Goal: Information Seeking & Learning: Learn about a topic

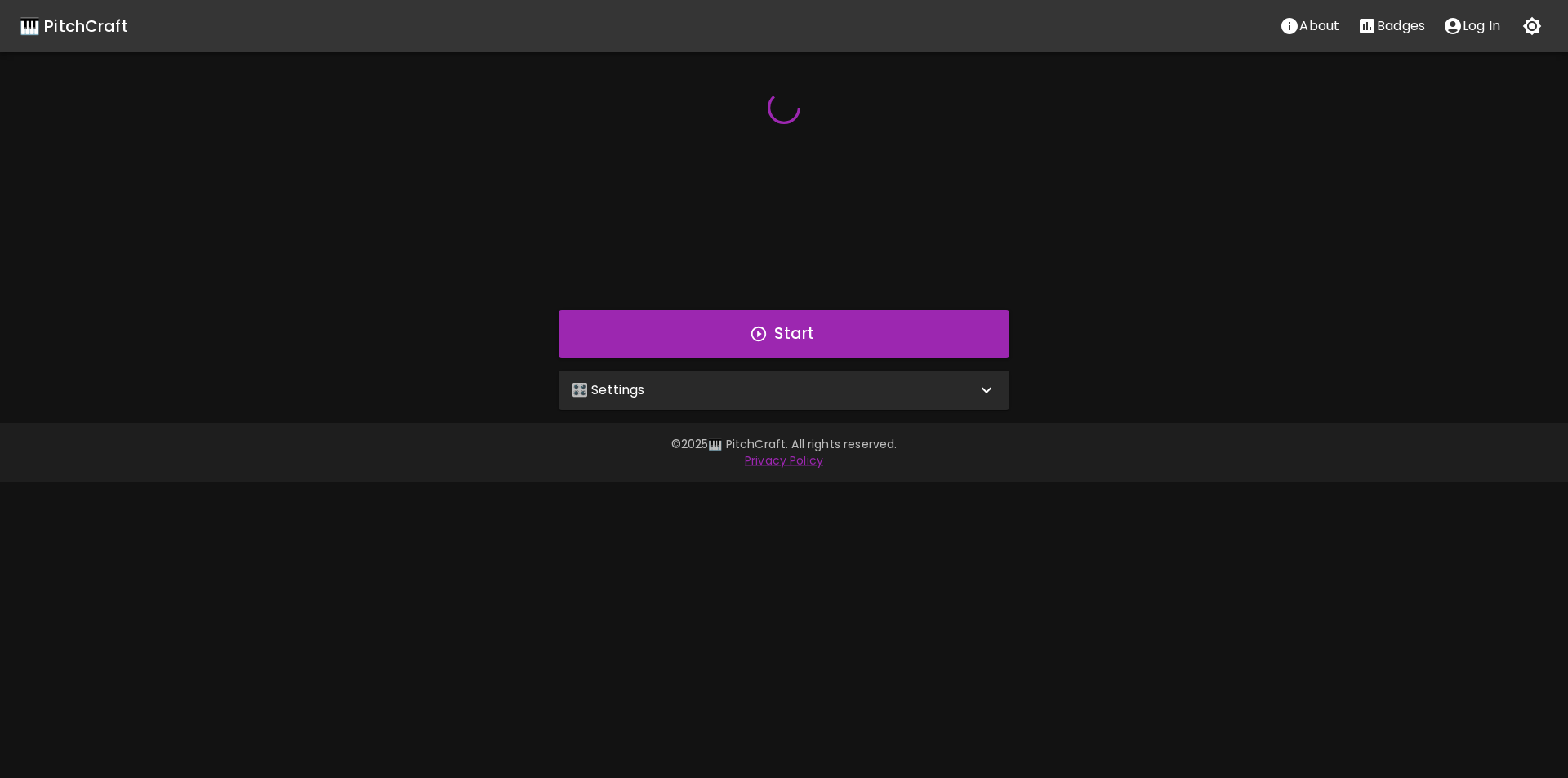
click at [607, 395] on p "🎛️ Settings" at bounding box center [608, 389] width 73 height 20
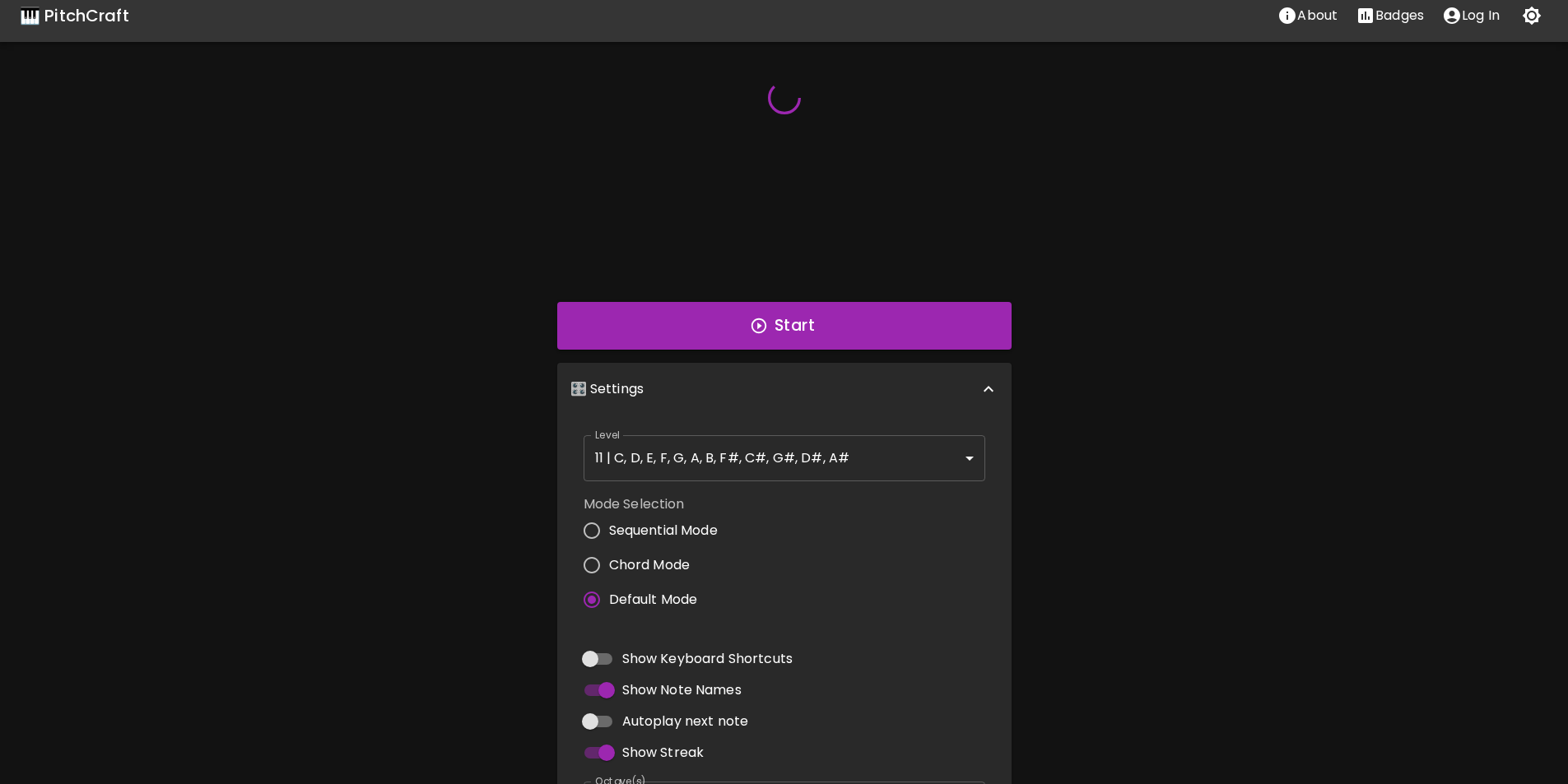
scroll to position [82, 0]
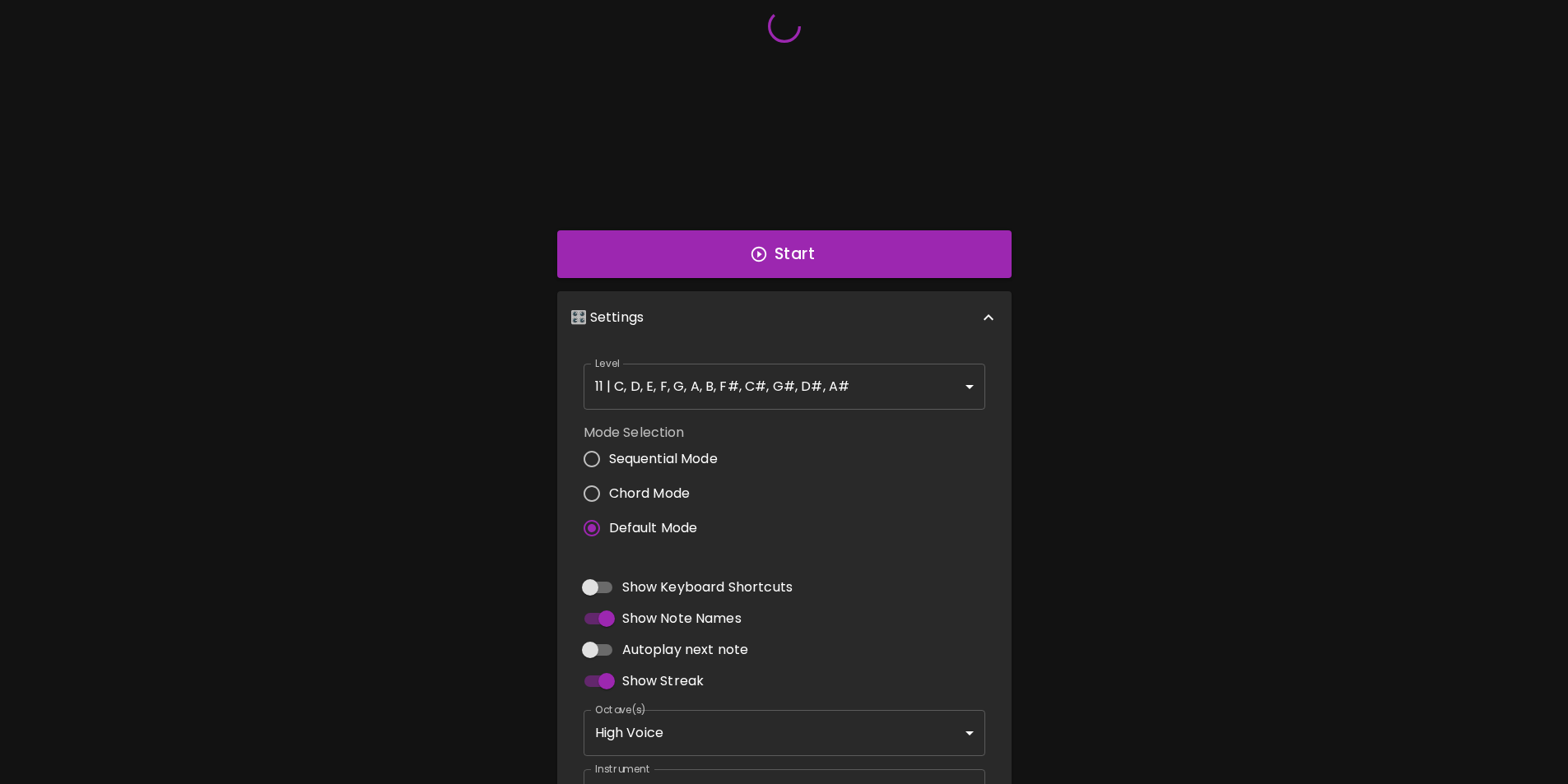
click at [592, 460] on input "Sequential Mode" at bounding box center [592, 459] width 34 height 34
radio input "true"
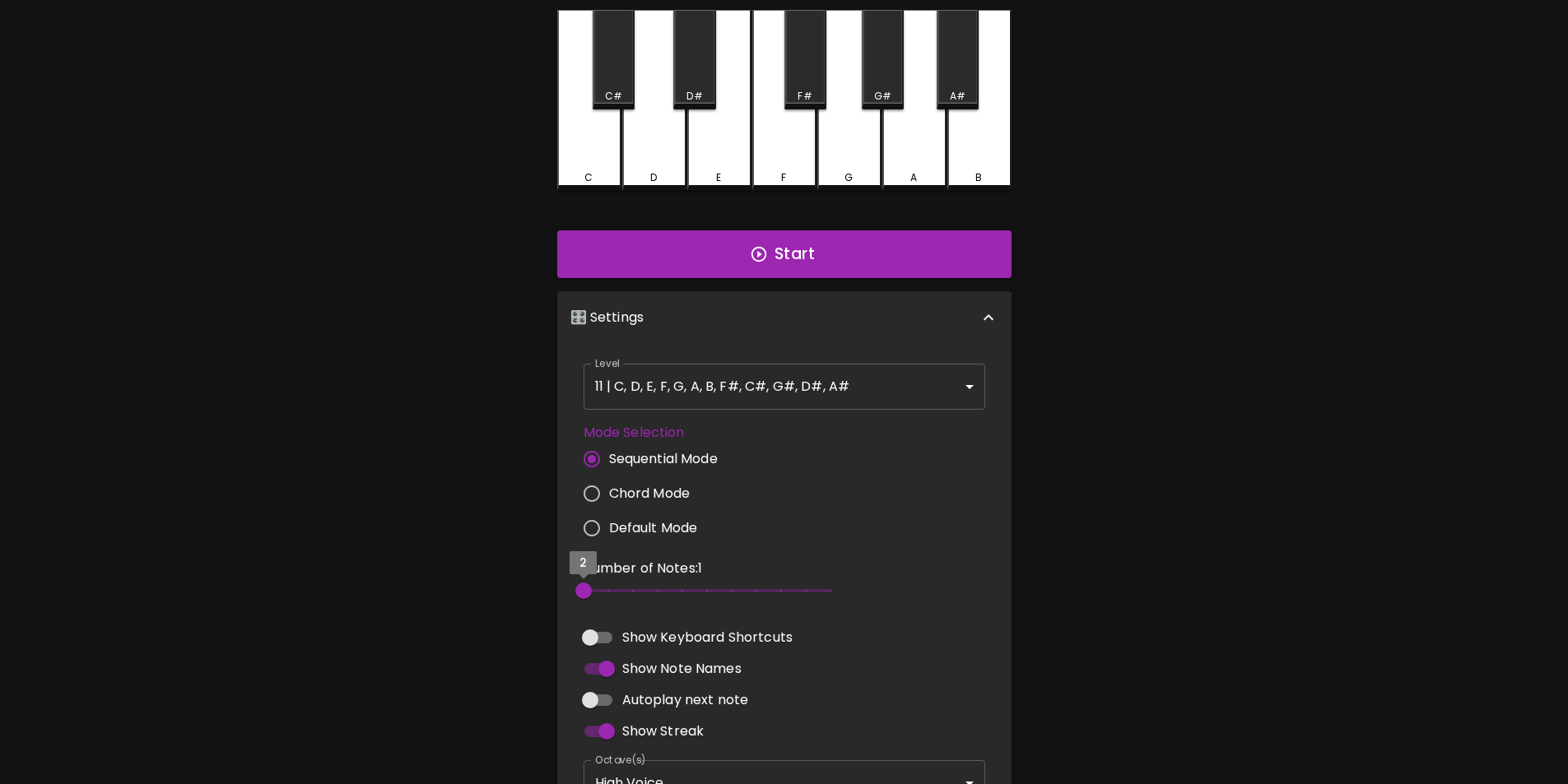
click at [591, 592] on span "2" at bounding box center [583, 590] width 16 height 16
click at [592, 590] on span "2" at bounding box center [583, 590] width 16 height 16
click at [592, 587] on span "2" at bounding box center [583, 590] width 16 height 16
type input "3"
click at [600, 591] on span "3" at bounding box center [608, 590] width 16 height 16
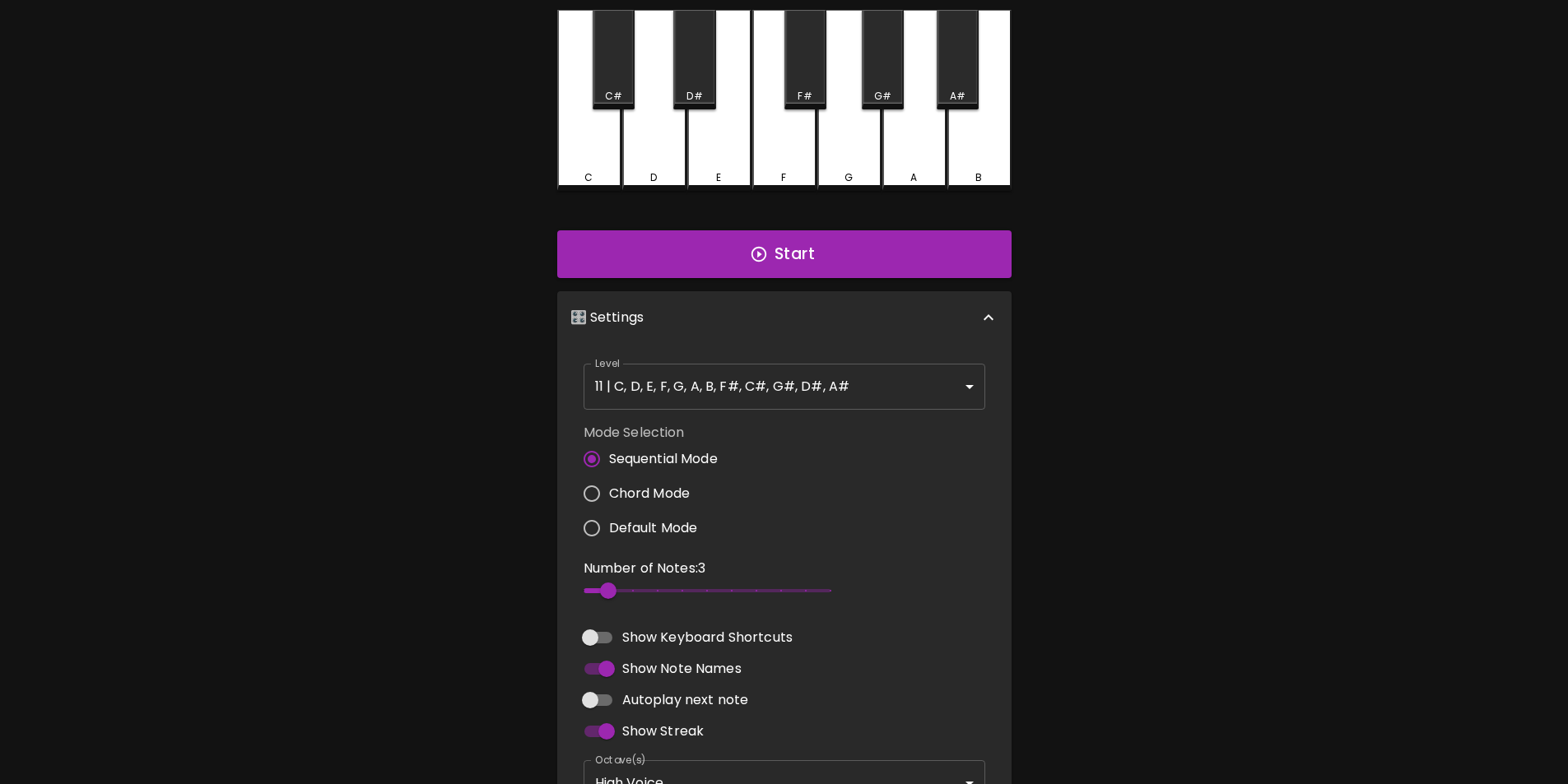
click at [508, 258] on div "🎹 PitchCraft About Badges Log In C C# D D# E F F# G G# A A# B Start 🎛️ Settings…" at bounding box center [784, 404] width 1568 height 974
click at [641, 250] on button "Start" at bounding box center [784, 254] width 454 height 48
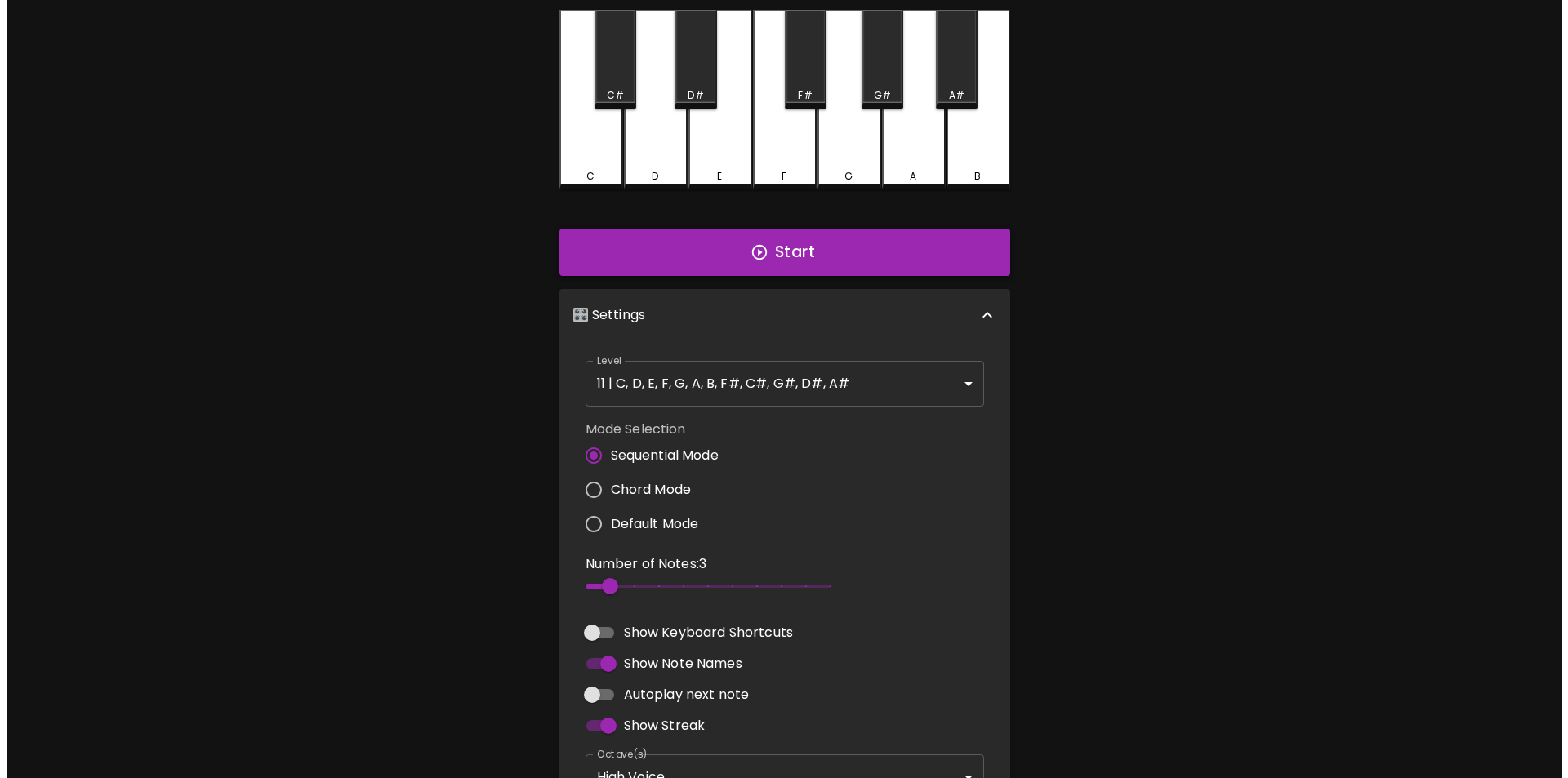
scroll to position [0, 0]
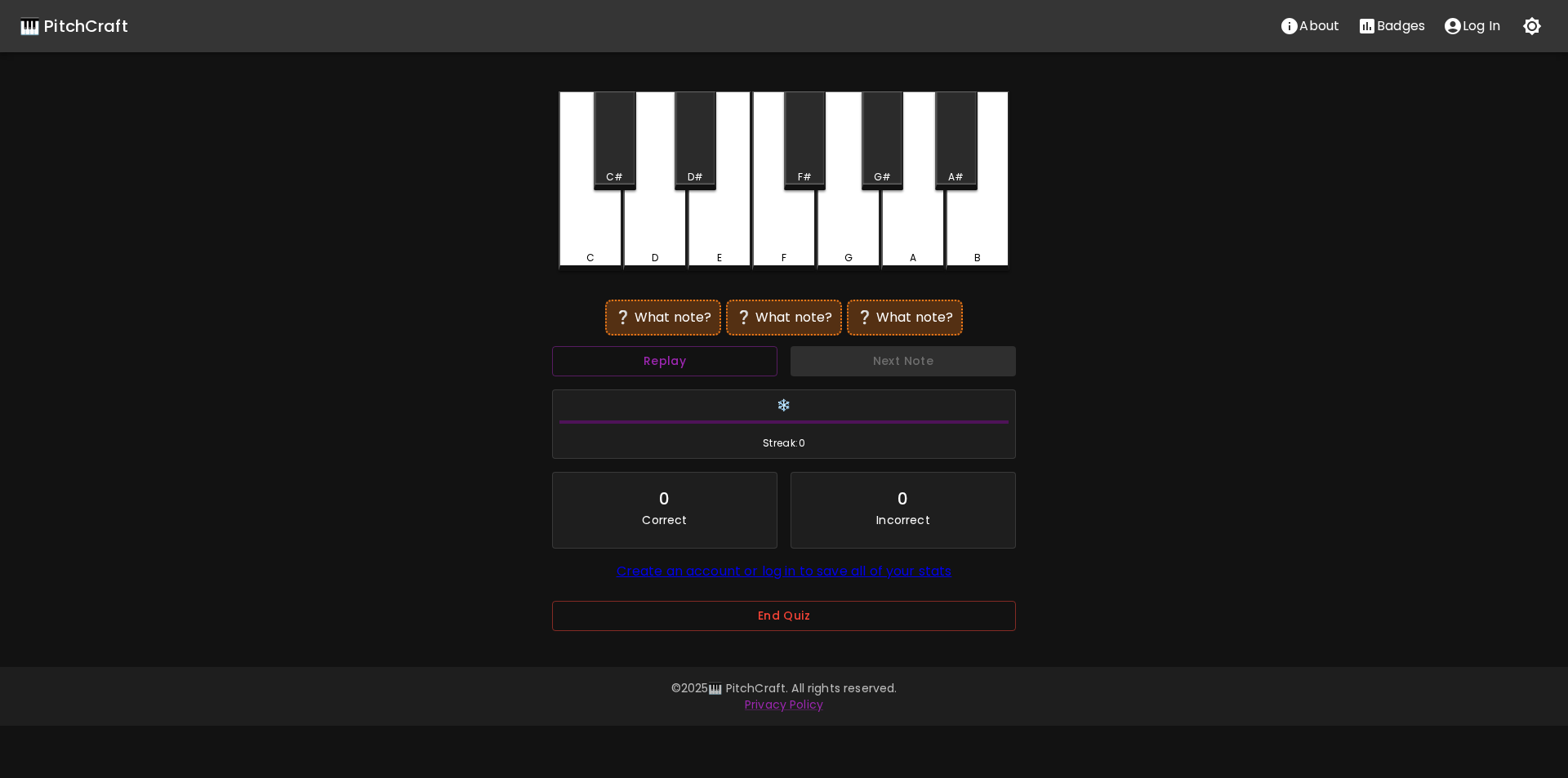
click at [613, 157] on div "C#" at bounding box center [614, 141] width 42 height 99
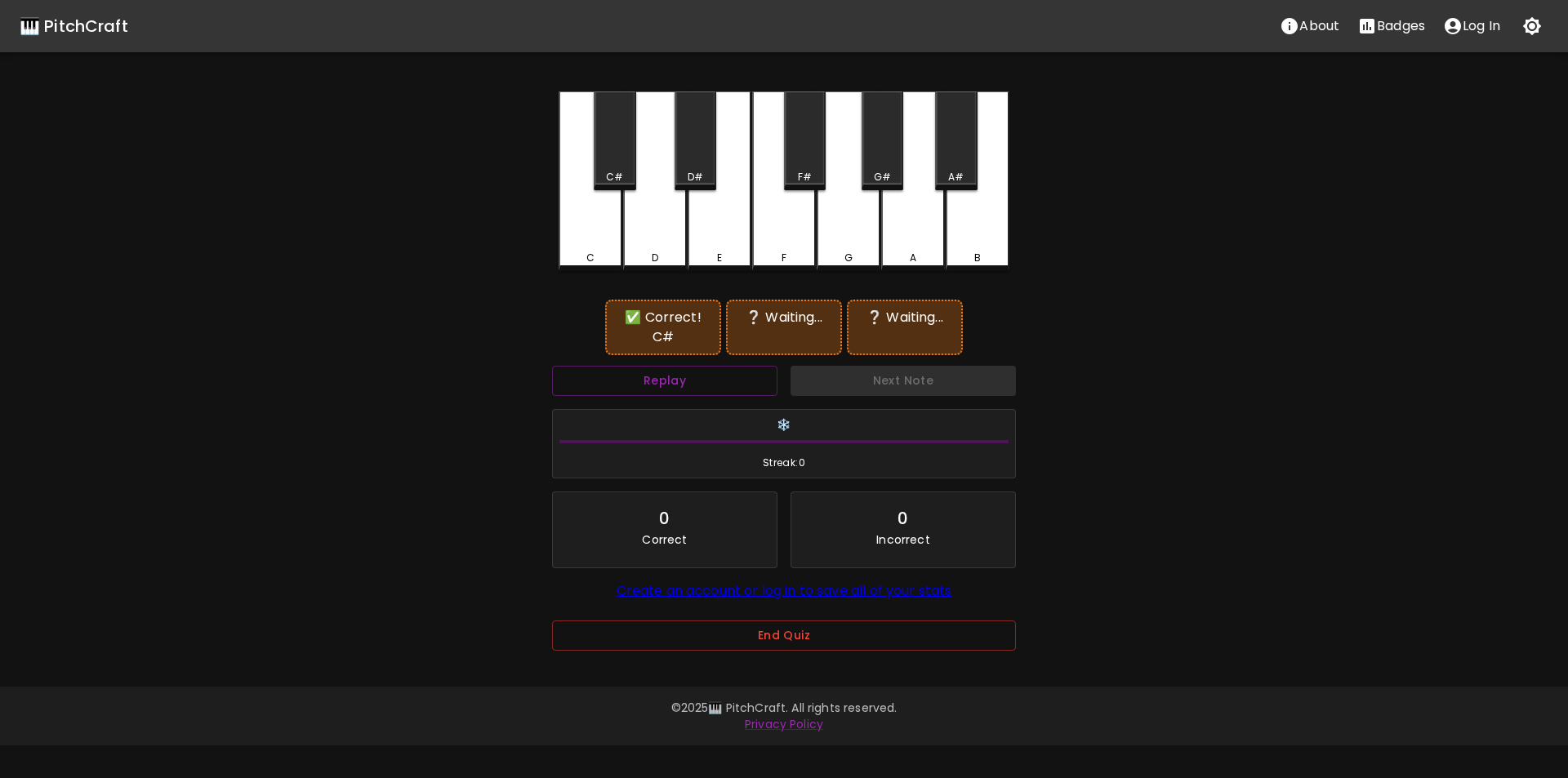
click at [961, 159] on div "A#" at bounding box center [955, 141] width 42 height 99
click at [979, 247] on div "B" at bounding box center [978, 181] width 64 height 179
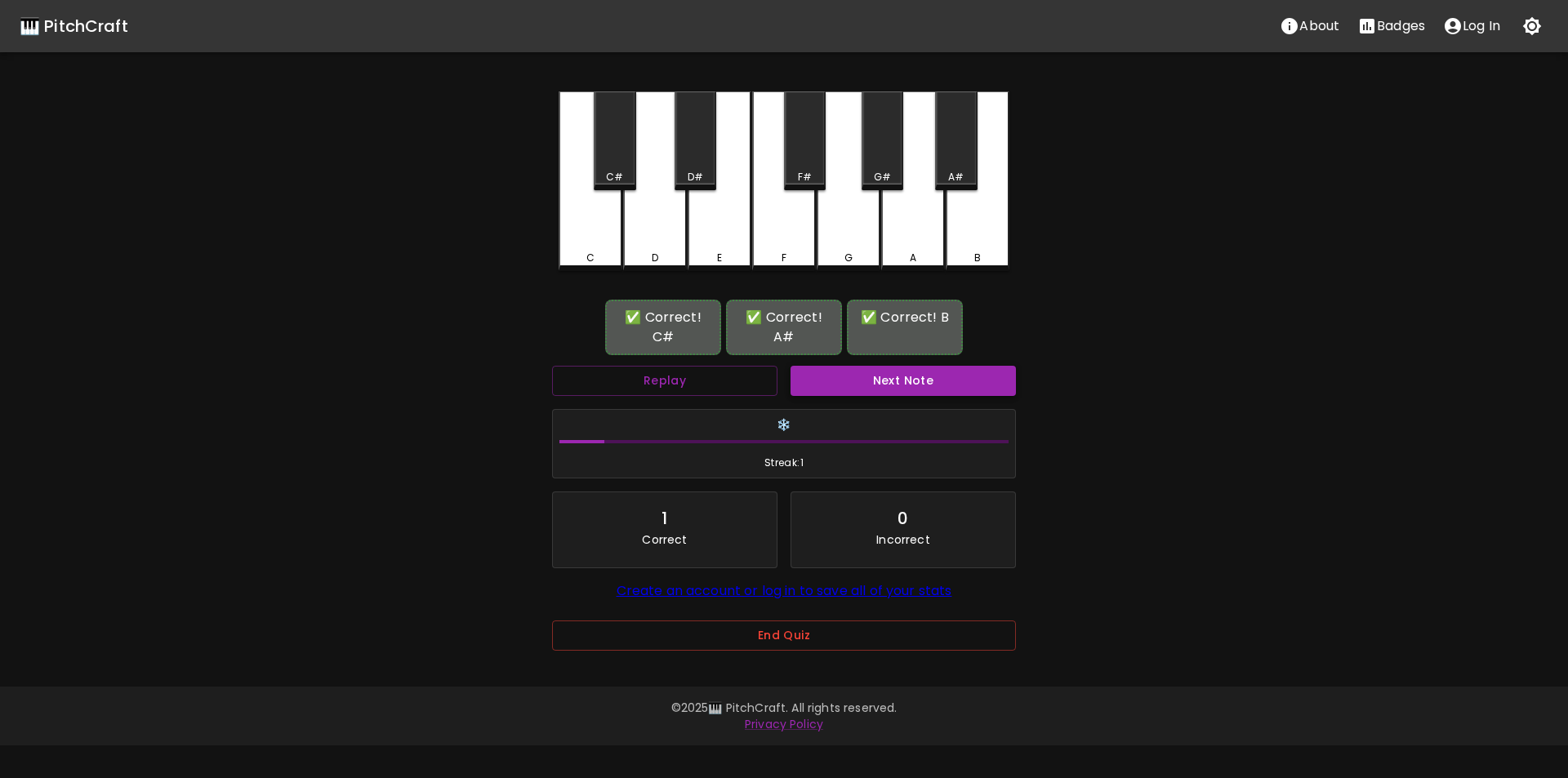
click at [837, 383] on button "Next Note" at bounding box center [903, 381] width 225 height 31
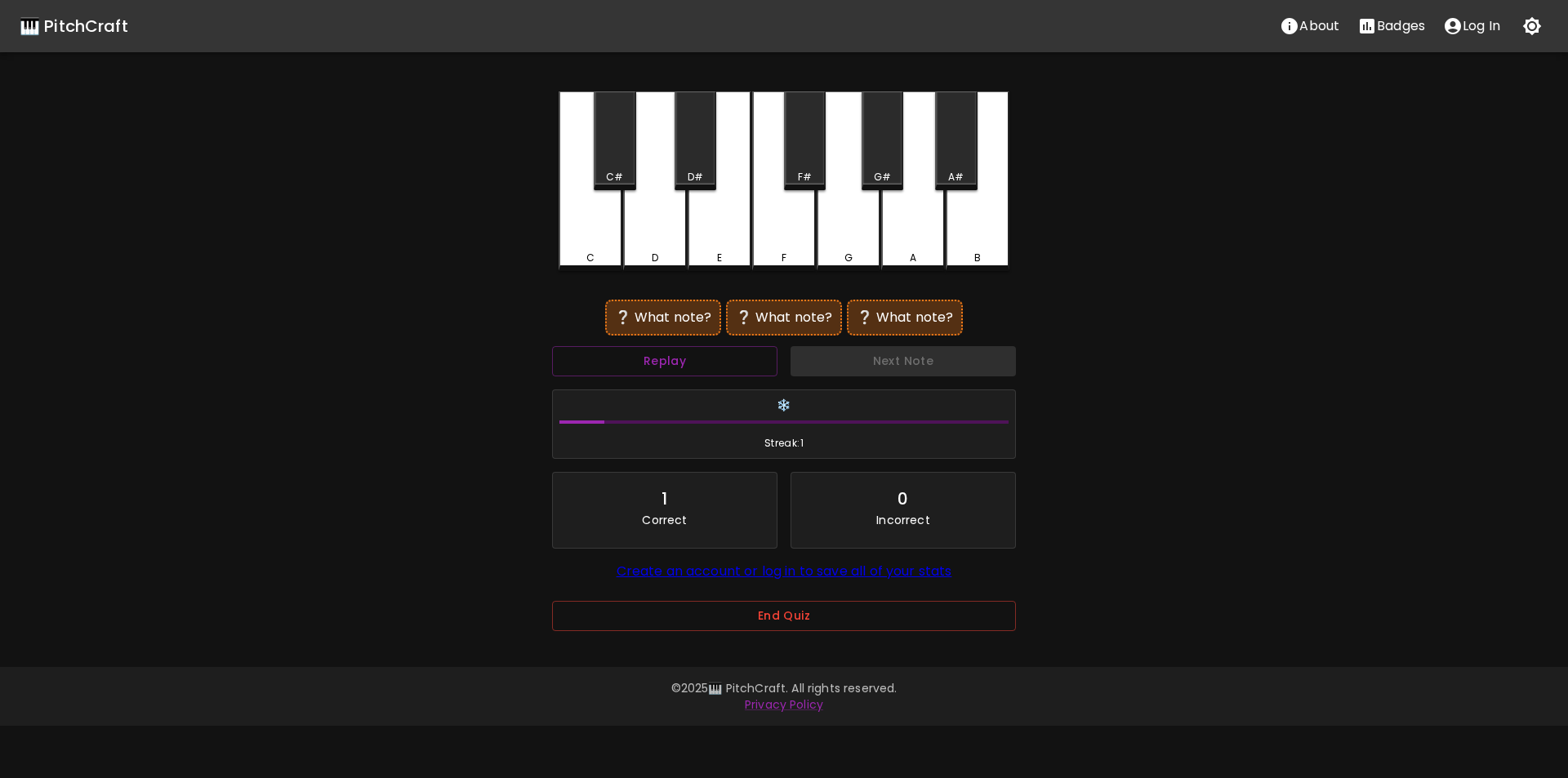
drag, startPoint x: 909, startPoint y: 236, endPoint x: 860, endPoint y: 215, distance: 53.3
click at [909, 237] on div "A" at bounding box center [913, 181] width 64 height 179
click at [804, 172] on div "F#" at bounding box center [805, 177] width 14 height 14
click at [901, 247] on div "A" at bounding box center [913, 181] width 64 height 179
click at [771, 232] on div "F" at bounding box center [784, 179] width 64 height 176
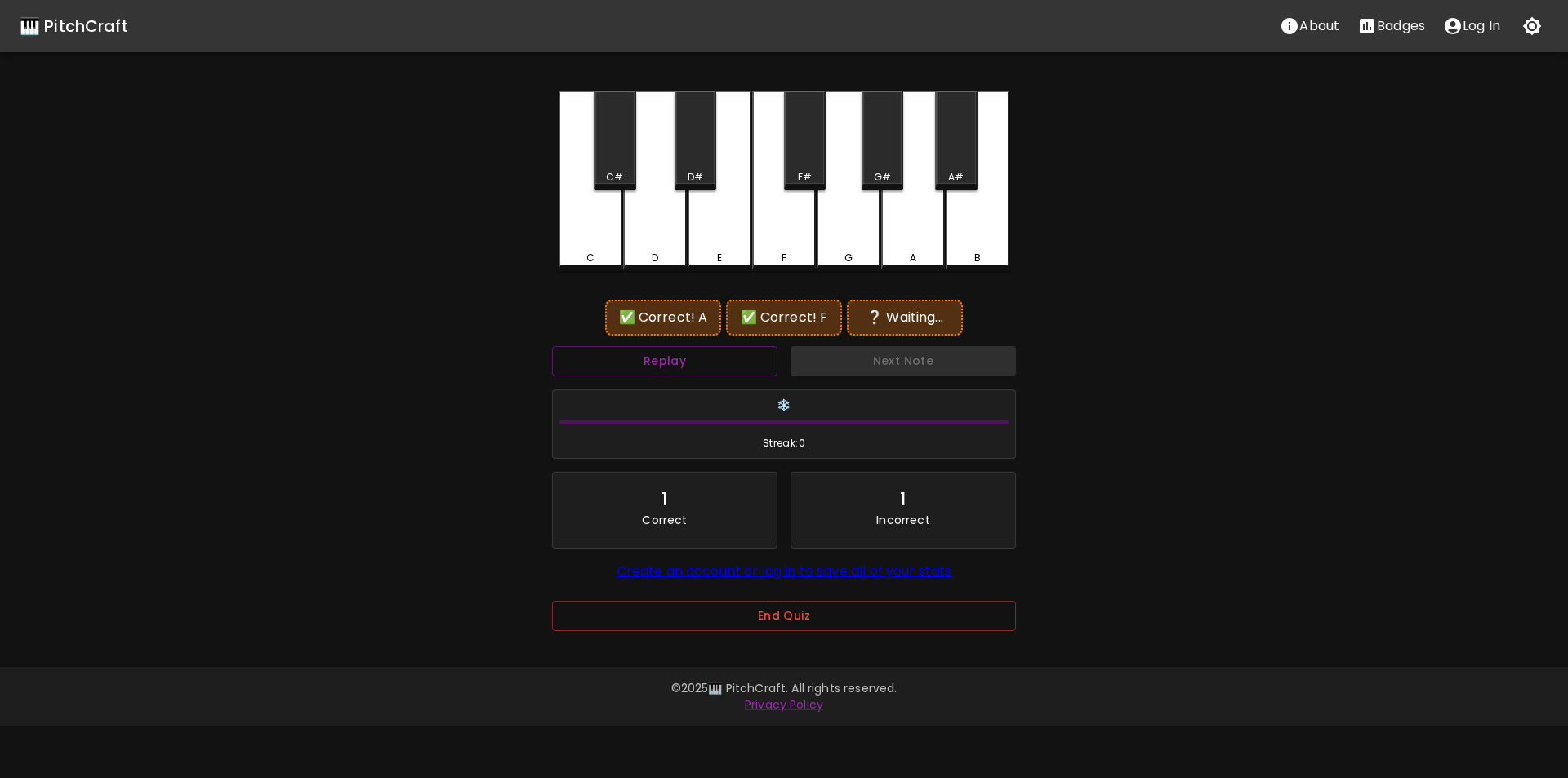
click at [592, 247] on div "C" at bounding box center [590, 181] width 64 height 179
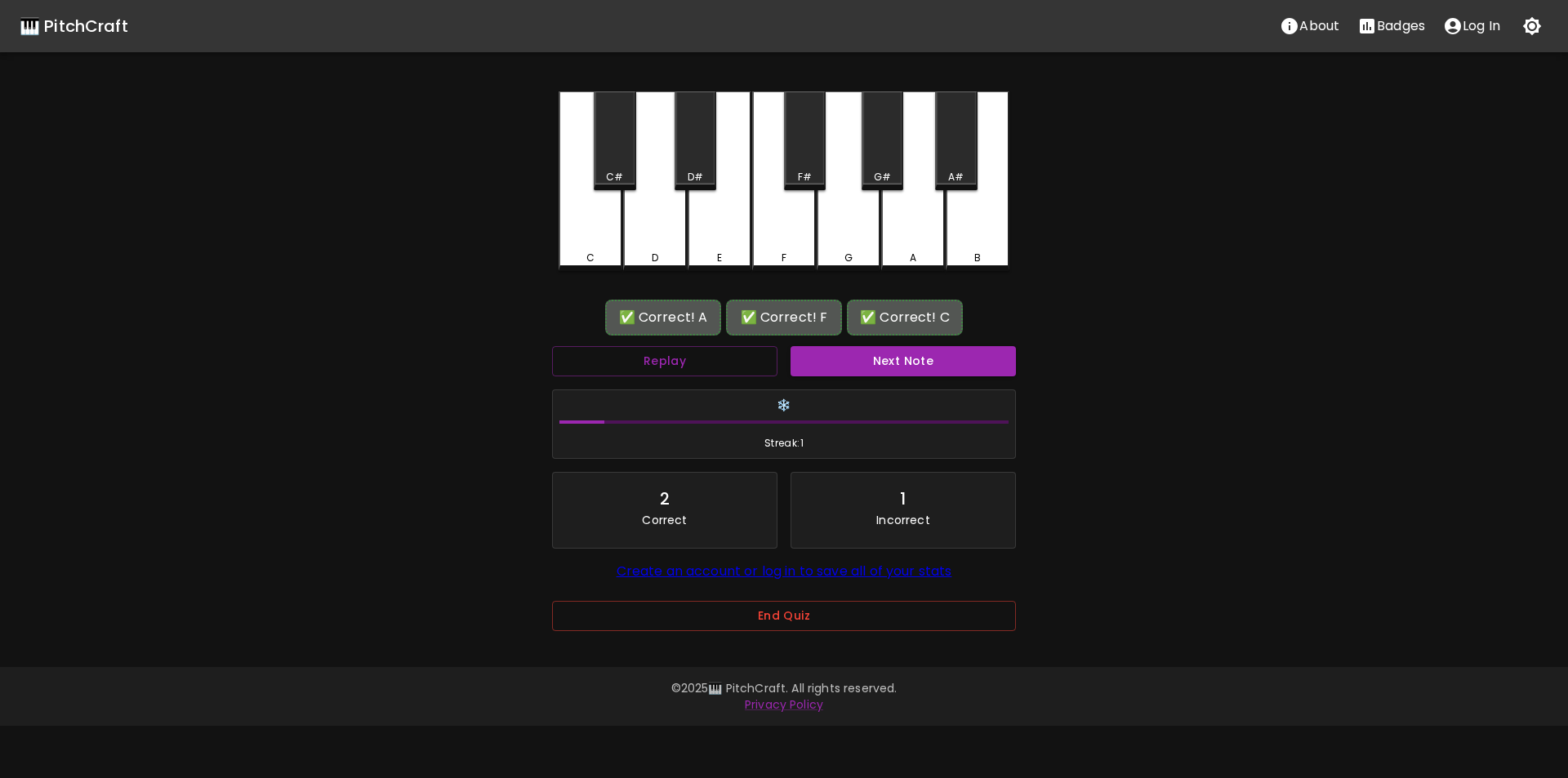
drag, startPoint x: 851, startPoint y: 359, endPoint x: 848, endPoint y: 344, distance: 15.3
click at [850, 360] on button "Next Note" at bounding box center [903, 361] width 225 height 31
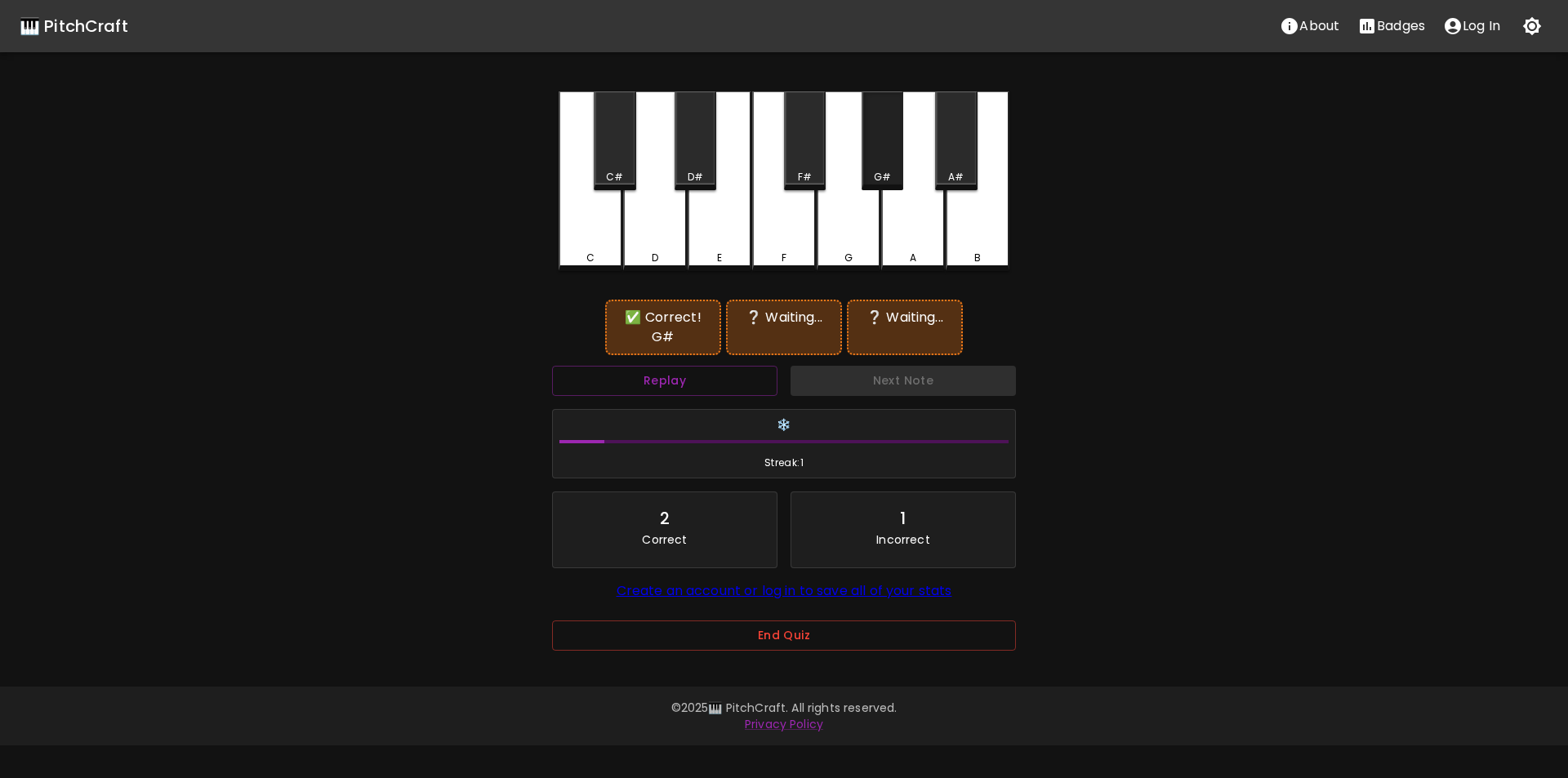
drag, startPoint x: 878, startPoint y: 171, endPoint x: 793, endPoint y: 174, distance: 85.1
click at [878, 172] on div "G#" at bounding box center [882, 177] width 17 height 14
click at [688, 169] on div "D#" at bounding box center [695, 141] width 42 height 99
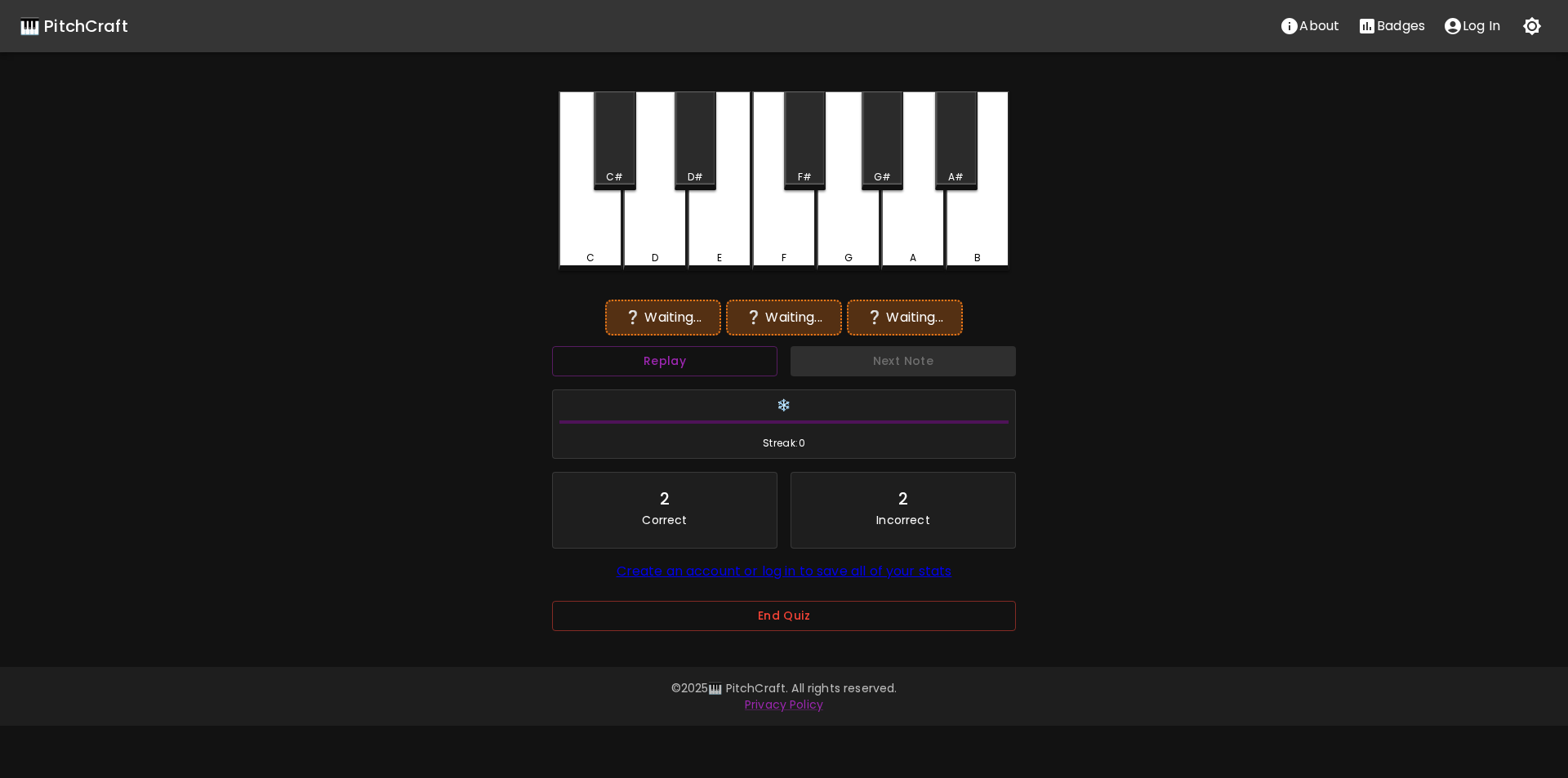
drag, startPoint x: 893, startPoint y: 166, endPoint x: 809, endPoint y: 173, distance: 84.3
click at [892, 166] on div "G#" at bounding box center [882, 141] width 42 height 99
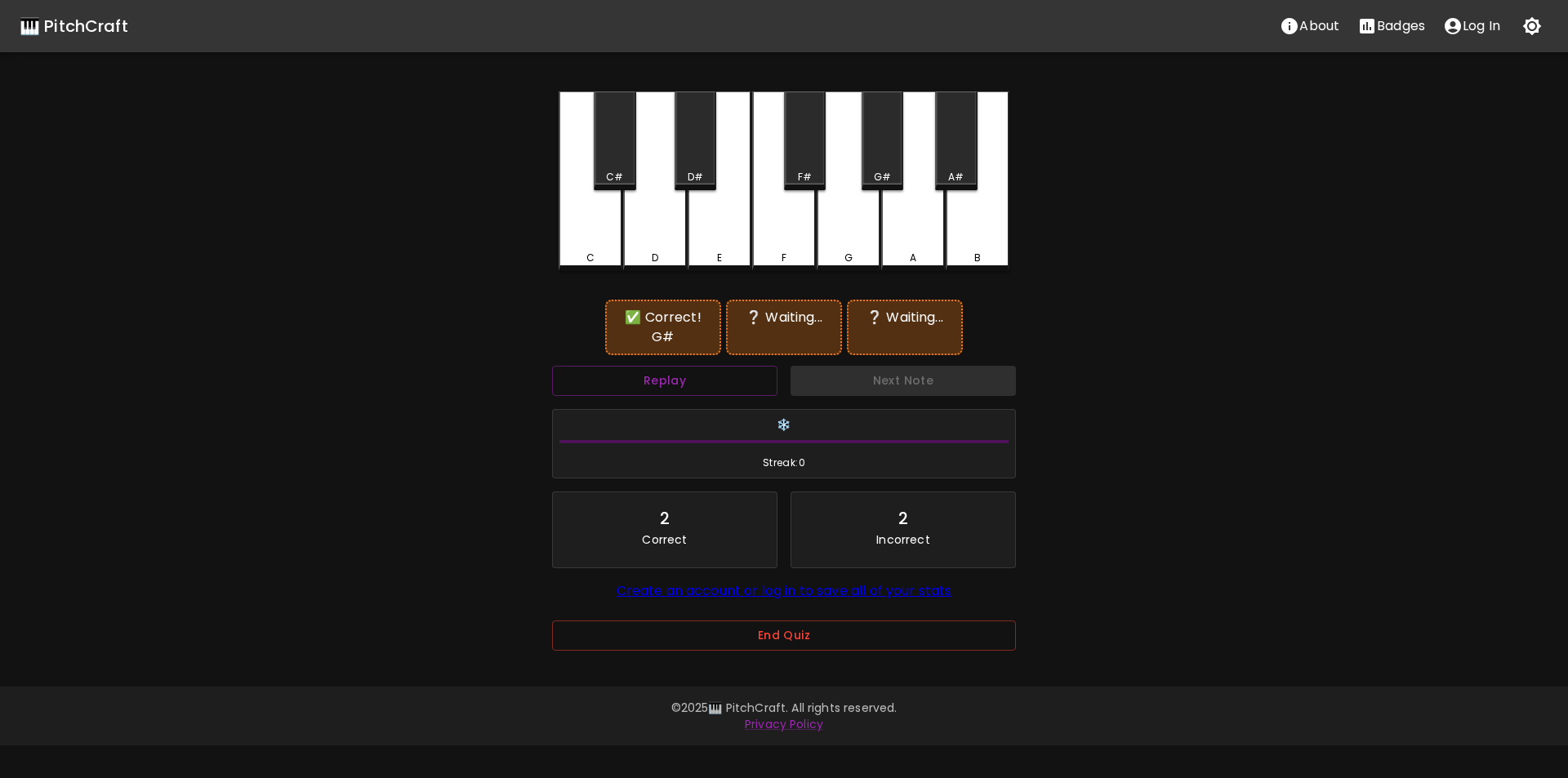
drag, startPoint x: 616, startPoint y: 175, endPoint x: 662, endPoint y: 172, distance: 46.1
click at [618, 175] on div "C#" at bounding box center [614, 177] width 17 height 14
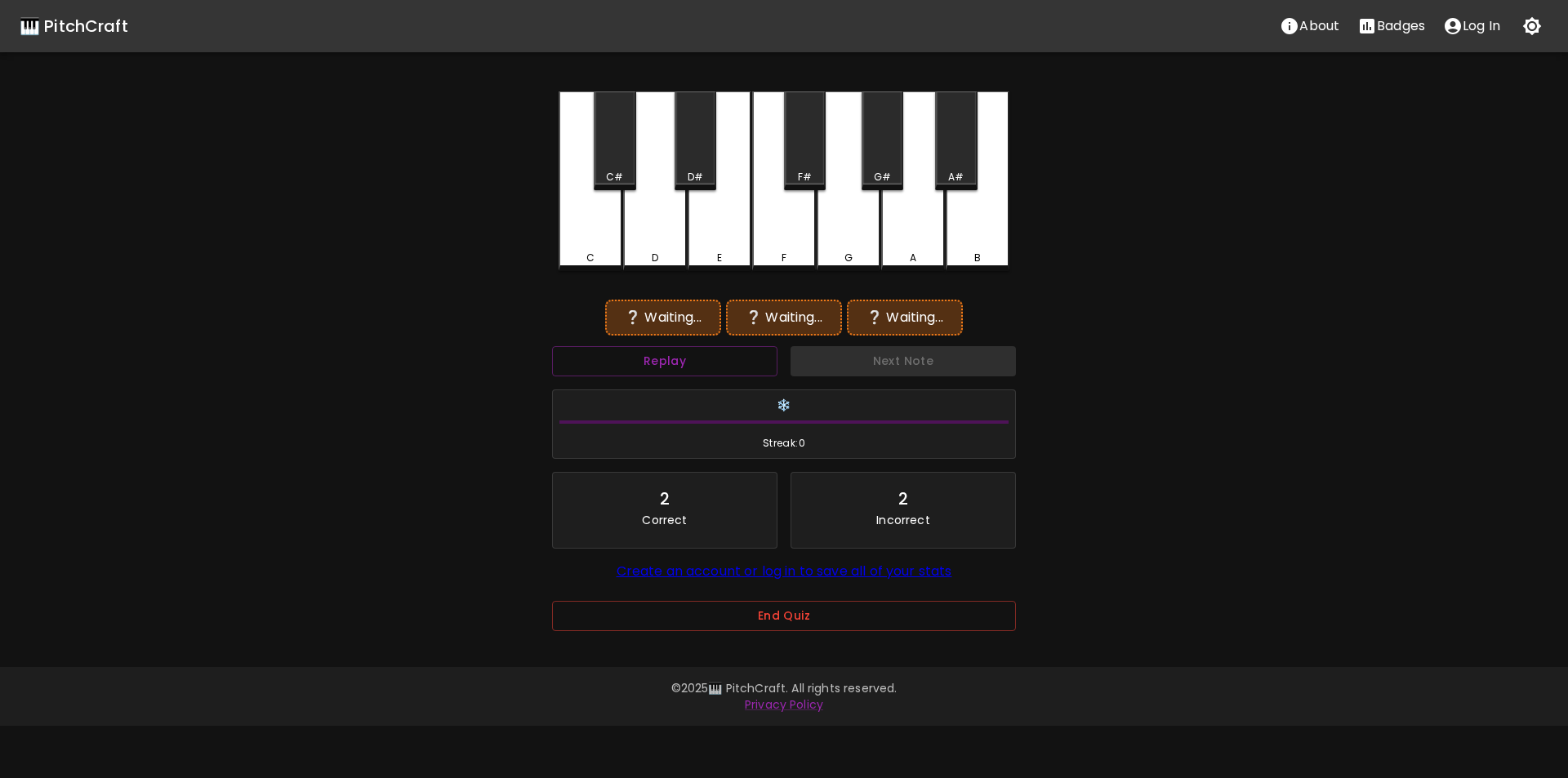
drag, startPoint x: 698, startPoint y: 169, endPoint x: 707, endPoint y: 176, distance: 11.4
click at [699, 169] on div "D#" at bounding box center [695, 141] width 42 height 99
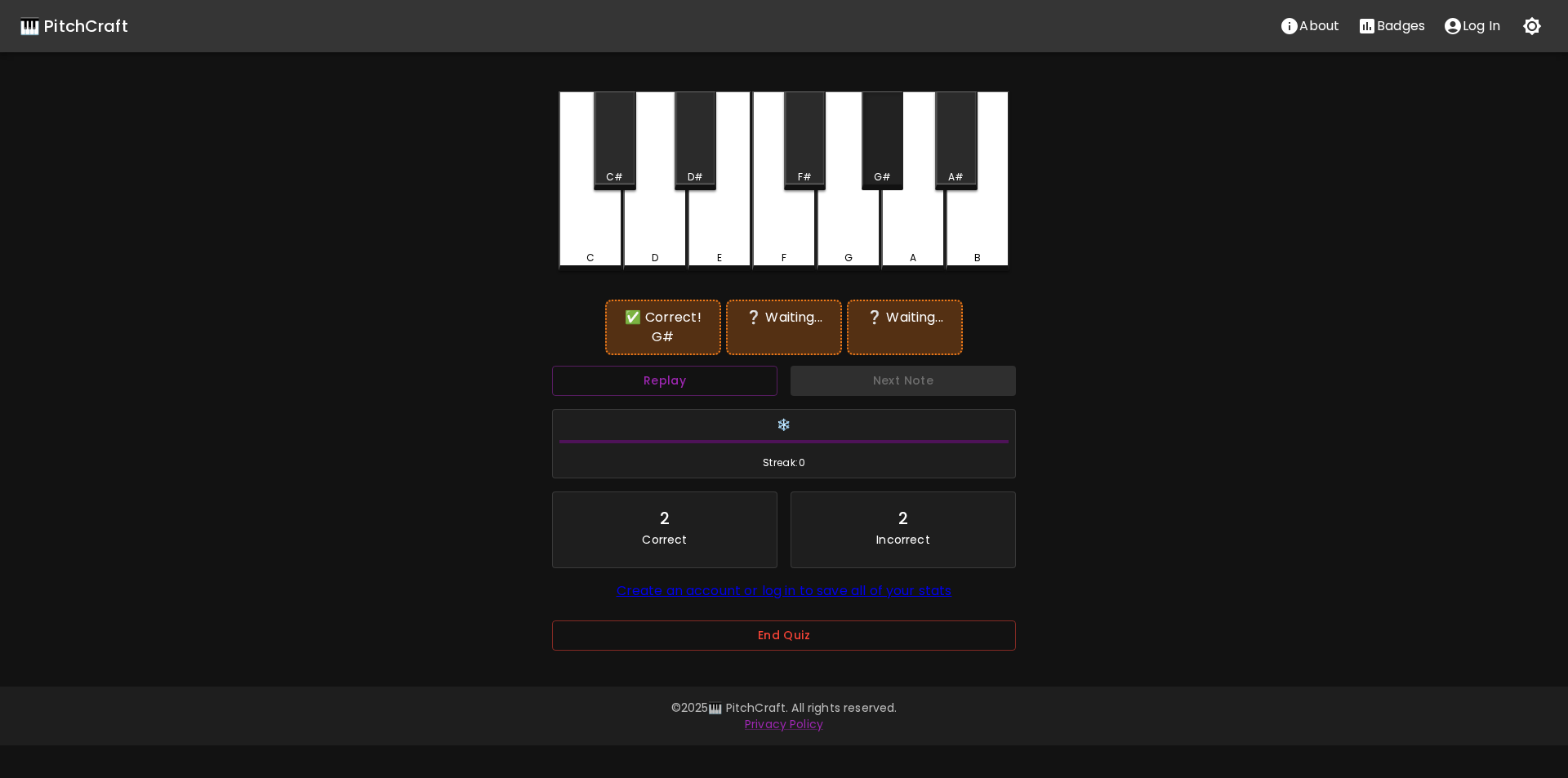
drag, startPoint x: 878, startPoint y: 168, endPoint x: 826, endPoint y: 229, distance: 80.2
click at [879, 168] on div "G#" at bounding box center [882, 141] width 42 height 99
click at [692, 379] on button "Replay" at bounding box center [664, 381] width 225 height 31
click at [653, 241] on div "D" at bounding box center [655, 181] width 64 height 179
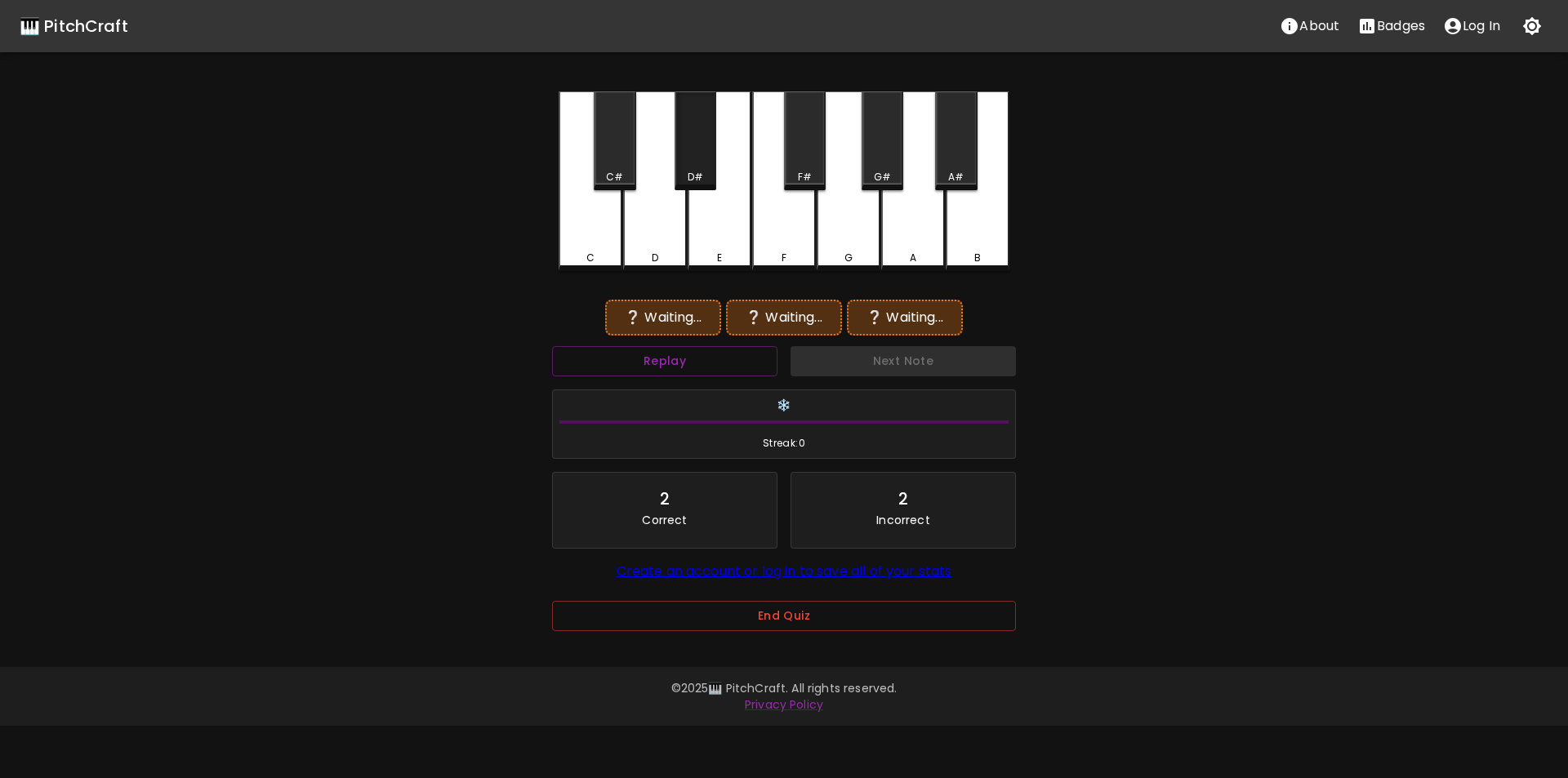
click at [705, 172] on div "D#" at bounding box center [695, 177] width 38 height 14
click at [659, 231] on div "D" at bounding box center [655, 179] width 64 height 176
click at [618, 173] on div "C#" at bounding box center [614, 177] width 17 height 14
click at [892, 168] on div "G#" at bounding box center [882, 141] width 42 height 99
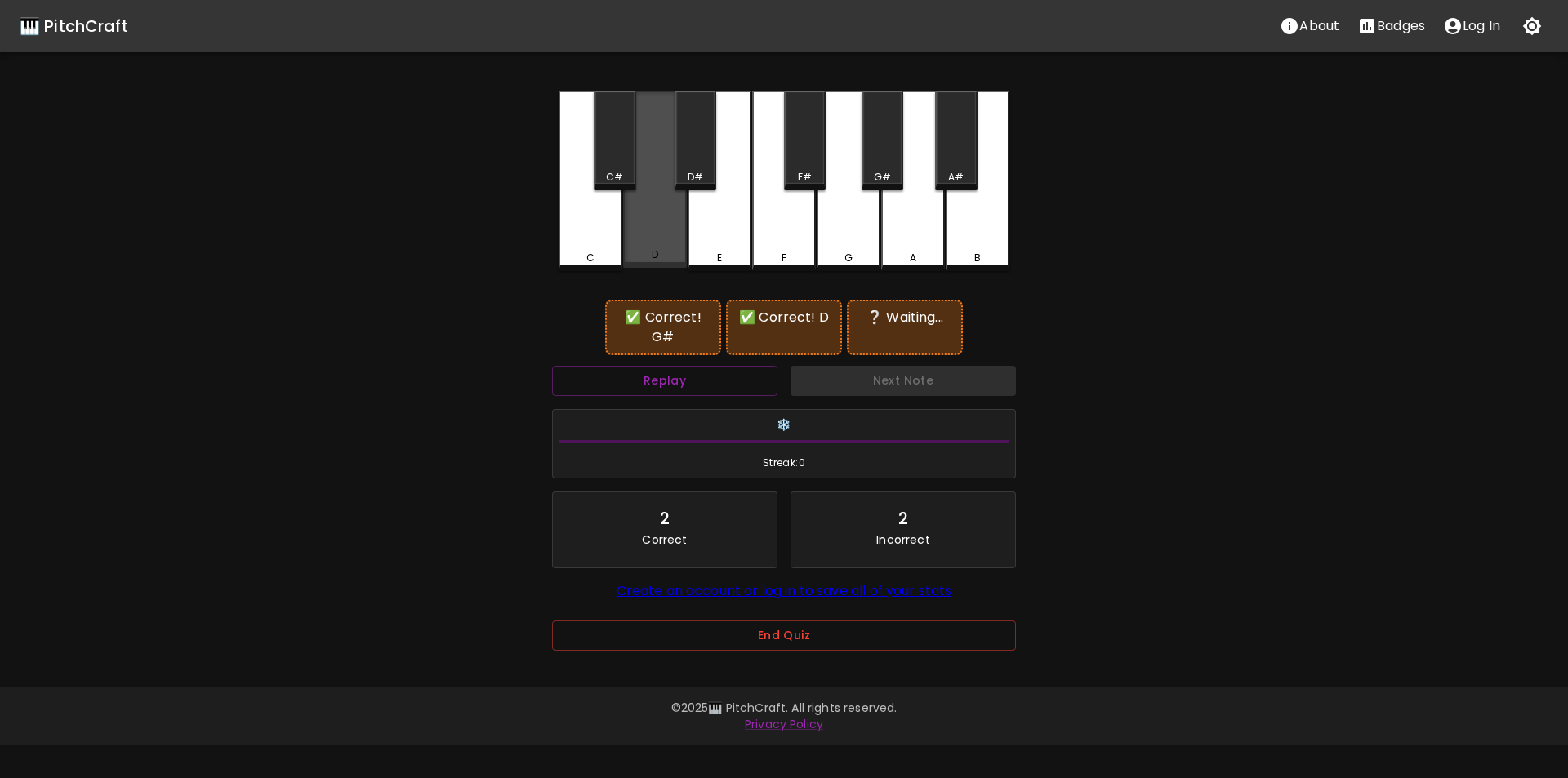
drag, startPoint x: 650, startPoint y: 226, endPoint x: 624, endPoint y: 185, distance: 48.5
click at [642, 227] on div "D" at bounding box center [655, 179] width 64 height 176
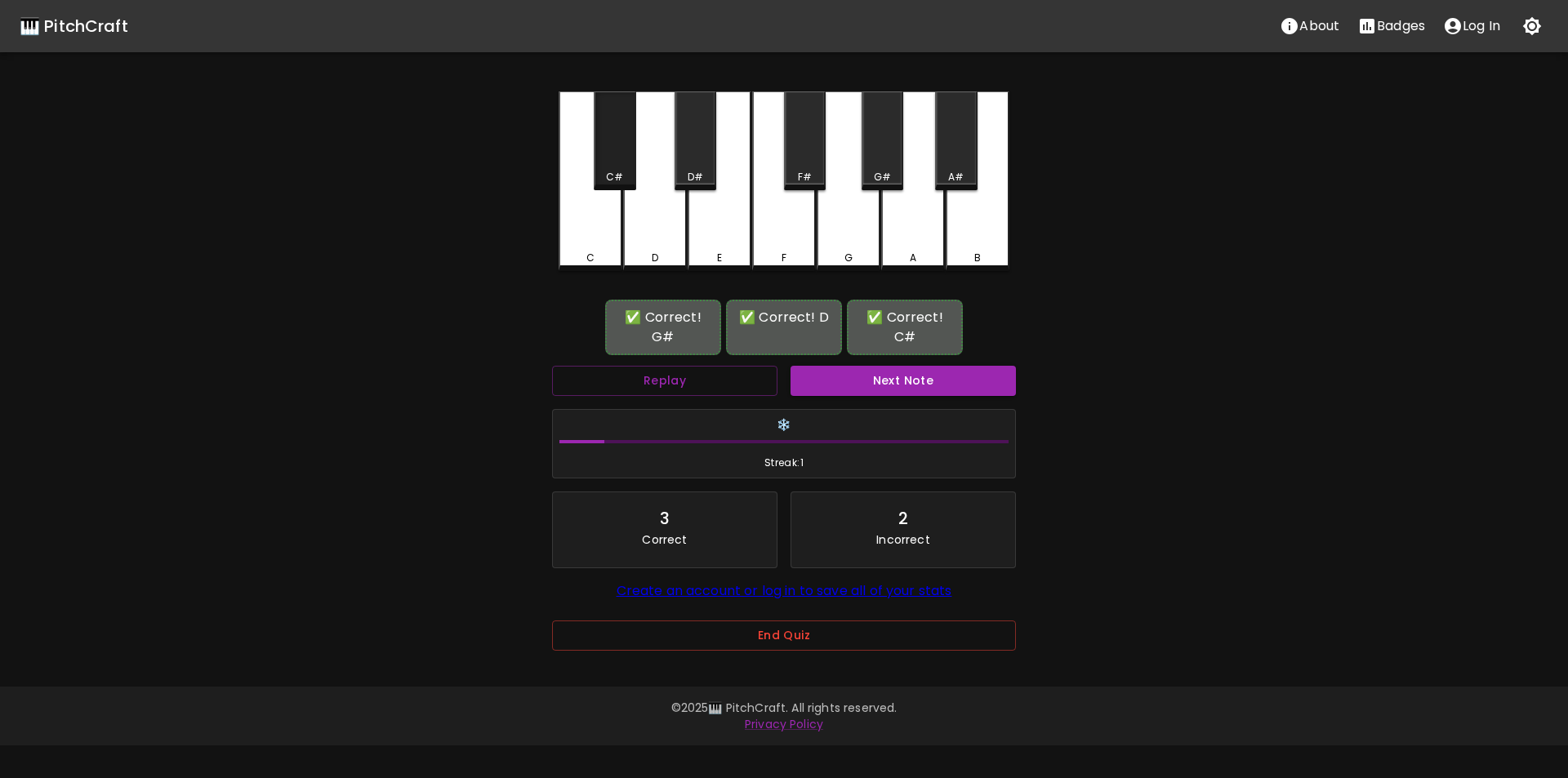
click at [620, 174] on div "C#" at bounding box center [614, 177] width 17 height 14
drag, startPoint x: 834, startPoint y: 361, endPoint x: 844, endPoint y: 372, distance: 14.9
click at [835, 362] on div "Next Note" at bounding box center [904, 380] width 238 height 43
click at [846, 376] on button "Next Note" at bounding box center [903, 381] width 225 height 31
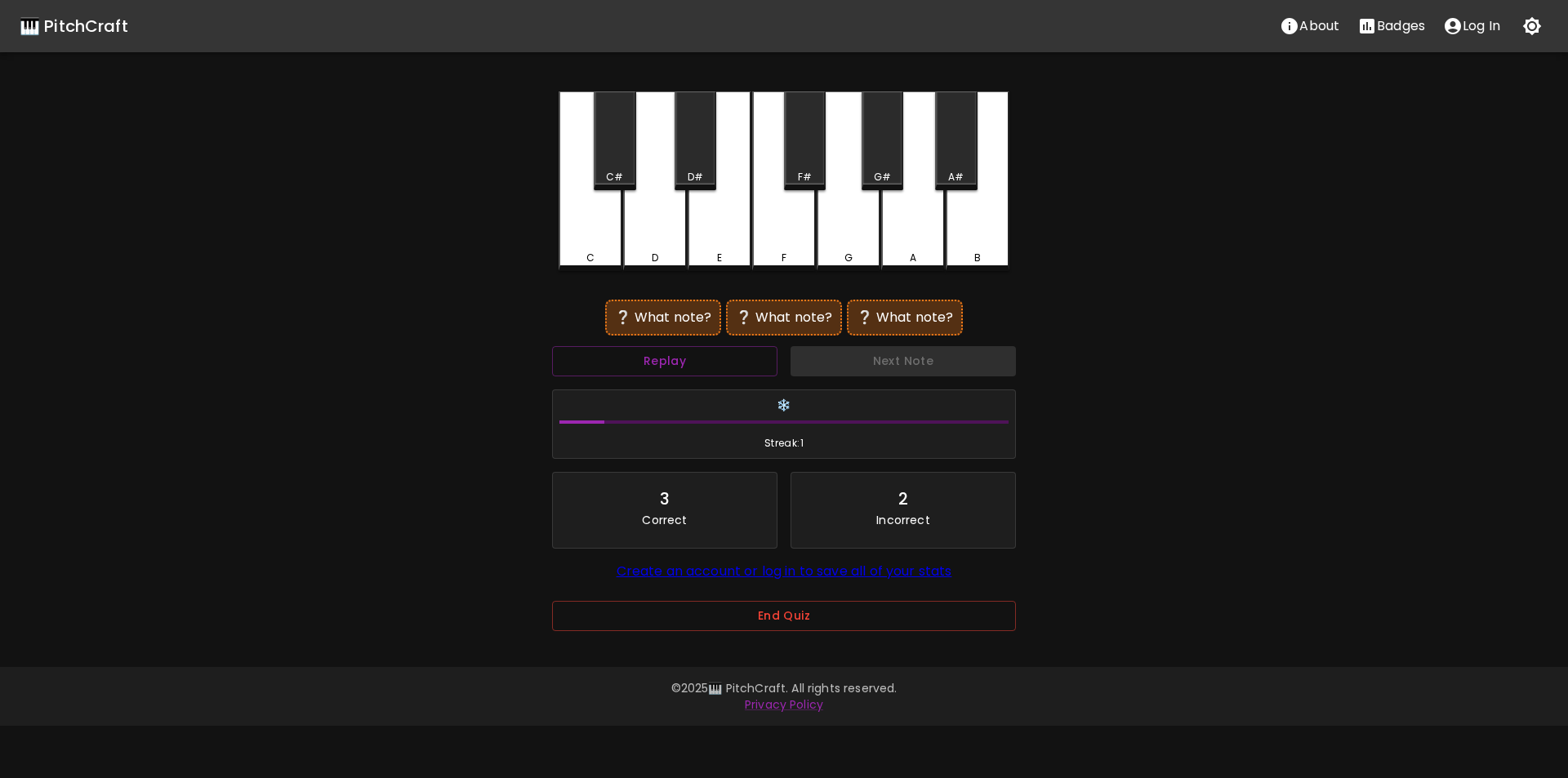
click at [663, 228] on div "D" at bounding box center [655, 181] width 64 height 179
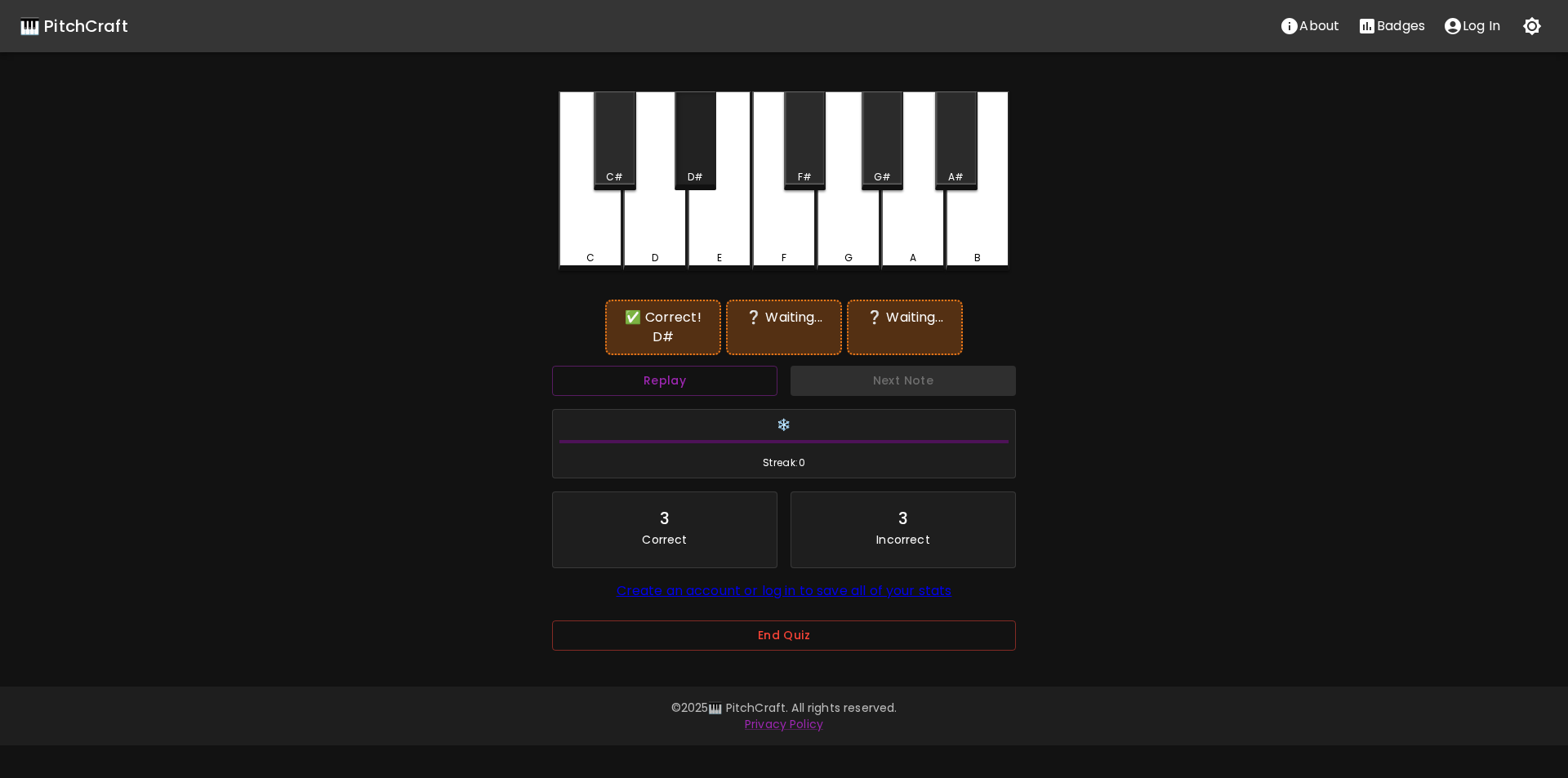
click at [699, 167] on div "D#" at bounding box center [695, 141] width 42 height 99
click at [720, 224] on div "E" at bounding box center [719, 181] width 64 height 179
click at [702, 366] on button "Replay" at bounding box center [664, 381] width 225 height 31
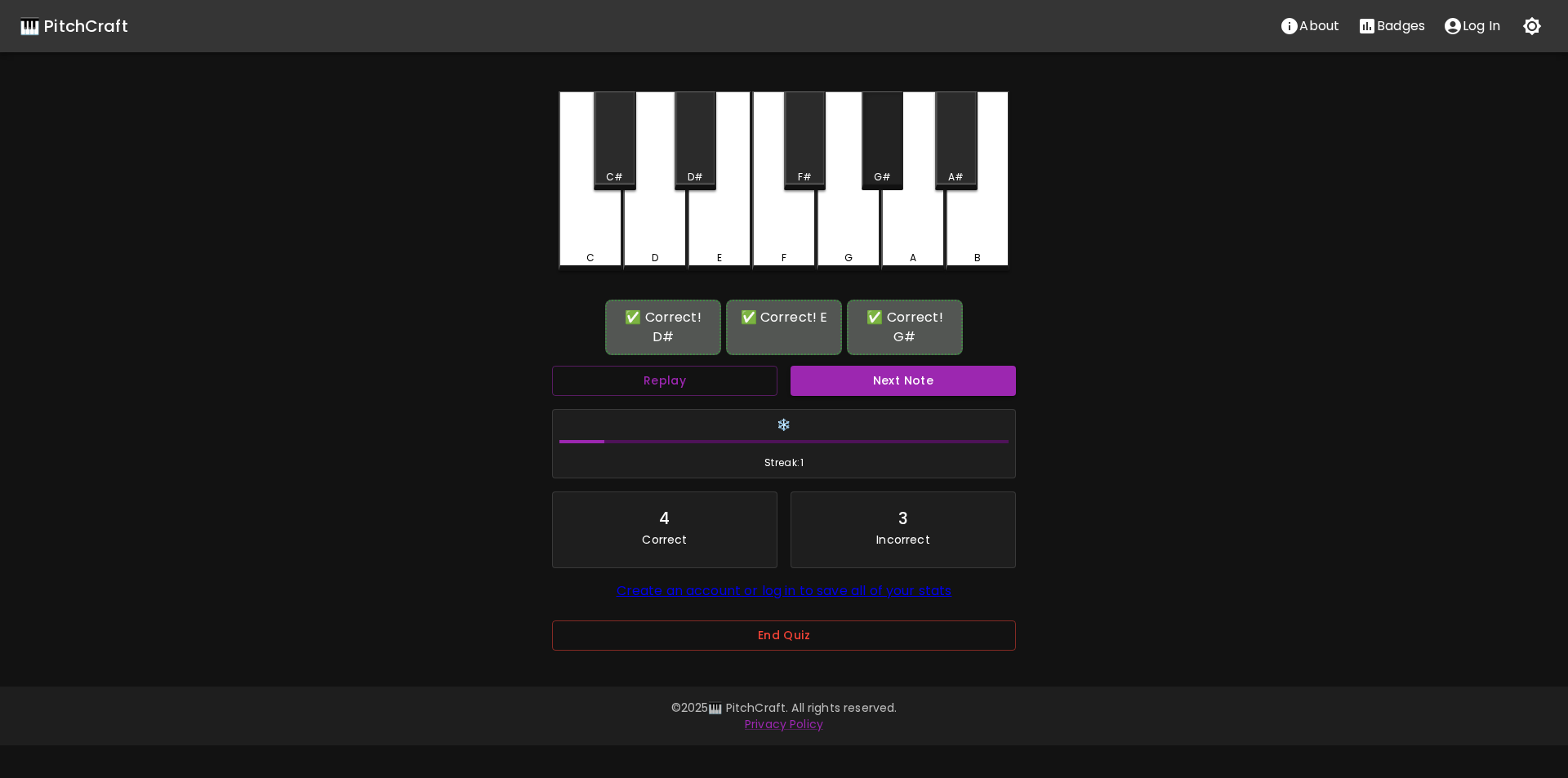
click at [882, 158] on div "G#" at bounding box center [882, 141] width 42 height 99
click at [867, 385] on button "Next Note" at bounding box center [903, 381] width 225 height 31
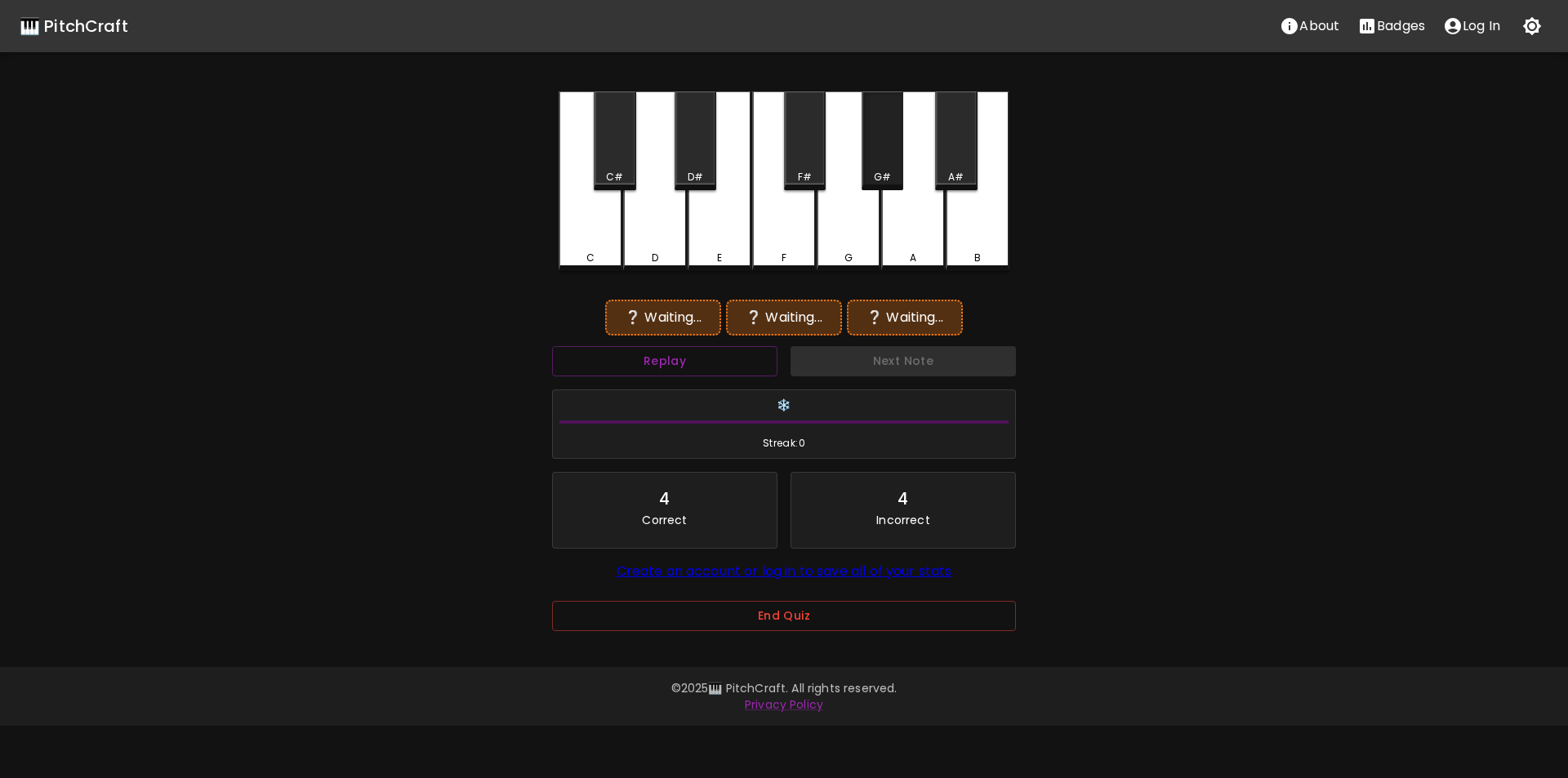
click at [883, 169] on div "G#" at bounding box center [882, 141] width 42 height 99
click at [849, 228] on div "G" at bounding box center [848, 179] width 64 height 176
click at [901, 230] on div "A" at bounding box center [913, 181] width 64 height 179
click at [784, 170] on div "F#" at bounding box center [805, 141] width 42 height 99
click at [803, 226] on div "F" at bounding box center [784, 179] width 64 height 176
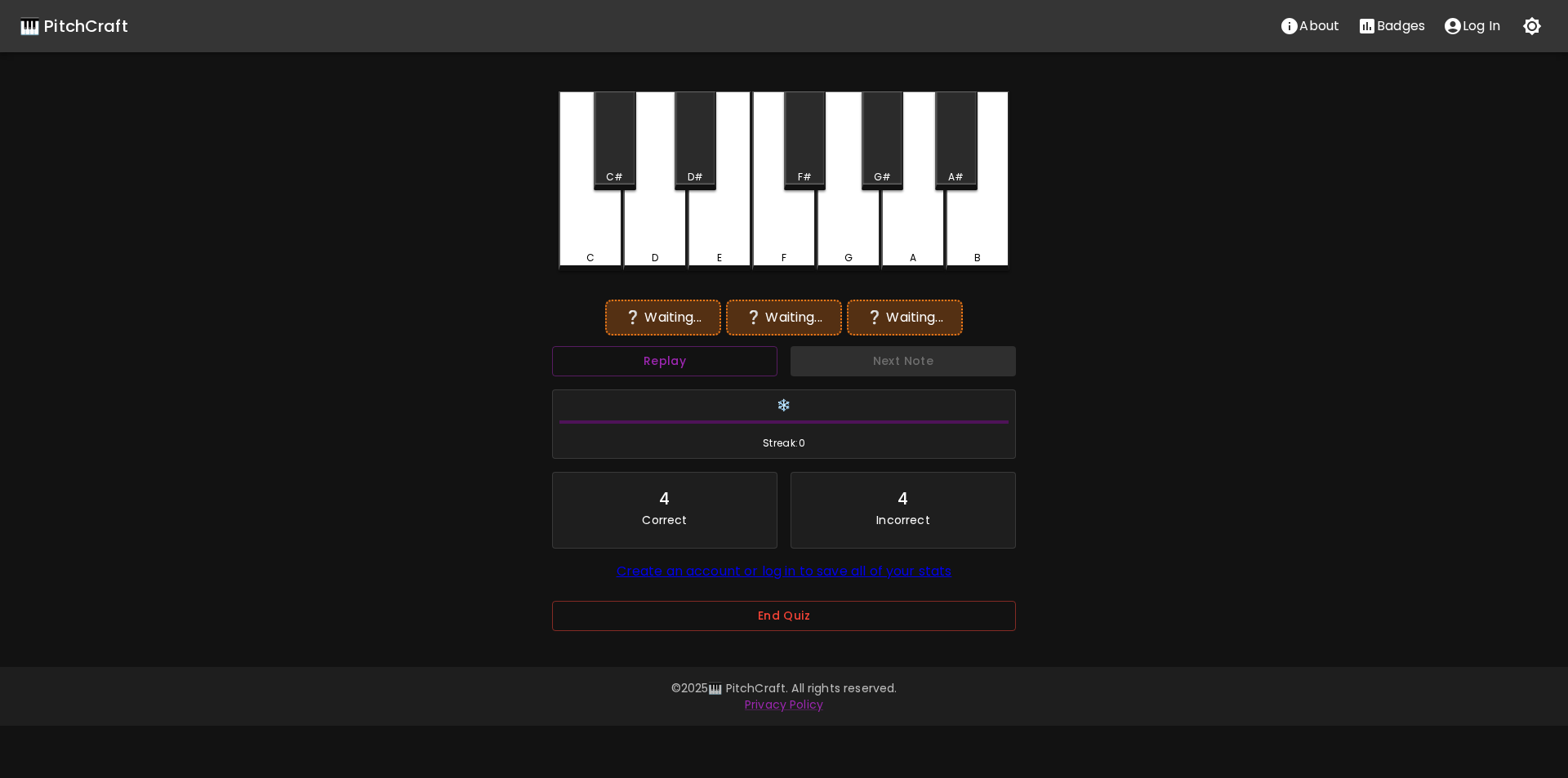
click at [719, 337] on div "❔ Waiting... ❔ Waiting... ❔ Waiting..." at bounding box center [784, 317] width 464 height 41
click at [719, 349] on button "Replay" at bounding box center [664, 361] width 225 height 31
click at [609, 171] on div "C#" at bounding box center [614, 177] width 17 height 14
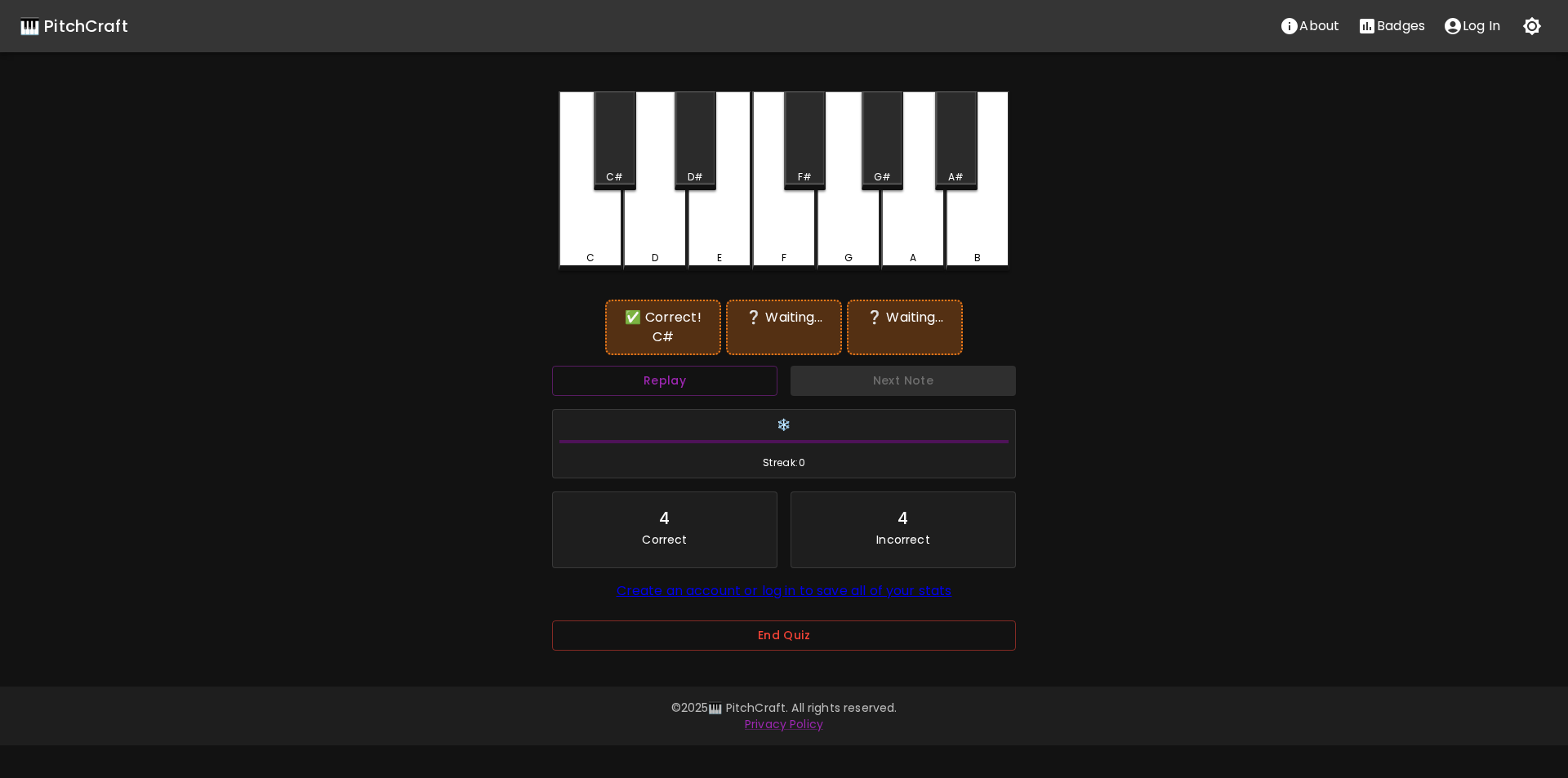
click at [961, 169] on div "A#" at bounding box center [955, 141] width 42 height 99
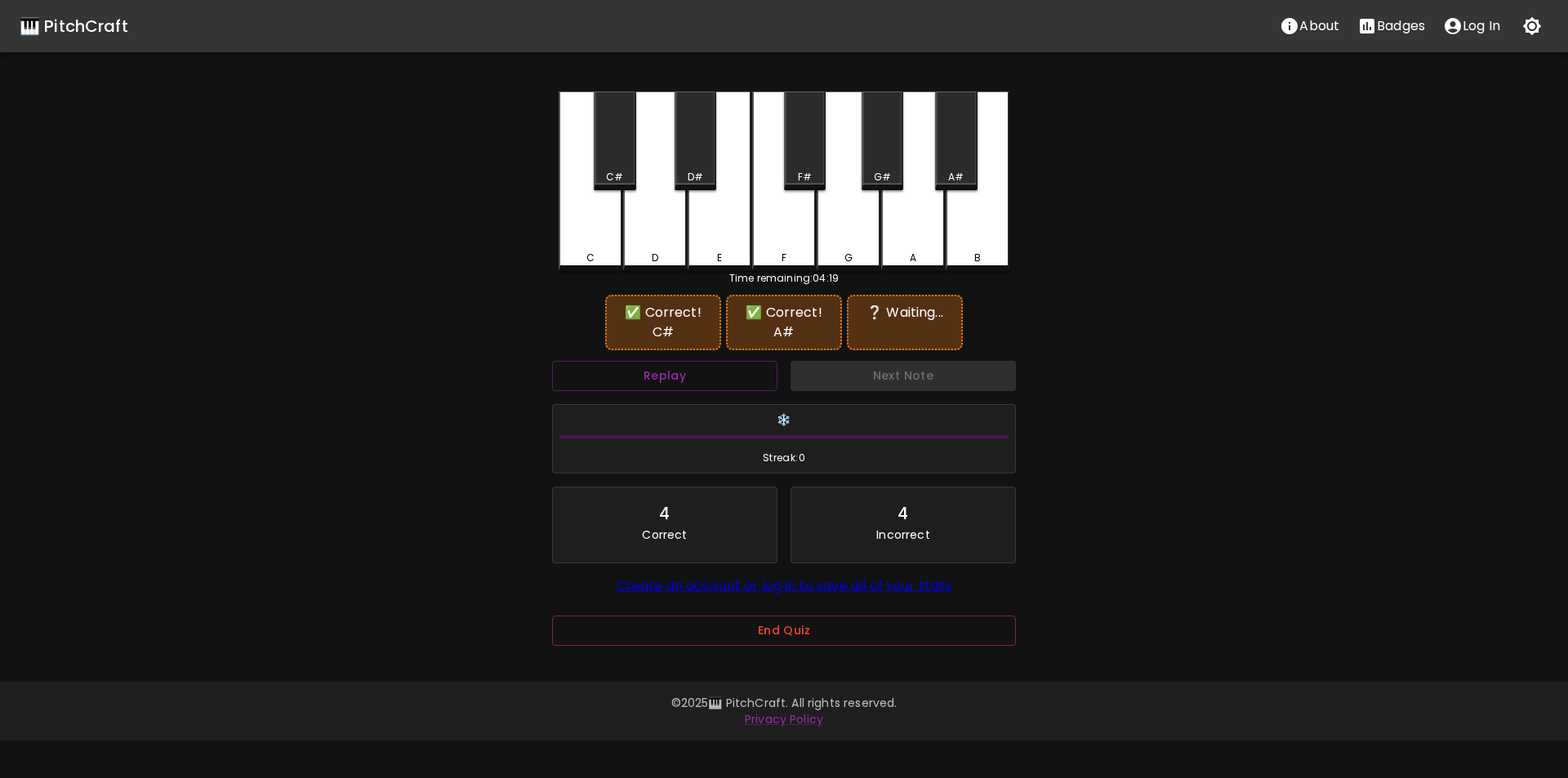
click at [607, 256] on div "C" at bounding box center [590, 258] width 60 height 14
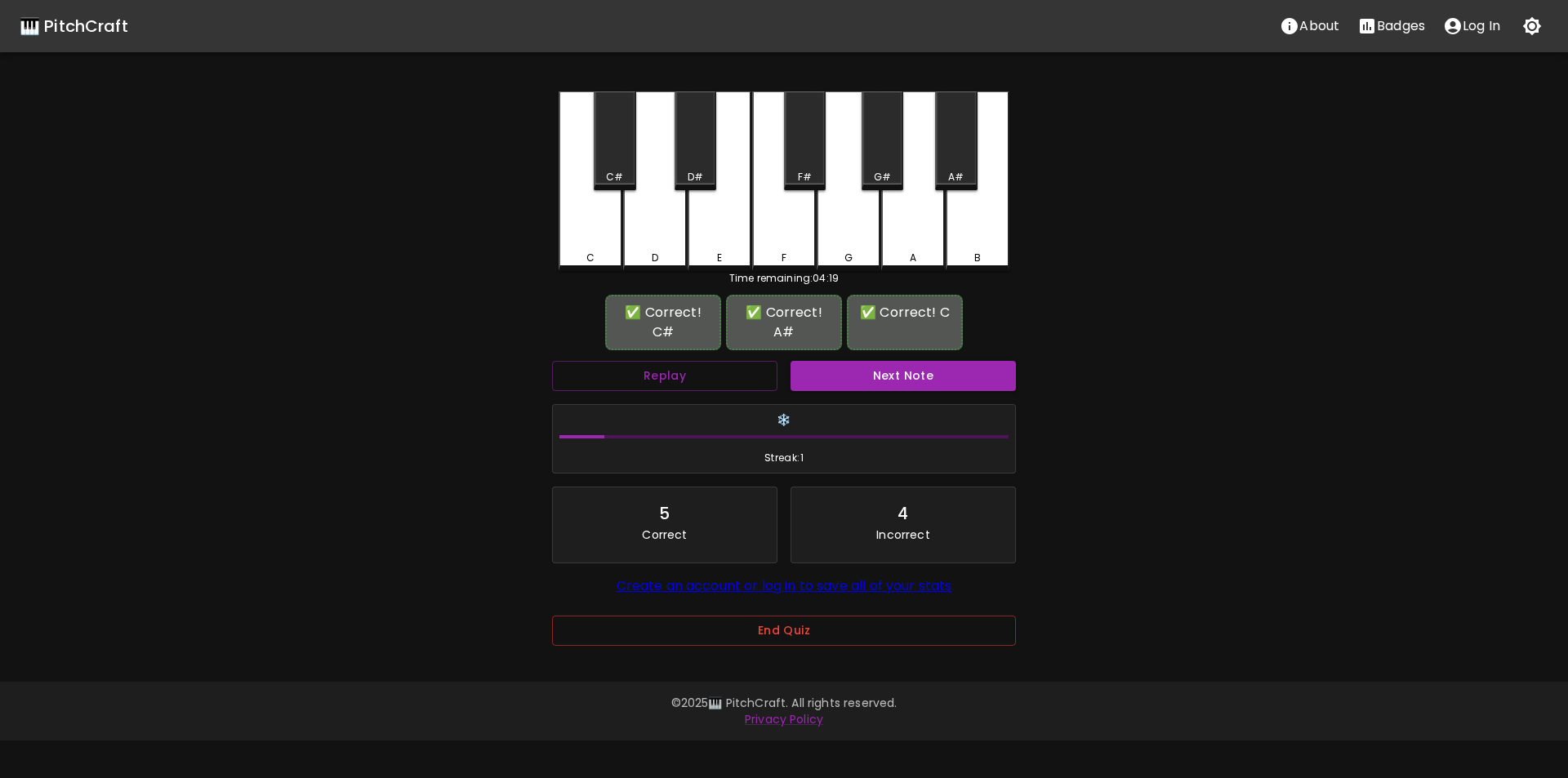
click at [824, 383] on button "Next Note" at bounding box center [903, 376] width 225 height 31
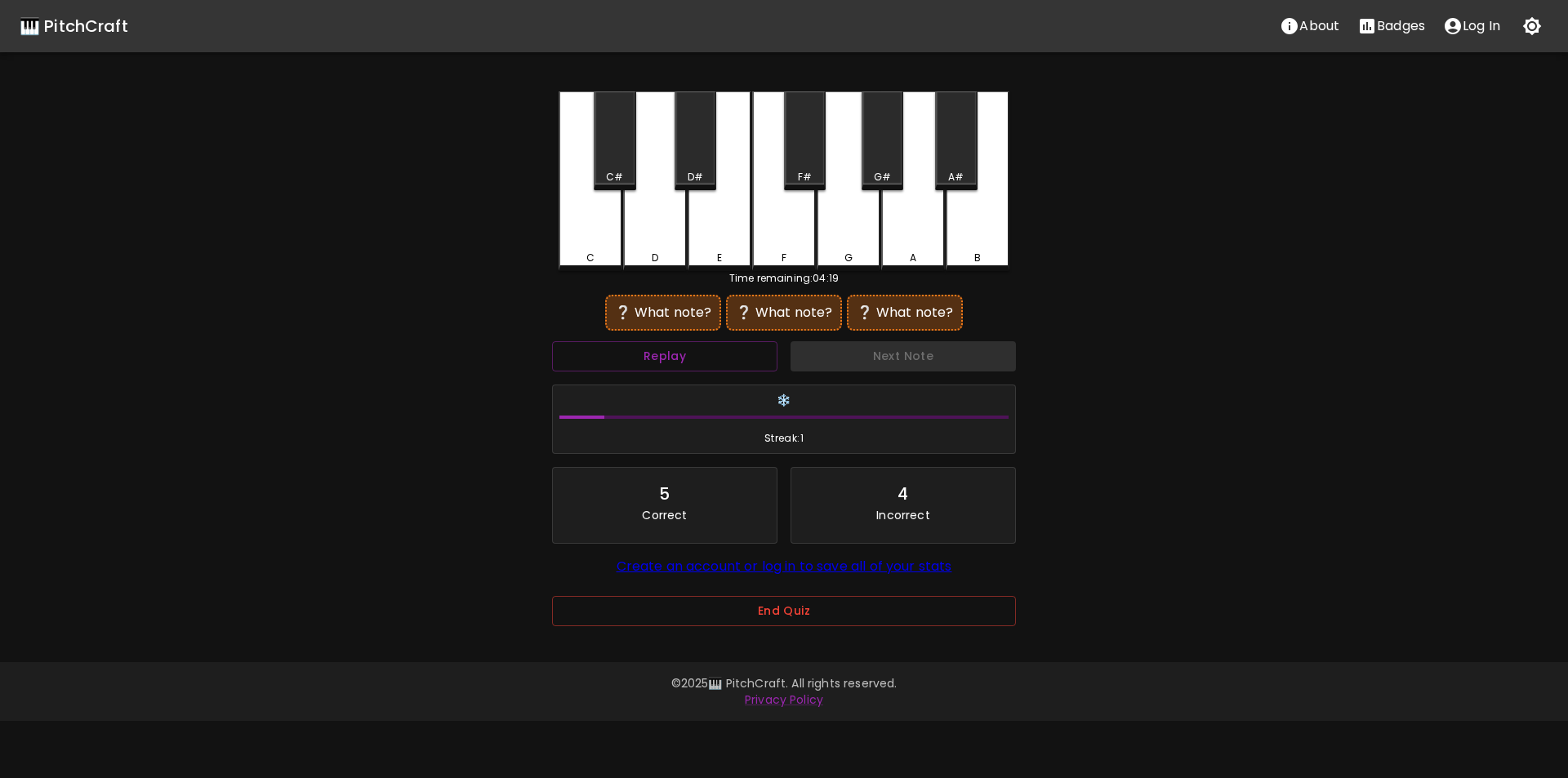
drag, startPoint x: 978, startPoint y: 241, endPoint x: 972, endPoint y: 202, distance: 39.5
click at [978, 242] on div "B" at bounding box center [978, 181] width 64 height 179
click at [948, 145] on div "A#" at bounding box center [955, 141] width 42 height 99
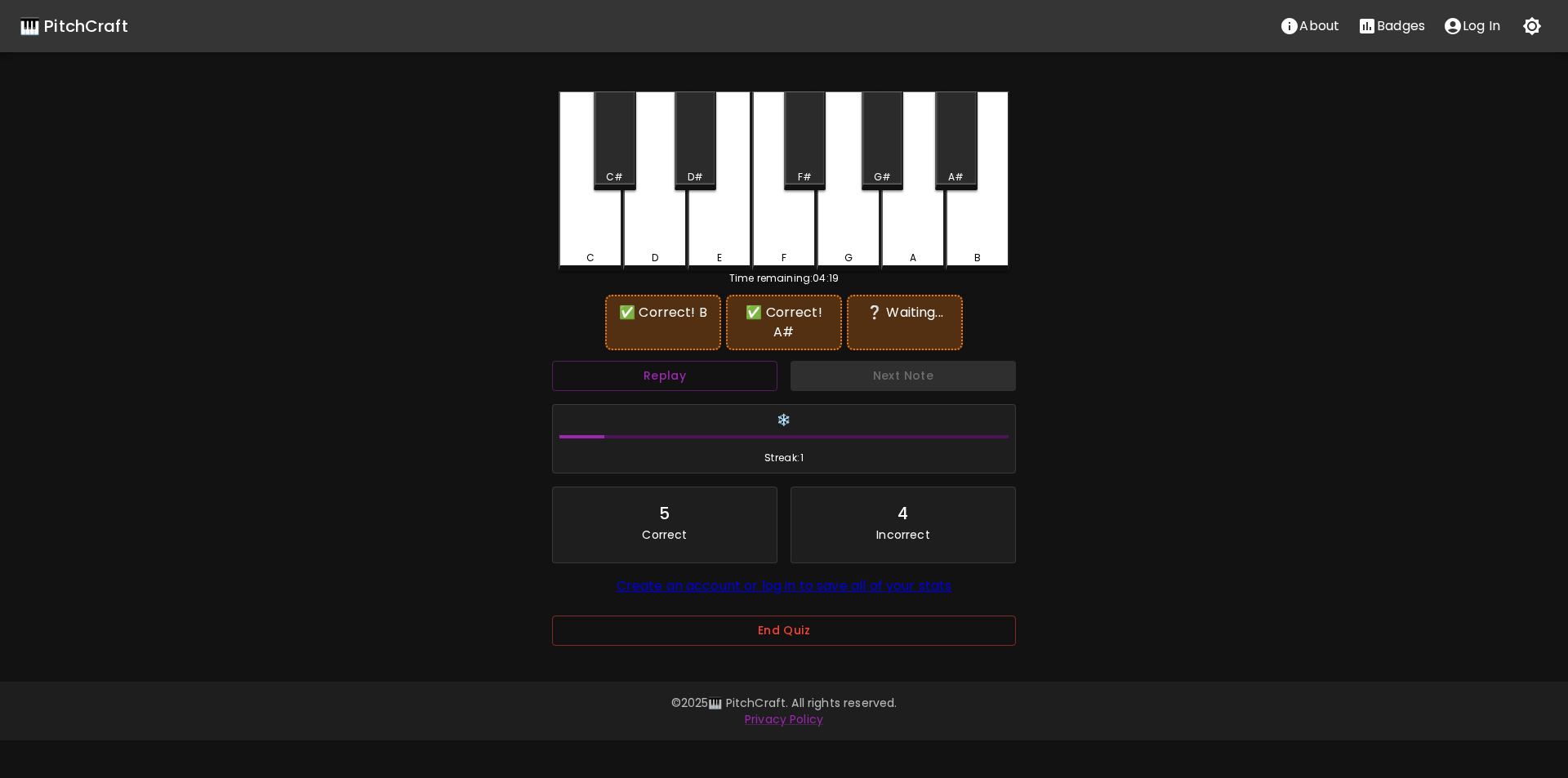
click at [610, 169] on div "C#" at bounding box center [614, 141] width 42 height 99
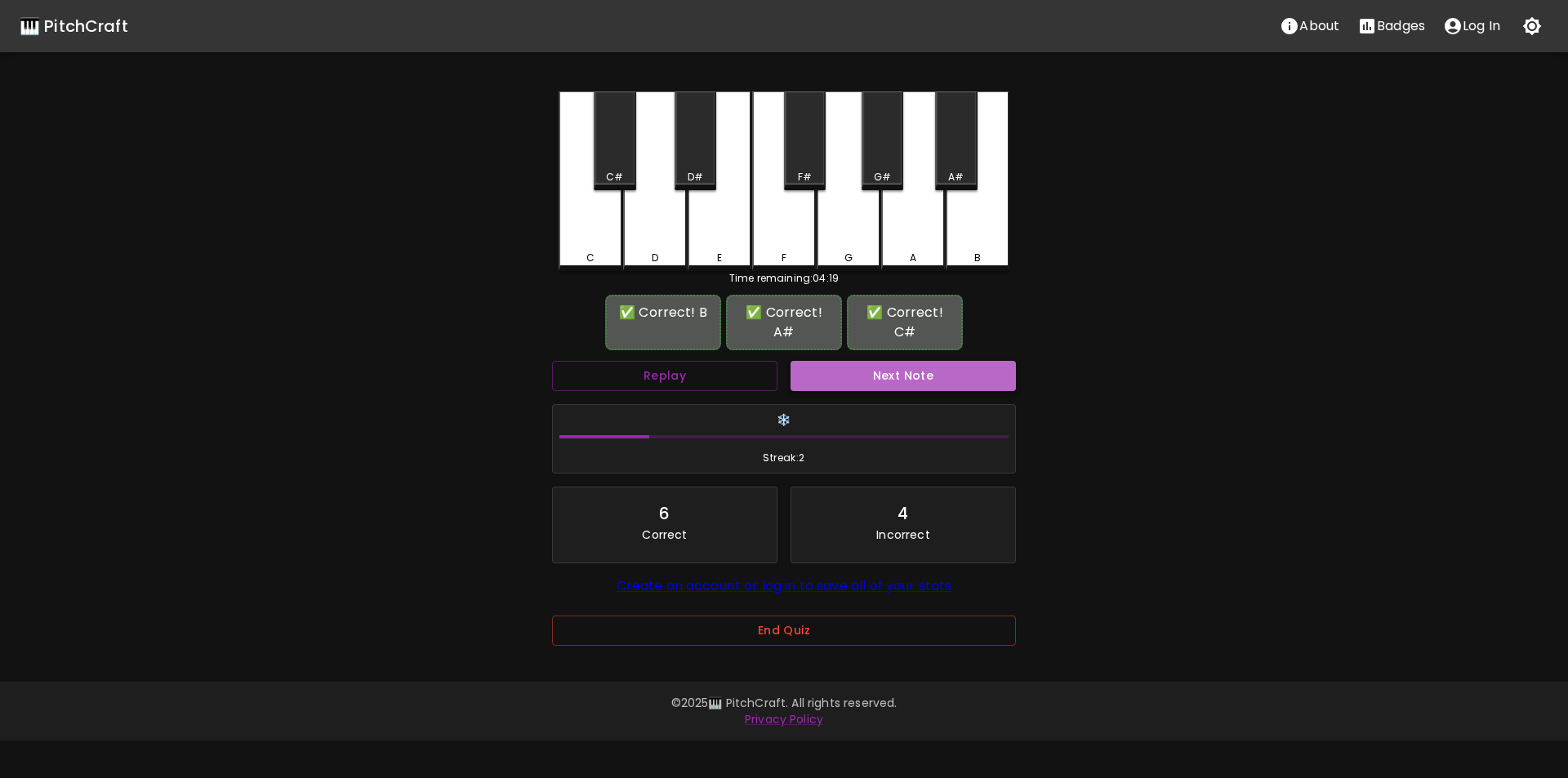
click at [828, 376] on button "Next Note" at bounding box center [903, 376] width 225 height 31
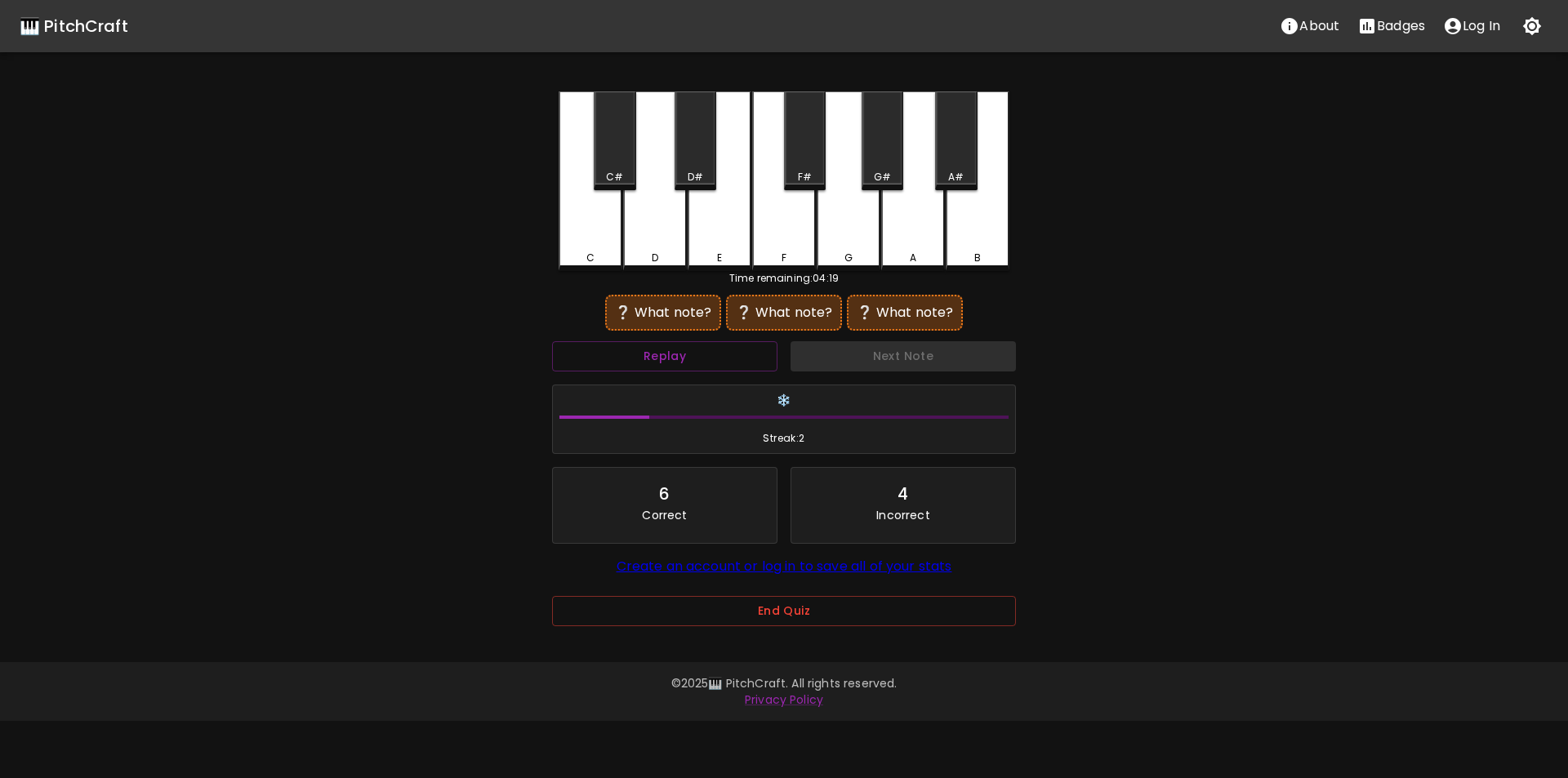
click at [647, 247] on div "D" at bounding box center [655, 181] width 64 height 179
click at [904, 241] on div "A" at bounding box center [913, 181] width 64 height 179
click at [845, 224] on div "G" at bounding box center [848, 181] width 64 height 179
drag, startPoint x: 662, startPoint y: 239, endPoint x: 776, endPoint y: 239, distance: 114.0
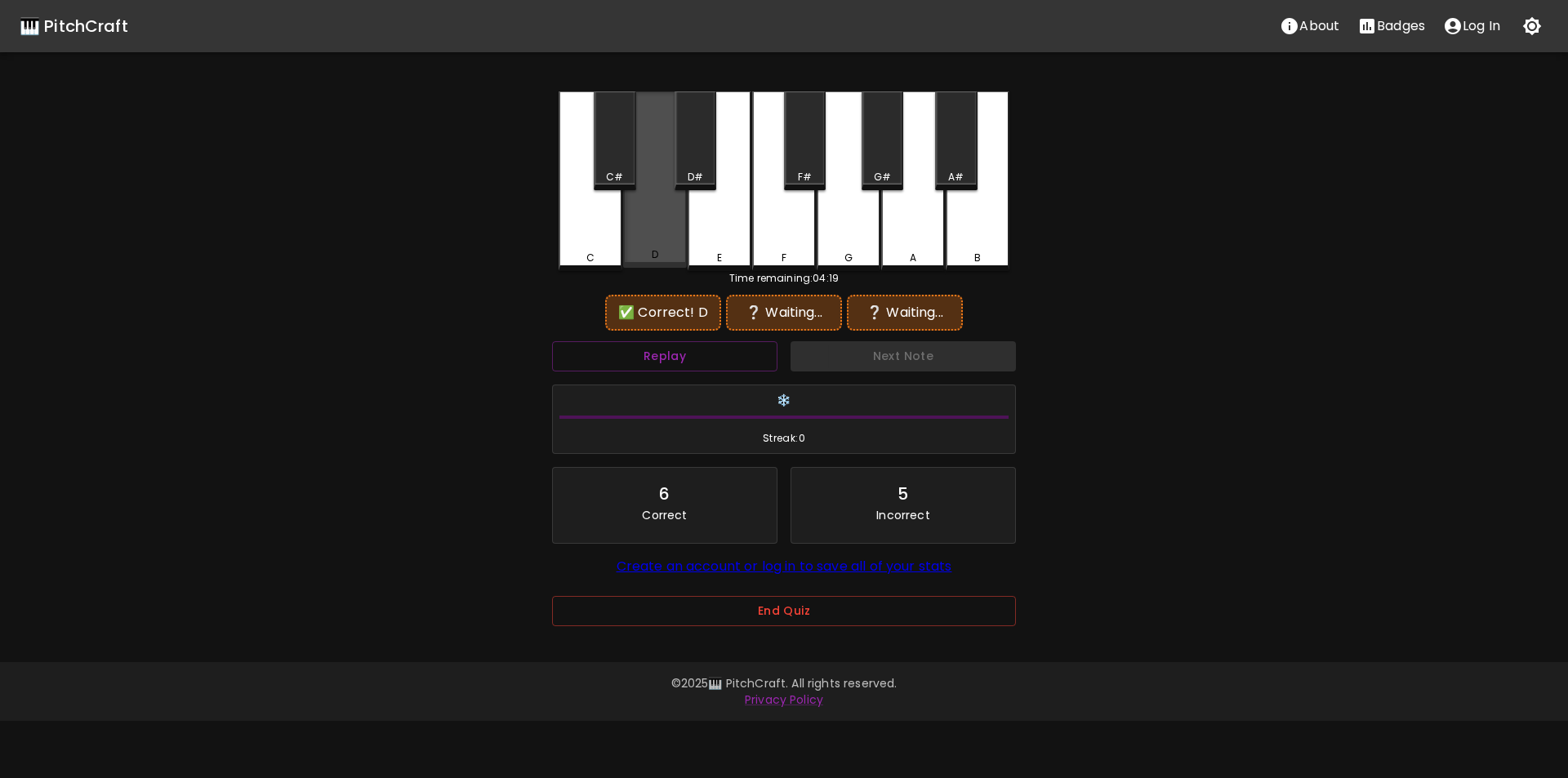
click at [663, 239] on div "D" at bounding box center [655, 179] width 64 height 176
click at [925, 241] on div "A" at bounding box center [913, 181] width 64 height 179
click at [801, 174] on div "F#" at bounding box center [805, 177] width 14 height 14
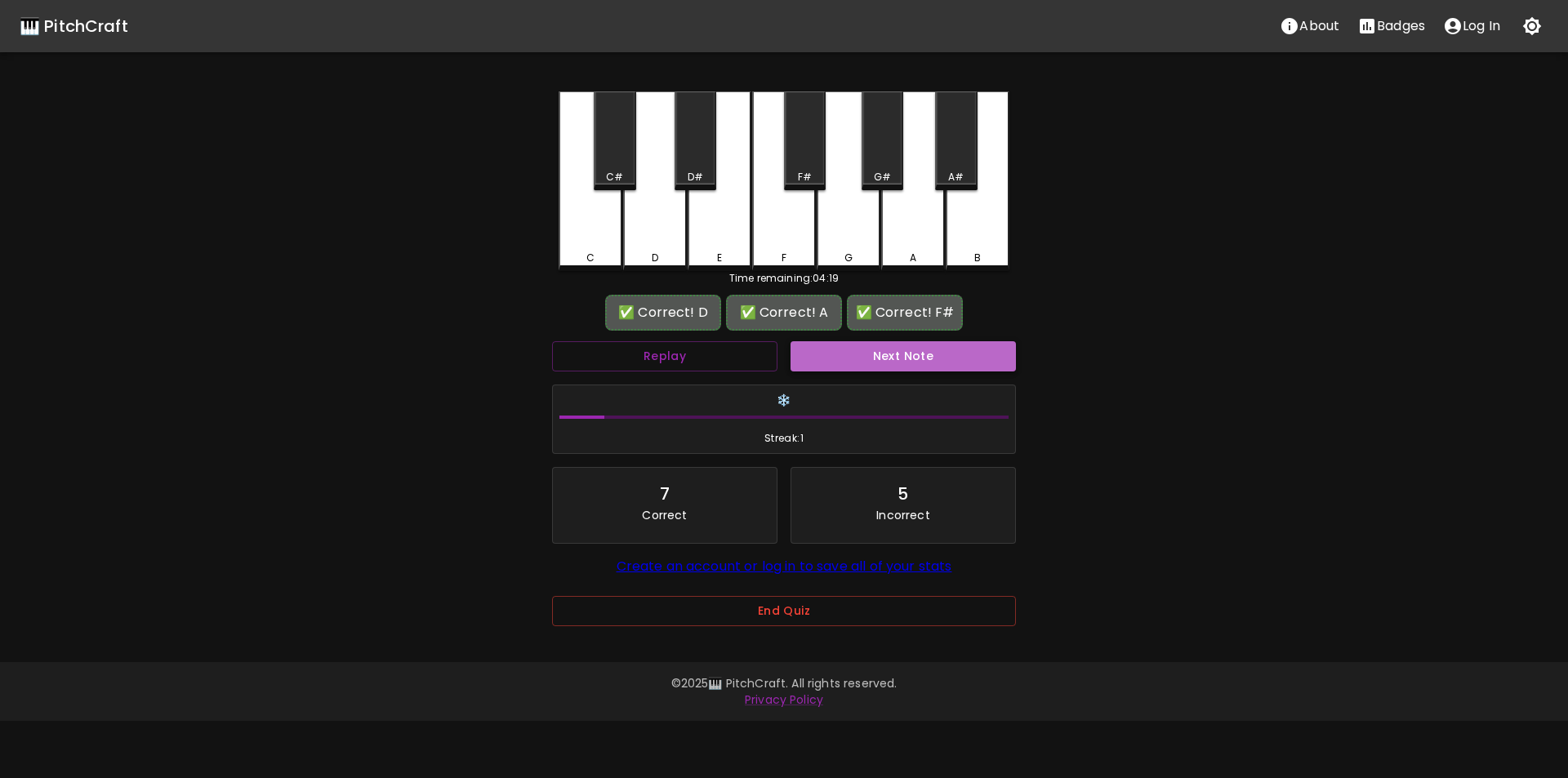
click at [873, 358] on button "Next Note" at bounding box center [903, 356] width 225 height 31
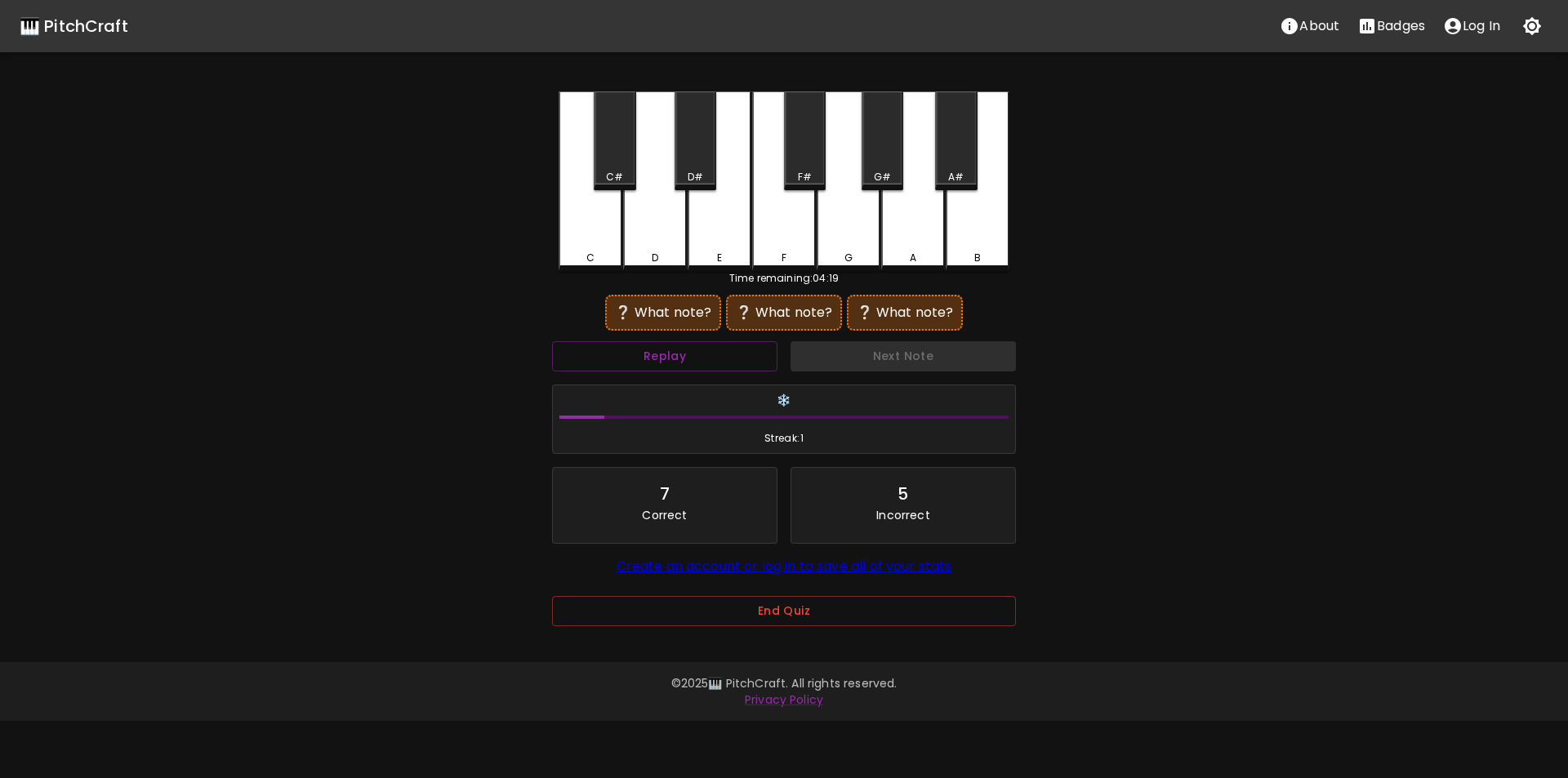
click at [595, 229] on div "C" at bounding box center [590, 181] width 64 height 179
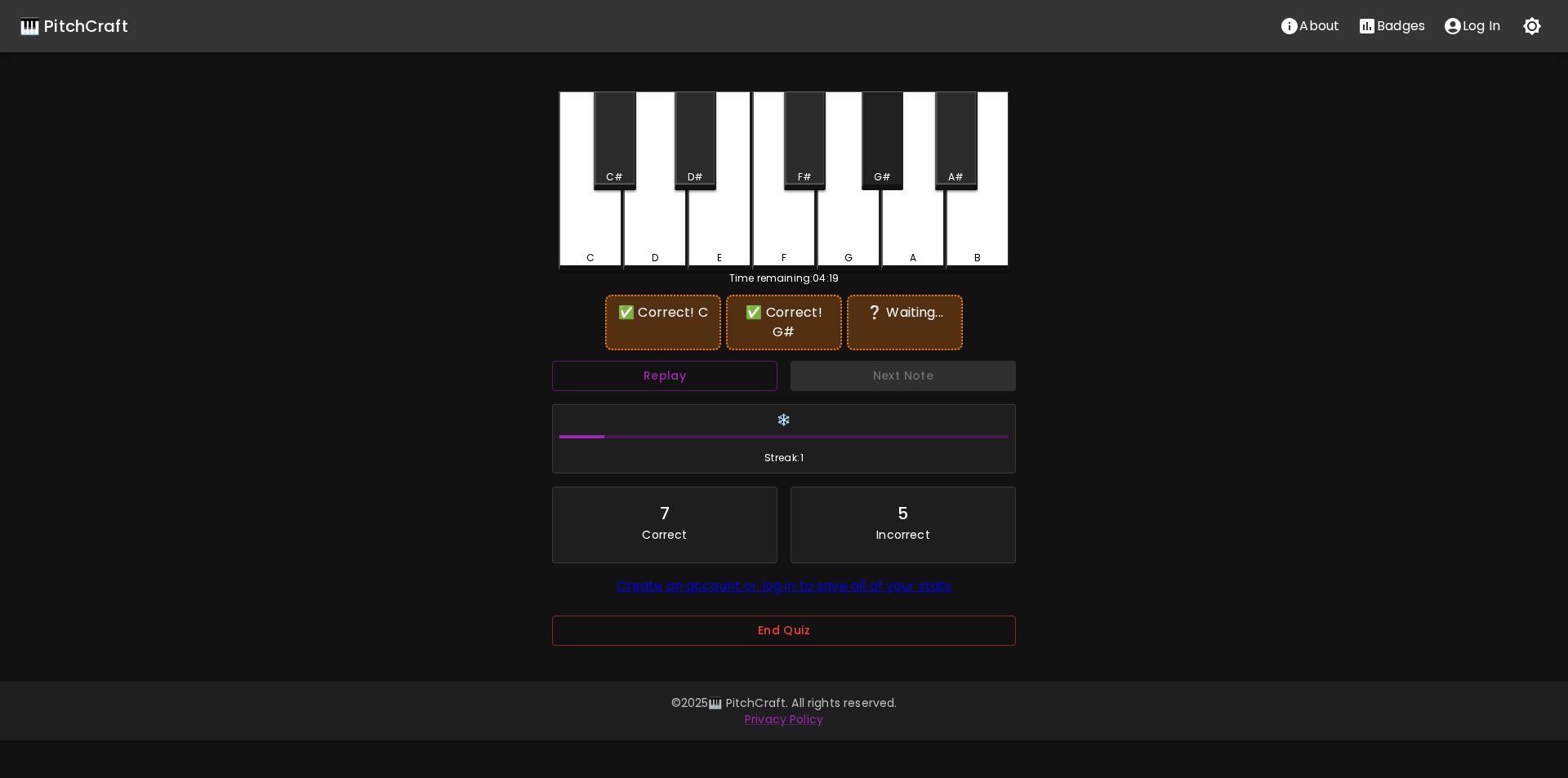
click at [884, 167] on div "G#" at bounding box center [882, 141] width 42 height 99
click at [797, 168] on div "F#" at bounding box center [805, 141] width 42 height 99
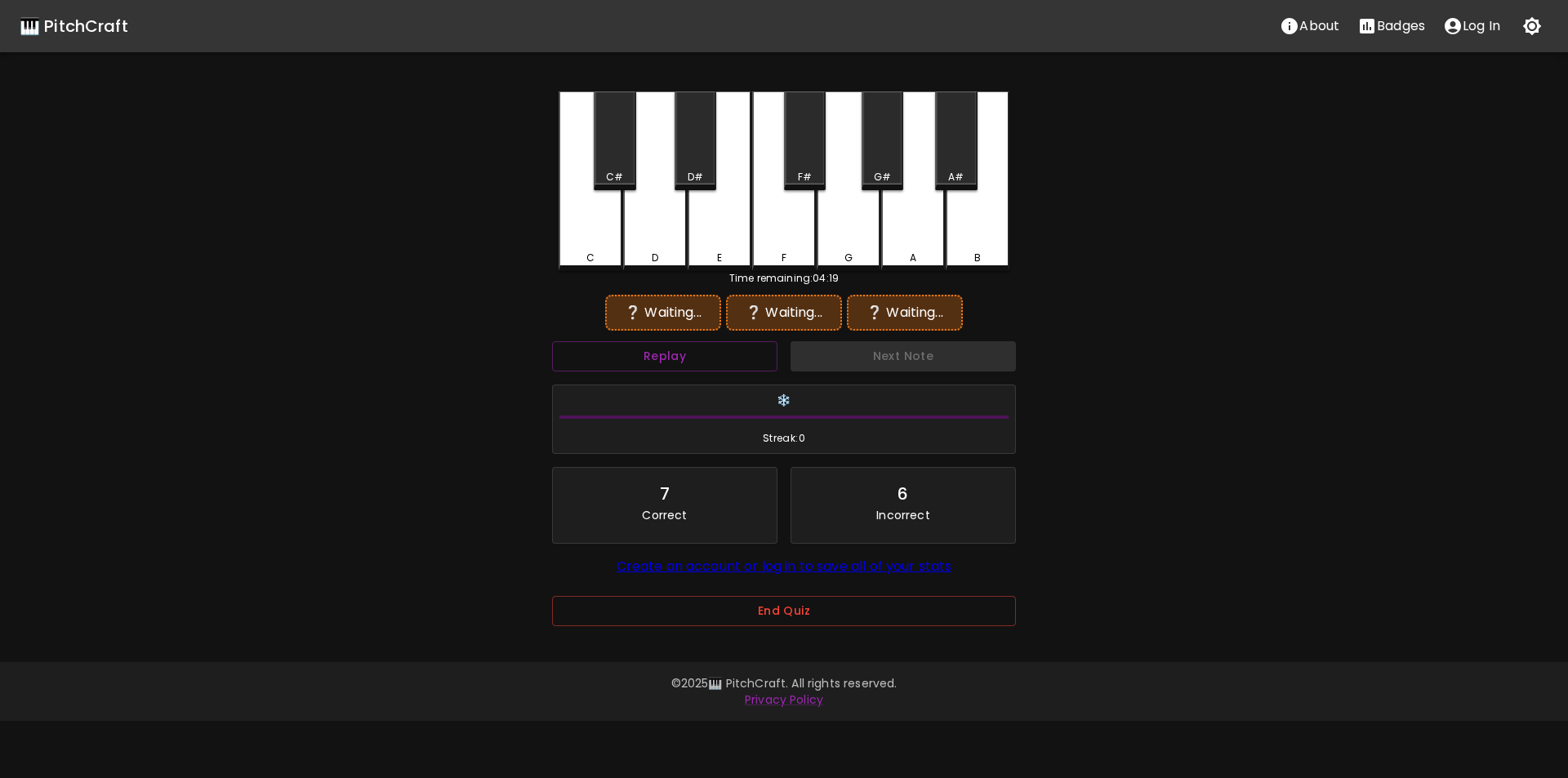
drag, startPoint x: 590, startPoint y: 256, endPoint x: 600, endPoint y: 253, distance: 10.4
click at [592, 256] on div "C" at bounding box center [590, 258] width 9 height 14
click at [889, 165] on div "G#" at bounding box center [882, 141] width 42 height 99
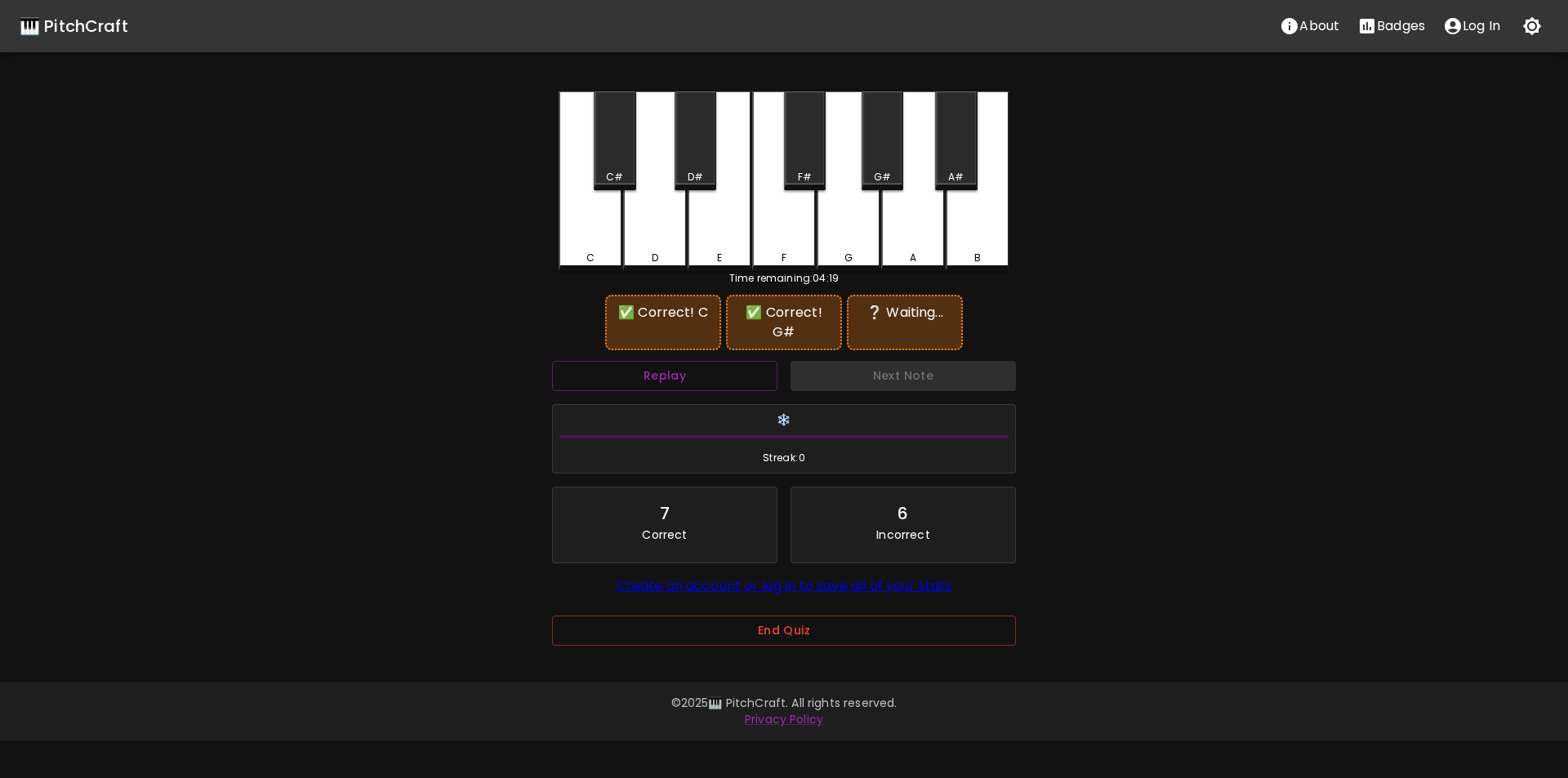
click at [803, 157] on div "F#" at bounding box center [805, 141] width 42 height 99
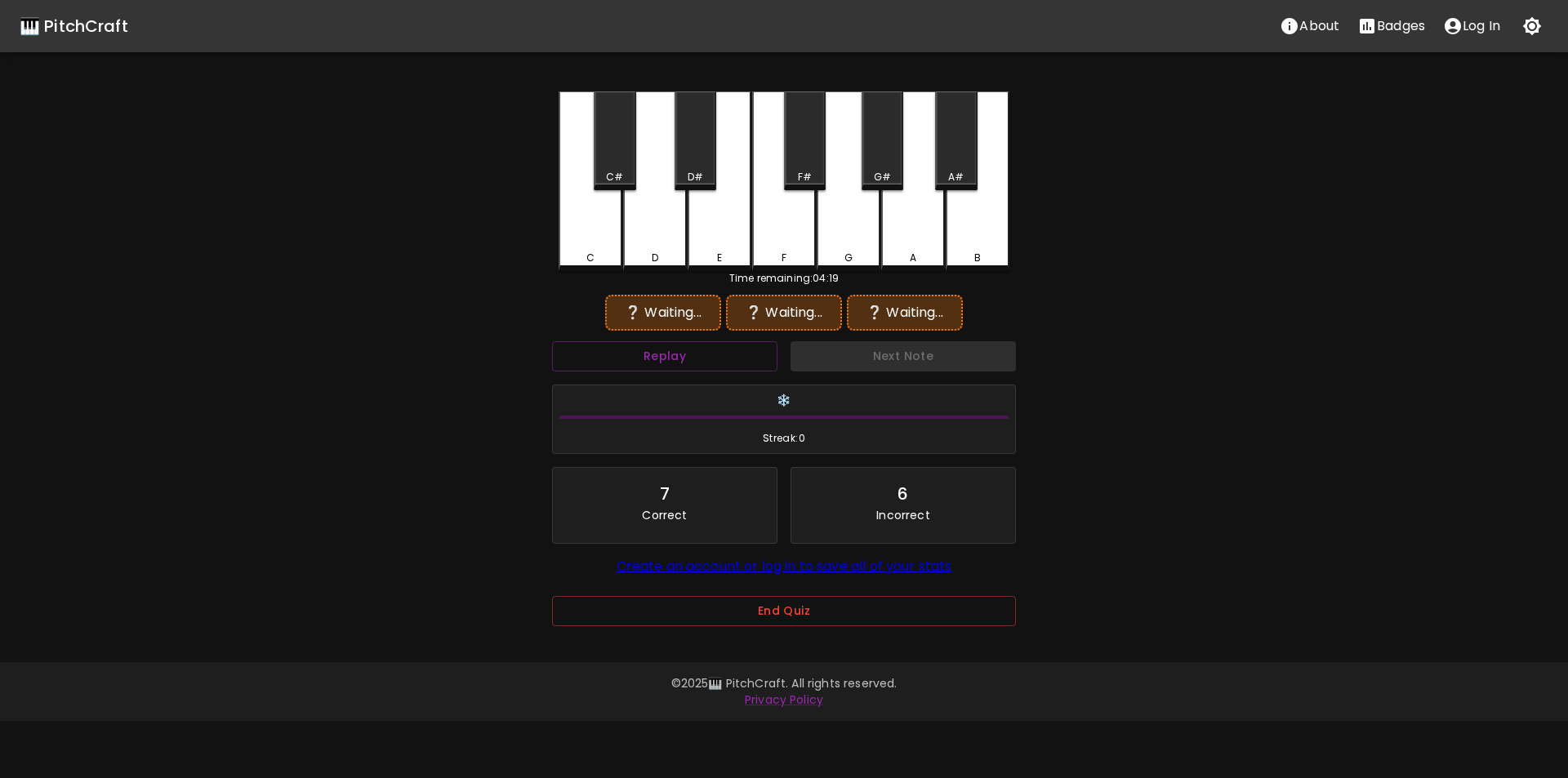
drag, startPoint x: 597, startPoint y: 251, endPoint x: 617, endPoint y: 247, distance: 20.4
click at [599, 251] on div "C" at bounding box center [590, 258] width 60 height 14
click at [885, 161] on div "G#" at bounding box center [882, 141] width 42 height 99
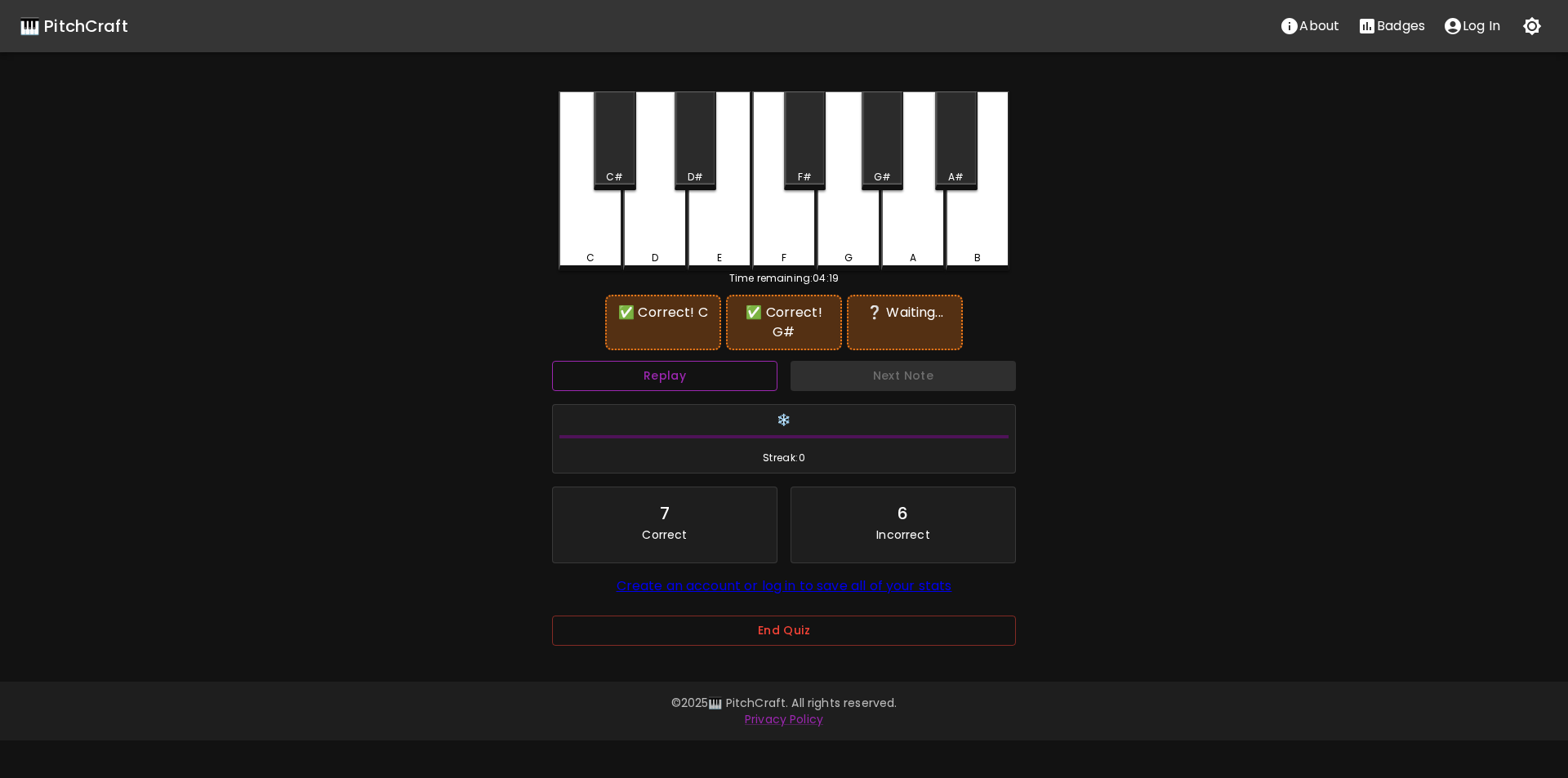
click at [736, 371] on button "Replay" at bounding box center [664, 376] width 225 height 31
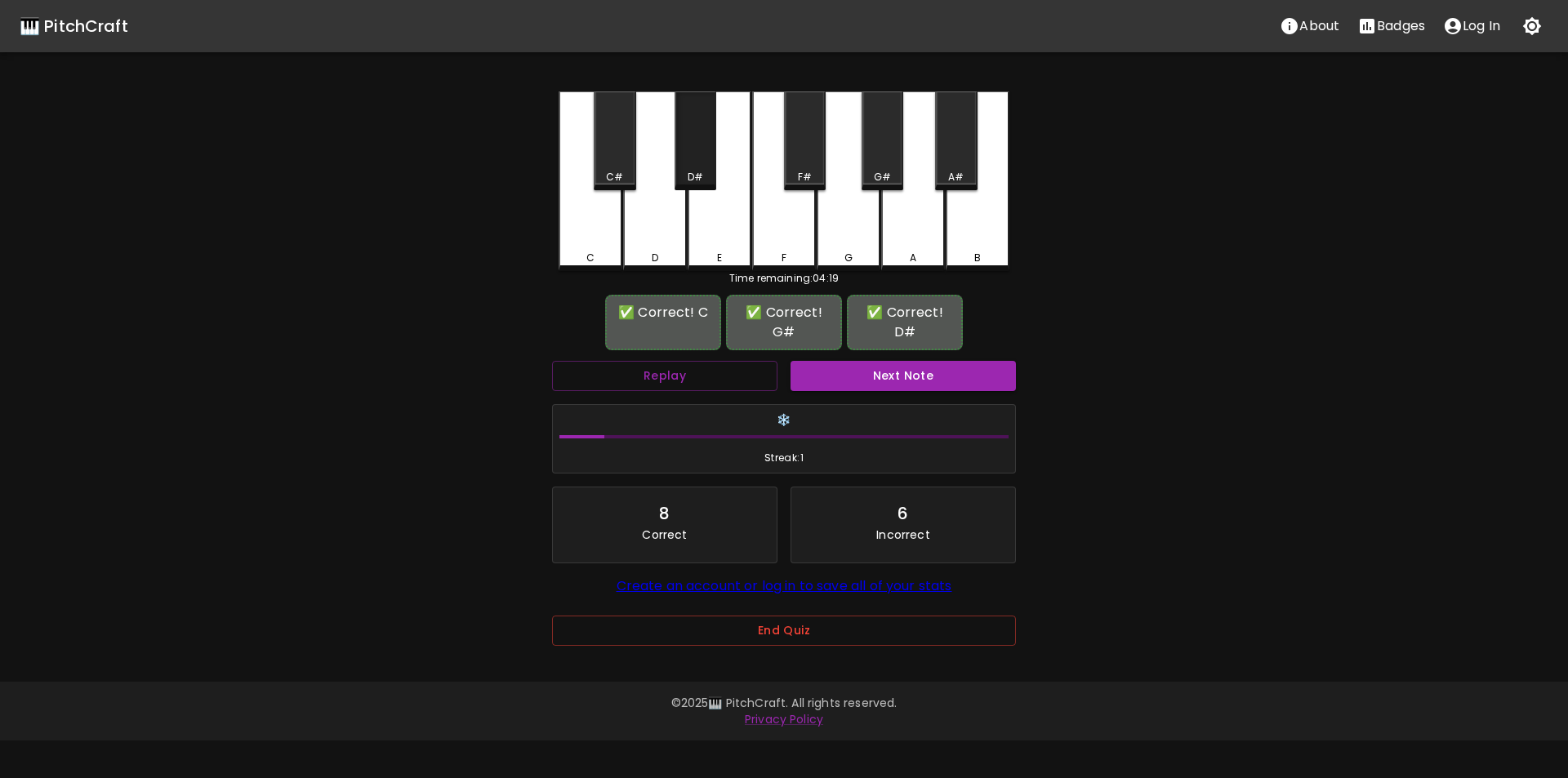
click at [684, 168] on div "D#" at bounding box center [695, 141] width 42 height 99
click at [872, 376] on button "Next Note" at bounding box center [903, 376] width 225 height 31
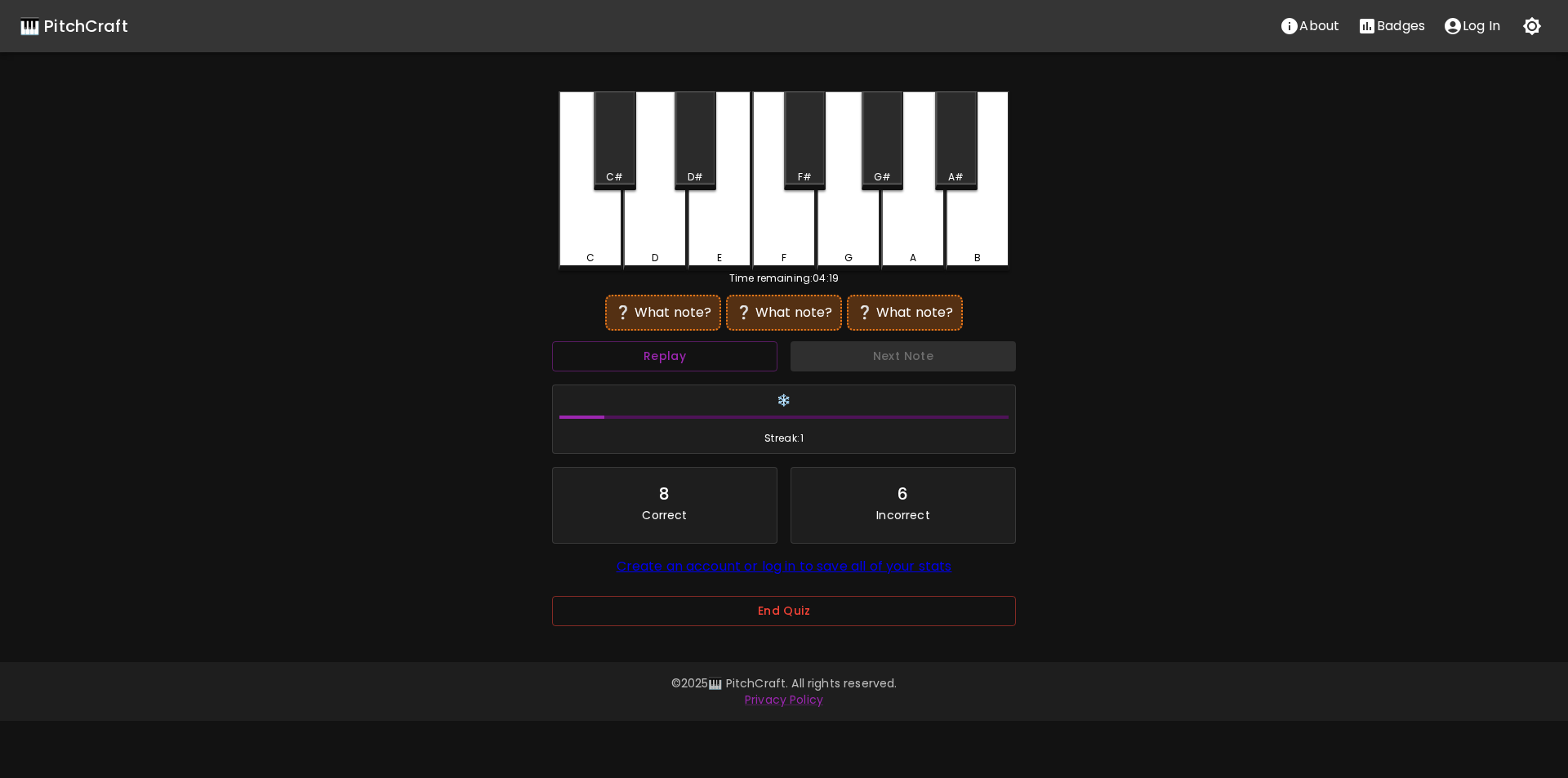
click at [705, 237] on div "E" at bounding box center [719, 181] width 64 height 179
click at [981, 227] on div "B" at bounding box center [978, 181] width 64 height 179
click at [612, 165] on div "C#" at bounding box center [614, 141] width 42 height 99
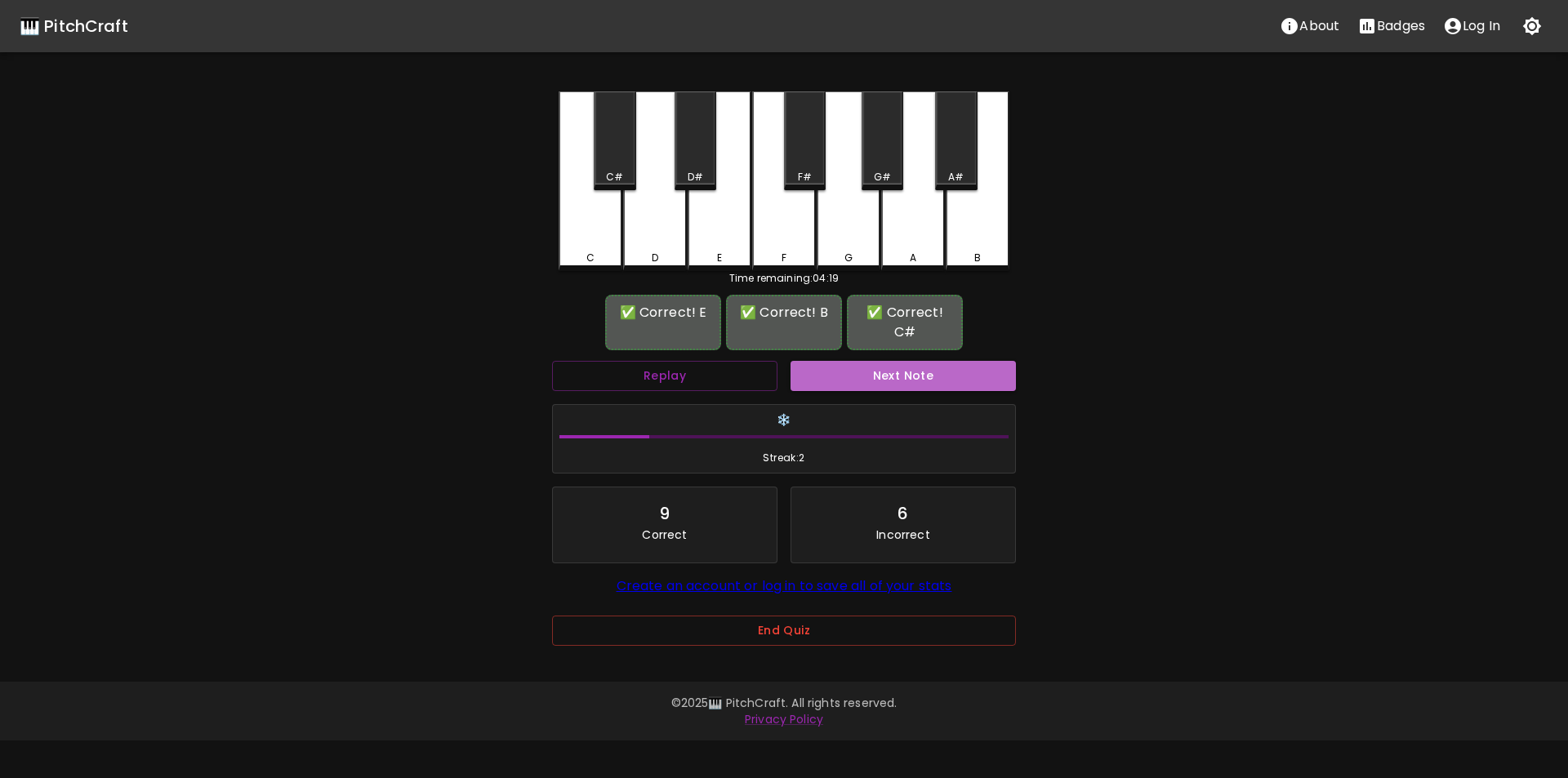
click at [887, 368] on button "Next Note" at bounding box center [903, 376] width 225 height 31
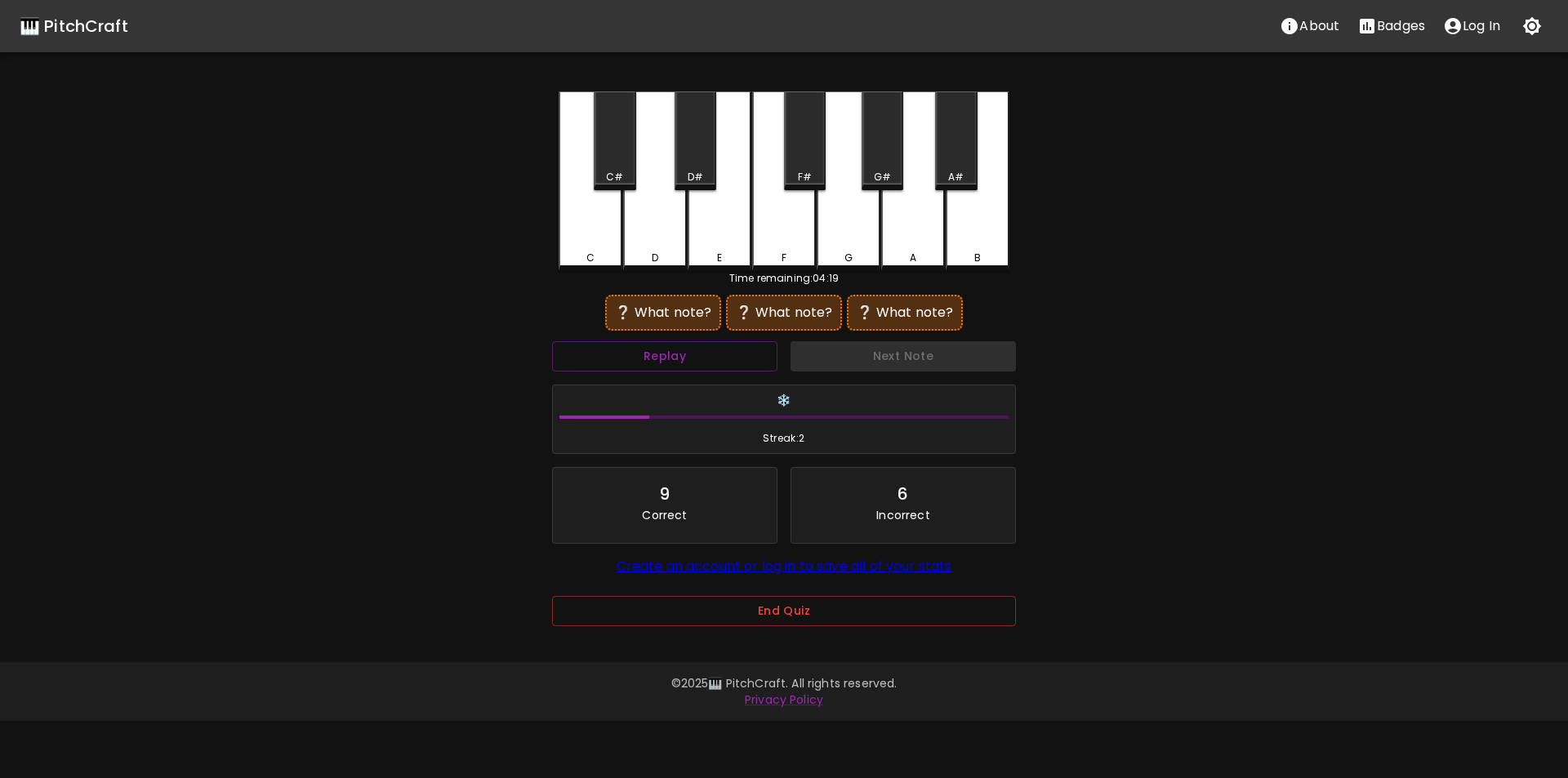
drag, startPoint x: 768, startPoint y: 236, endPoint x: 792, endPoint y: 236, distance: 24.0
click at [768, 236] on div "F" at bounding box center [784, 181] width 64 height 179
click at [953, 174] on div "A#" at bounding box center [956, 177] width 15 height 14
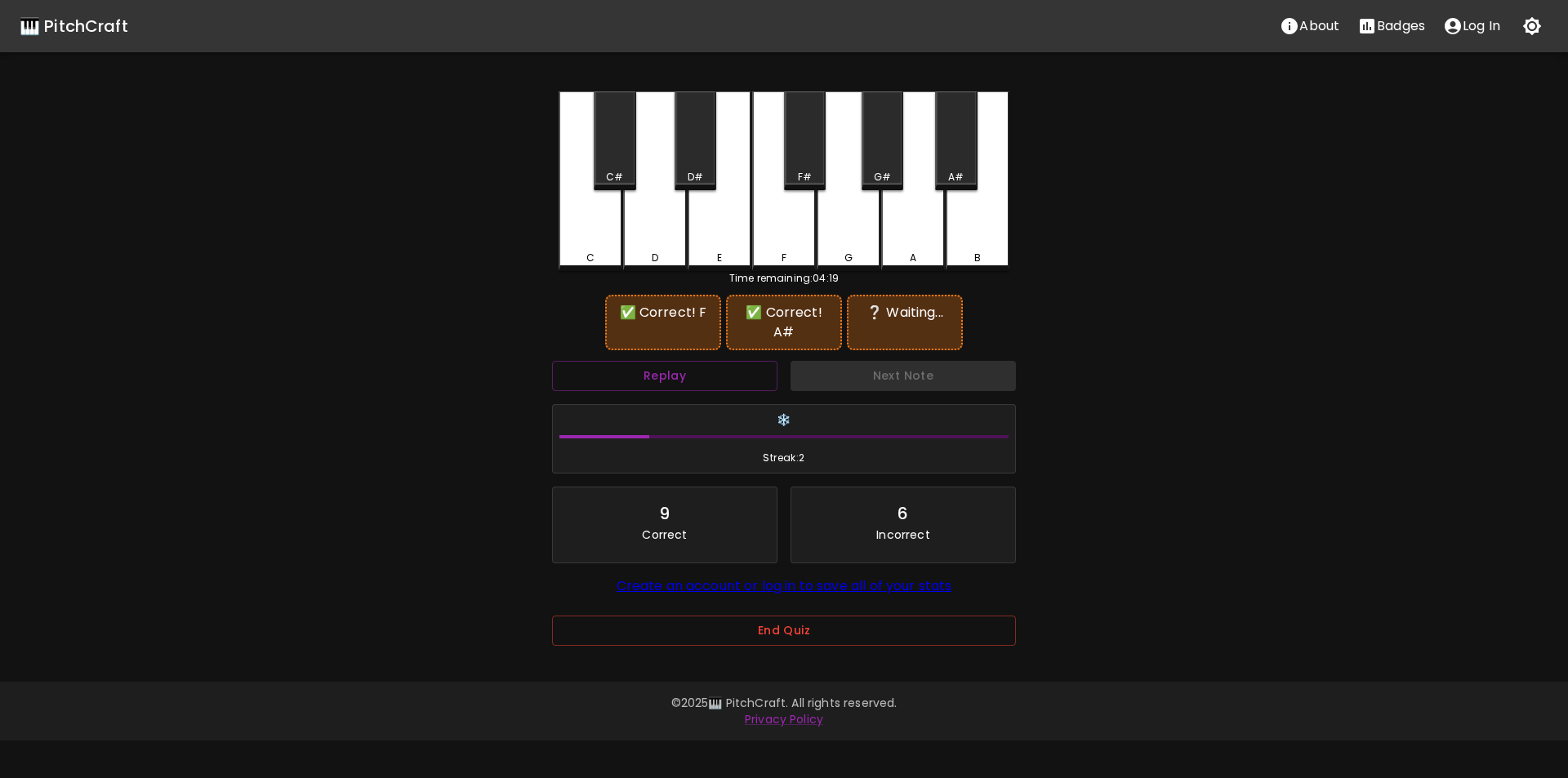
click at [862, 241] on div "G" at bounding box center [848, 181] width 64 height 179
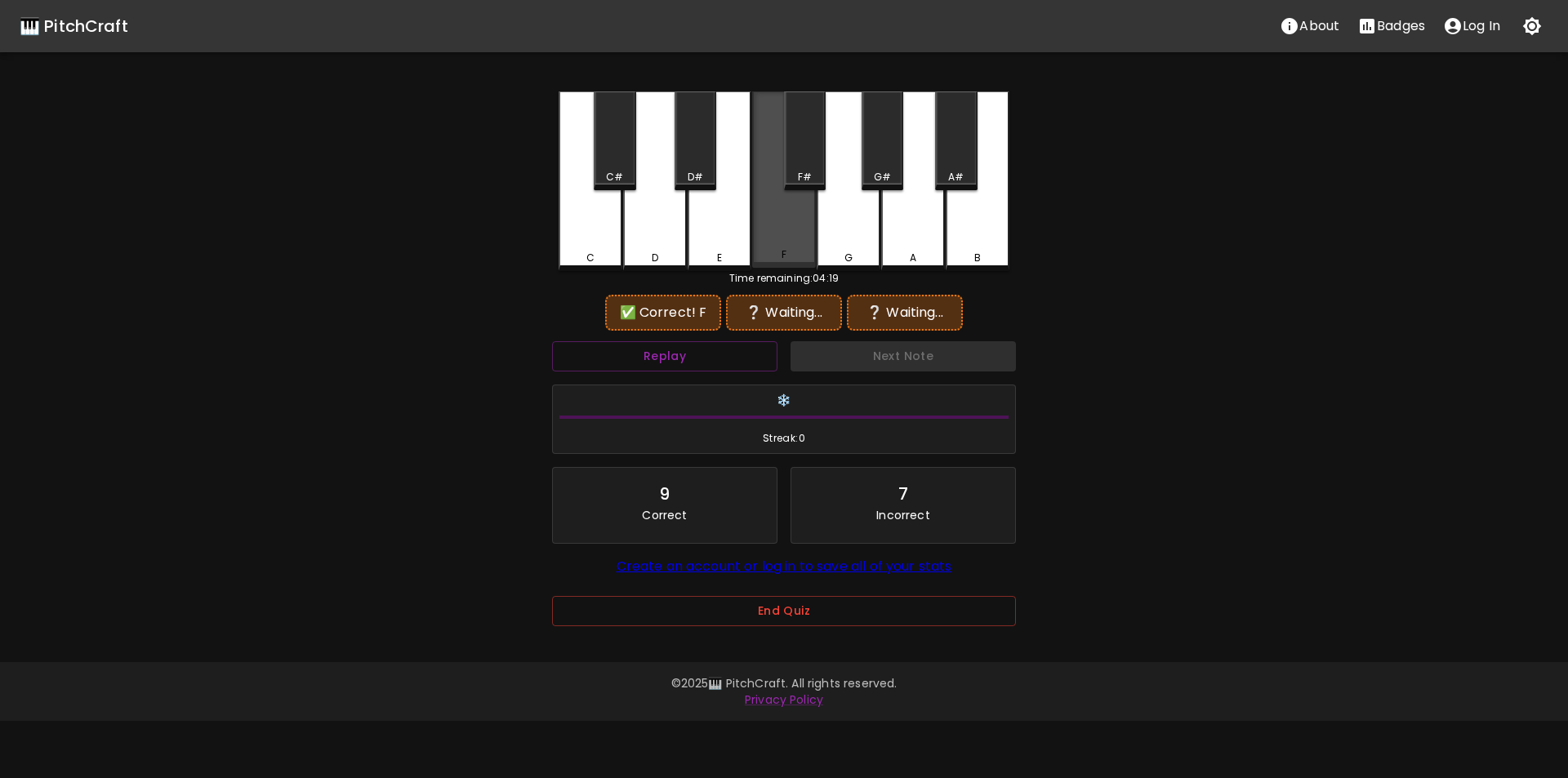
click at [788, 246] on div "F" at bounding box center [784, 179] width 64 height 176
drag, startPoint x: 961, startPoint y: 174, endPoint x: 911, endPoint y: 166, distance: 50.6
click at [961, 174] on div "A#" at bounding box center [956, 177] width 15 height 14
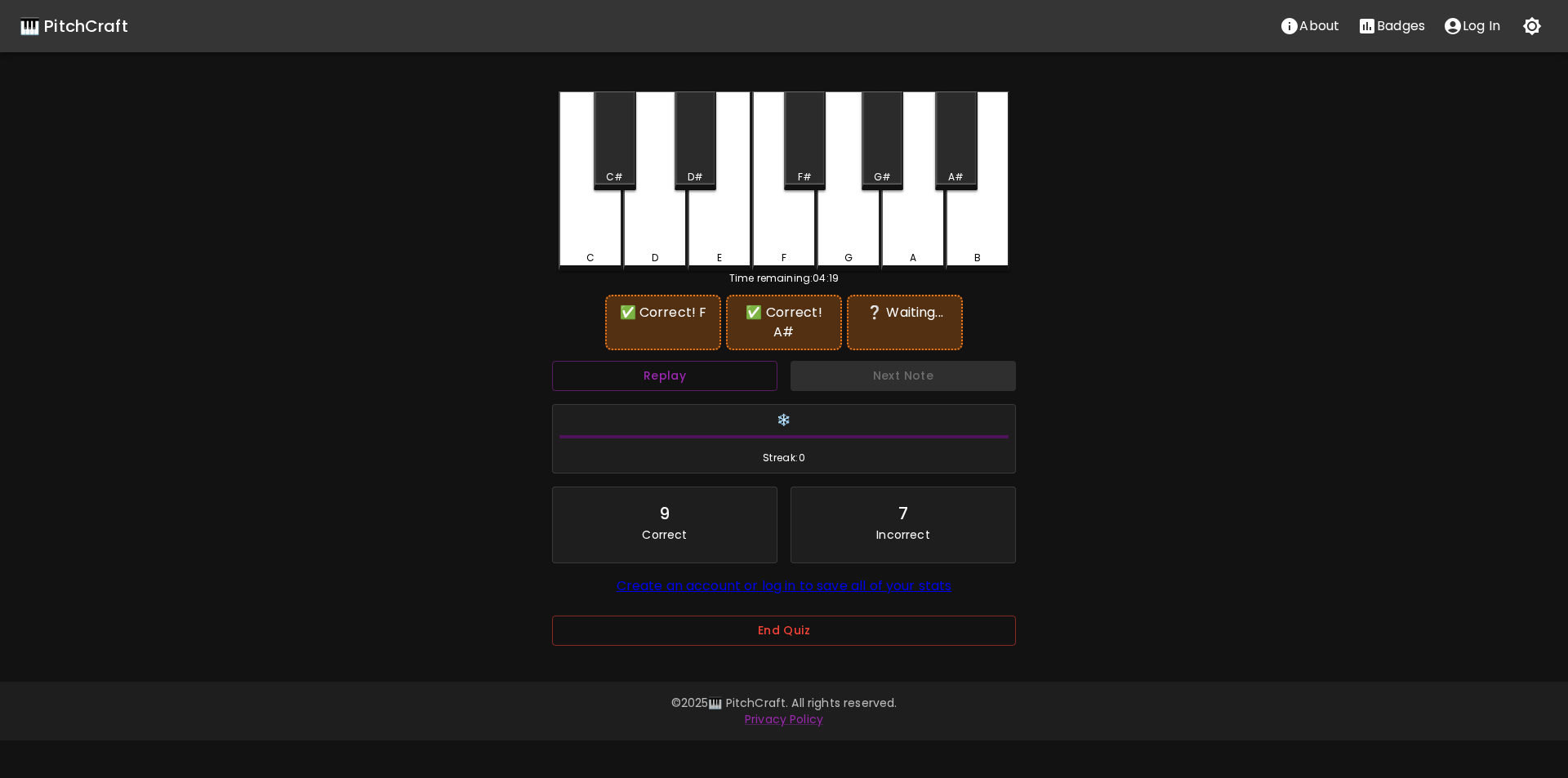
click at [877, 158] on div "G#" at bounding box center [882, 141] width 42 height 99
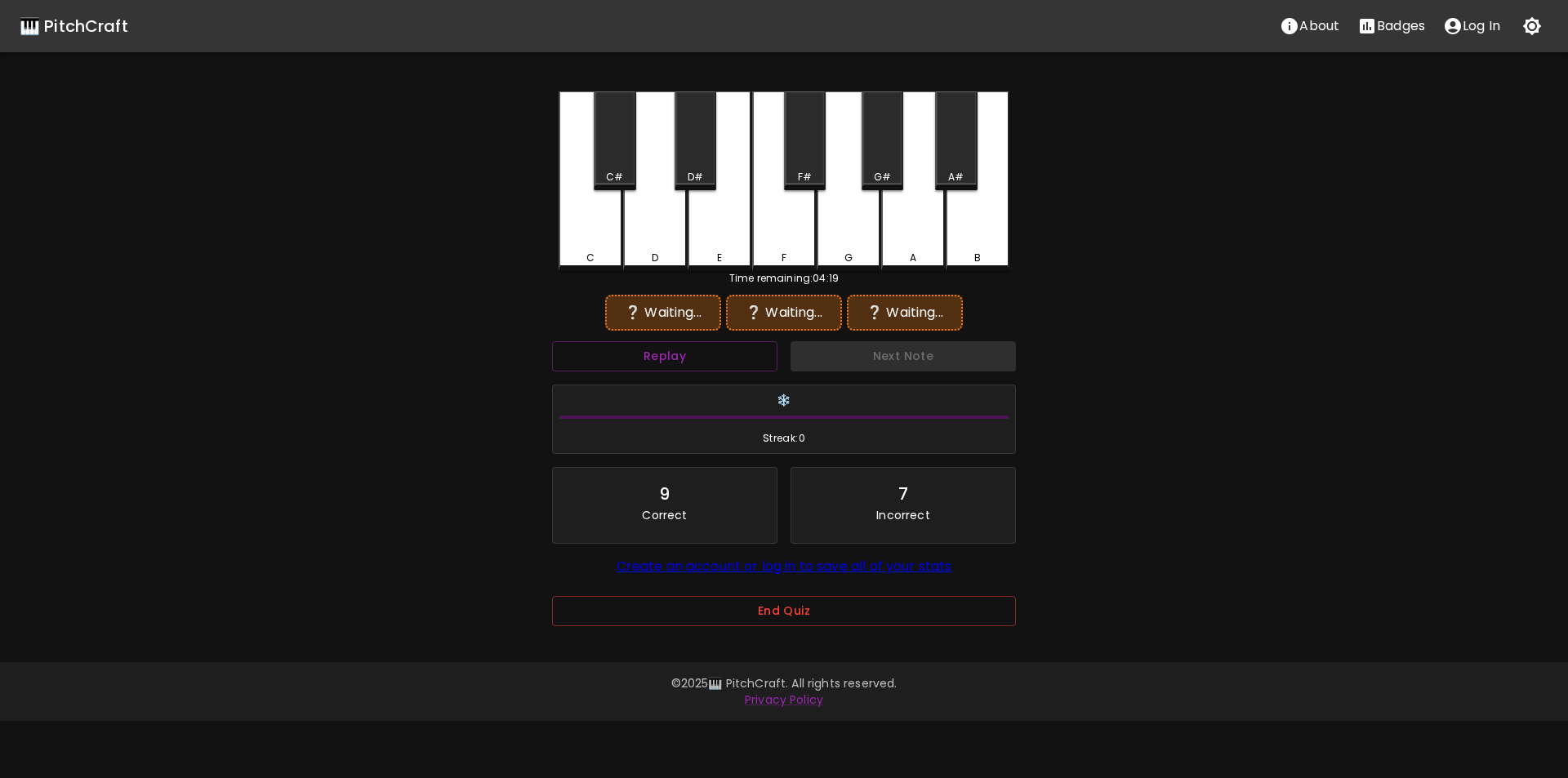
click at [808, 239] on div "F" at bounding box center [784, 181] width 64 height 179
click at [945, 173] on div "A#" at bounding box center [955, 177] width 38 height 14
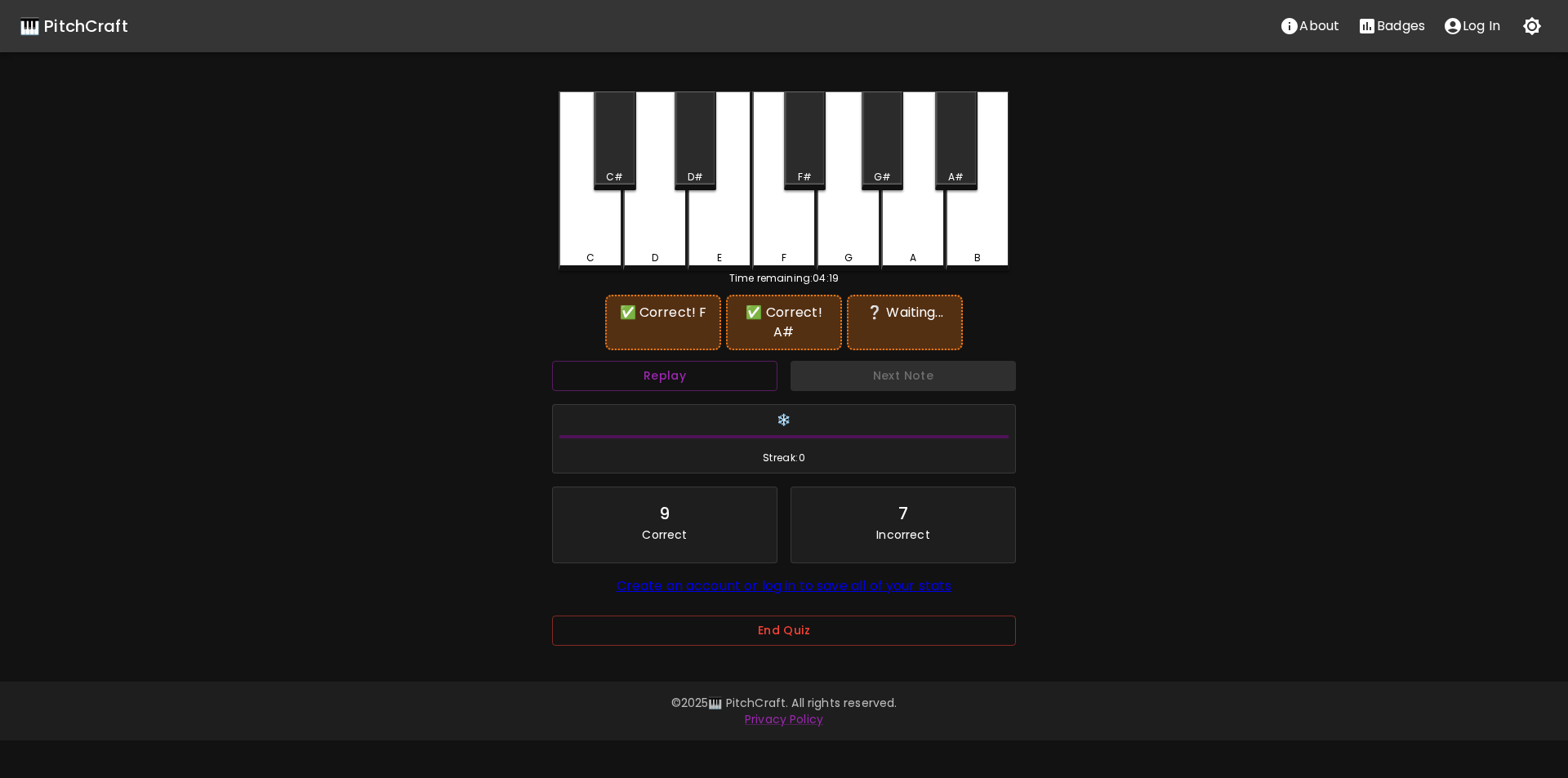
click at [792, 157] on div "F#" at bounding box center [805, 141] width 42 height 99
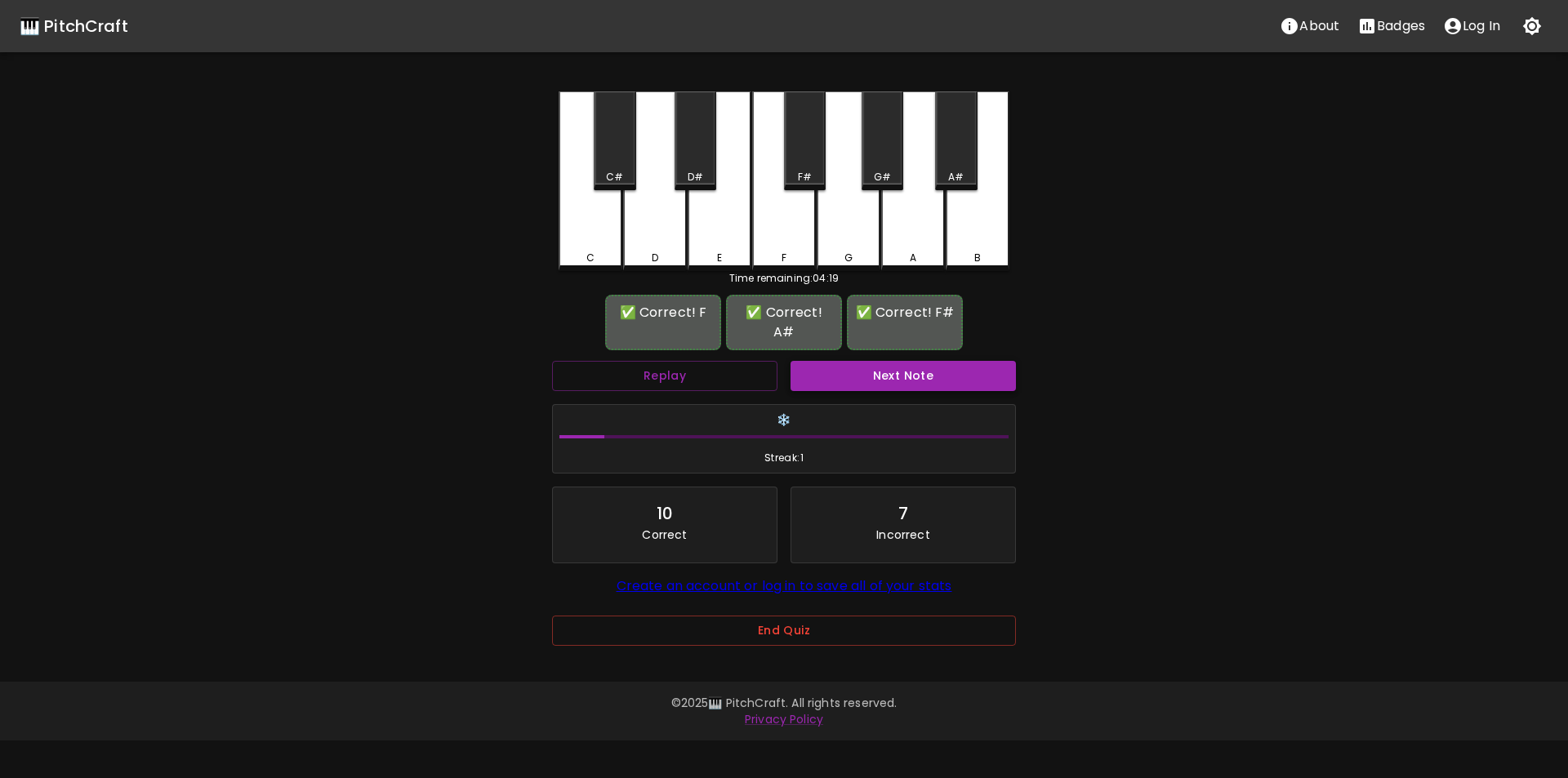
click at [832, 361] on button "Next Note" at bounding box center [903, 376] width 225 height 31
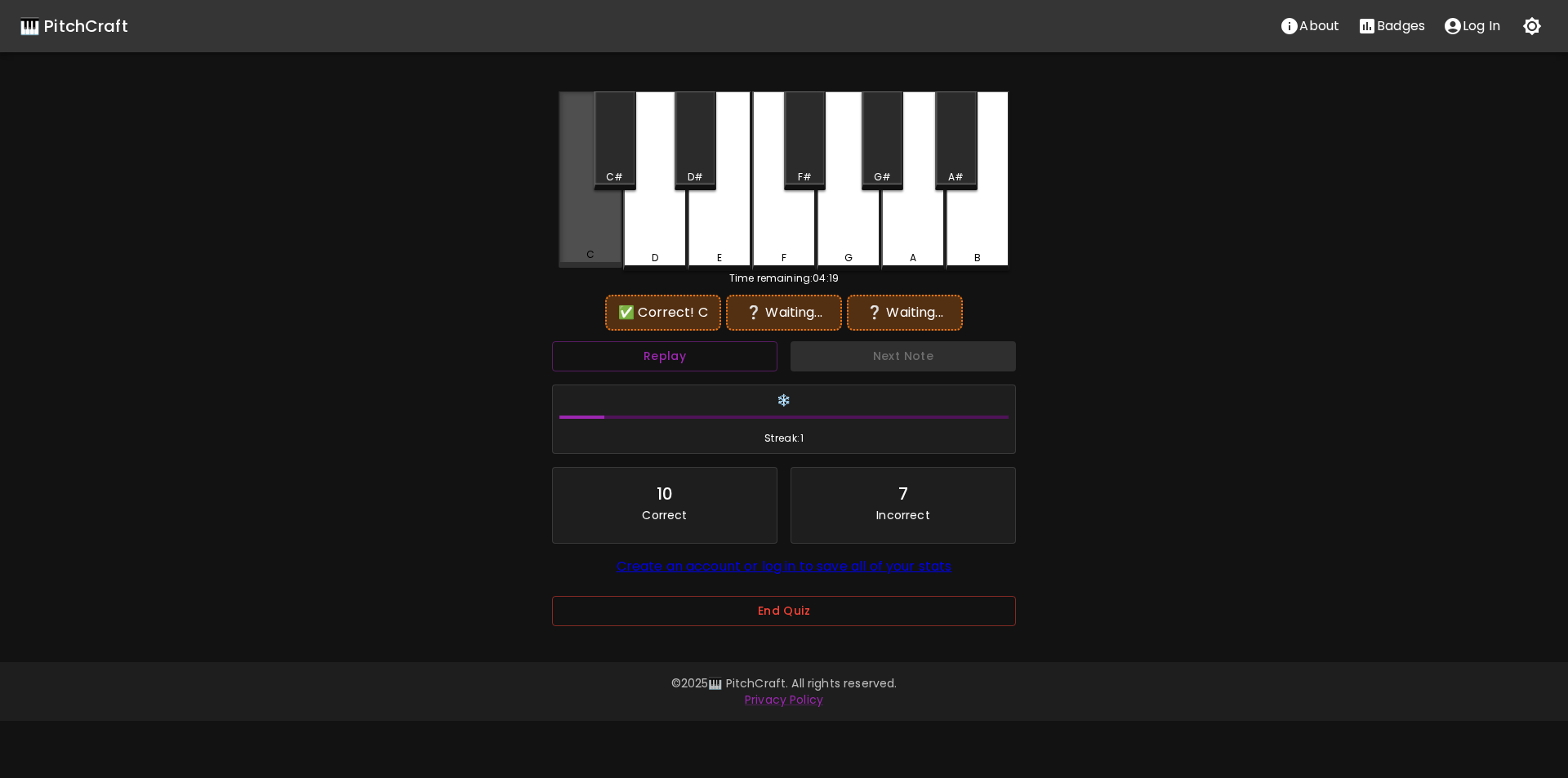
click at [595, 241] on div "C" at bounding box center [590, 179] width 64 height 176
click at [853, 214] on div "G" at bounding box center [848, 181] width 64 height 179
click at [582, 236] on div "C" at bounding box center [590, 179] width 64 height 176
click at [967, 163] on div "A#" at bounding box center [955, 141] width 42 height 99
drag, startPoint x: 586, startPoint y: 261, endPoint x: 648, endPoint y: 241, distance: 65.1
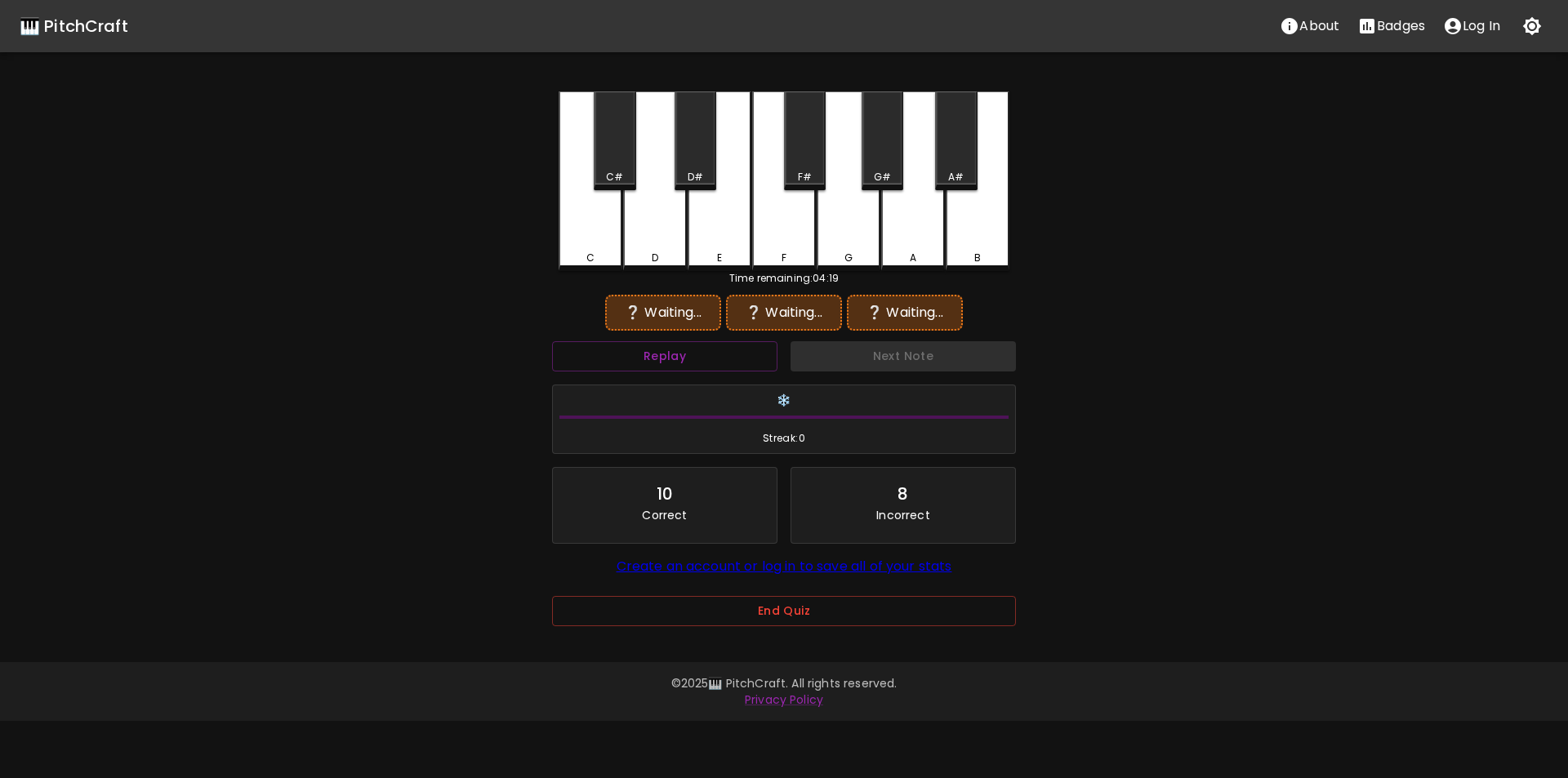
click at [592, 259] on div "C" at bounding box center [590, 258] width 9 height 14
click at [906, 156] on div "A" at bounding box center [913, 181] width 64 height 179
click at [882, 161] on div "G#" at bounding box center [882, 141] width 42 height 99
drag, startPoint x: 578, startPoint y: 255, endPoint x: 601, endPoint y: 247, distance: 24.4
click at [582, 254] on div "C" at bounding box center [590, 254] width 60 height 14
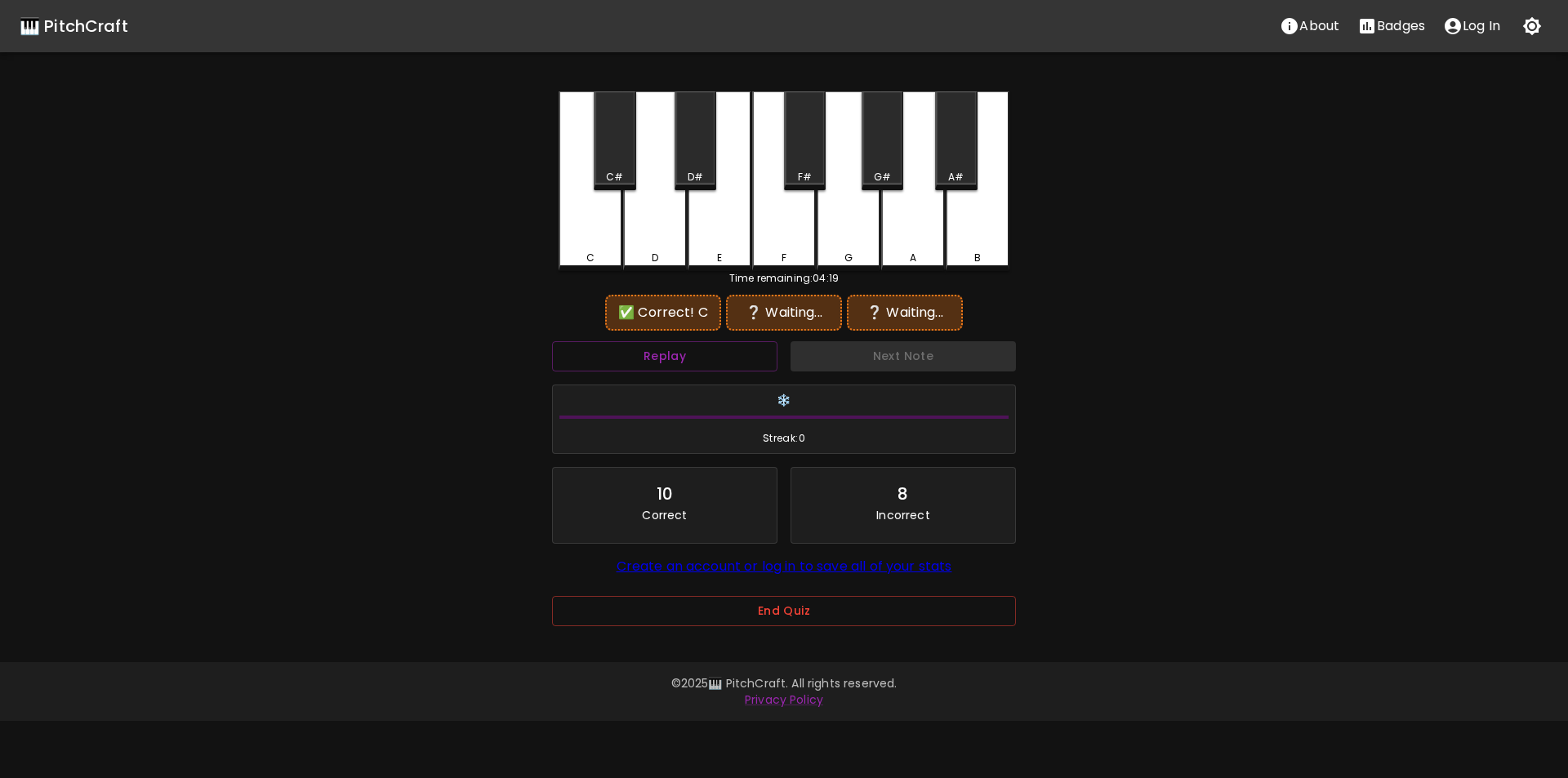
drag, startPoint x: 881, startPoint y: 156, endPoint x: 877, endPoint y: 168, distance: 12.6
click at [881, 157] on div "G#" at bounding box center [882, 141] width 42 height 99
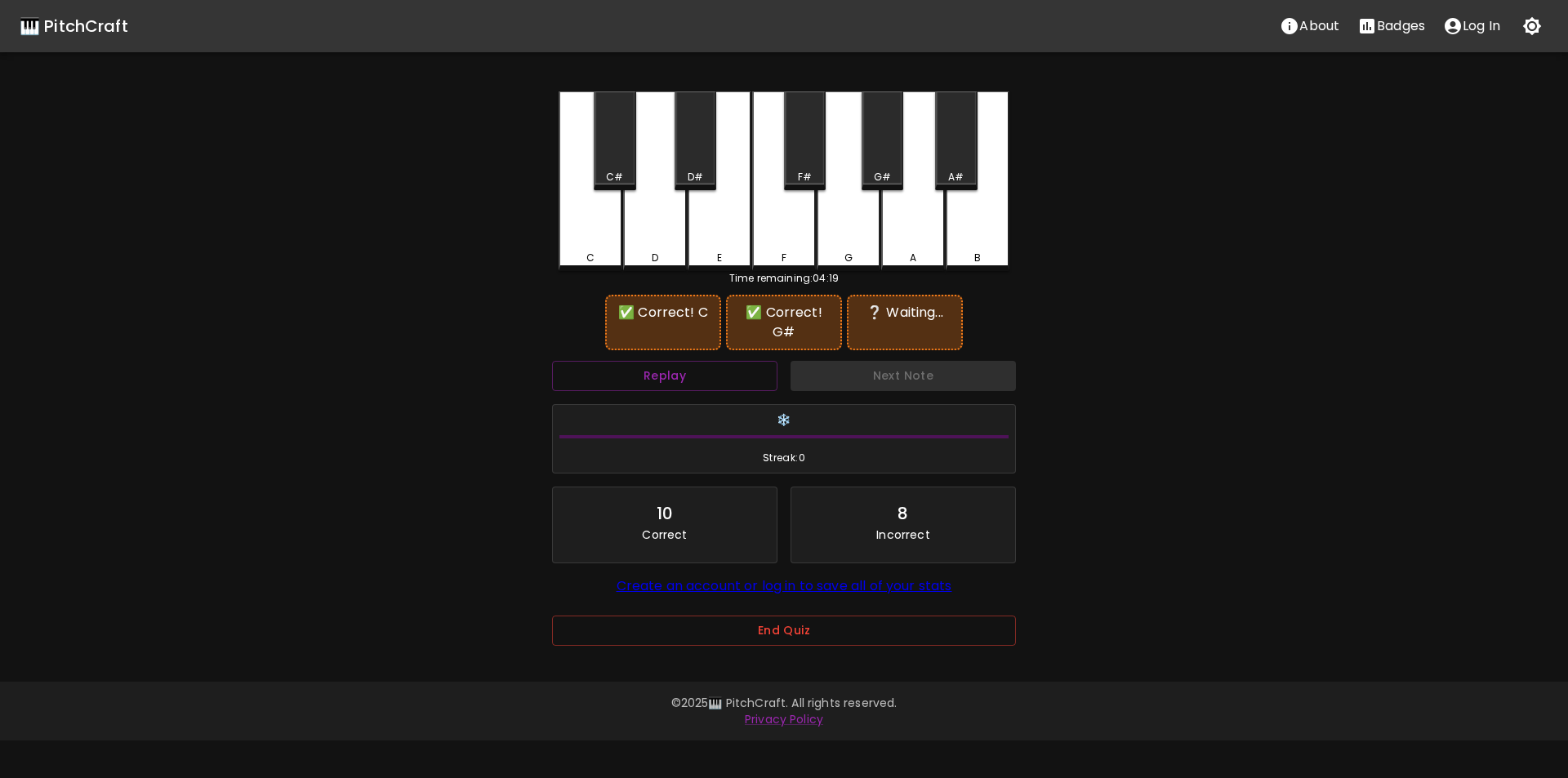
click at [842, 225] on div "G" at bounding box center [848, 181] width 64 height 179
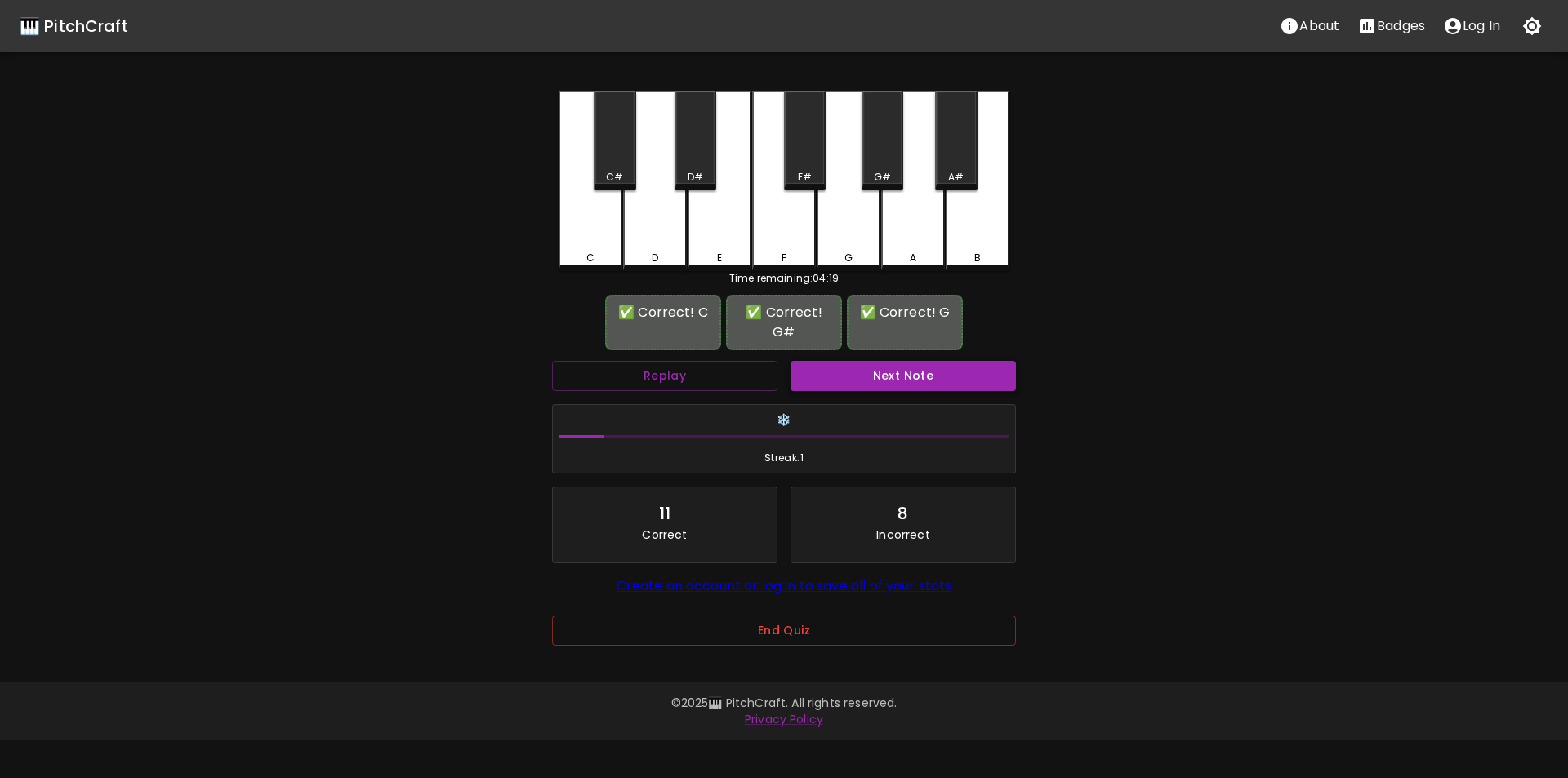
click at [893, 380] on button "Next Note" at bounding box center [903, 376] width 225 height 31
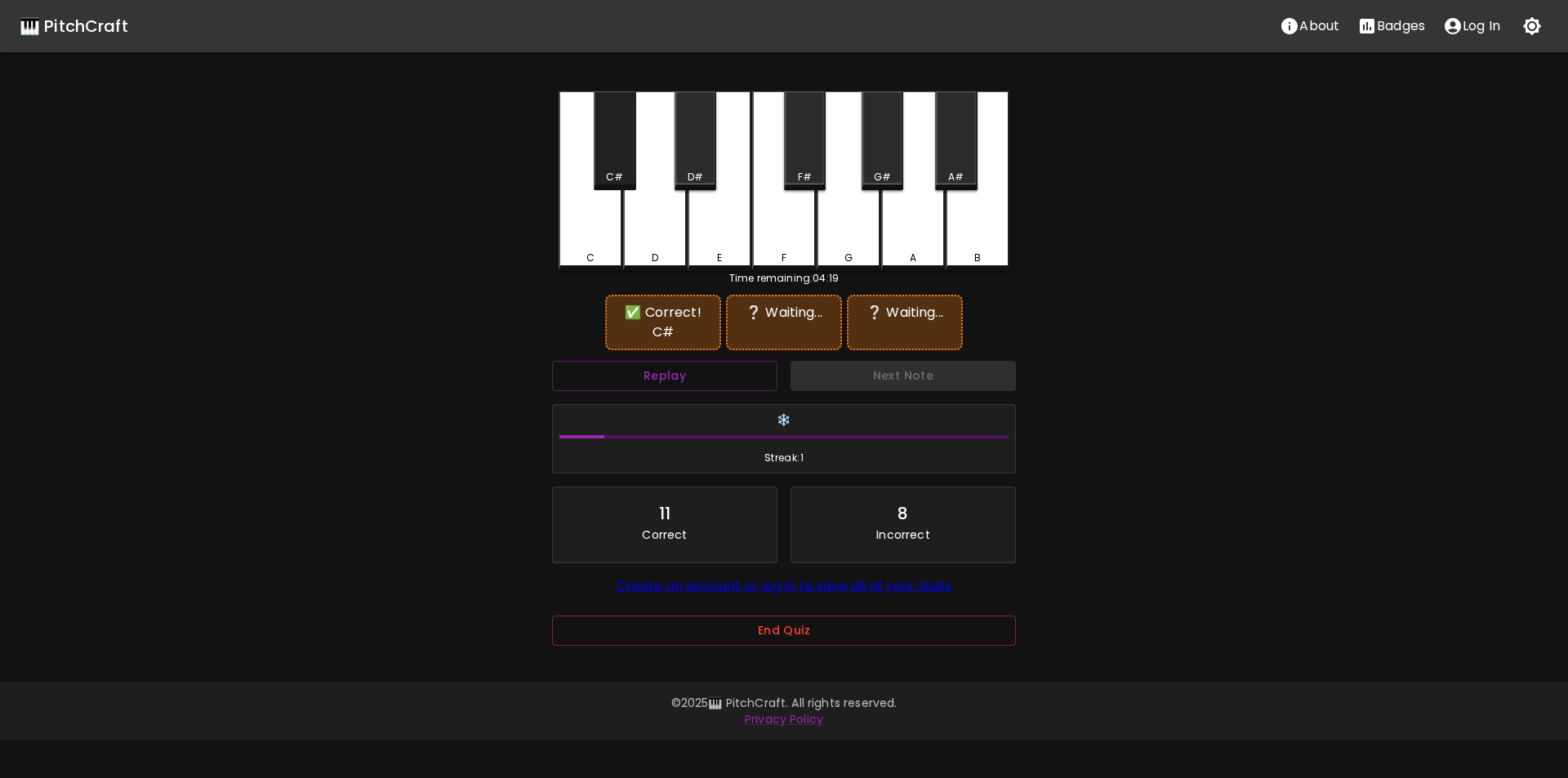
click at [607, 167] on div "C#" at bounding box center [614, 141] width 42 height 99
click at [905, 228] on div "A" at bounding box center [913, 181] width 64 height 179
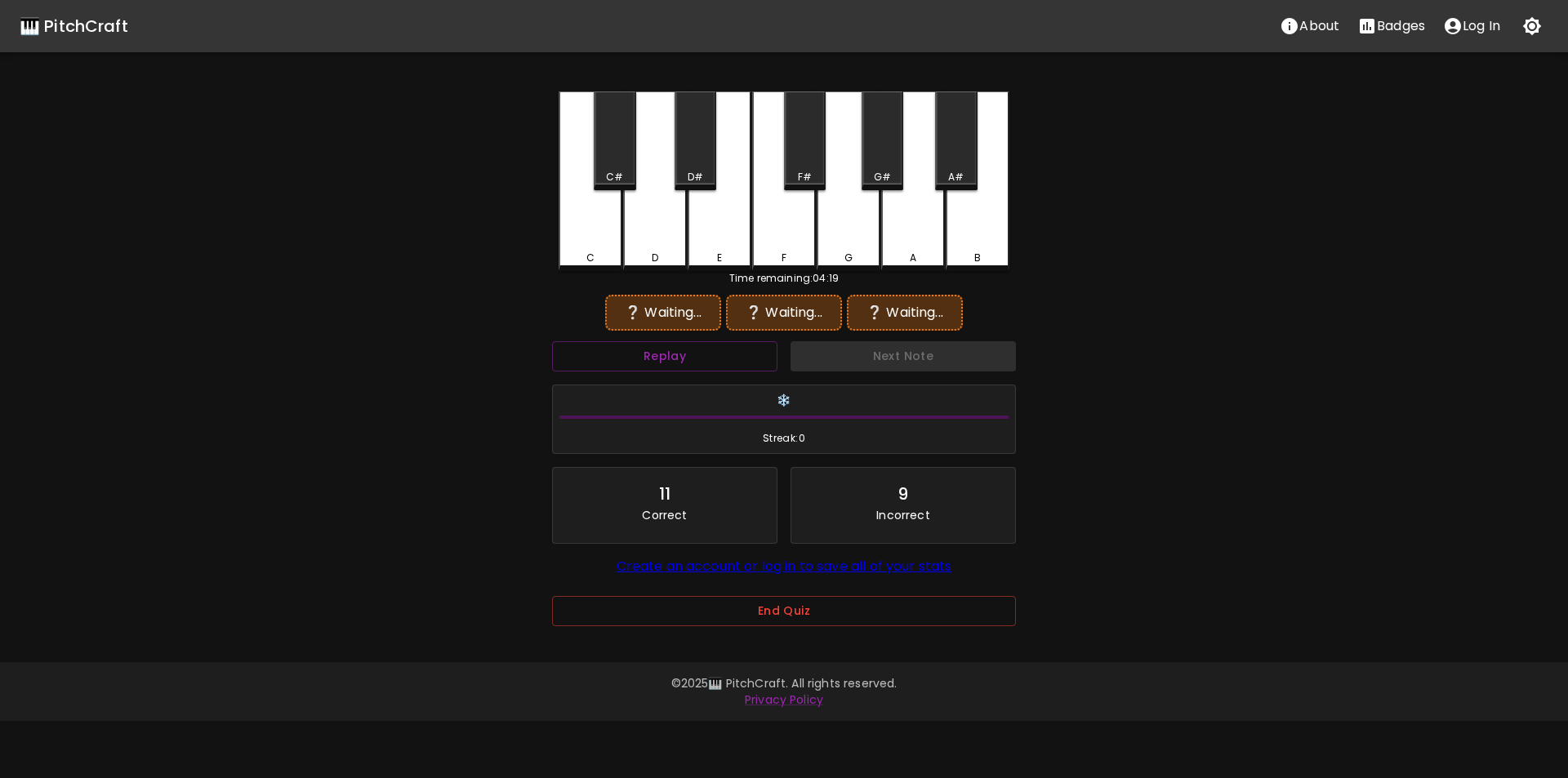
click at [622, 179] on div "C#" at bounding box center [614, 177] width 17 height 14
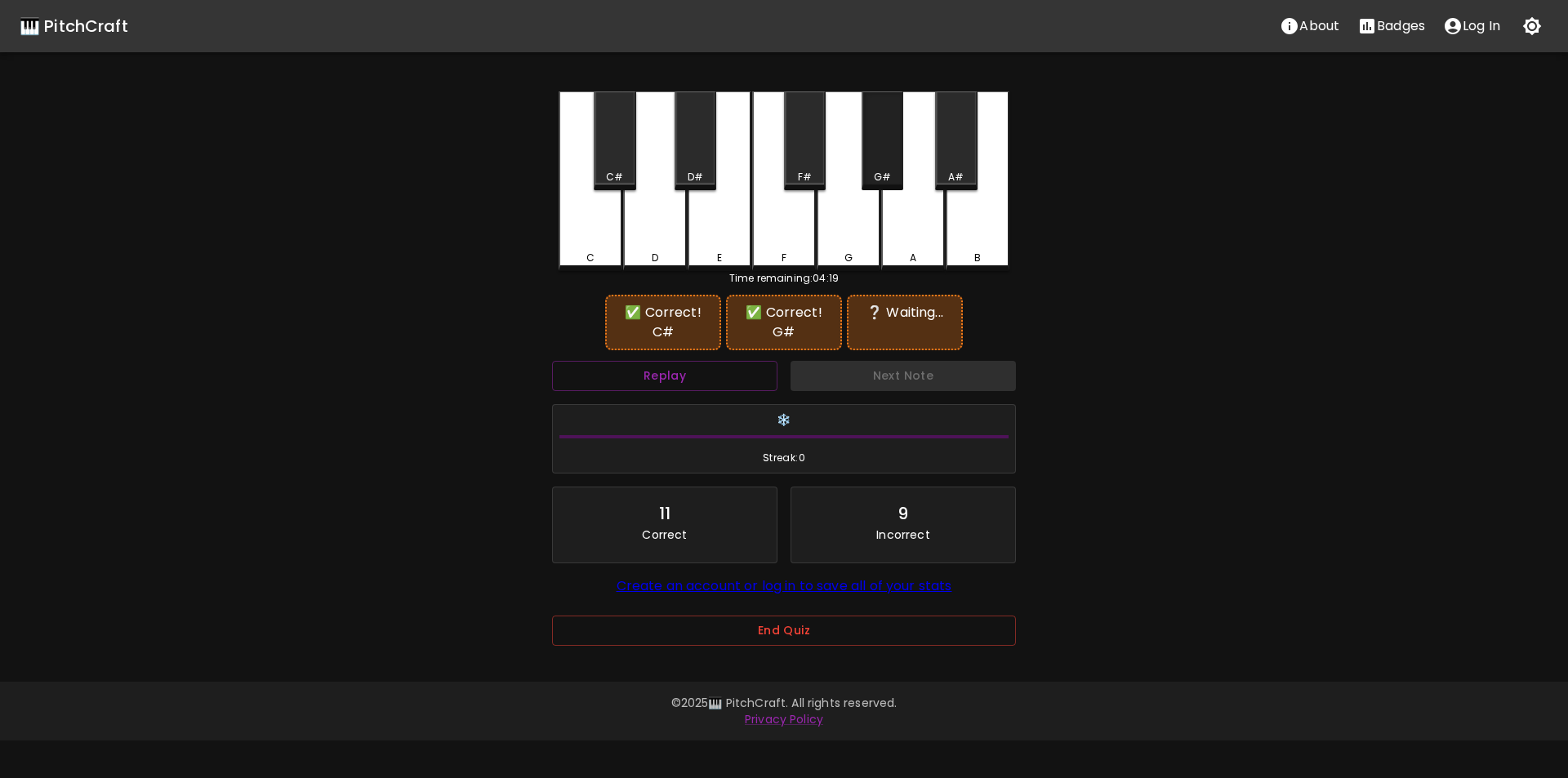
click at [881, 176] on div "G#" at bounding box center [882, 177] width 17 height 14
click at [852, 236] on div "G" at bounding box center [848, 181] width 64 height 179
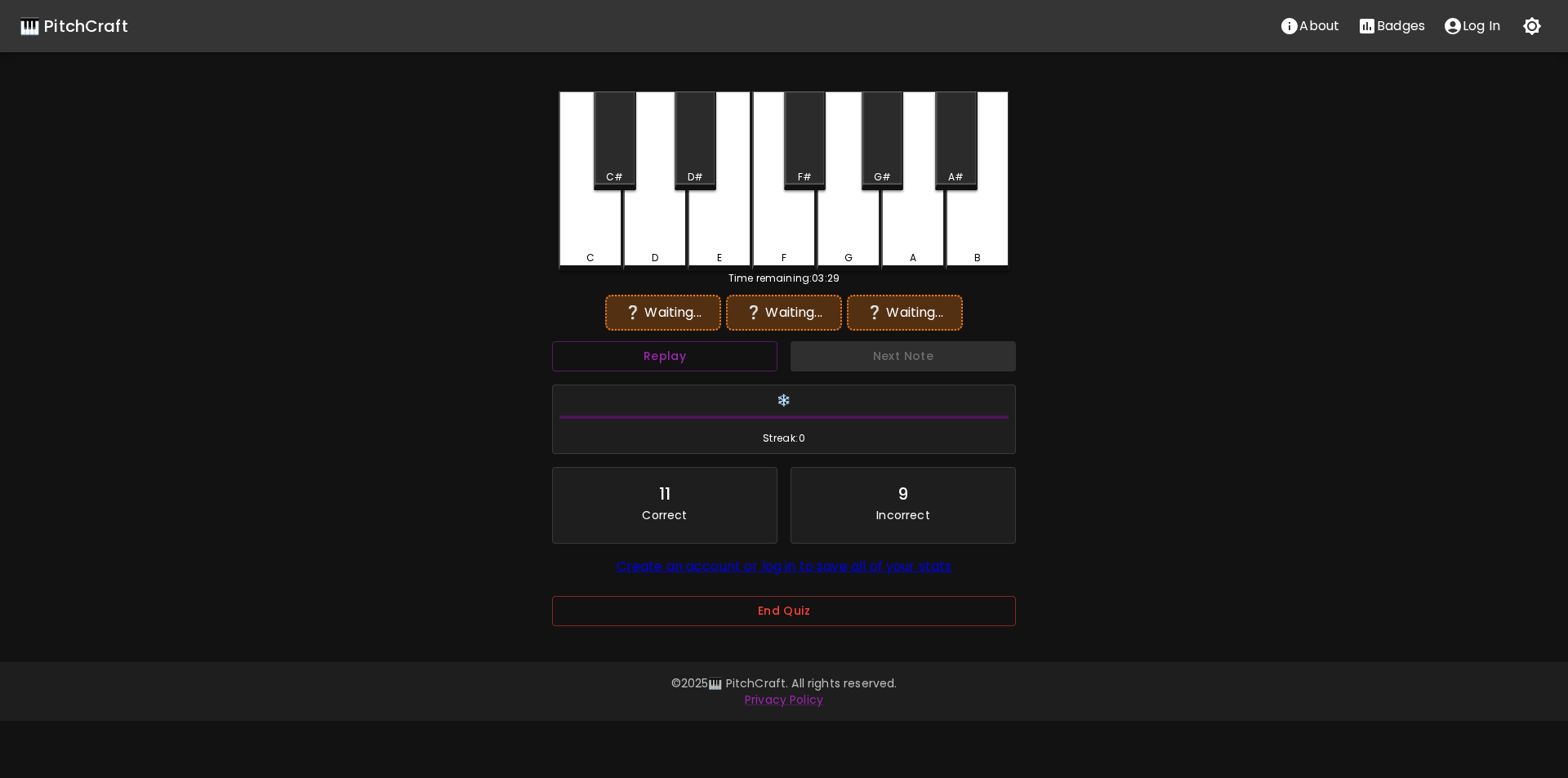
drag, startPoint x: 605, startPoint y: 185, endPoint x: 614, endPoint y: 185, distance: 9.0
click at [610, 185] on div "C#" at bounding box center [614, 141] width 42 height 99
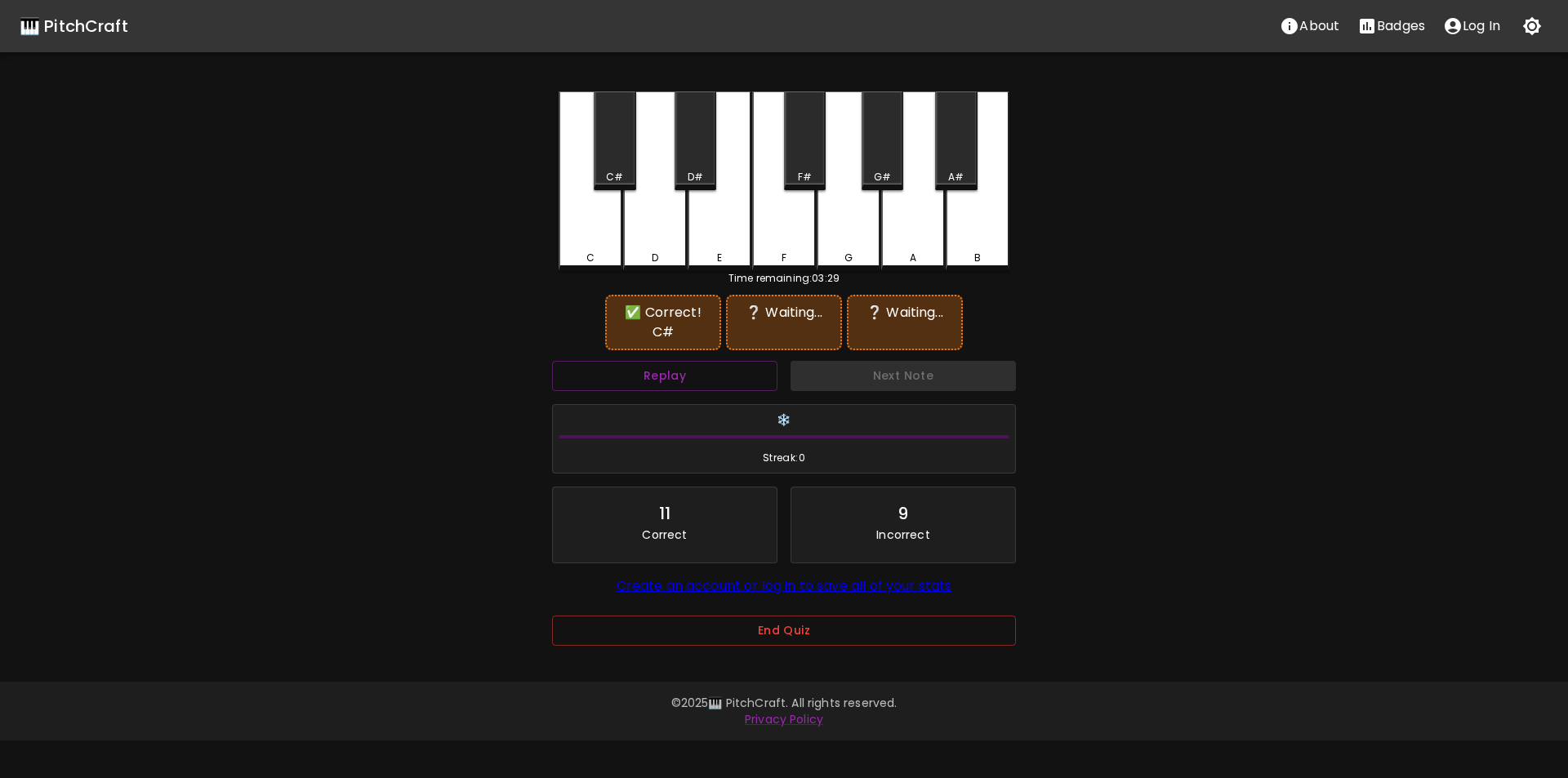
click at [890, 158] on div "G#" at bounding box center [882, 141] width 42 height 99
click at [912, 222] on div "A" at bounding box center [913, 181] width 64 height 179
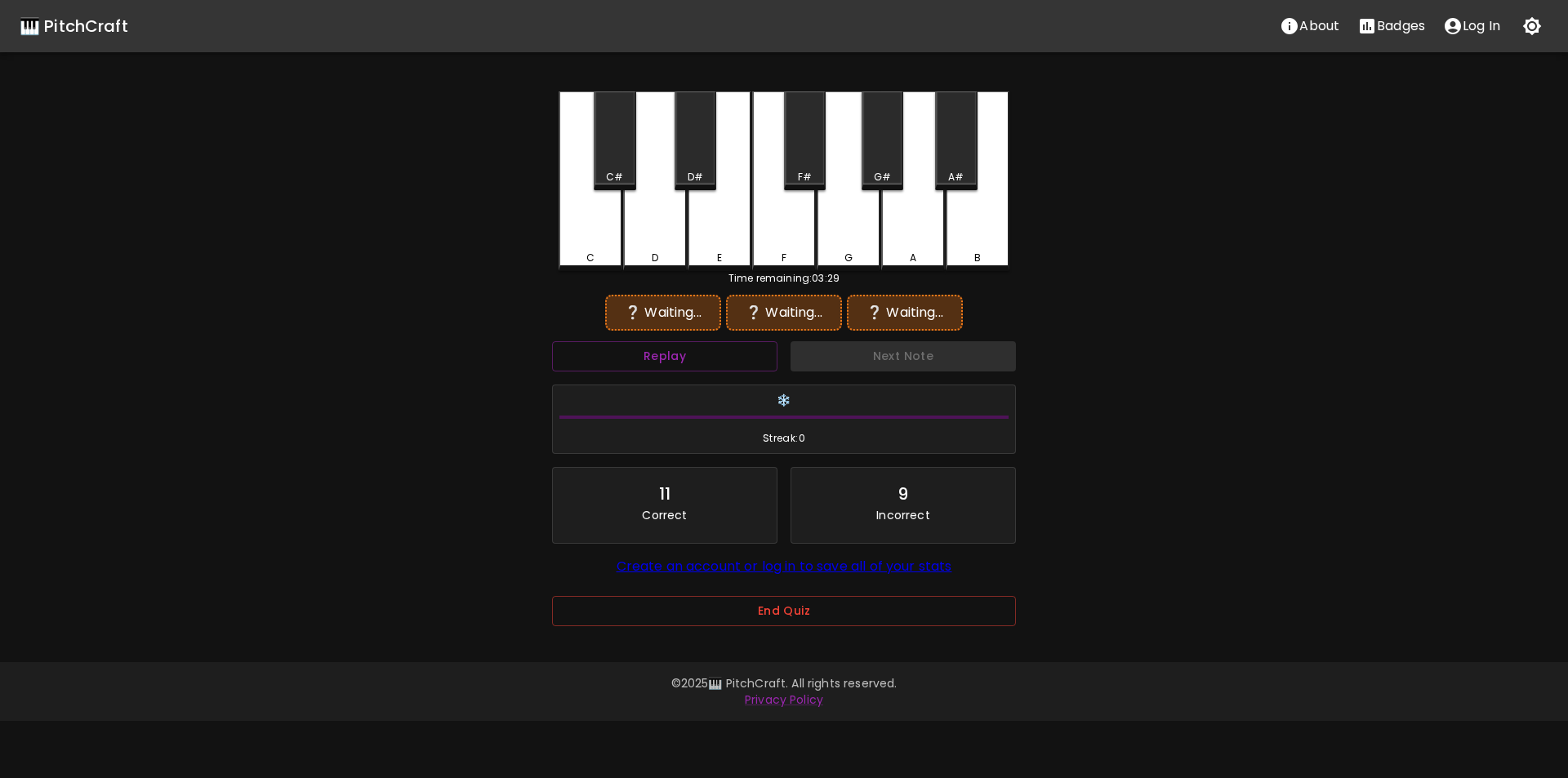
drag, startPoint x: 594, startPoint y: 165, endPoint x: 686, endPoint y: 158, distance: 92.3
click at [604, 165] on div "C#" at bounding box center [614, 141] width 42 height 99
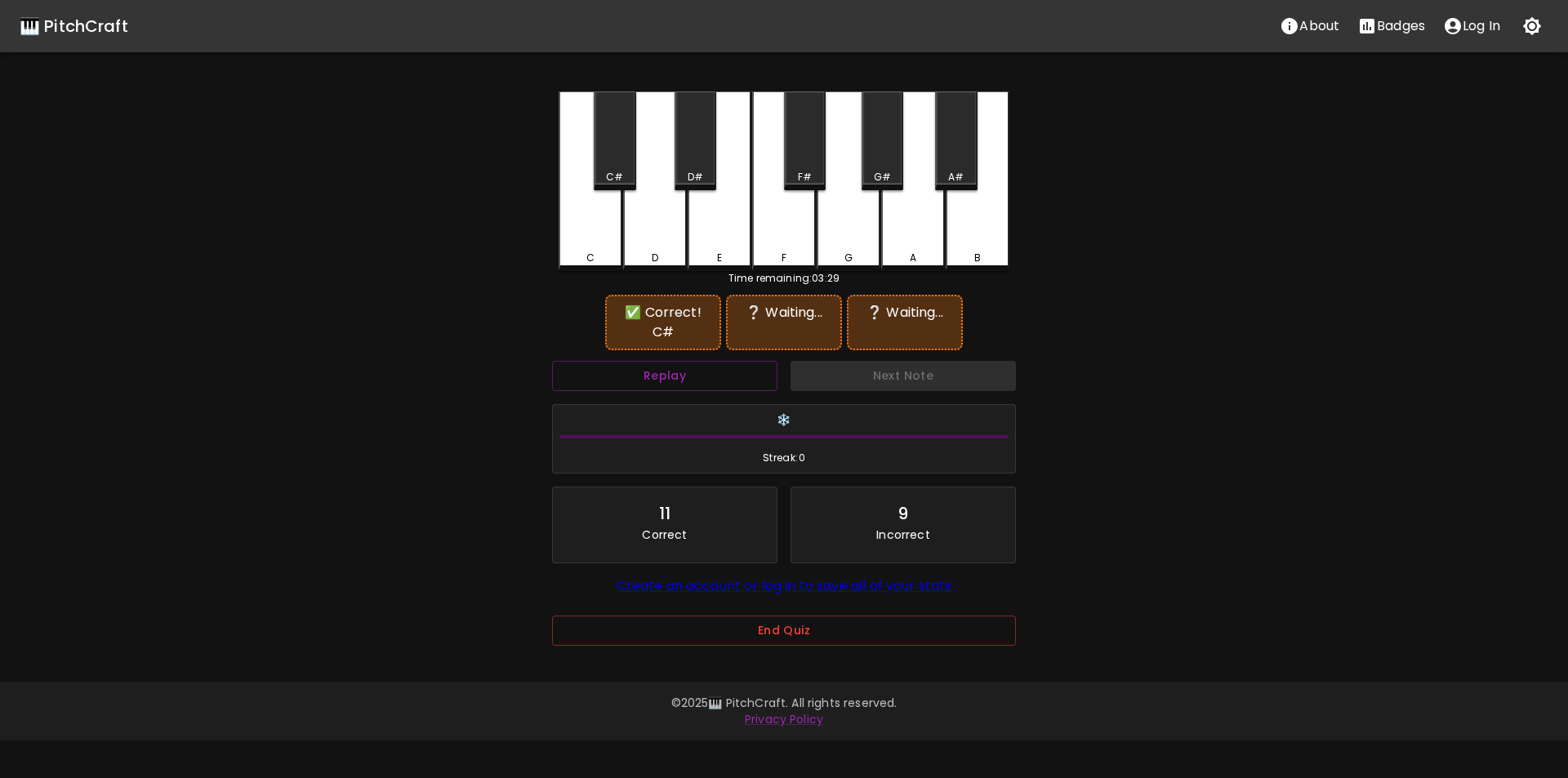
click at [881, 152] on div "G#" at bounding box center [882, 141] width 42 height 99
click at [806, 156] on div "F#" at bounding box center [805, 141] width 42 height 99
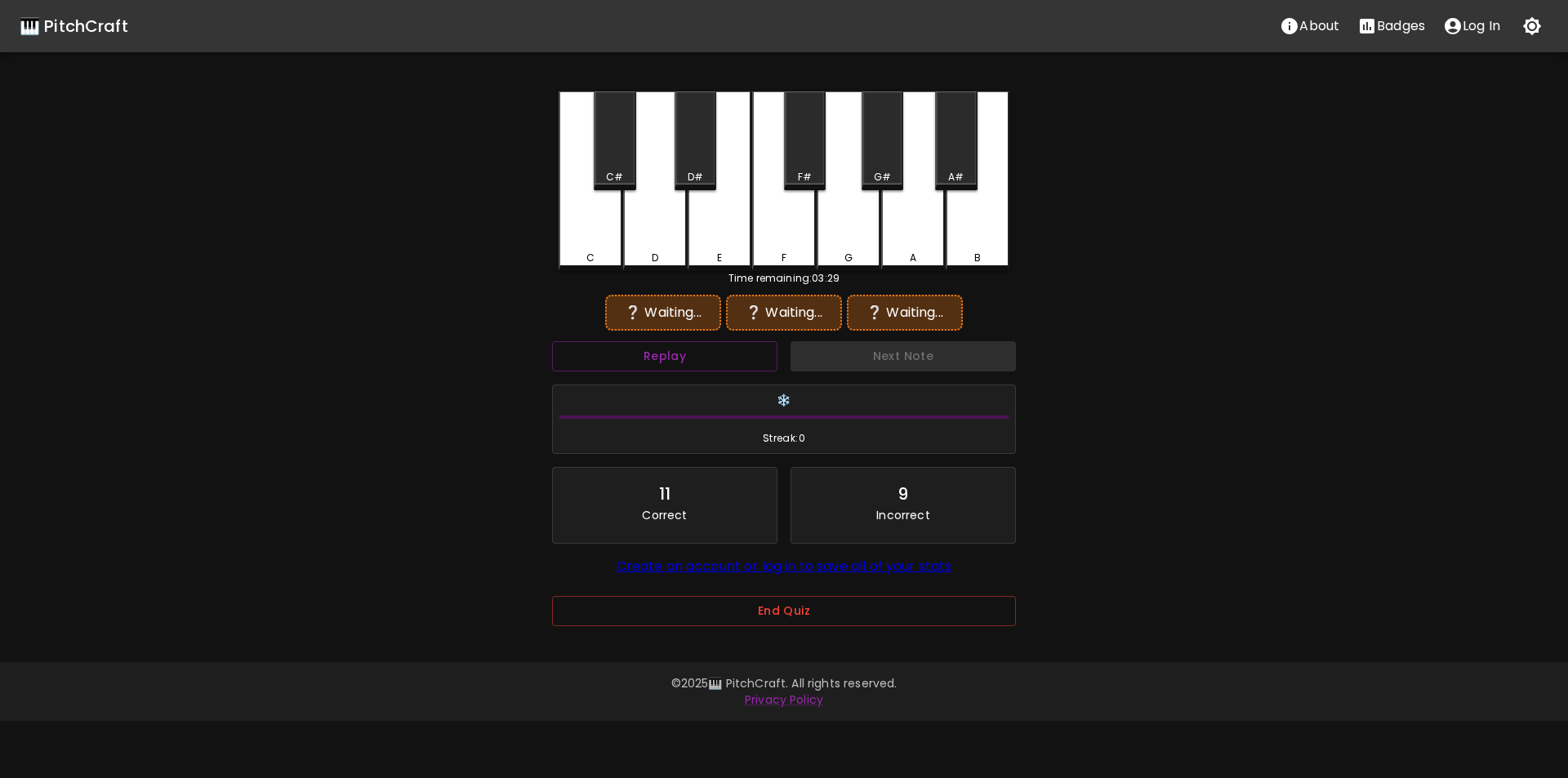
click at [866, 361] on div "Next Note" at bounding box center [904, 356] width 238 height 43
click at [753, 358] on button "Replay" at bounding box center [664, 356] width 225 height 31
click at [613, 156] on div "C#" at bounding box center [614, 141] width 42 height 99
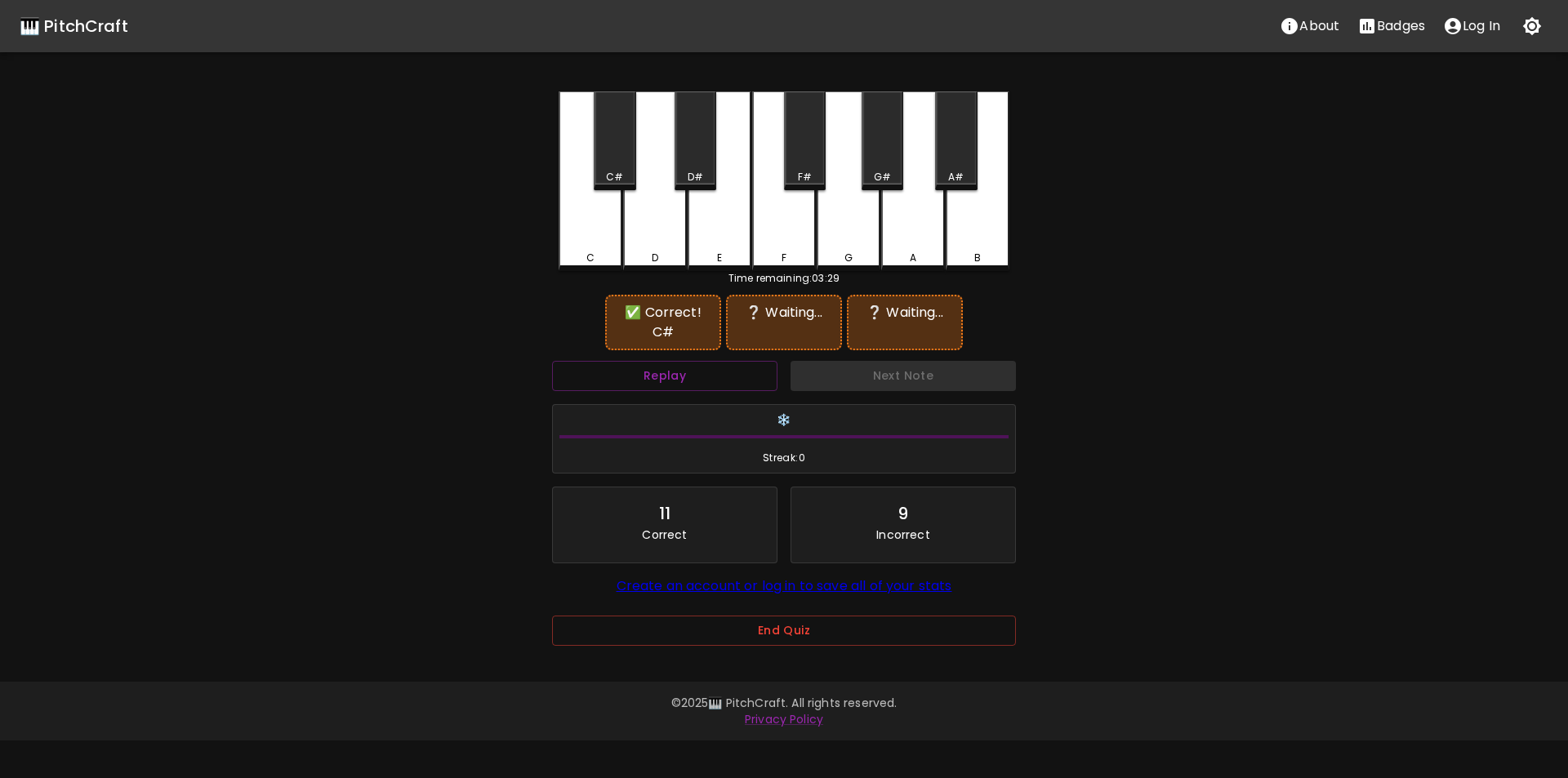
click at [889, 160] on div "G#" at bounding box center [882, 141] width 42 height 99
click at [625, 237] on div "D" at bounding box center [655, 181] width 64 height 179
drag, startPoint x: 613, startPoint y: 169, endPoint x: 667, endPoint y: 165, distance: 54.1
click at [617, 169] on div "C#" at bounding box center [614, 141] width 42 height 99
drag, startPoint x: 891, startPoint y: 158, endPoint x: 860, endPoint y: 162, distance: 31.3
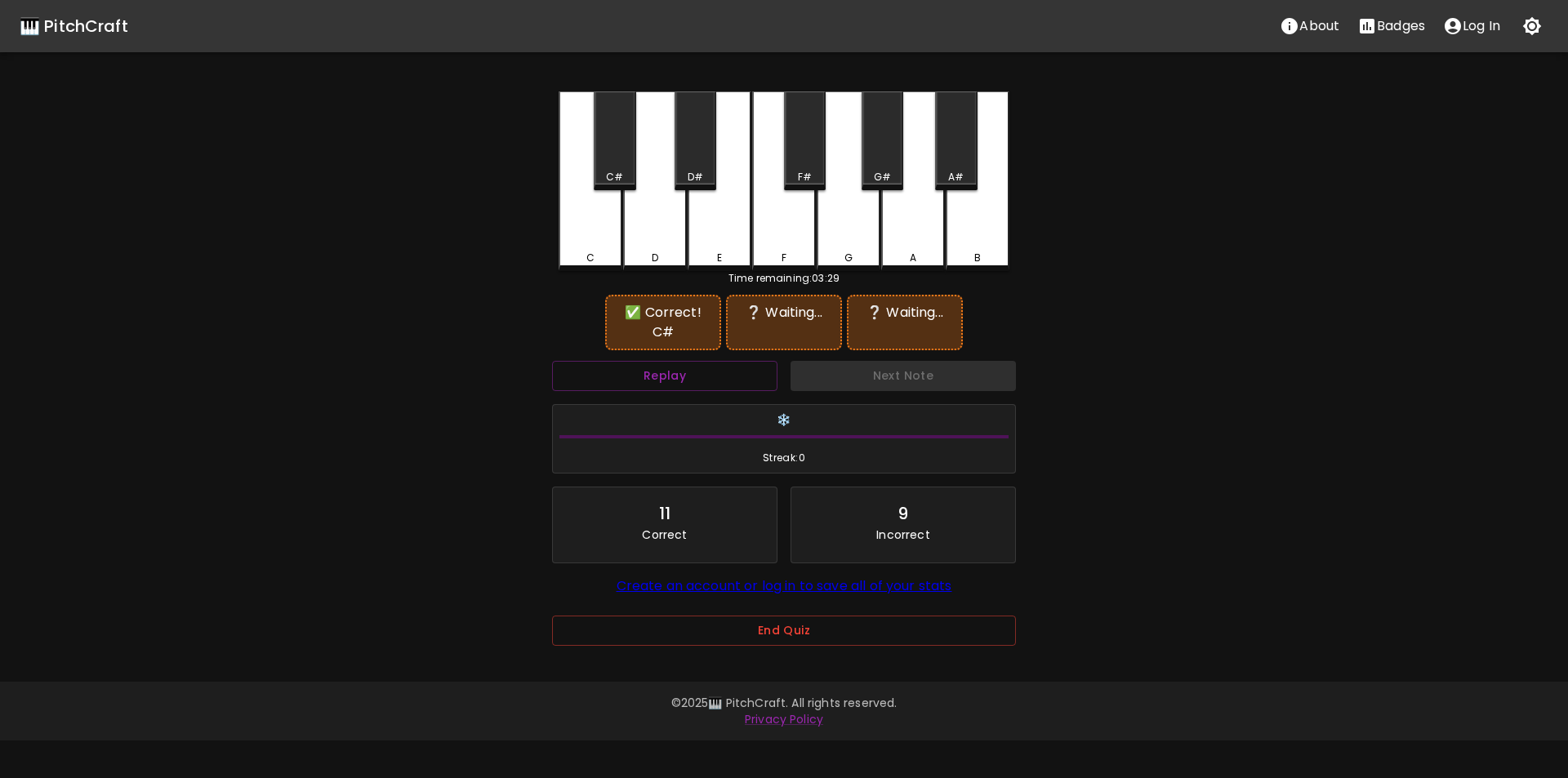
click at [889, 158] on div "G#" at bounding box center [882, 141] width 42 height 99
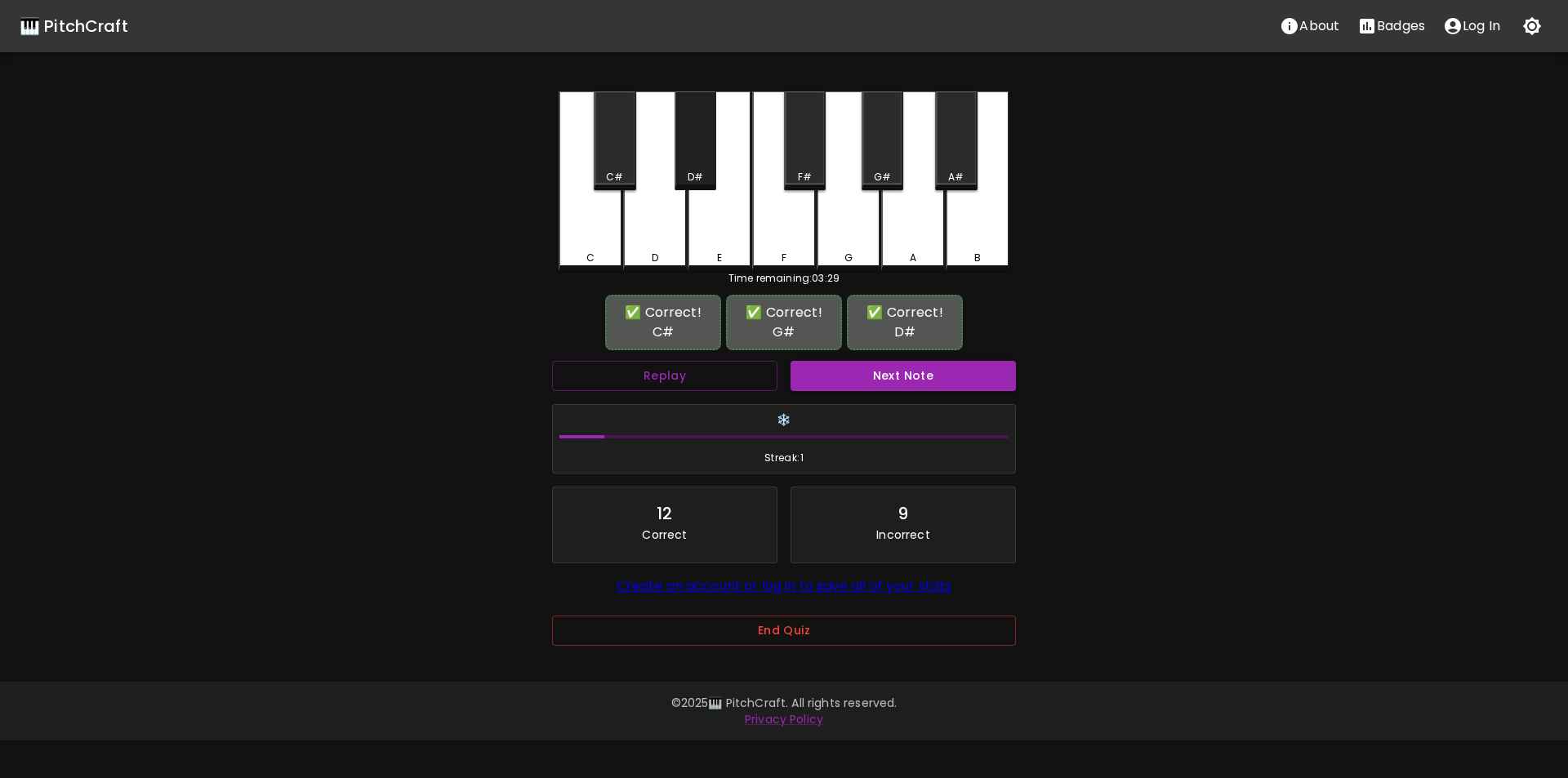
click at [688, 165] on div "D#" at bounding box center [695, 141] width 42 height 99
click at [896, 386] on button "Next Note" at bounding box center [903, 376] width 225 height 31
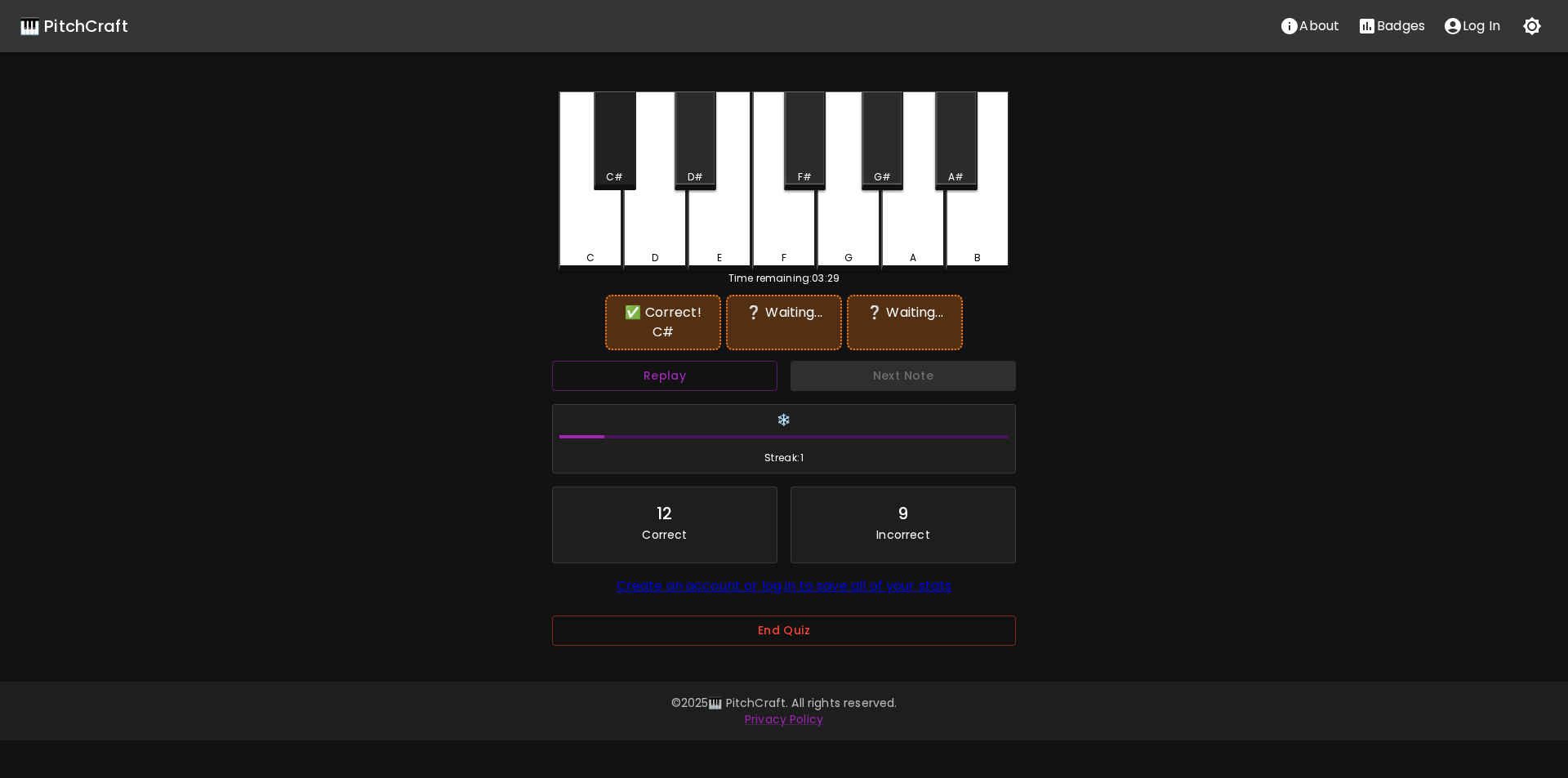
click at [608, 164] on div "C#" at bounding box center [614, 141] width 42 height 99
click at [801, 157] on div "F#" at bounding box center [805, 141] width 42 height 99
click at [795, 248] on div "F" at bounding box center [784, 181] width 64 height 179
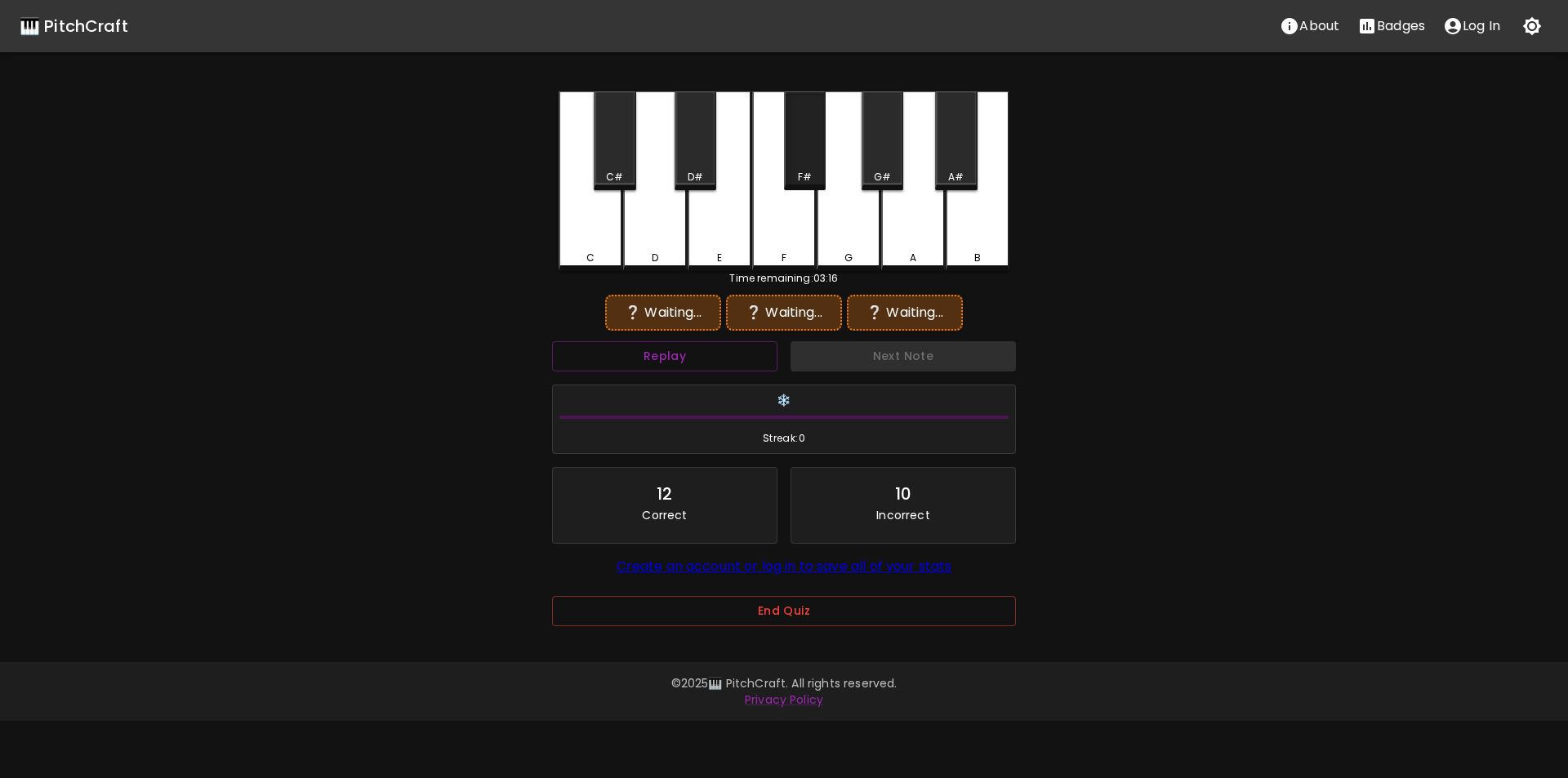
click at [803, 157] on div "F#" at bounding box center [805, 141] width 42 height 99
click at [883, 168] on div "G#" at bounding box center [882, 141] width 42 height 99
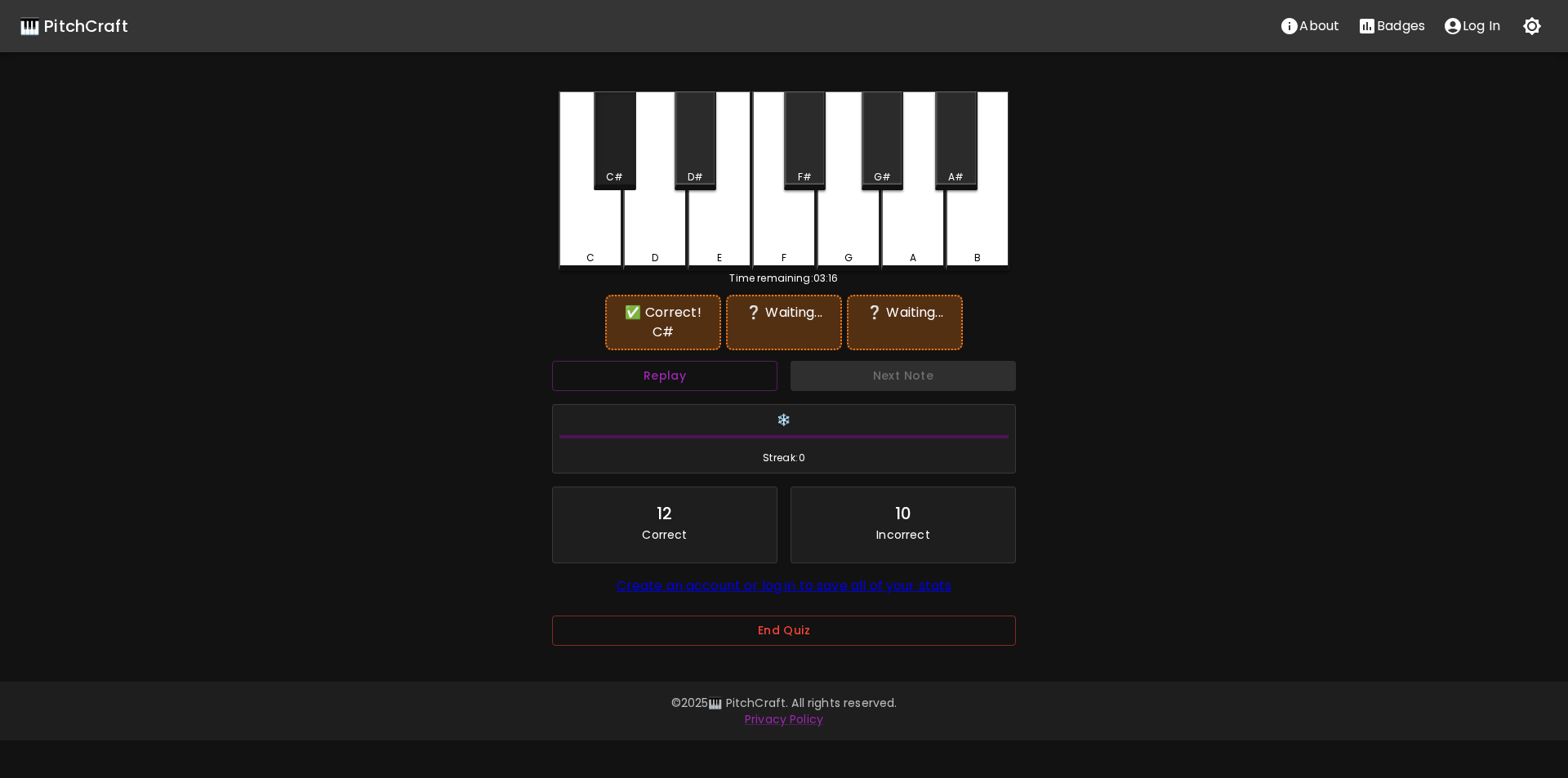
drag, startPoint x: 611, startPoint y: 176, endPoint x: 724, endPoint y: 173, distance: 113.0
click at [612, 176] on div "C#" at bounding box center [614, 177] width 17 height 14
drag, startPoint x: 803, startPoint y: 169, endPoint x: 844, endPoint y: 168, distance: 41.0
click at [807, 170] on div "F#" at bounding box center [805, 141] width 42 height 99
click at [876, 168] on div "G#" at bounding box center [882, 141] width 42 height 99
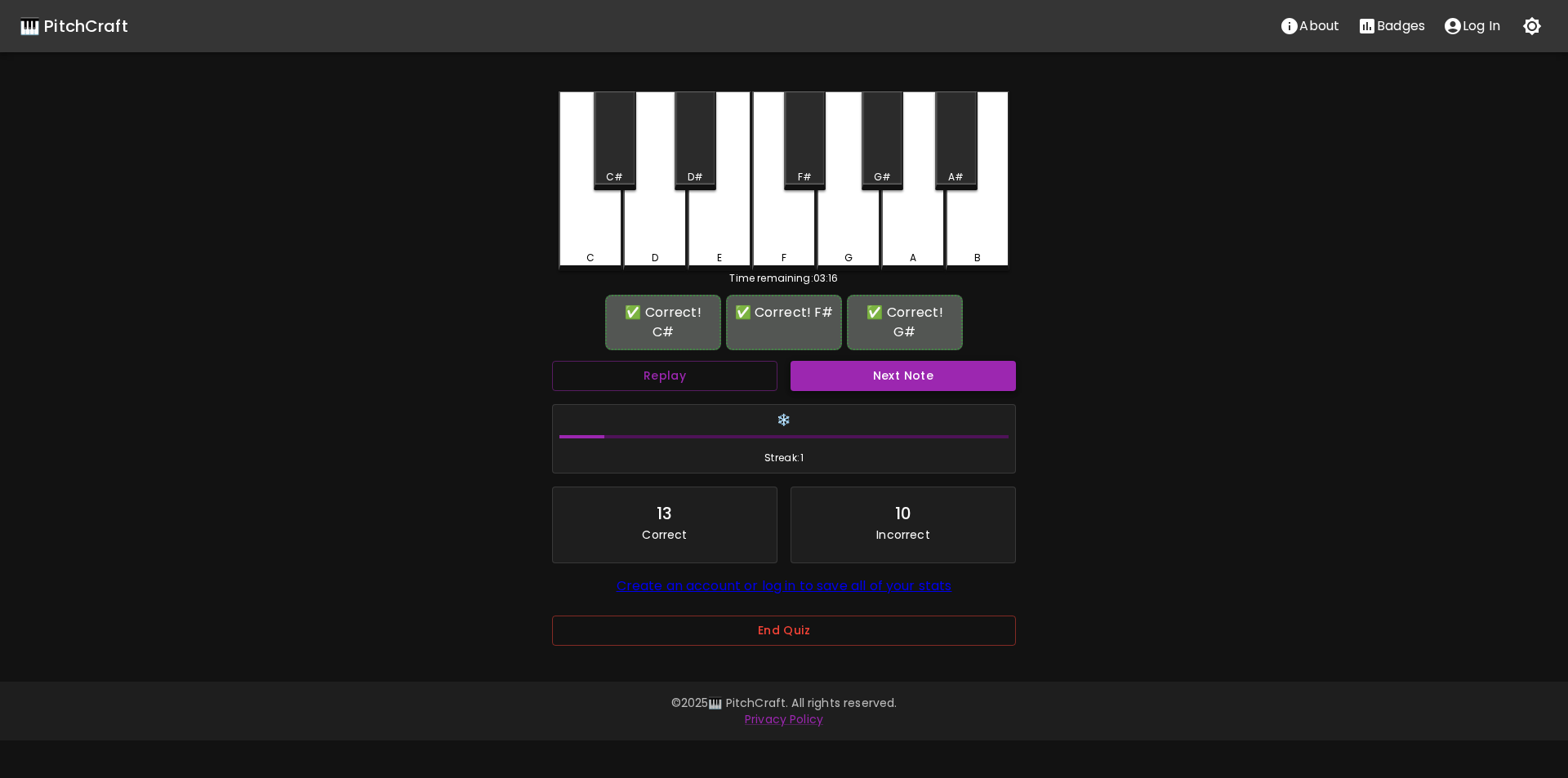
click at [875, 389] on button "Next Note" at bounding box center [903, 376] width 225 height 31
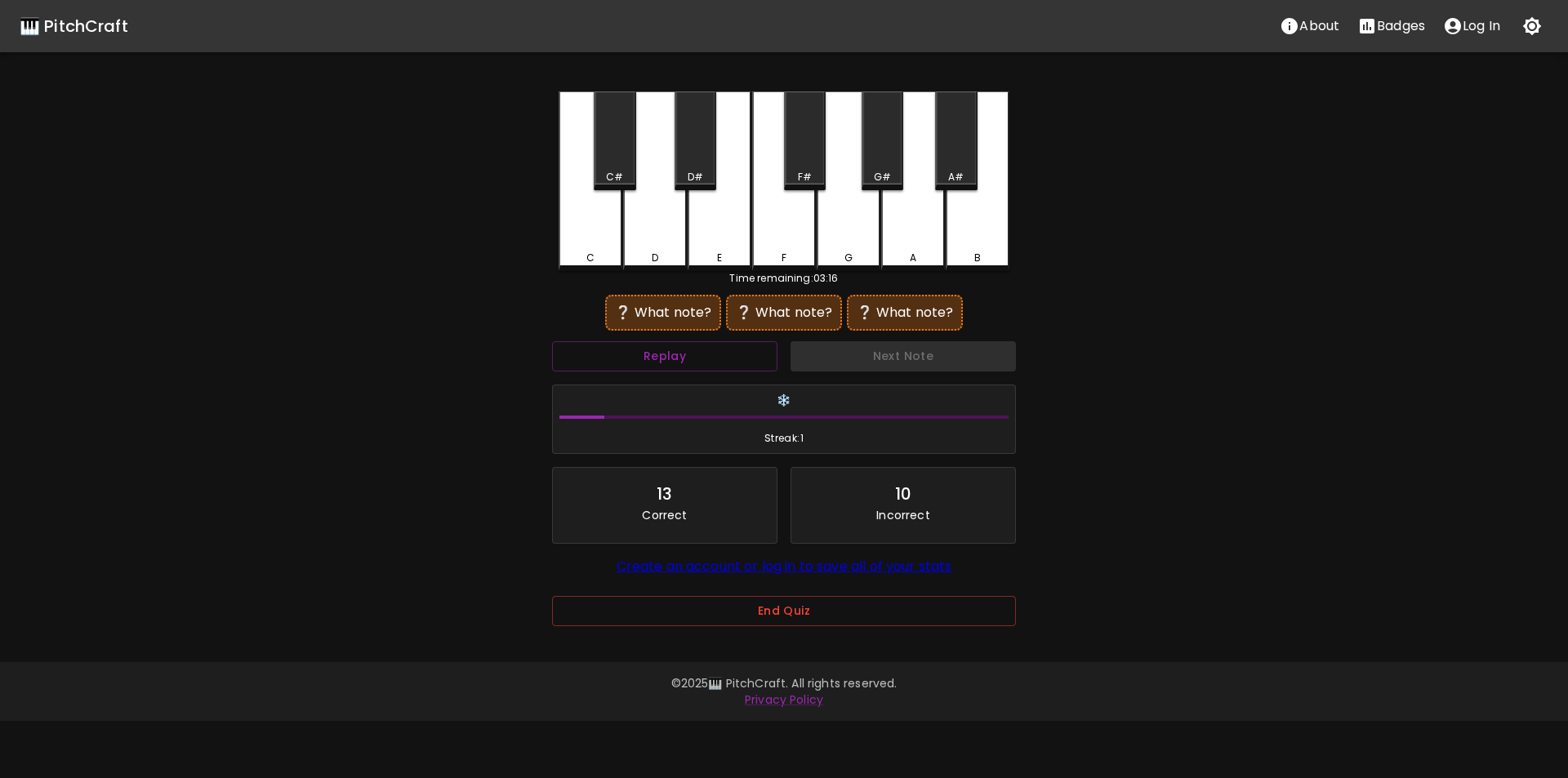
click at [882, 166] on div "G#" at bounding box center [882, 141] width 42 height 99
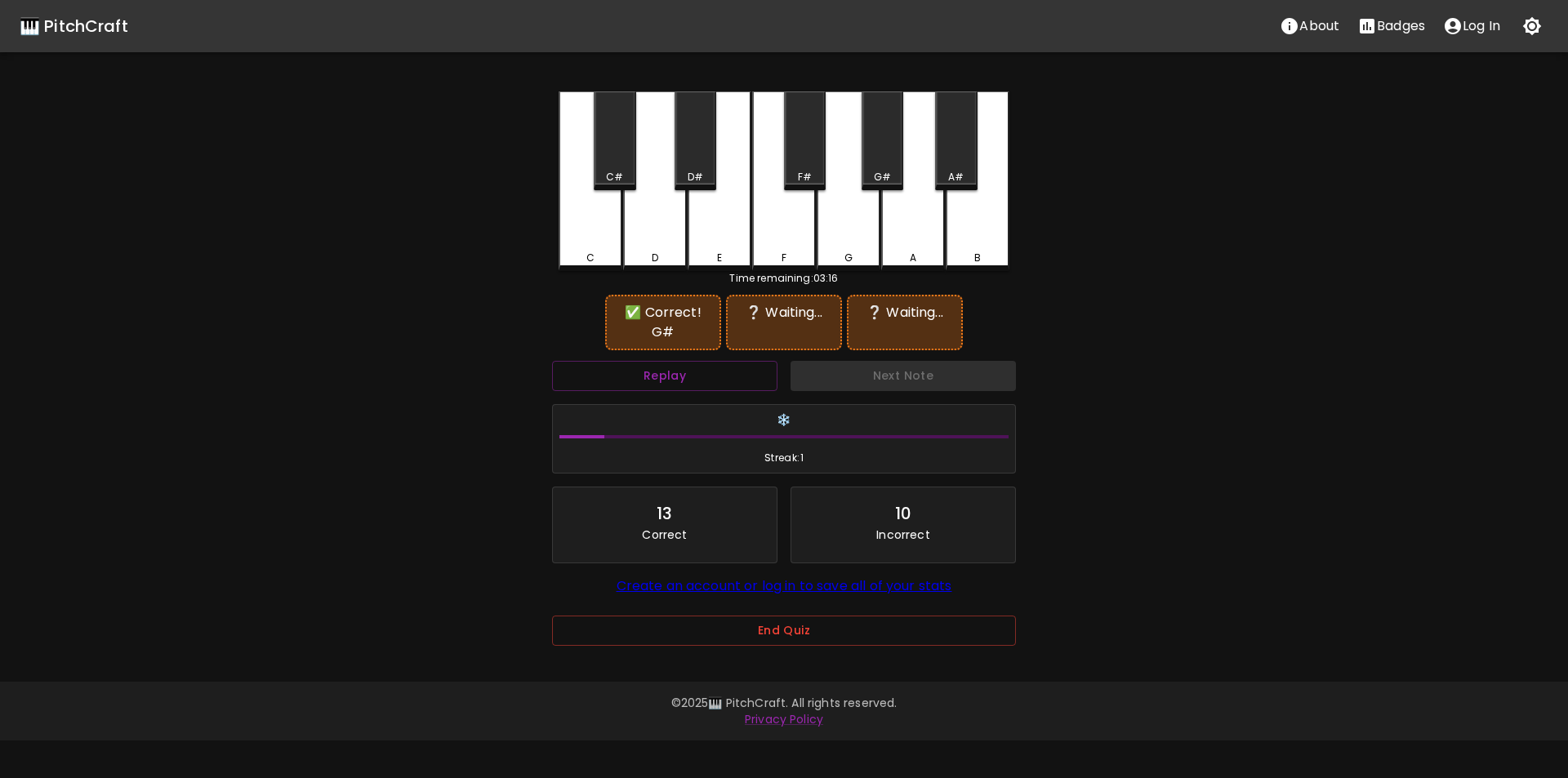
click at [689, 182] on div "D#" at bounding box center [695, 177] width 15 height 14
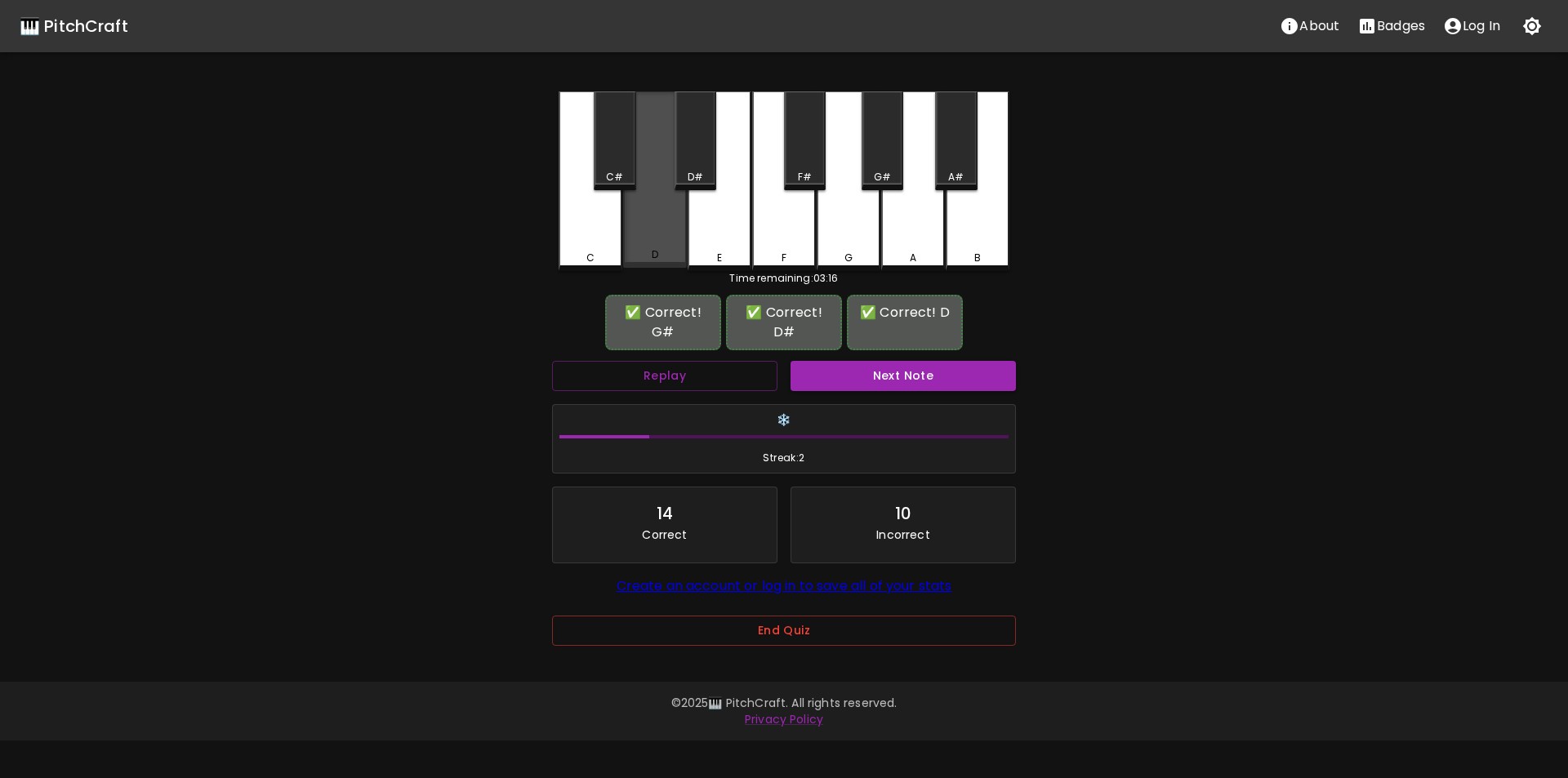
click at [651, 224] on div "D" at bounding box center [655, 179] width 64 height 176
click at [855, 365] on button "Next Note" at bounding box center [903, 376] width 225 height 31
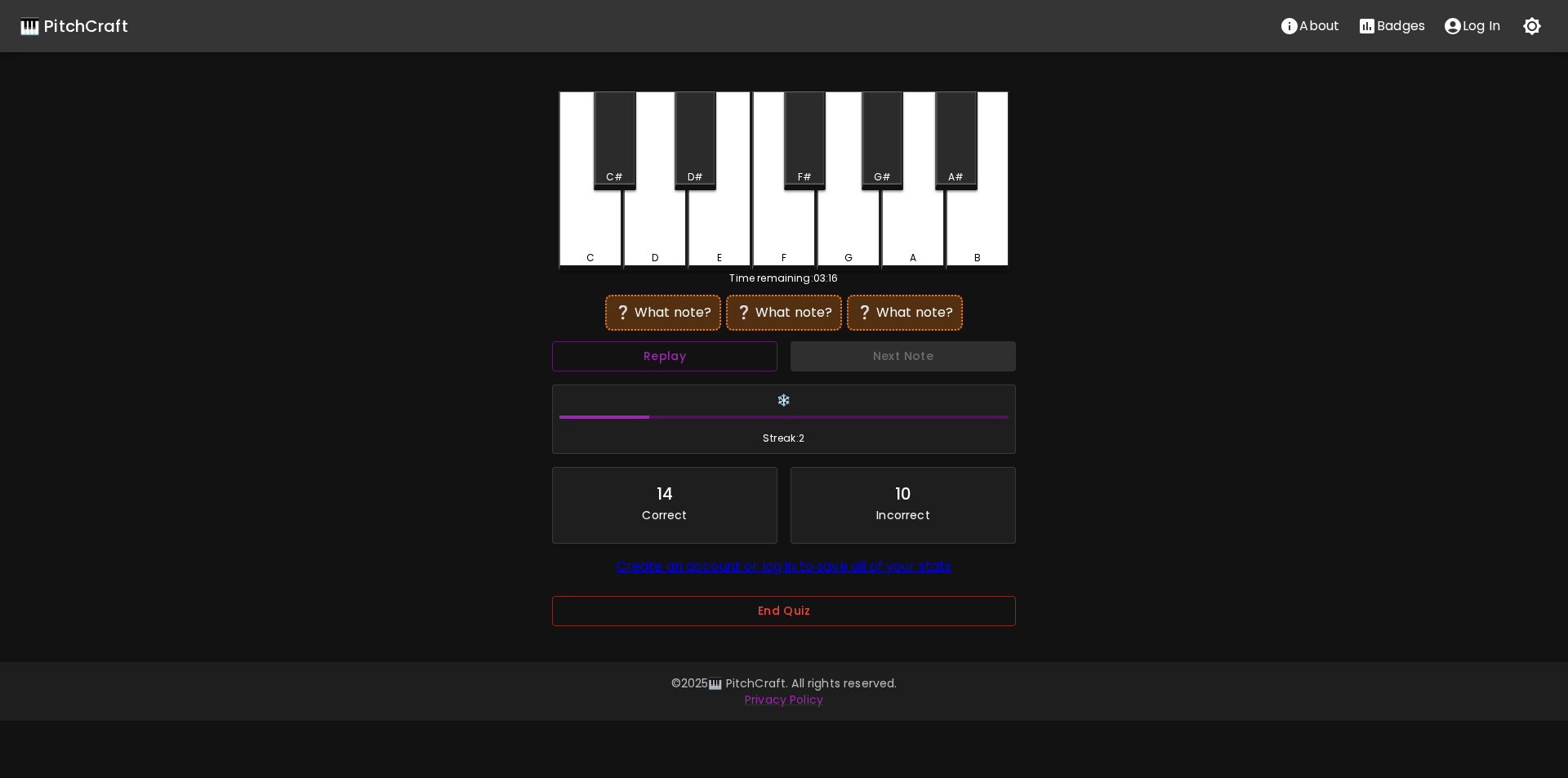
drag, startPoint x: 615, startPoint y: 161, endPoint x: 649, endPoint y: 168, distance: 34.7
click at [615, 162] on div "C#" at bounding box center [614, 141] width 42 height 99
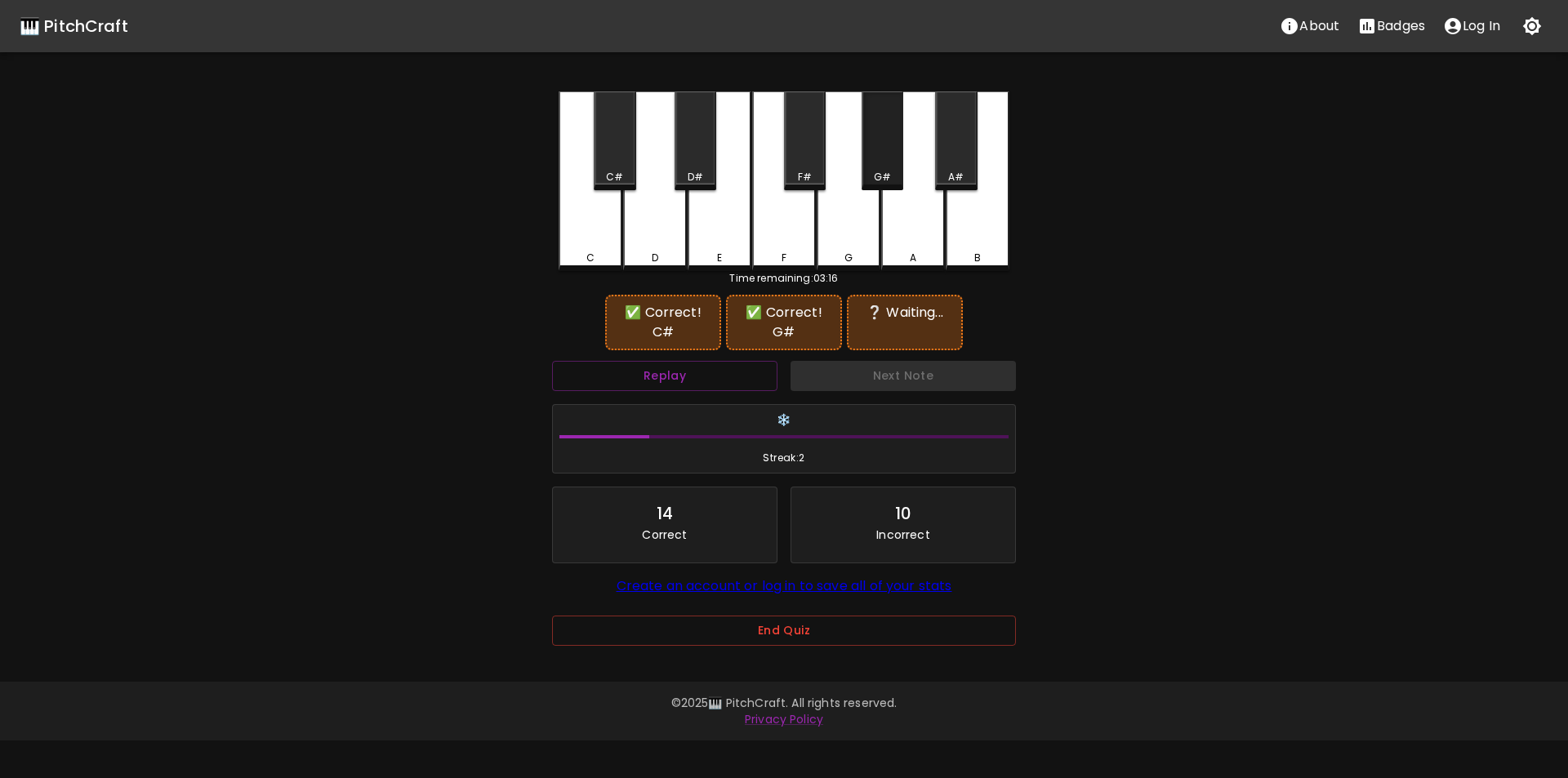
click at [900, 162] on div "G#" at bounding box center [882, 141] width 42 height 99
click at [795, 154] on div "F#" at bounding box center [805, 141] width 42 height 99
drag, startPoint x: 605, startPoint y: 167, endPoint x: 676, endPoint y: 168, distance: 71.0
click at [607, 168] on div "C#" at bounding box center [614, 141] width 42 height 99
click at [887, 163] on div "G#" at bounding box center [882, 141] width 42 height 99
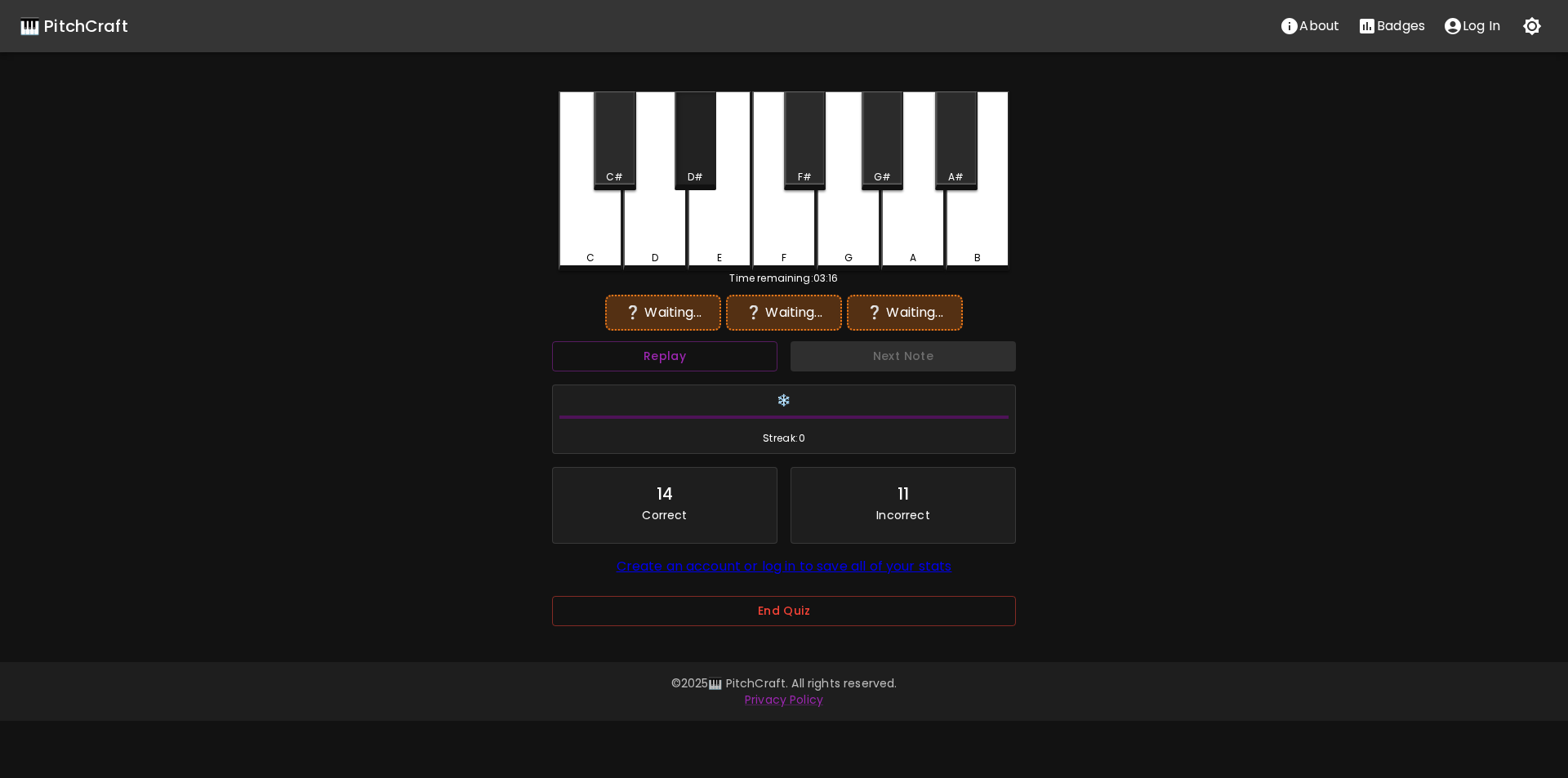
click at [689, 168] on div "D#" at bounding box center [695, 141] width 42 height 99
click at [716, 247] on div "E" at bounding box center [719, 181] width 64 height 179
click at [607, 163] on div "C#" at bounding box center [614, 141] width 42 height 99
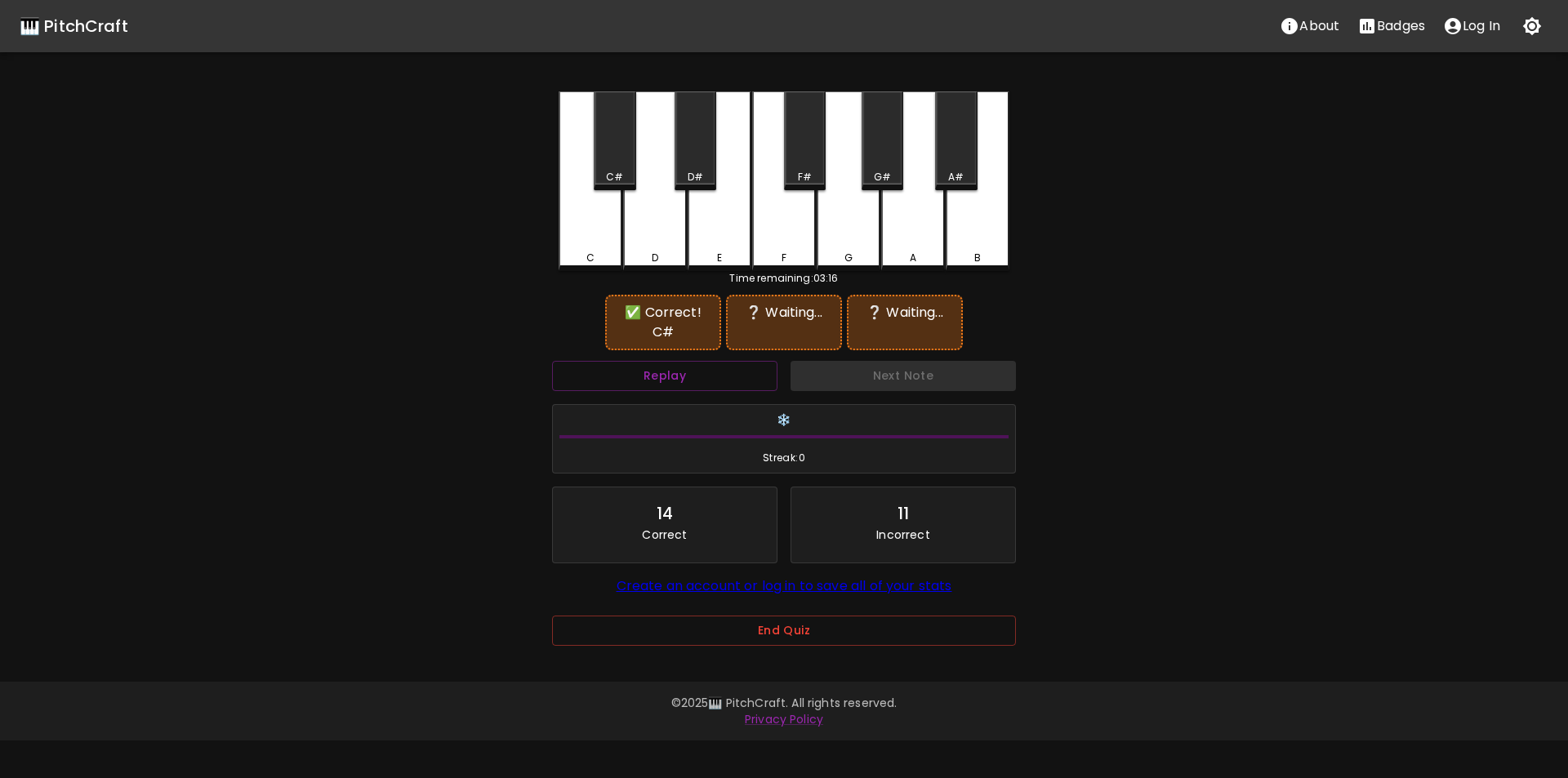
click at [880, 164] on div "G#" at bounding box center [882, 141] width 42 height 99
click at [636, 234] on div "D" at bounding box center [655, 181] width 64 height 179
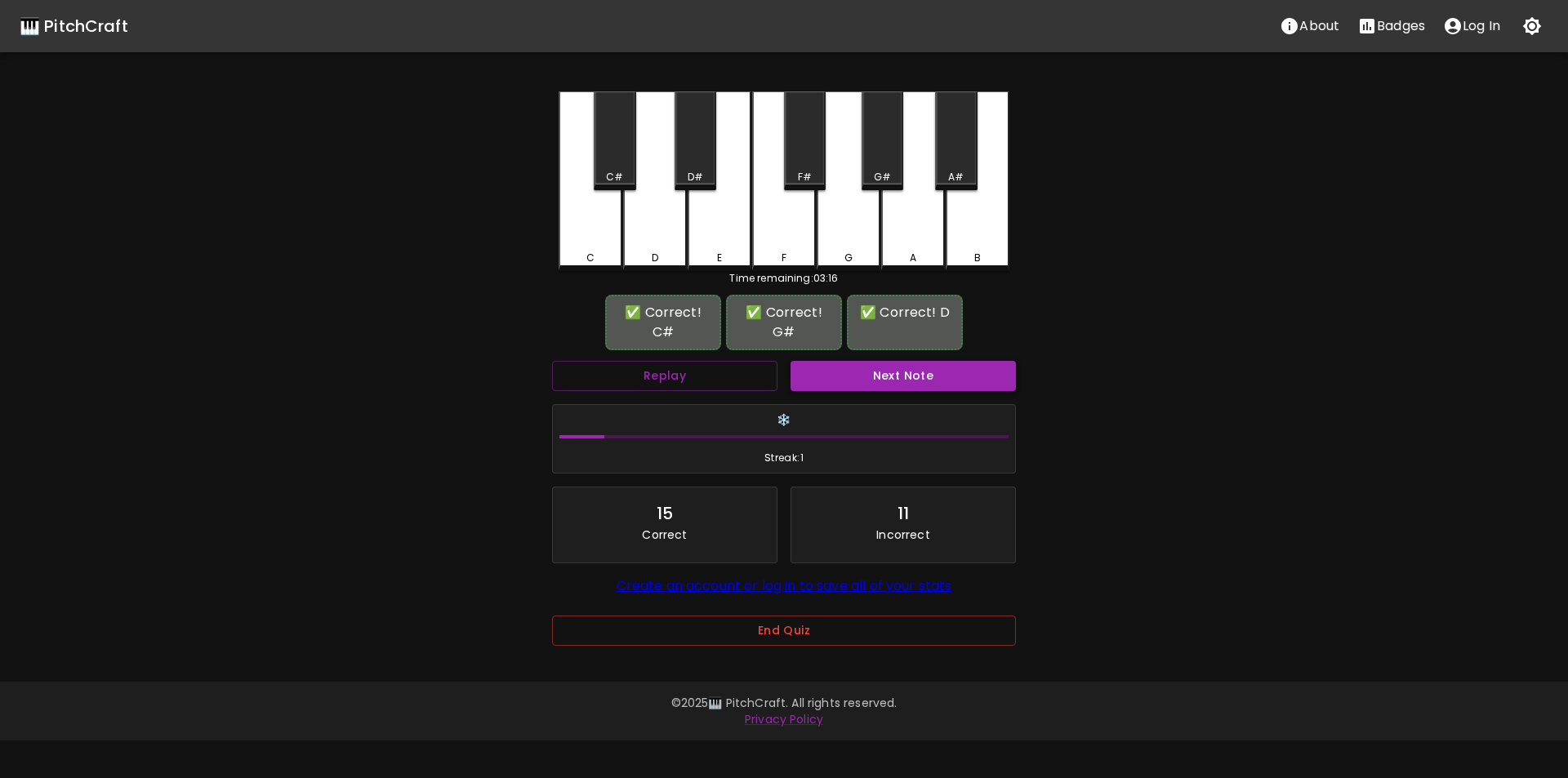
click at [838, 367] on button "Next Note" at bounding box center [903, 376] width 225 height 31
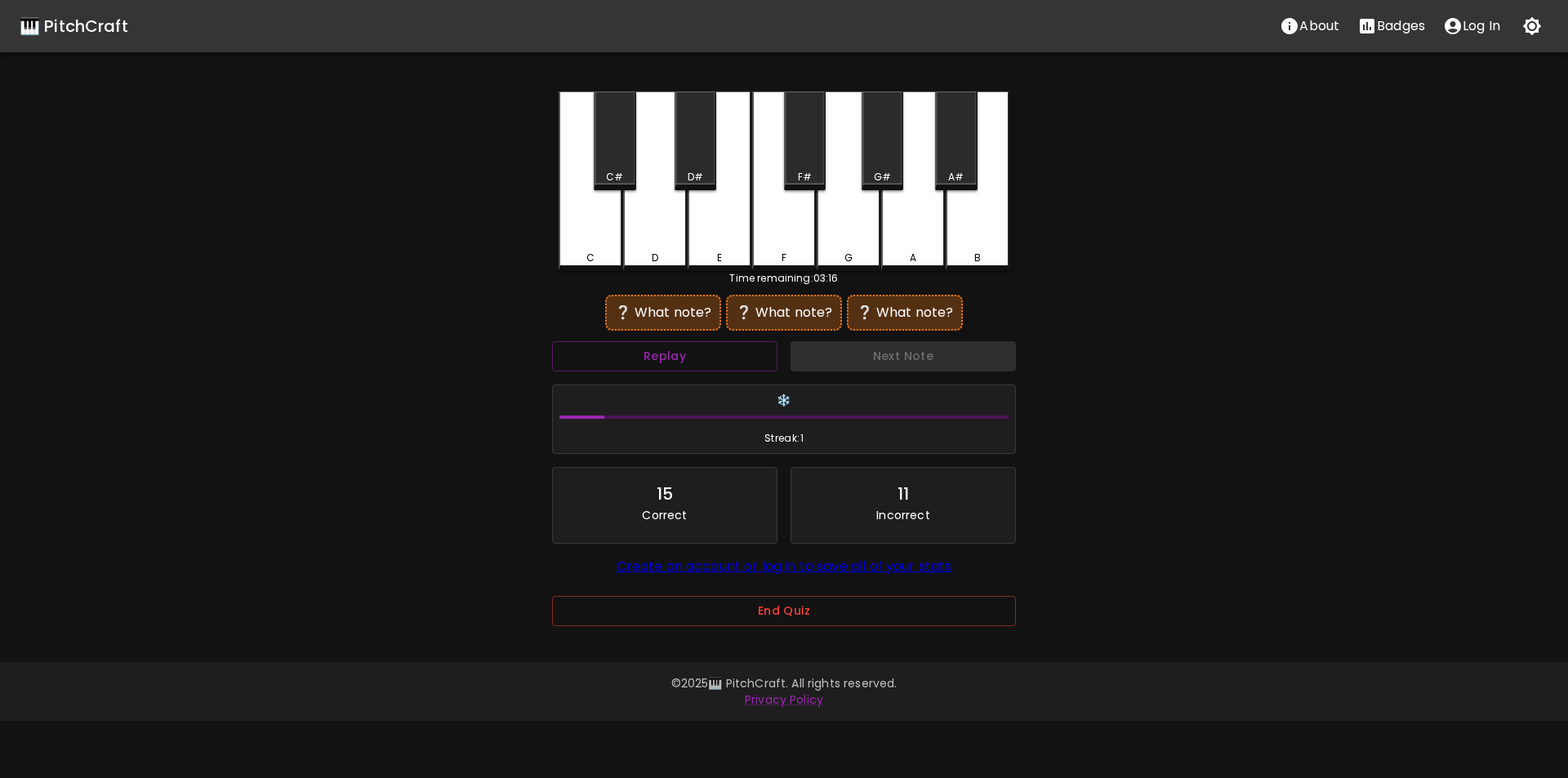
click at [775, 232] on div "F" at bounding box center [784, 181] width 64 height 179
click at [735, 366] on button "Replay" at bounding box center [664, 356] width 225 height 31
click at [688, 167] on div "D#" at bounding box center [695, 141] width 42 height 99
click at [784, 227] on div "F" at bounding box center [784, 181] width 64 height 179
click at [733, 236] on div "E" at bounding box center [719, 181] width 64 height 179
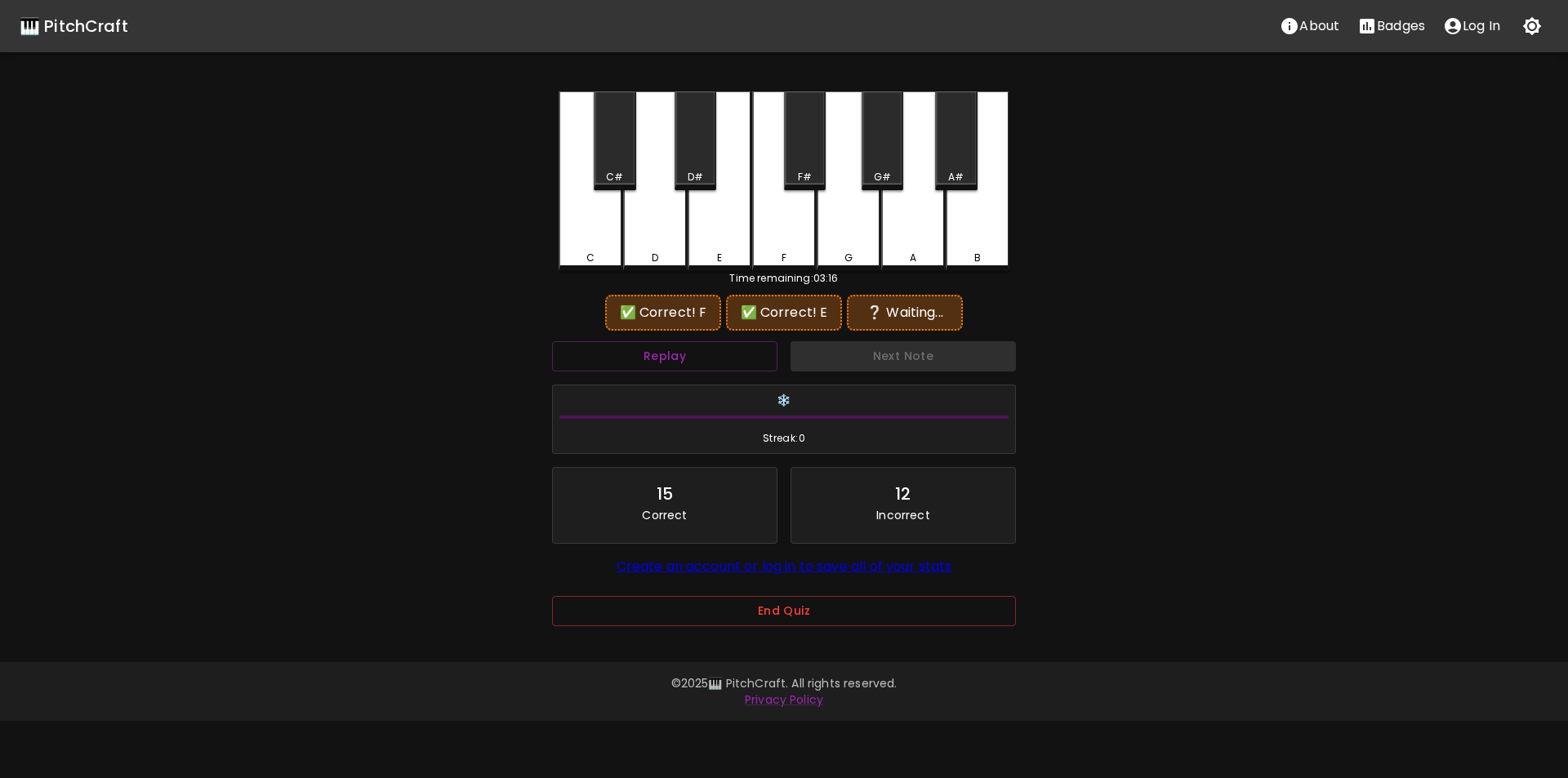
click at [858, 236] on div "G" at bounding box center [848, 181] width 64 height 179
click at [791, 252] on div "F" at bounding box center [784, 258] width 60 height 14
click at [725, 236] on div "E" at bounding box center [719, 181] width 64 height 179
click at [807, 155] on div "F#" at bounding box center [805, 141] width 42 height 99
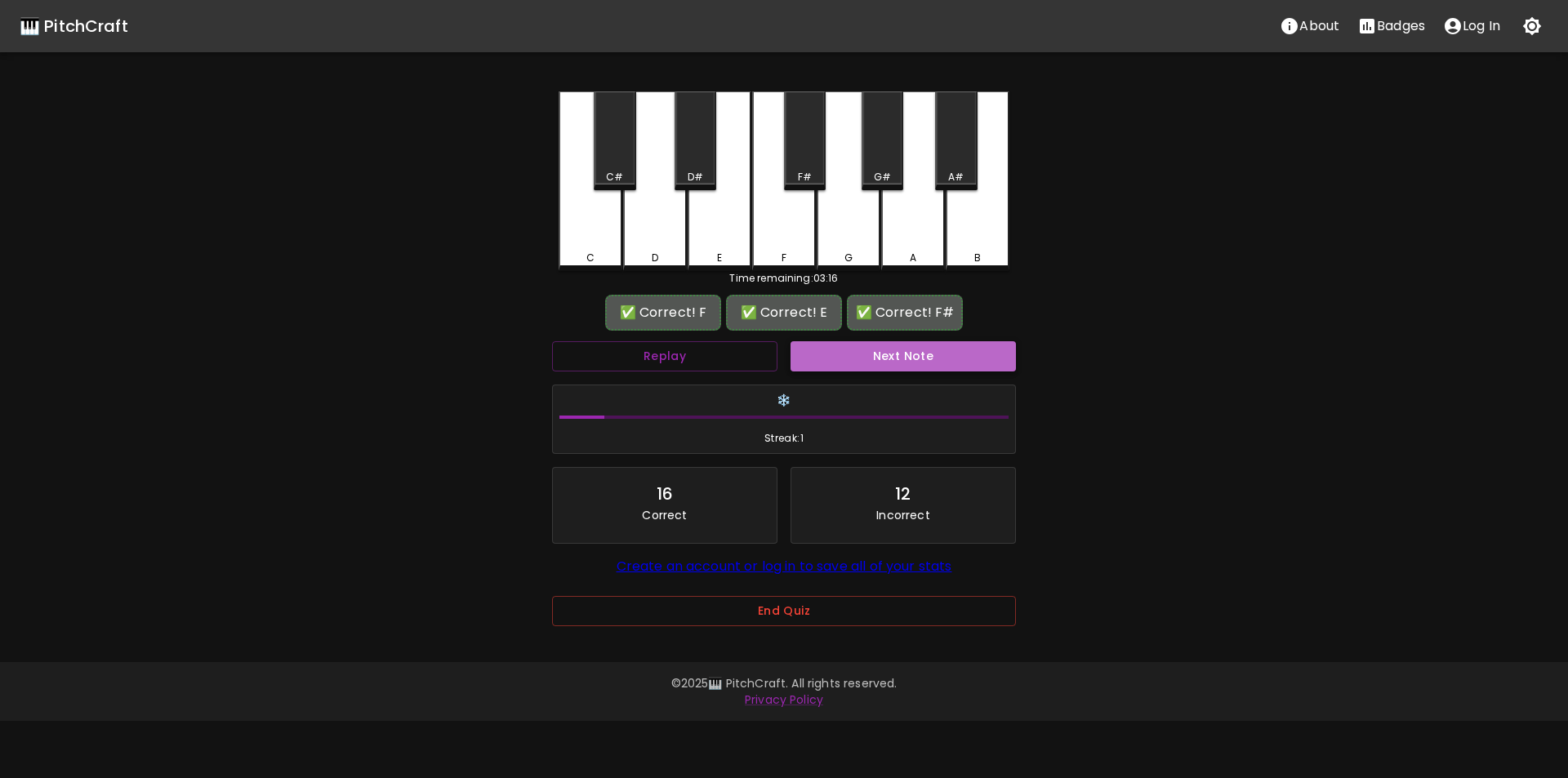
click at [868, 348] on button "Next Note" at bounding box center [903, 356] width 225 height 31
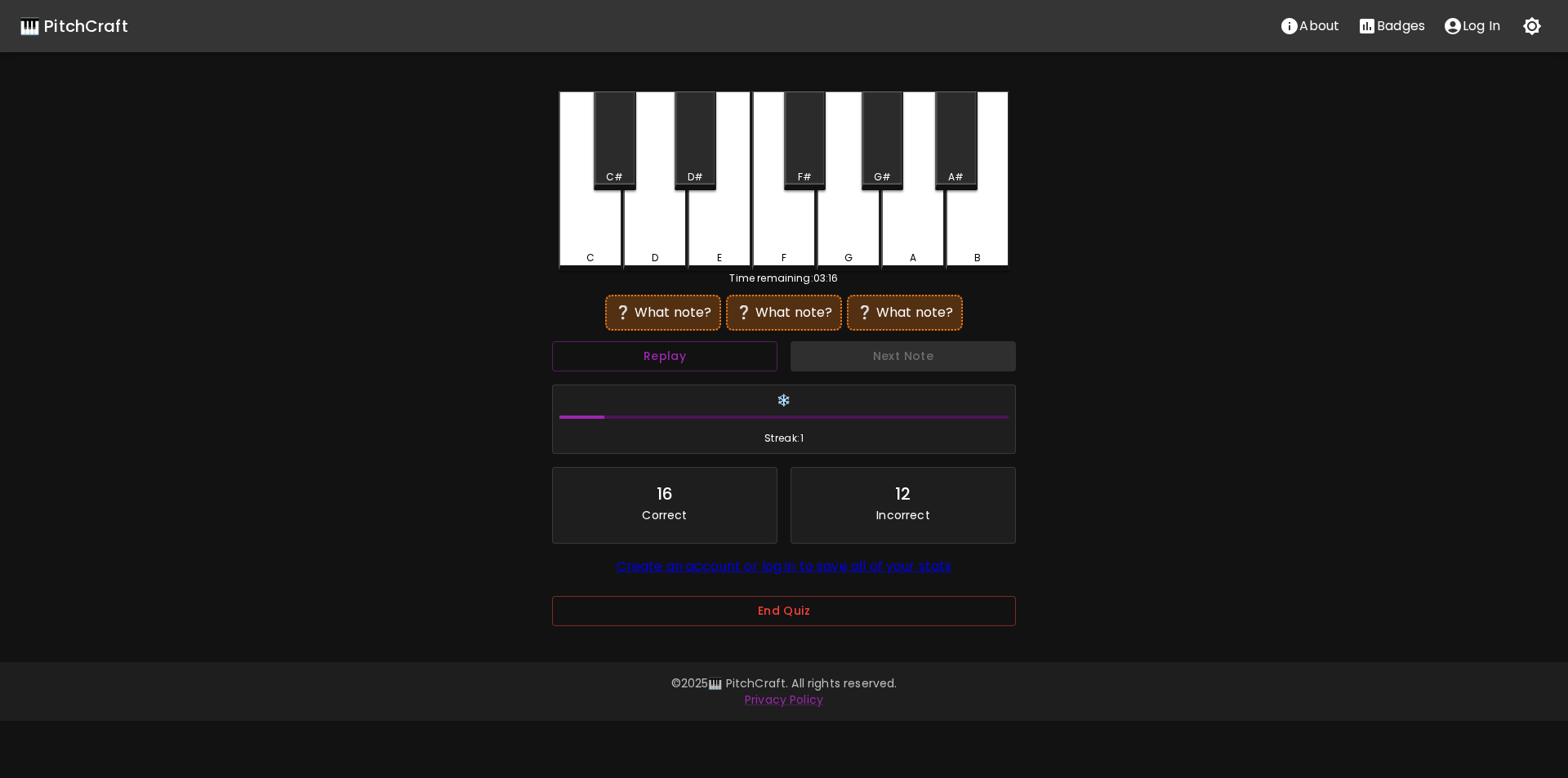
click at [844, 231] on div "G" at bounding box center [848, 181] width 64 height 179
click at [701, 365] on button "Replay" at bounding box center [664, 356] width 225 height 31
click at [693, 178] on div "D#" at bounding box center [695, 177] width 15 height 14
click at [716, 219] on div "E" at bounding box center [719, 181] width 64 height 179
click at [852, 233] on div "G" at bounding box center [848, 179] width 64 height 176
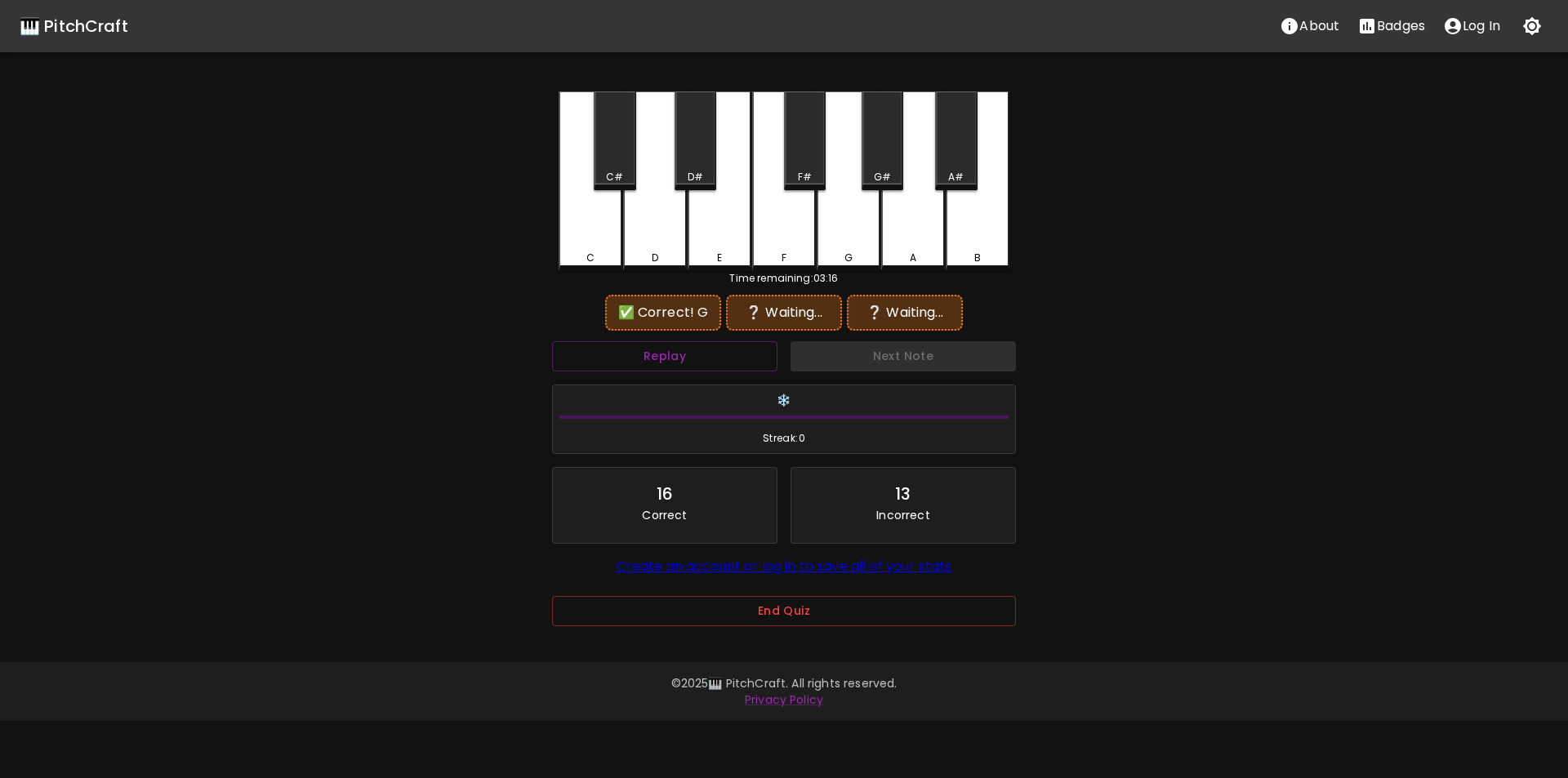
drag, startPoint x: 722, startPoint y: 242, endPoint x: 774, endPoint y: 239, distance: 52.1
click at [724, 242] on div "E" at bounding box center [719, 181] width 64 height 179
click at [957, 173] on div "A#" at bounding box center [956, 177] width 15 height 14
drag, startPoint x: 769, startPoint y: 241, endPoint x: 722, endPoint y: 245, distance: 47.2
click at [768, 242] on div "F" at bounding box center [784, 181] width 64 height 179
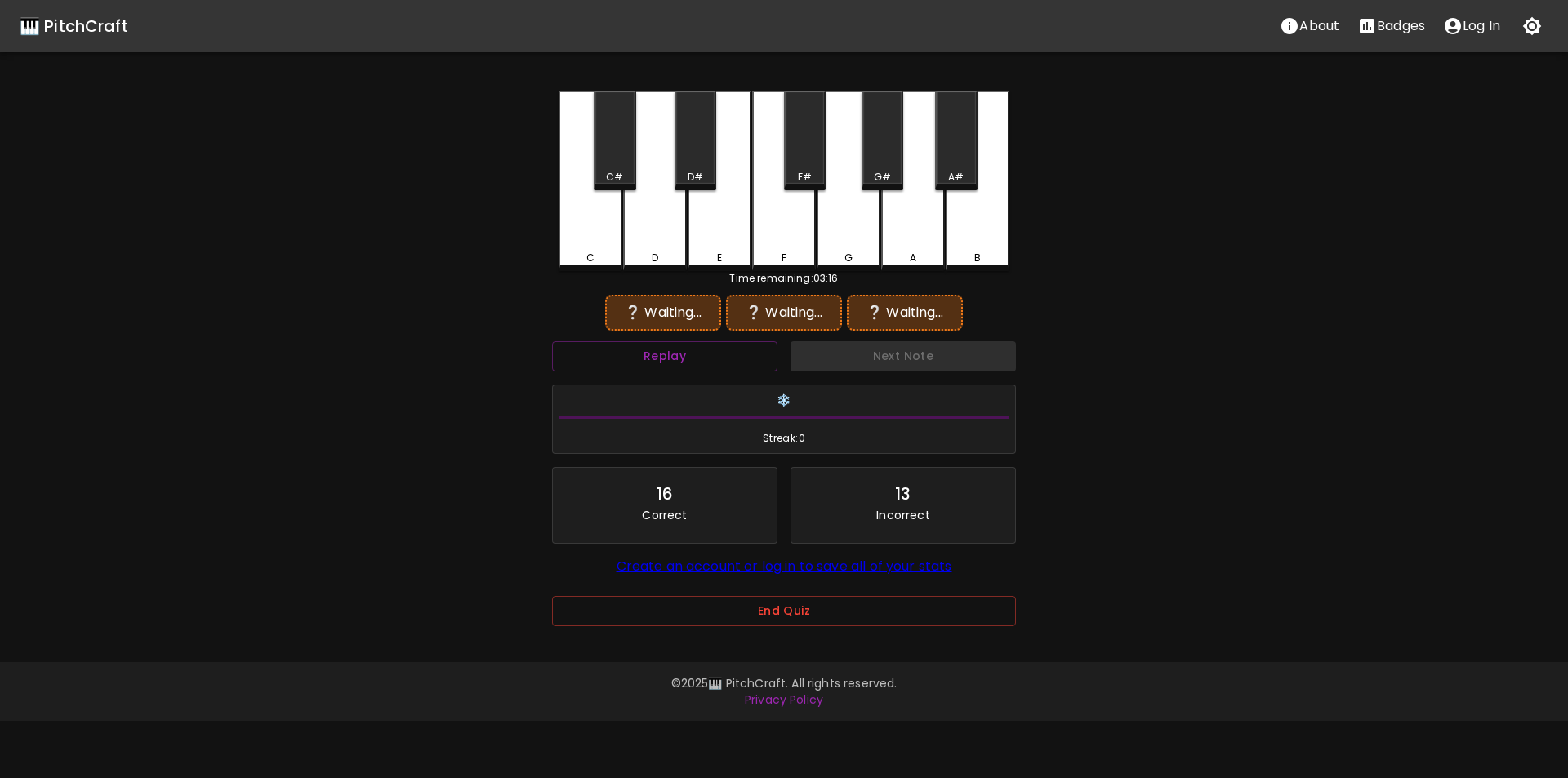
click at [712, 246] on div "E" at bounding box center [719, 181] width 64 height 179
drag, startPoint x: 839, startPoint y: 234, endPoint x: 789, endPoint y: 241, distance: 50.5
click at [840, 234] on div "G" at bounding box center [848, 181] width 64 height 179
drag, startPoint x: 725, startPoint y: 246, endPoint x: 809, endPoint y: 244, distance: 84.0
click at [727, 246] on div "E" at bounding box center [719, 181] width 64 height 179
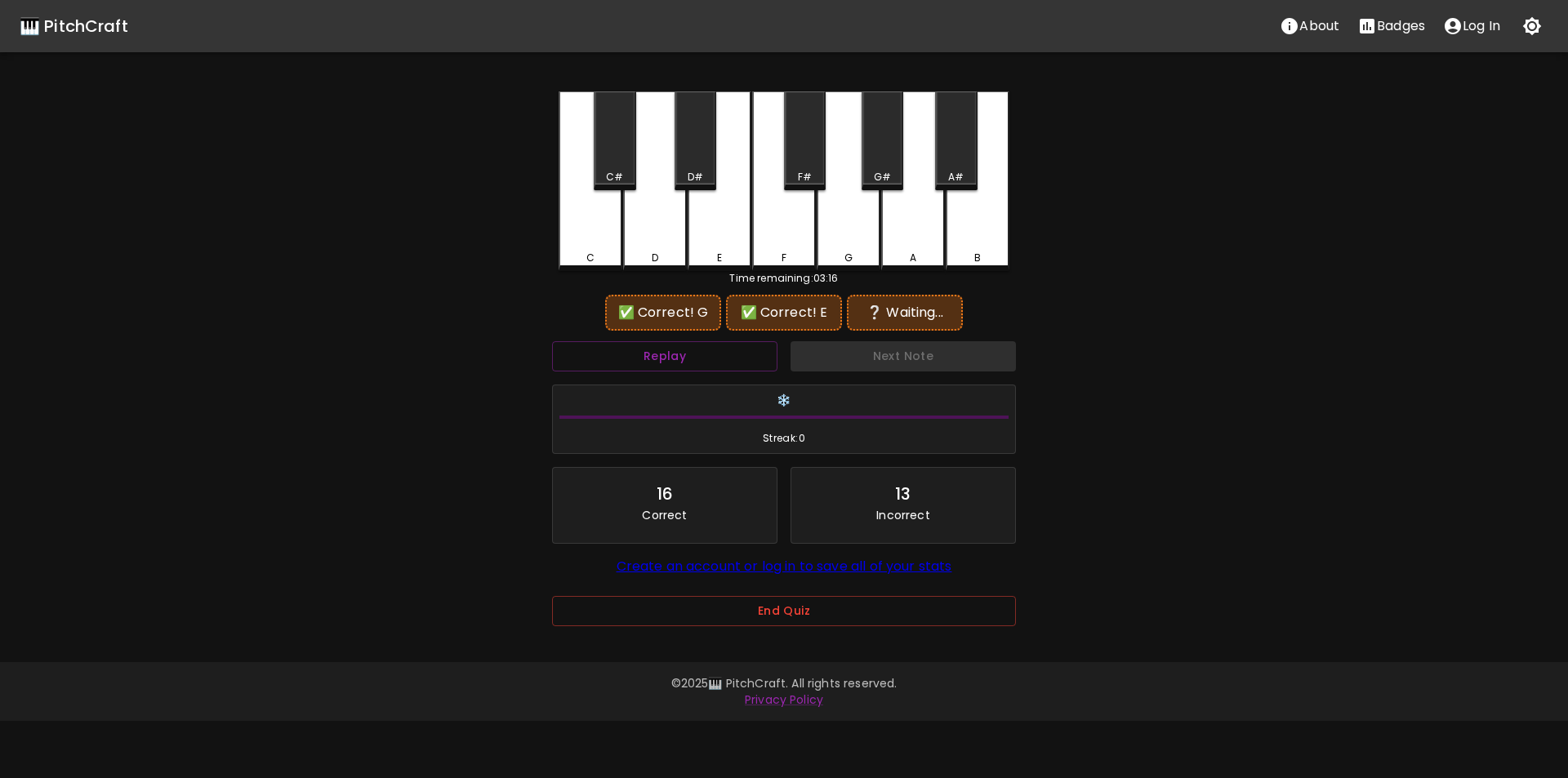
click at [936, 246] on div "A" at bounding box center [913, 181] width 64 height 179
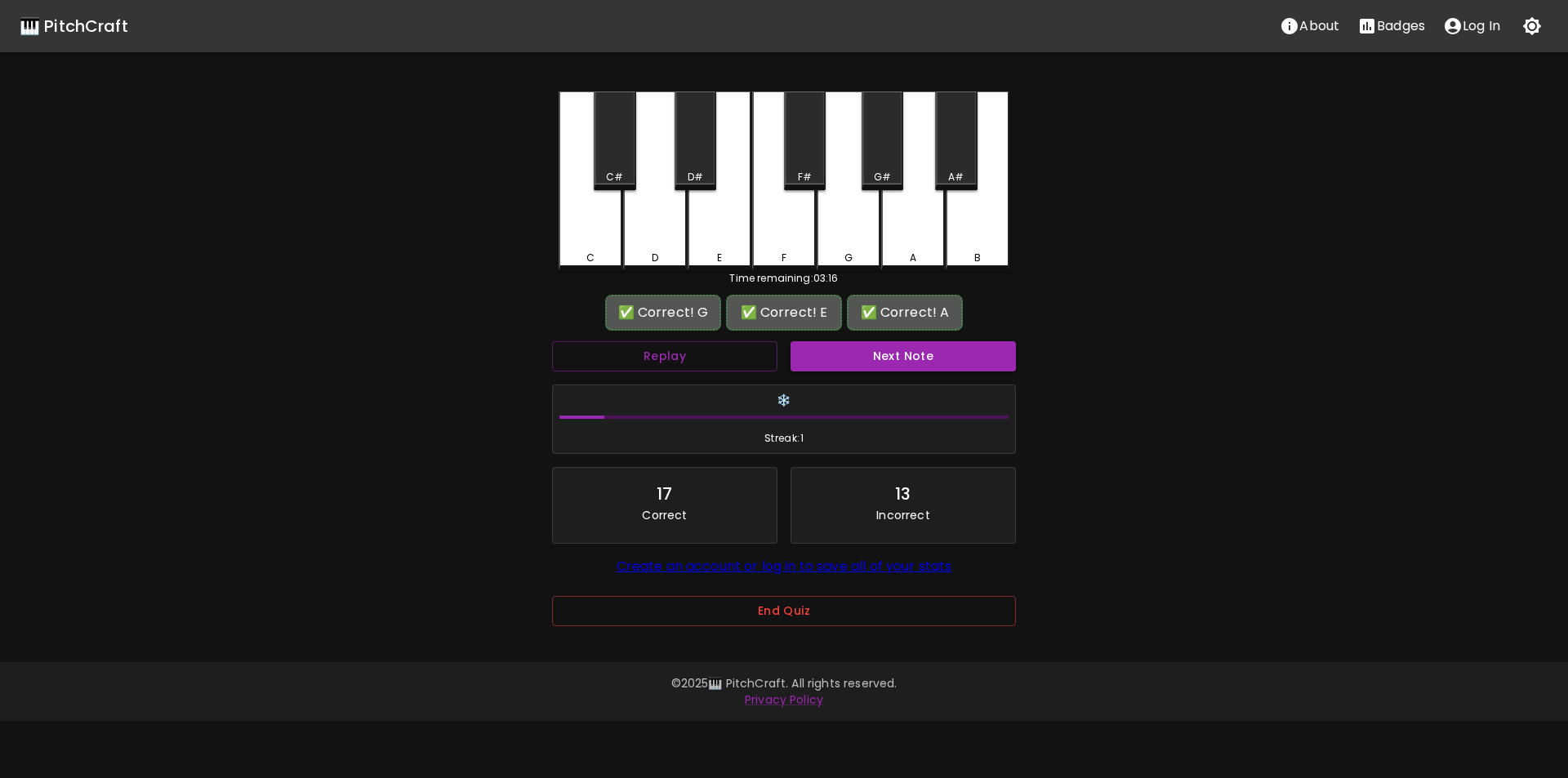
click at [908, 355] on button "Next Note" at bounding box center [903, 356] width 225 height 31
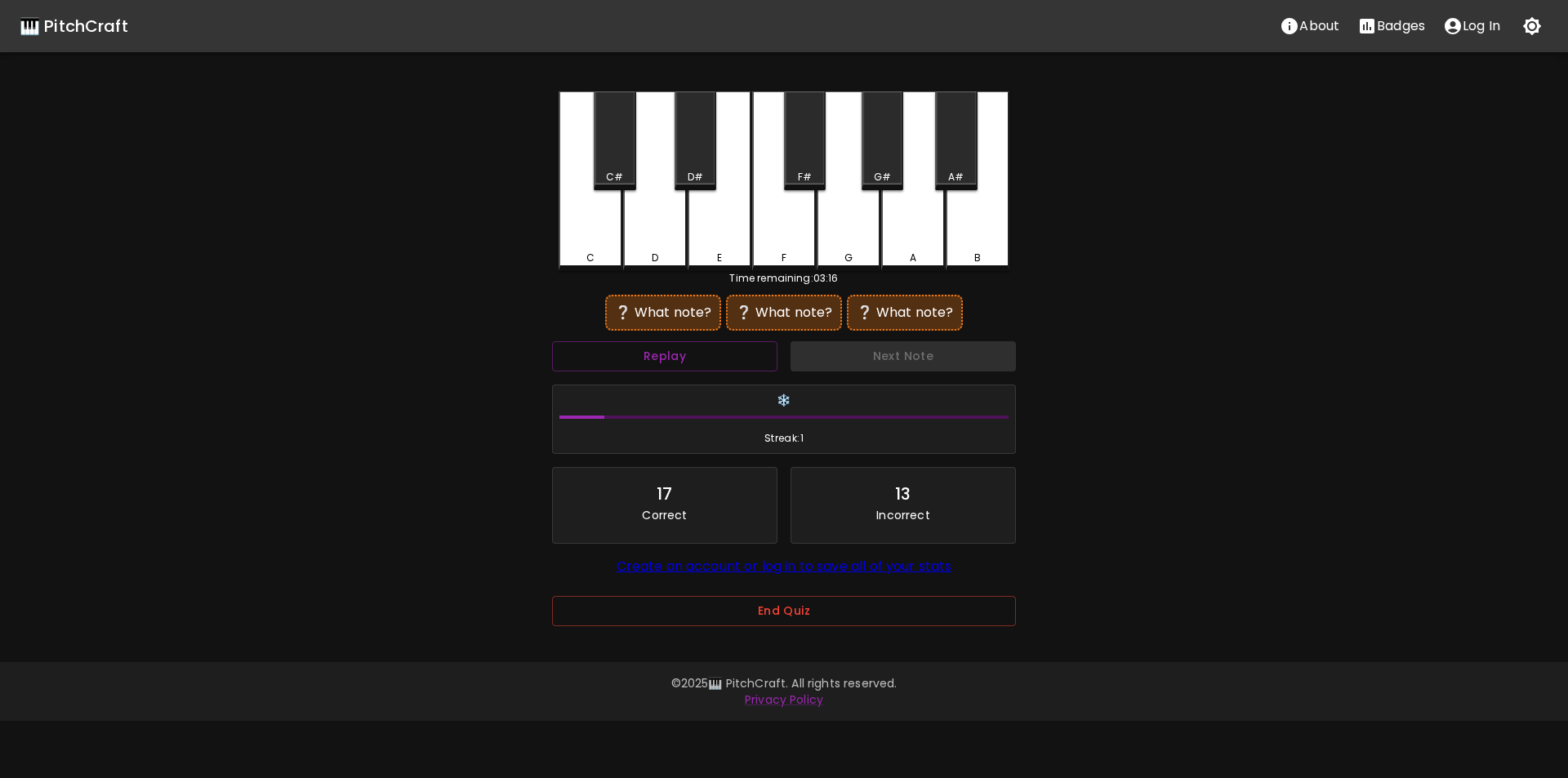
click at [849, 249] on div "G" at bounding box center [848, 181] width 64 height 179
click at [721, 249] on div "E" at bounding box center [719, 181] width 64 height 179
drag, startPoint x: 864, startPoint y: 242, endPoint x: 847, endPoint y: 241, distance: 17.0
click at [864, 241] on div "G" at bounding box center [848, 179] width 64 height 176
click at [668, 236] on div "D" at bounding box center [655, 181] width 64 height 179
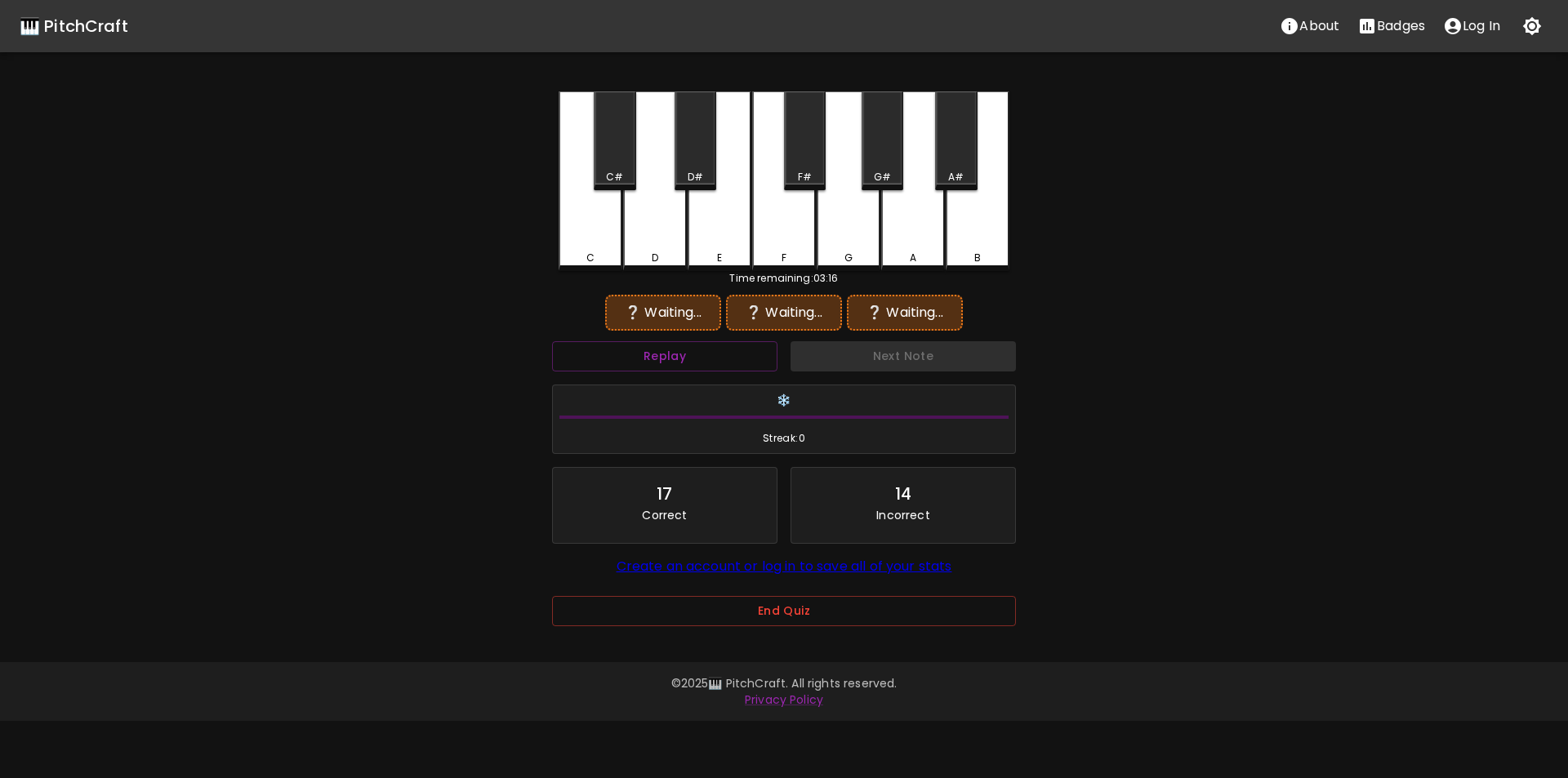
click at [857, 231] on div "G" at bounding box center [848, 181] width 64 height 179
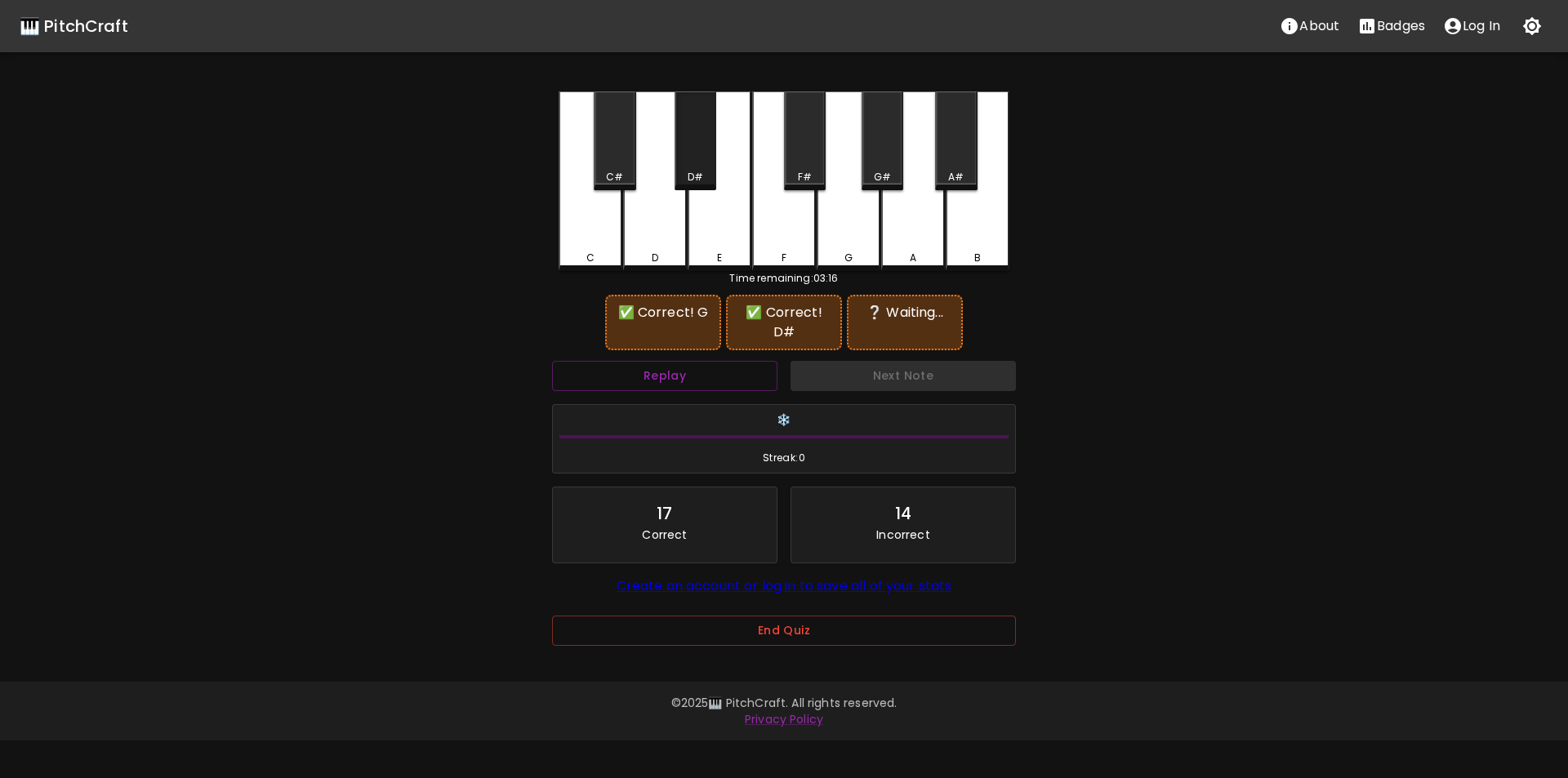
drag, startPoint x: 682, startPoint y: 161, endPoint x: 685, endPoint y: 173, distance: 12.4
click at [682, 162] on div "D#" at bounding box center [695, 141] width 42 height 99
click at [651, 233] on div "D" at bounding box center [655, 181] width 64 height 179
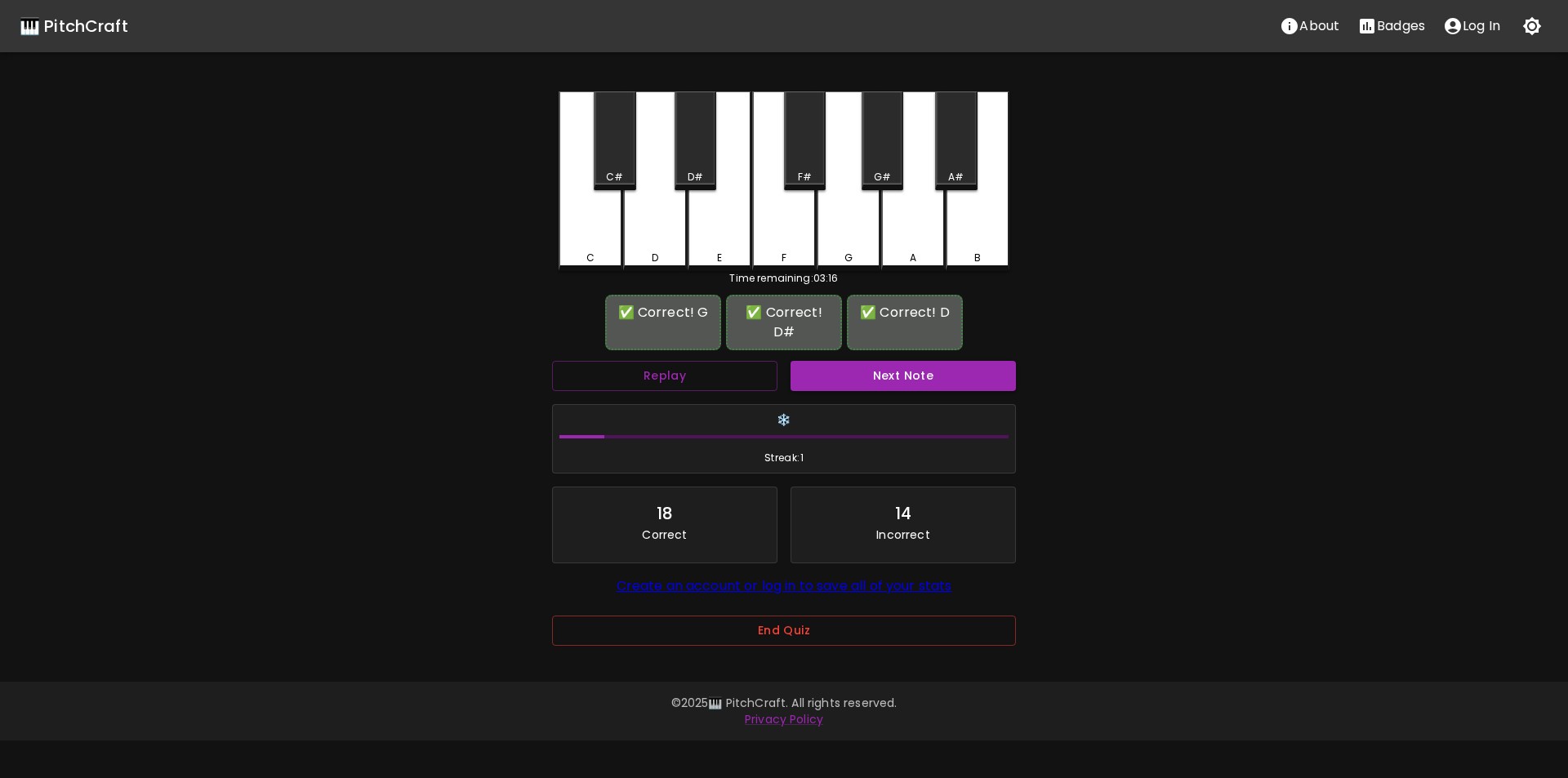
click at [873, 355] on div "Next Note" at bounding box center [904, 376] width 238 height 43
click at [870, 361] on button "Next Note" at bounding box center [903, 376] width 225 height 31
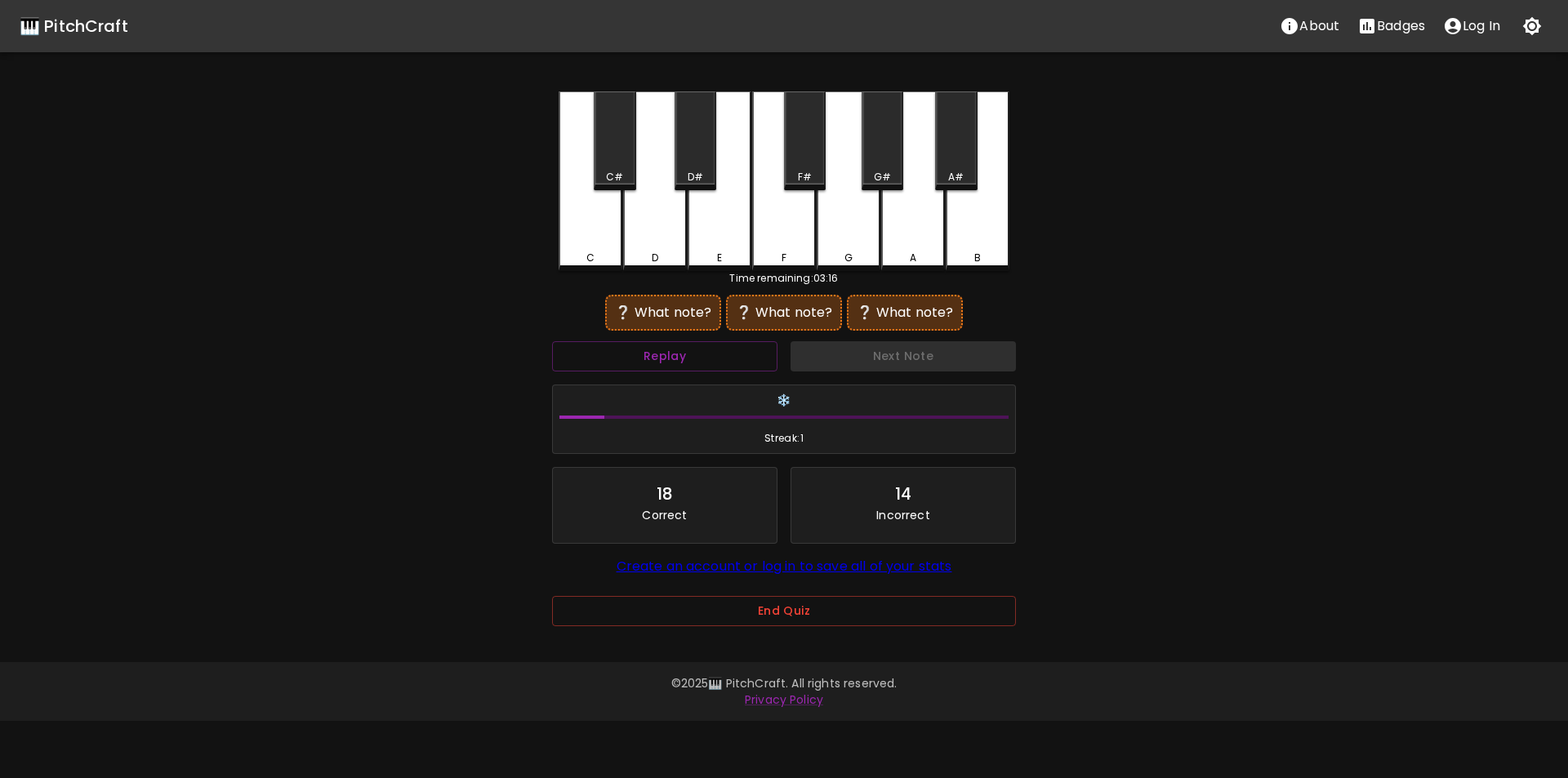
click at [693, 168] on div "D#" at bounding box center [695, 141] width 42 height 99
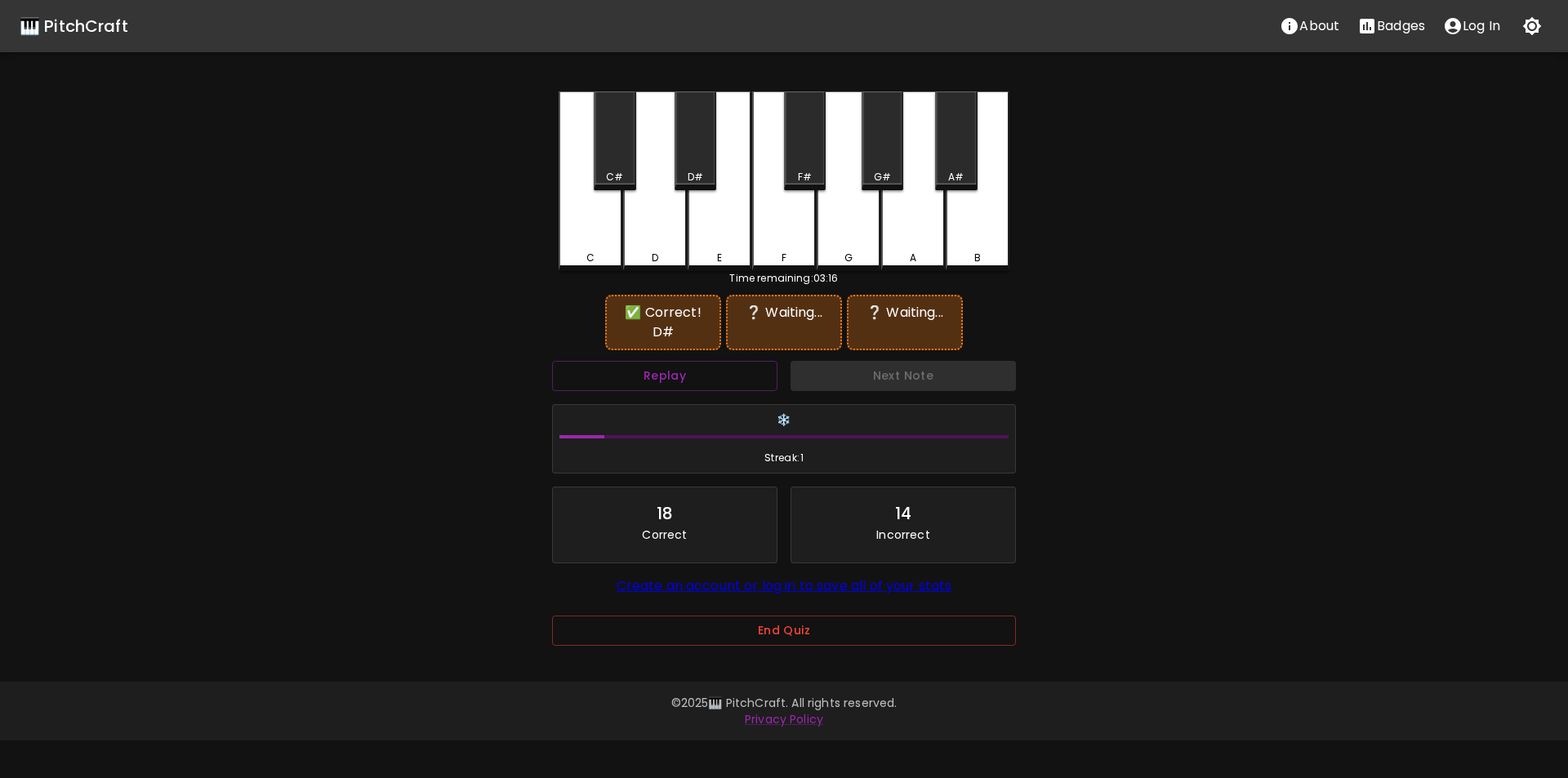
click at [945, 171] on div "A#" at bounding box center [955, 177] width 38 height 14
click at [841, 229] on div "G" at bounding box center [848, 181] width 64 height 179
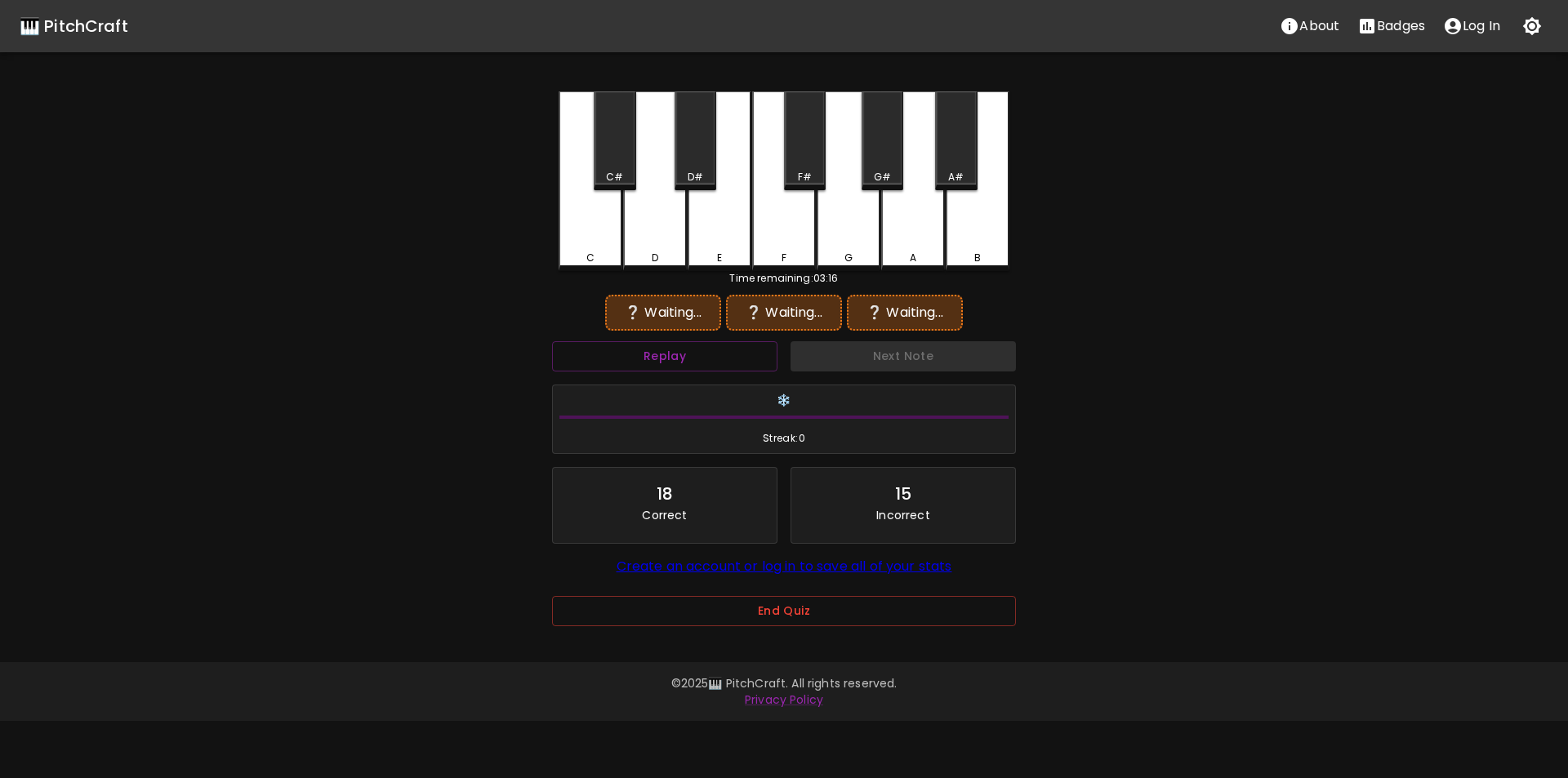
click at [703, 173] on div "D#" at bounding box center [695, 177] width 15 height 14
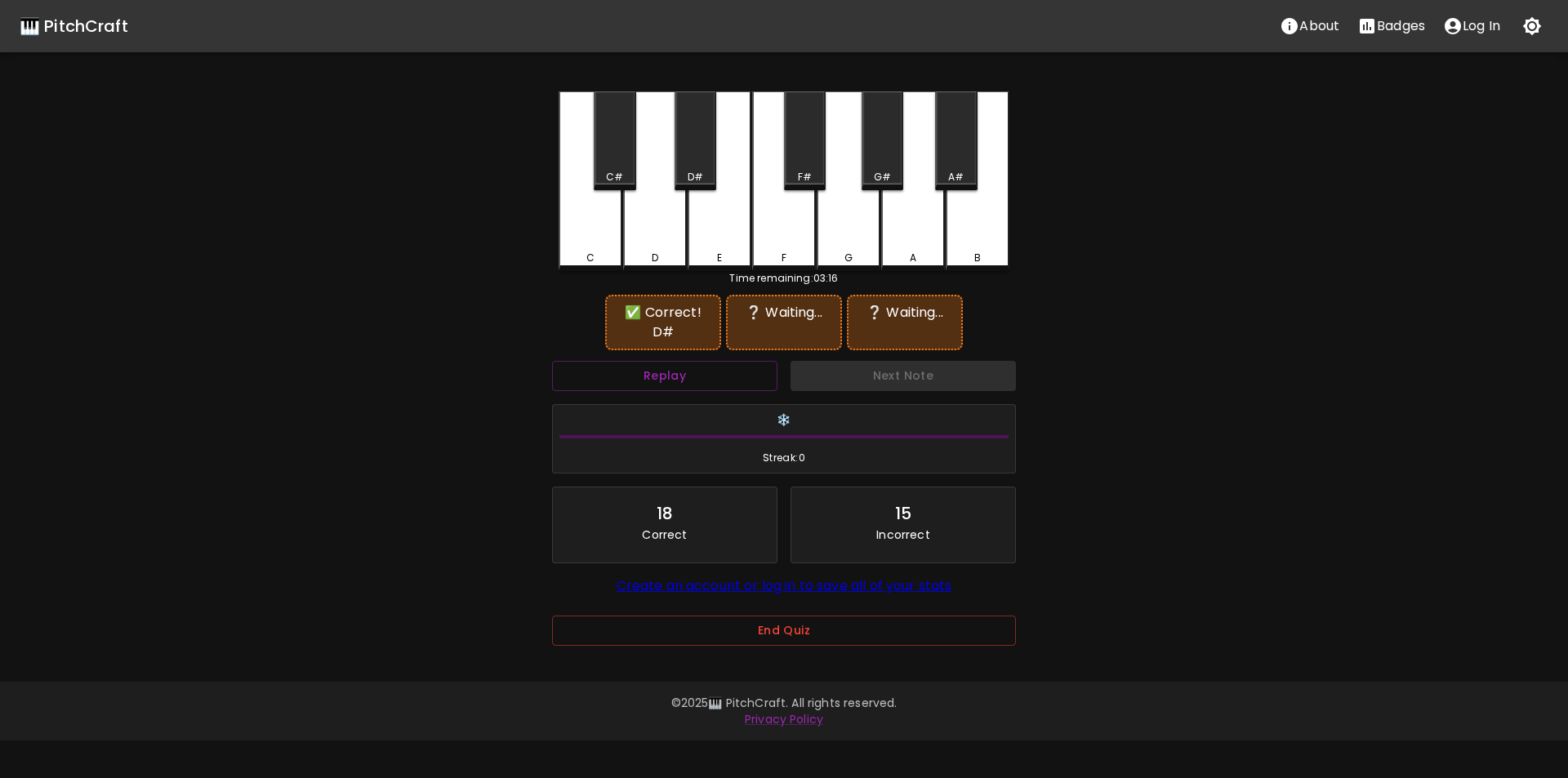
click at [955, 162] on div "A#" at bounding box center [955, 141] width 42 height 99
click at [795, 160] on div "F#" at bounding box center [805, 141] width 42 height 99
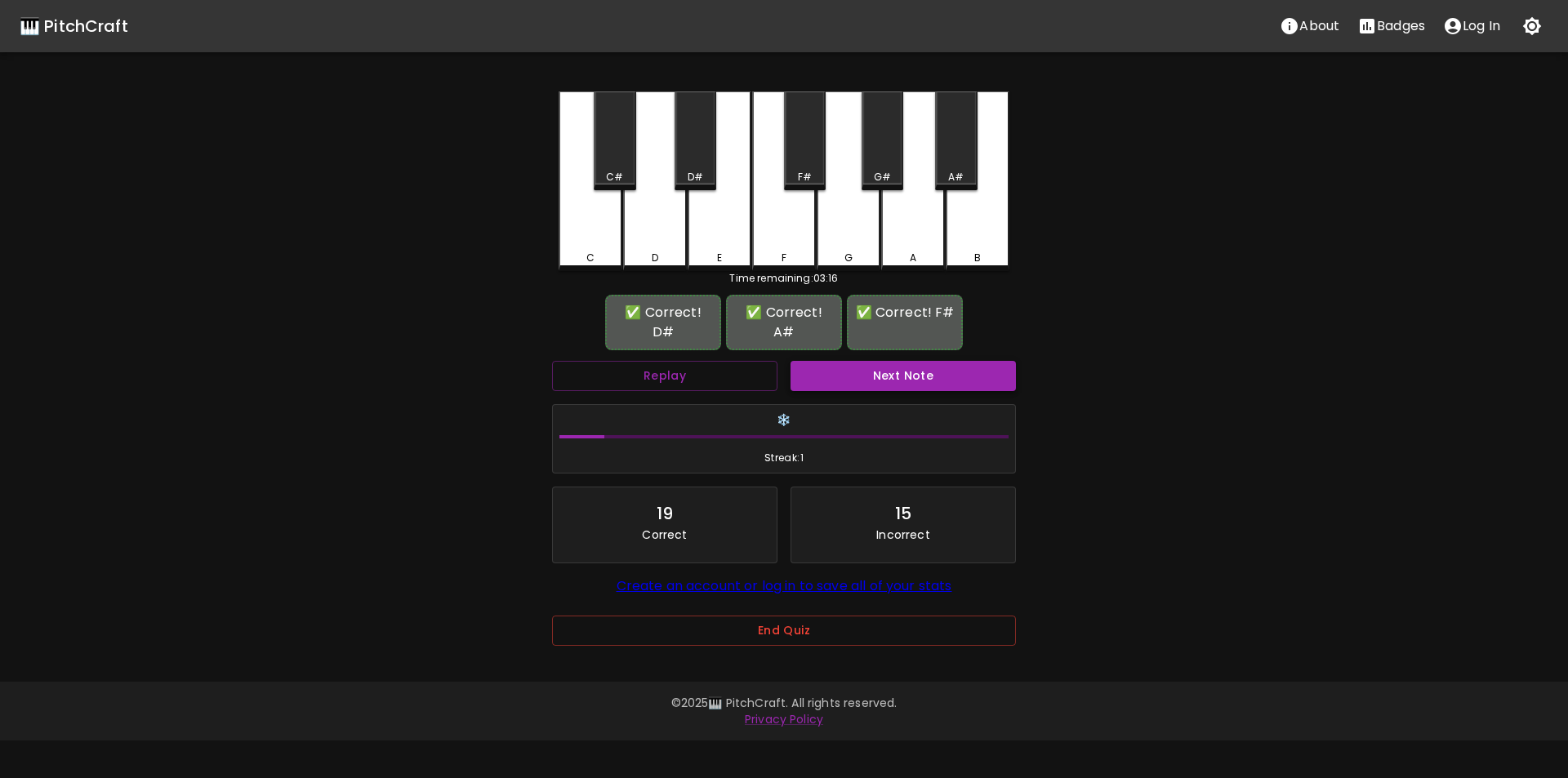
click at [852, 361] on button "Next Note" at bounding box center [903, 376] width 225 height 31
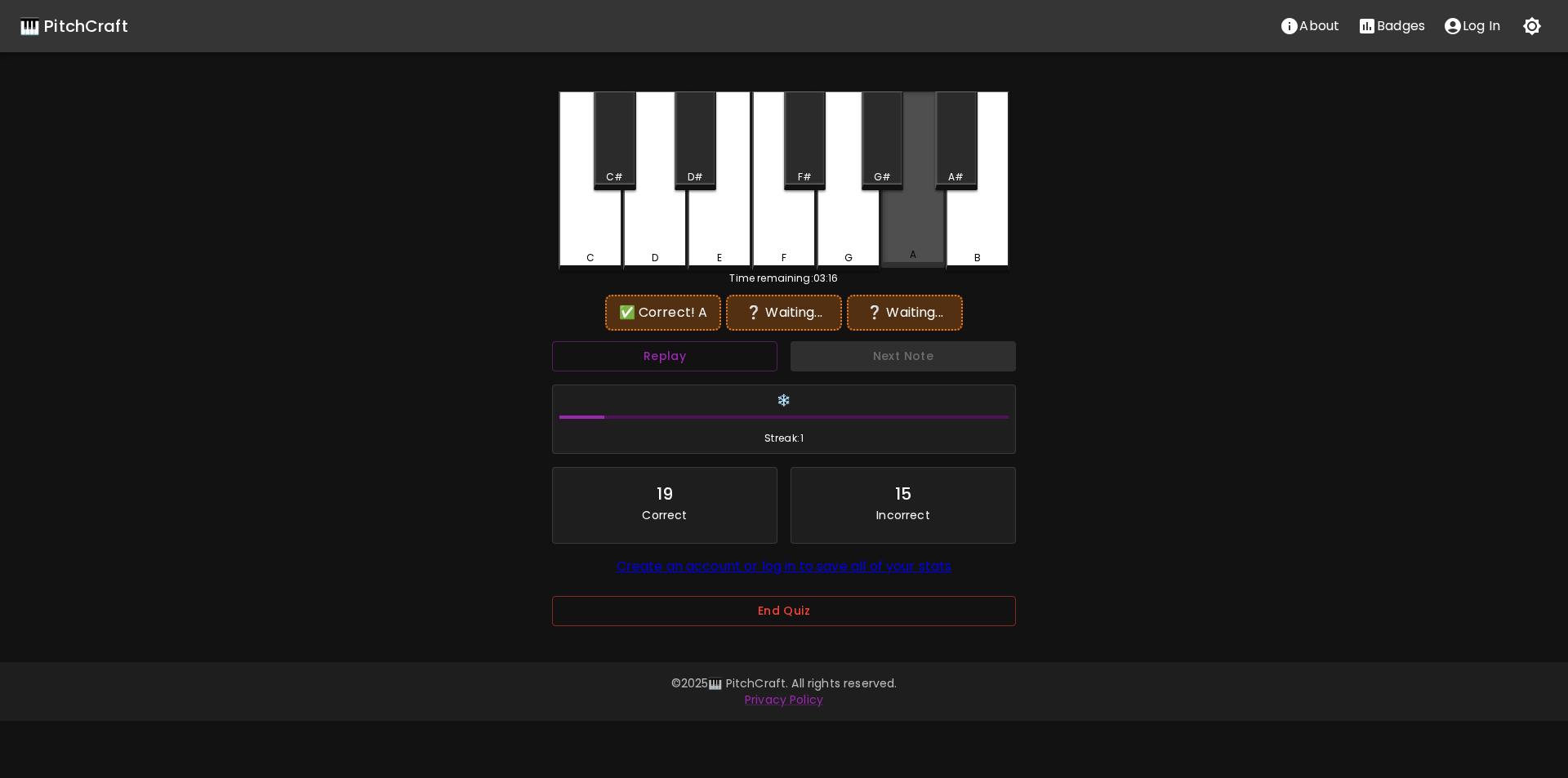
click at [909, 218] on div "A" at bounding box center [913, 179] width 64 height 176
click at [598, 164] on div "C#" at bounding box center [614, 141] width 42 height 99
click at [702, 165] on div "D#" at bounding box center [695, 141] width 42 height 99
click at [899, 239] on div "A" at bounding box center [913, 181] width 64 height 179
click at [624, 176] on div "C#" at bounding box center [614, 177] width 38 height 14
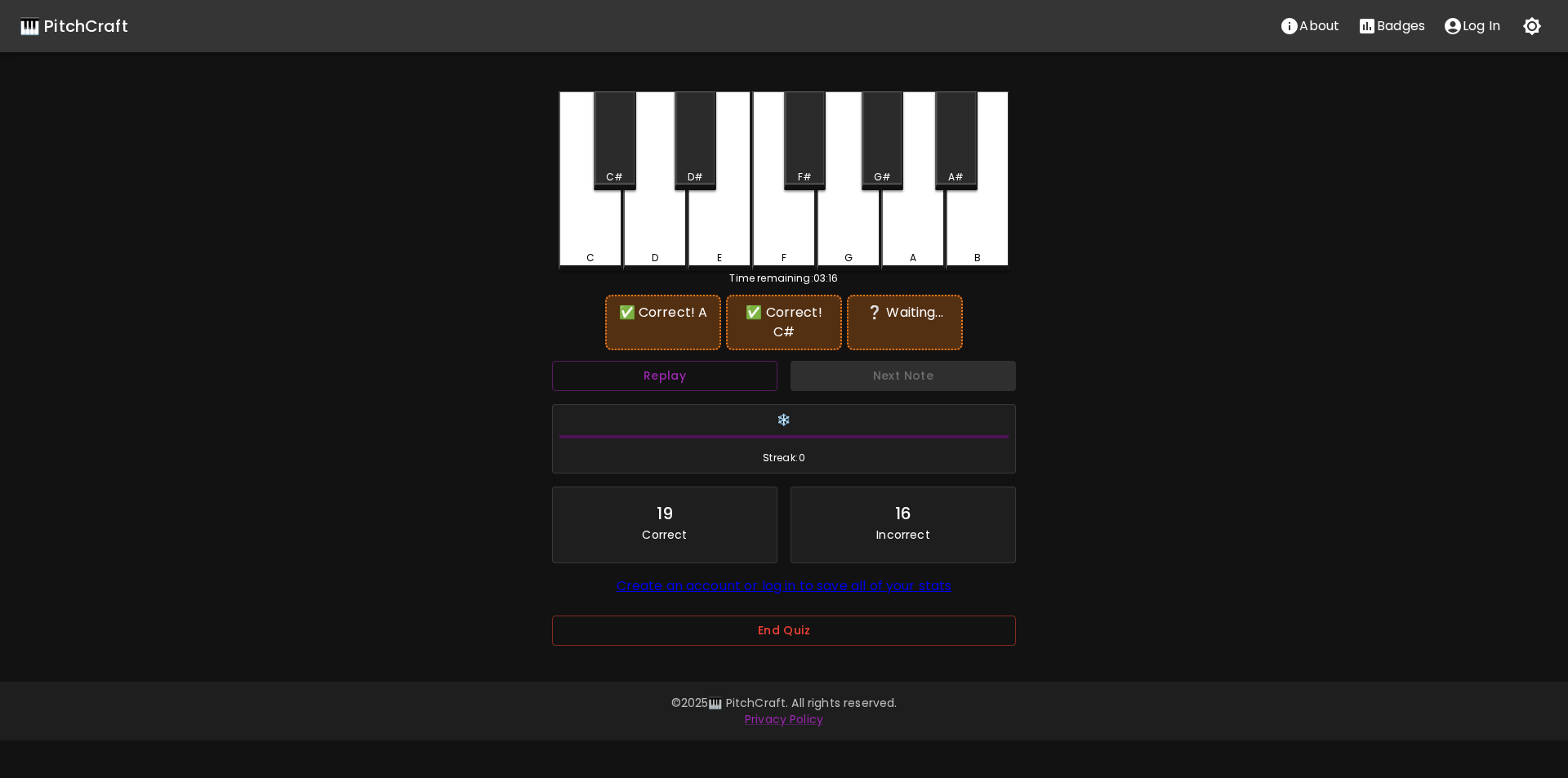
click at [813, 168] on div "F#" at bounding box center [805, 141] width 42 height 99
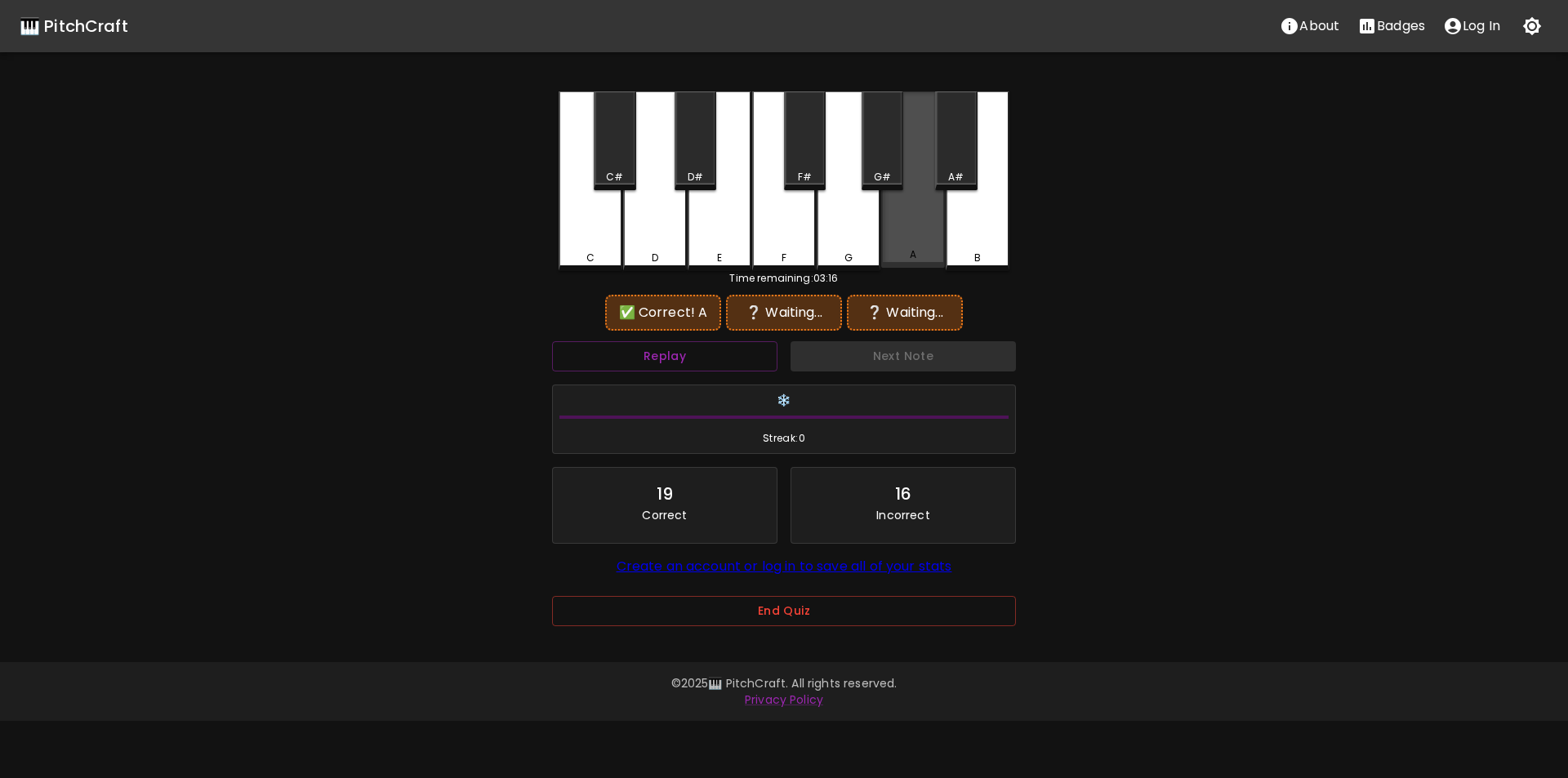
drag, startPoint x: 908, startPoint y: 236, endPoint x: 865, endPoint y: 227, distance: 43.9
click at [906, 236] on div "A" at bounding box center [913, 179] width 64 height 176
drag, startPoint x: 603, startPoint y: 166, endPoint x: 636, endPoint y: 174, distance: 34.0
click at [606, 168] on div "C#" at bounding box center [614, 141] width 42 height 99
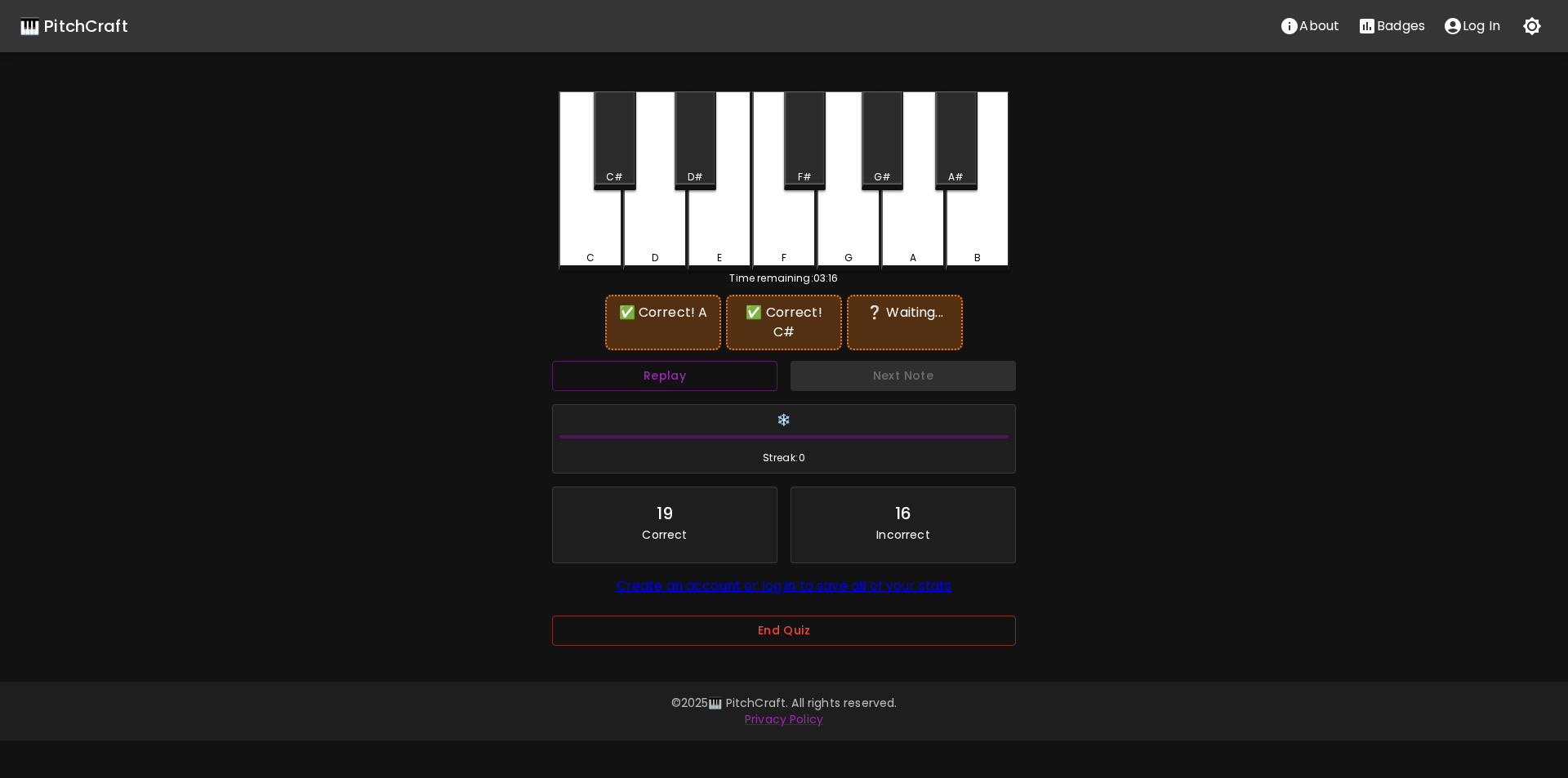
click at [845, 232] on div "G" at bounding box center [848, 181] width 64 height 179
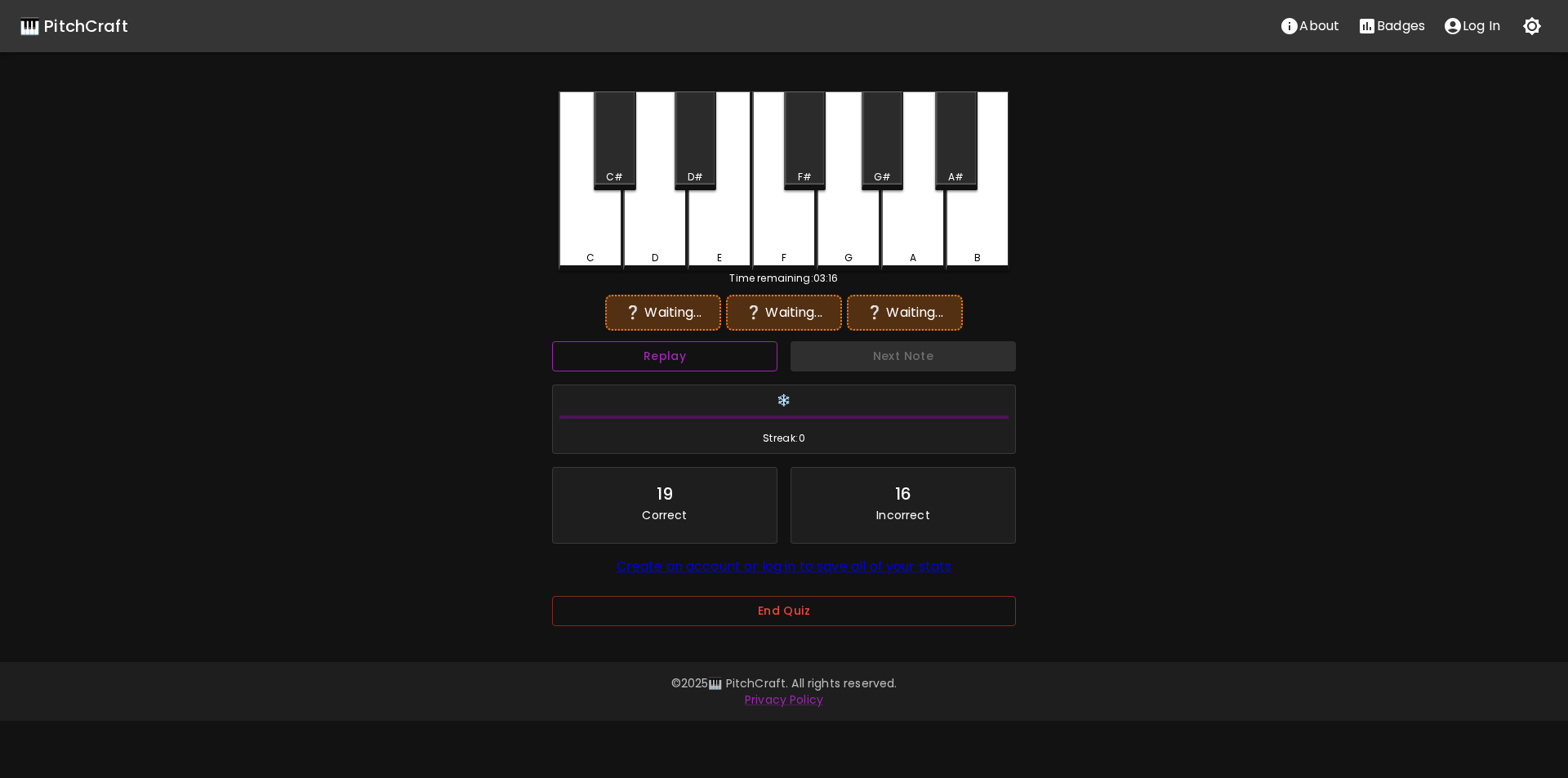
drag, startPoint x: 755, startPoint y: 358, endPoint x: 762, endPoint y: 351, distance: 9.9
click at [751, 359] on button "Replay" at bounding box center [664, 356] width 225 height 31
drag, startPoint x: 897, startPoint y: 231, endPoint x: 889, endPoint y: 233, distance: 8.2
click at [897, 233] on div "A" at bounding box center [913, 179] width 64 height 176
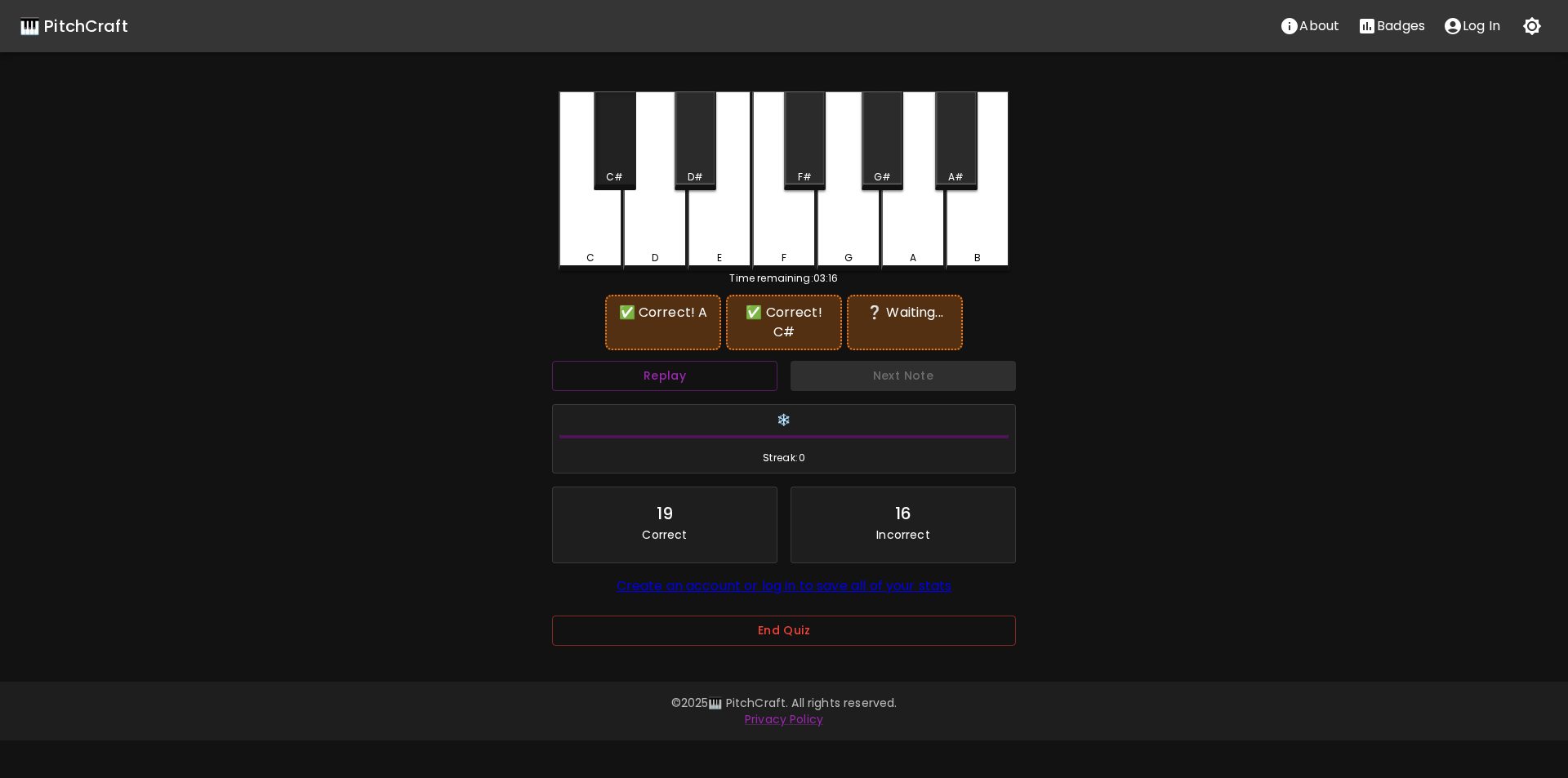
click at [618, 179] on div "C#" at bounding box center [614, 177] width 17 height 14
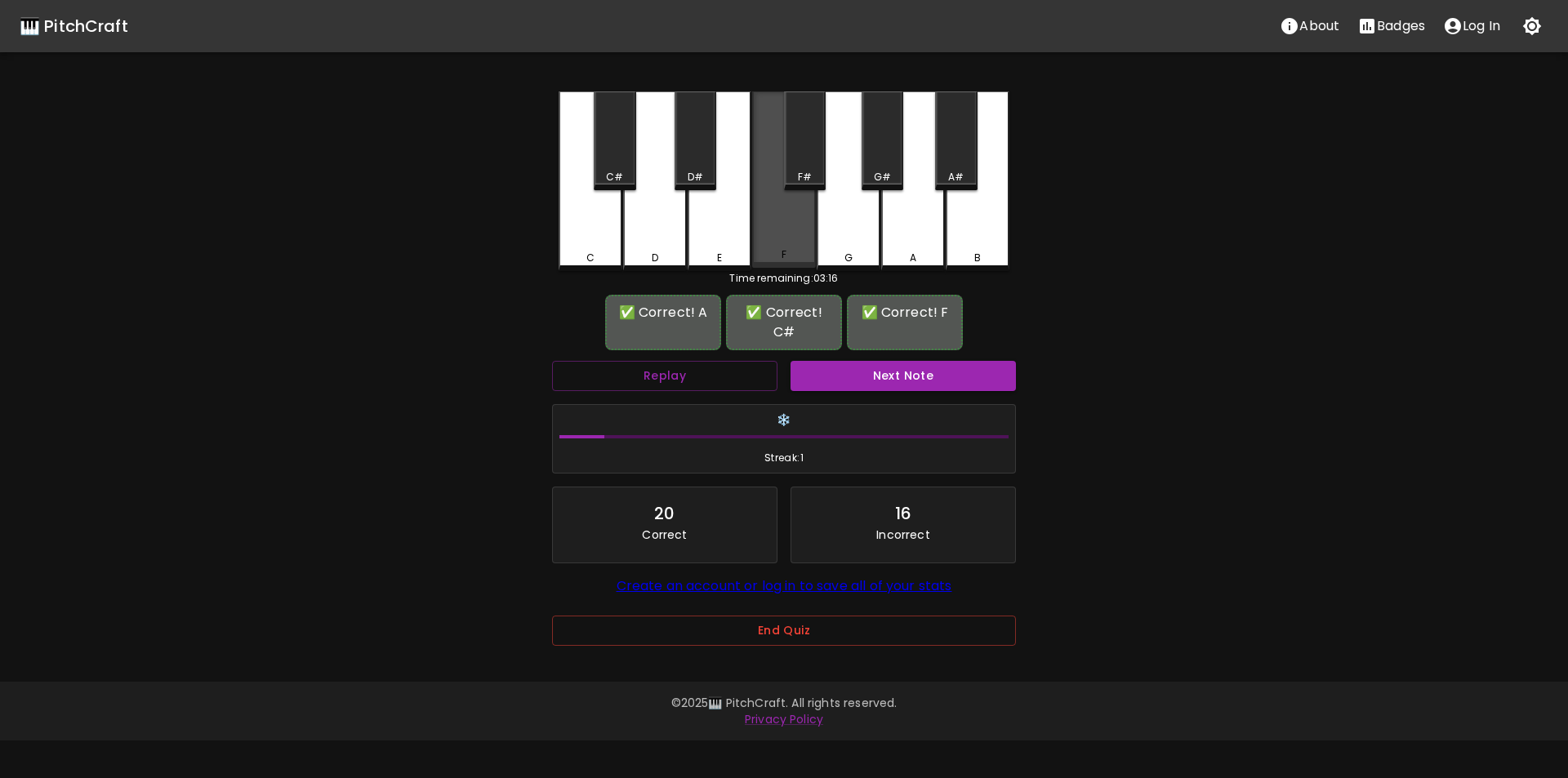
drag, startPoint x: 789, startPoint y: 240, endPoint x: 797, endPoint y: 246, distance: 10.0
click at [789, 241] on div "F" at bounding box center [784, 179] width 64 height 176
click at [861, 377] on button "Next Note" at bounding box center [903, 376] width 225 height 31
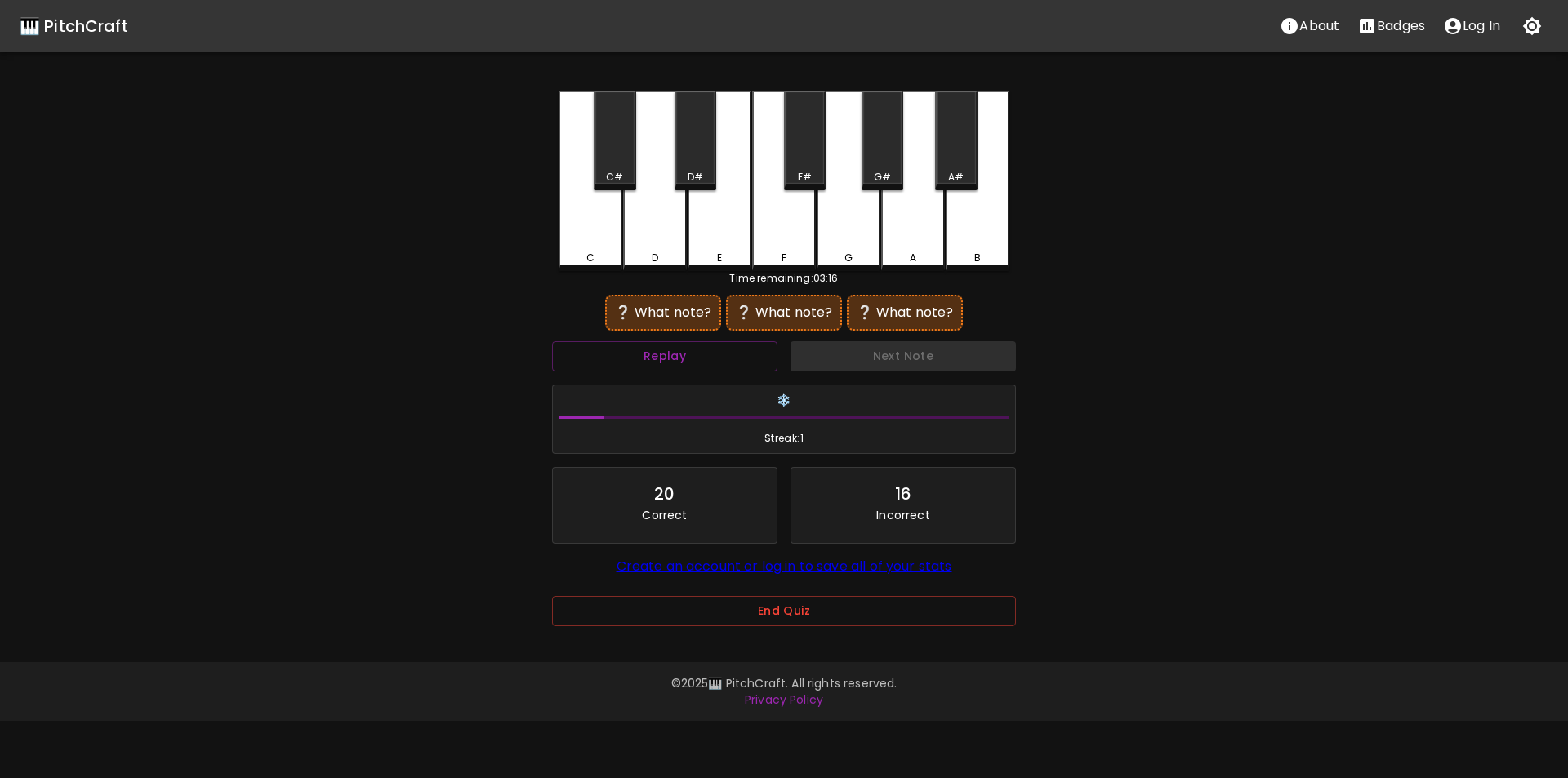
click at [589, 233] on div "C" at bounding box center [590, 181] width 64 height 179
click at [949, 158] on div "A#" at bounding box center [955, 141] width 42 height 99
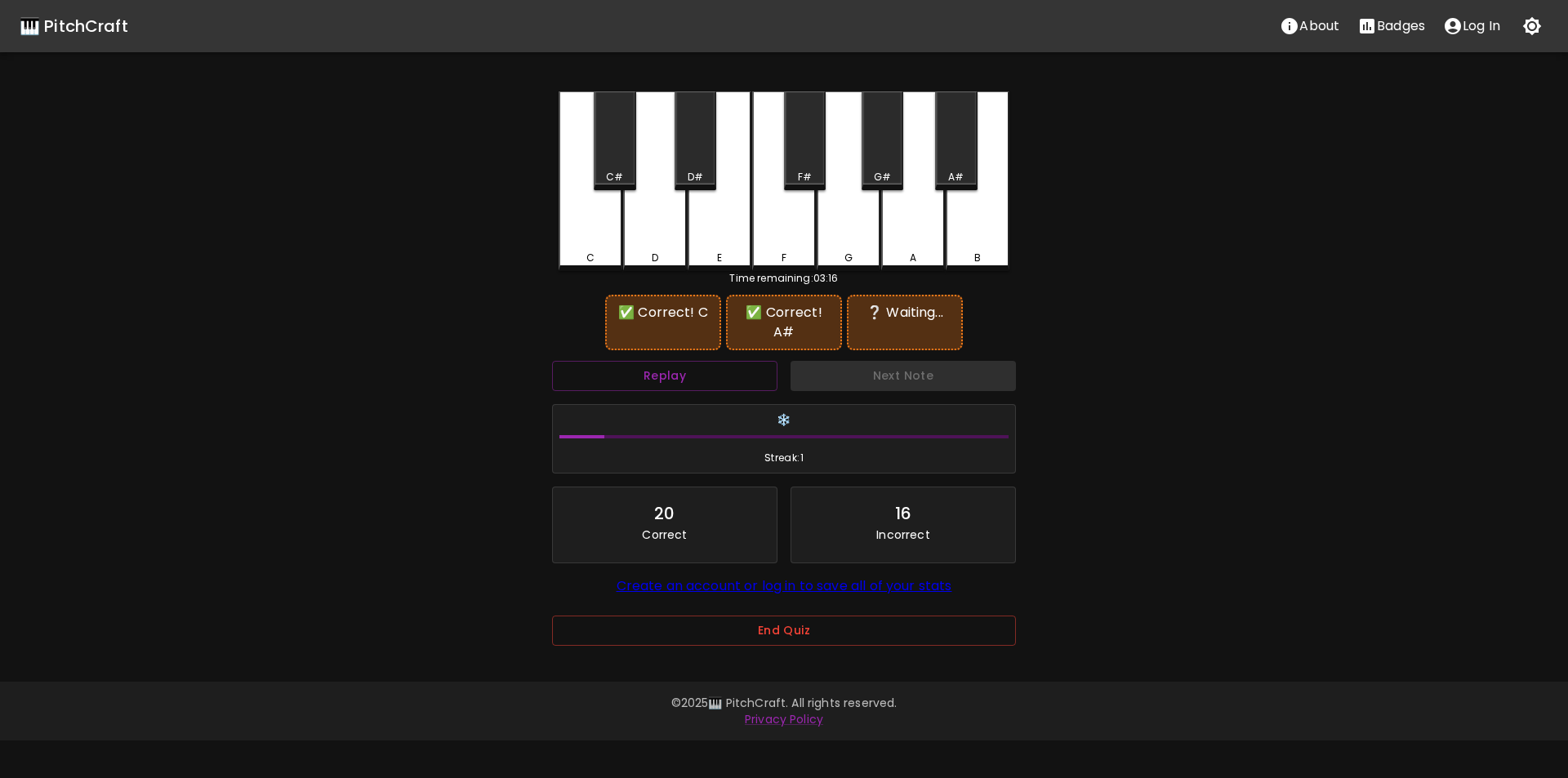
click at [870, 224] on div "G" at bounding box center [848, 181] width 64 height 179
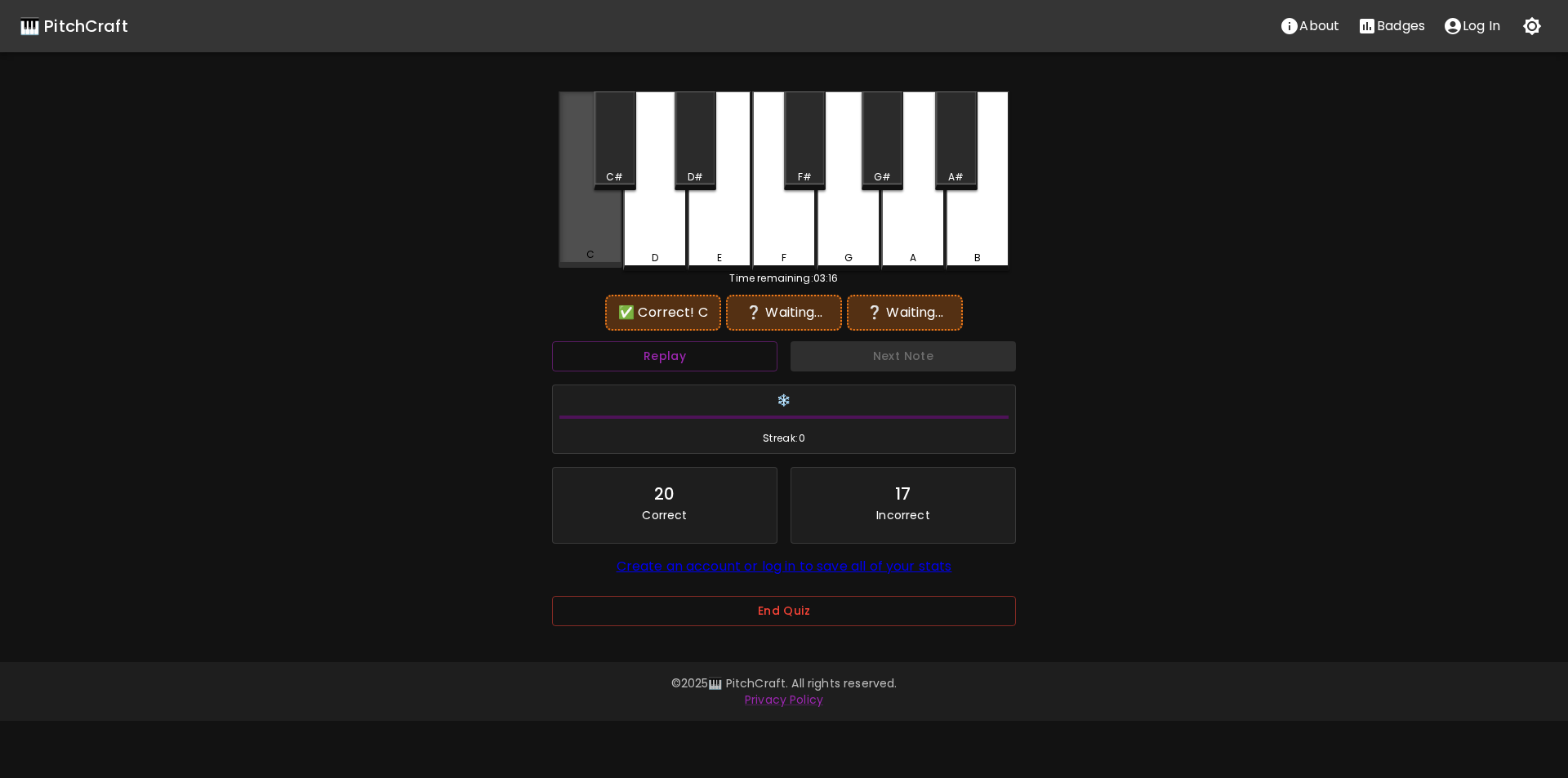
click at [594, 243] on div "C" at bounding box center [590, 179] width 64 height 176
click at [931, 162] on div "A" at bounding box center [913, 181] width 64 height 179
click at [953, 158] on div "A#" at bounding box center [955, 141] width 42 height 99
click at [876, 154] on div "G#" at bounding box center [882, 141] width 42 height 99
drag, startPoint x: 602, startPoint y: 254, endPoint x: 727, endPoint y: 219, distance: 129.8
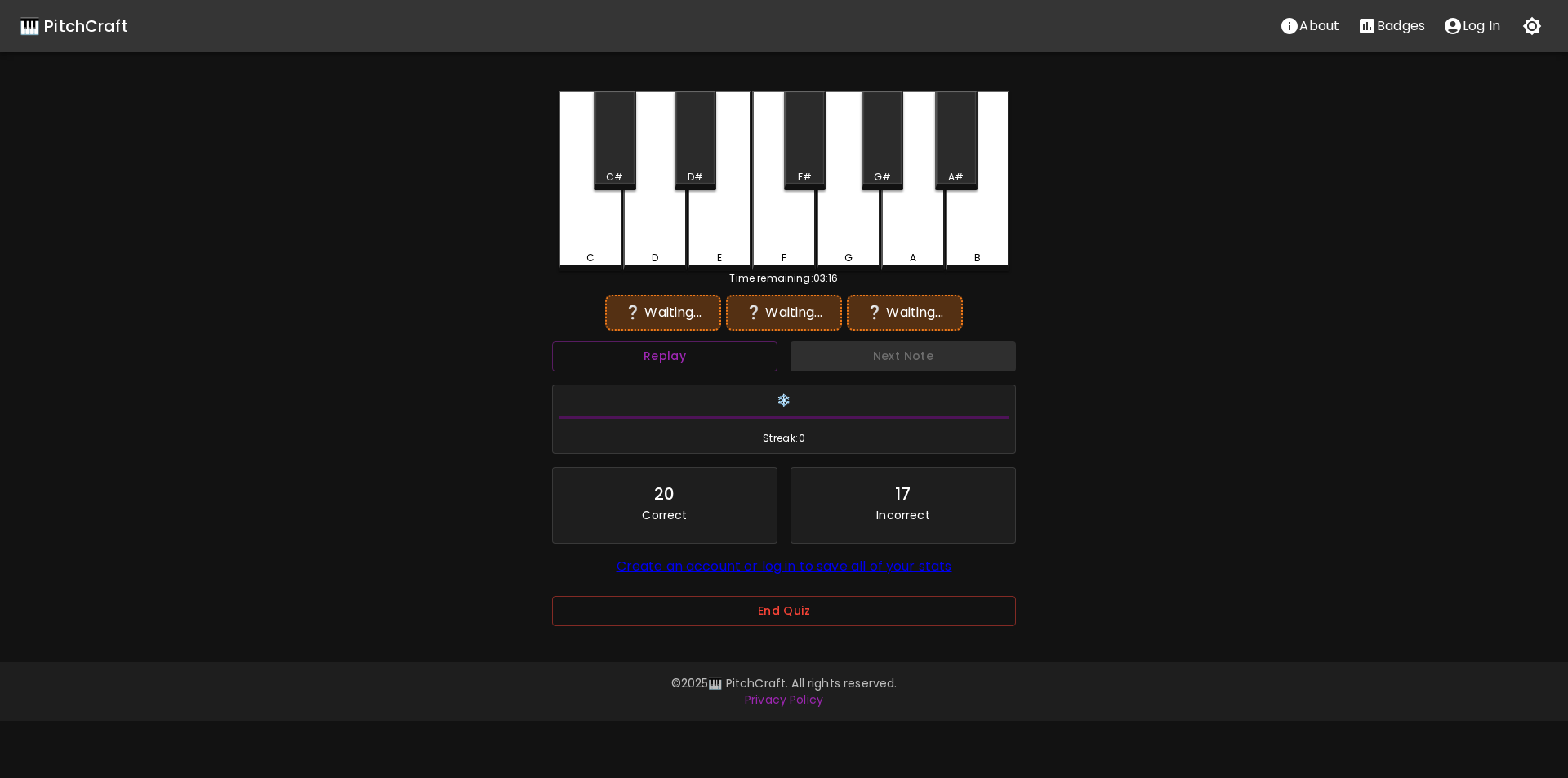
click at [603, 253] on div "C" at bounding box center [590, 258] width 60 height 14
click at [962, 172] on div "A#" at bounding box center [956, 177] width 15 height 14
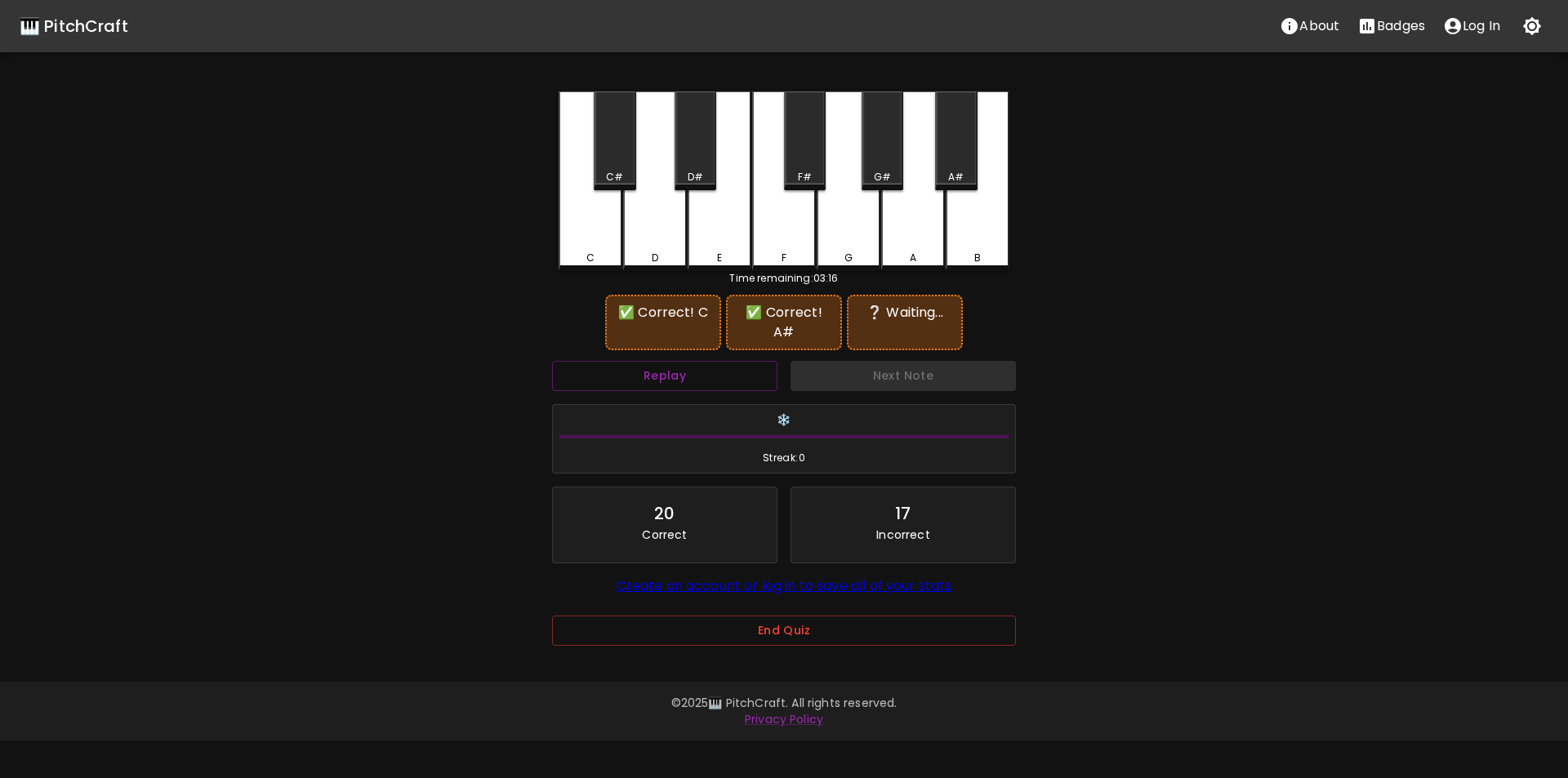
click at [799, 152] on div "F#" at bounding box center [805, 141] width 42 height 99
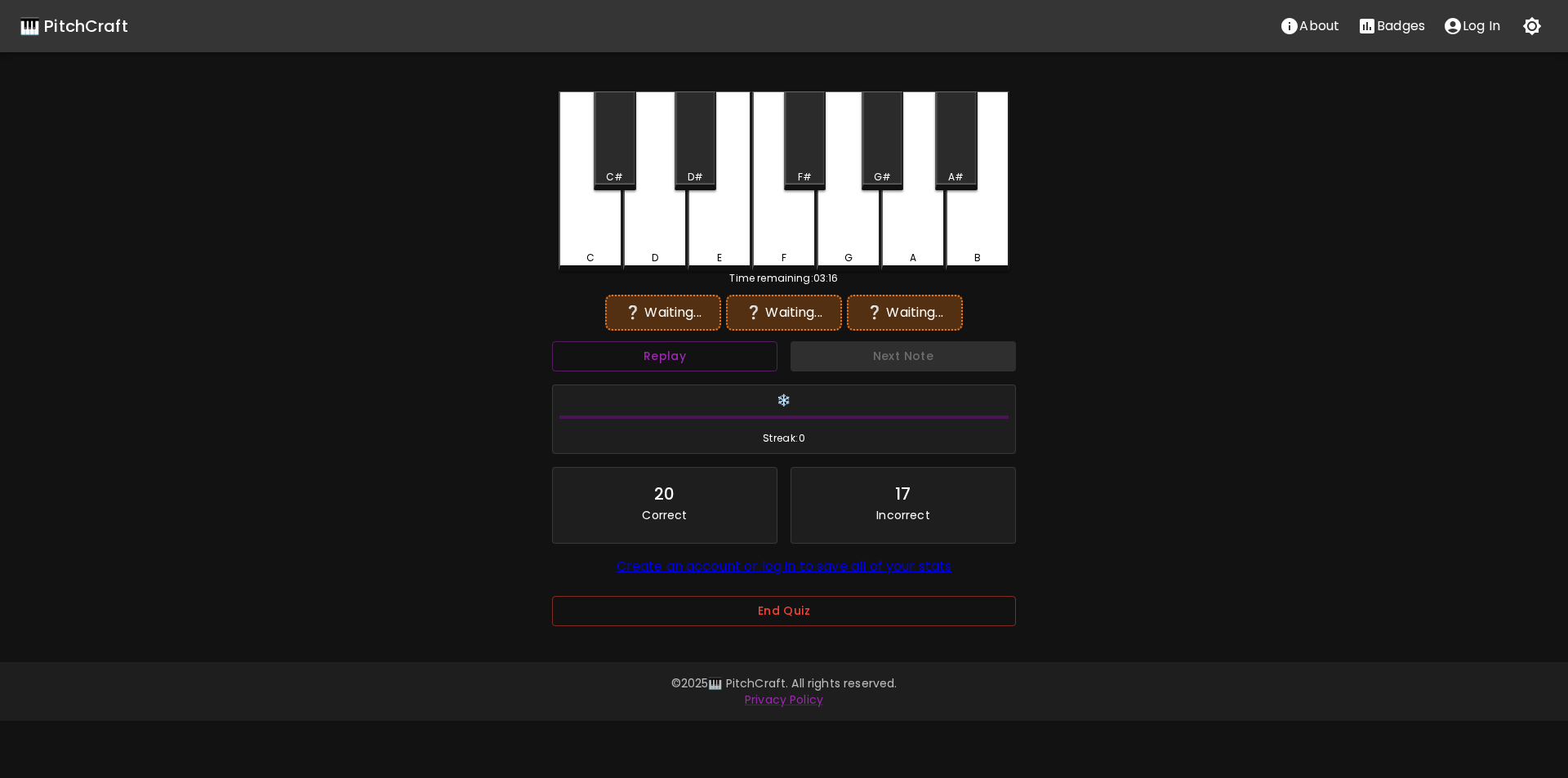
click at [604, 235] on div "C" at bounding box center [590, 181] width 64 height 179
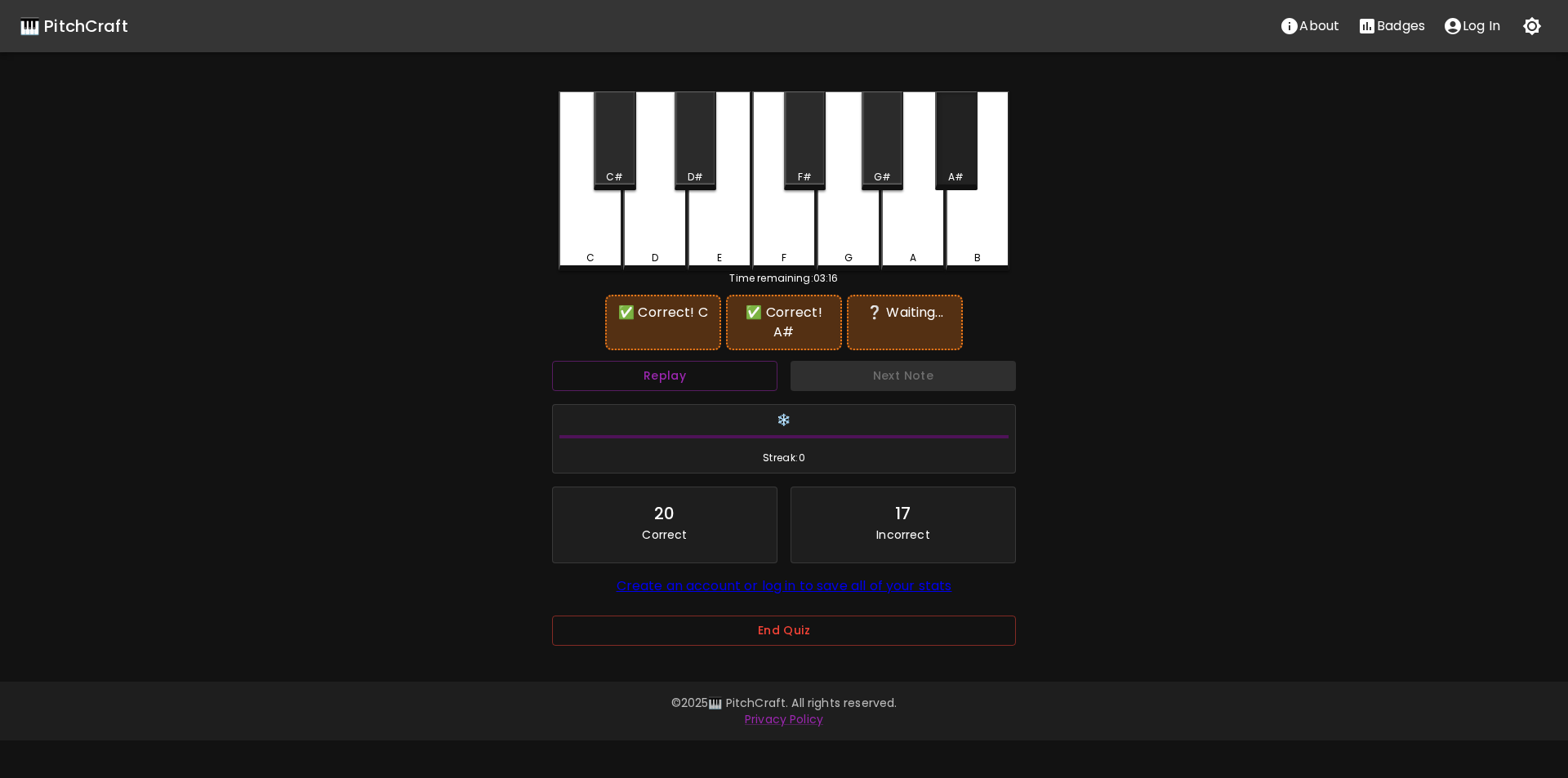
click at [945, 159] on div "A#" at bounding box center [955, 141] width 42 height 99
click at [884, 158] on div "G#" at bounding box center [882, 141] width 42 height 99
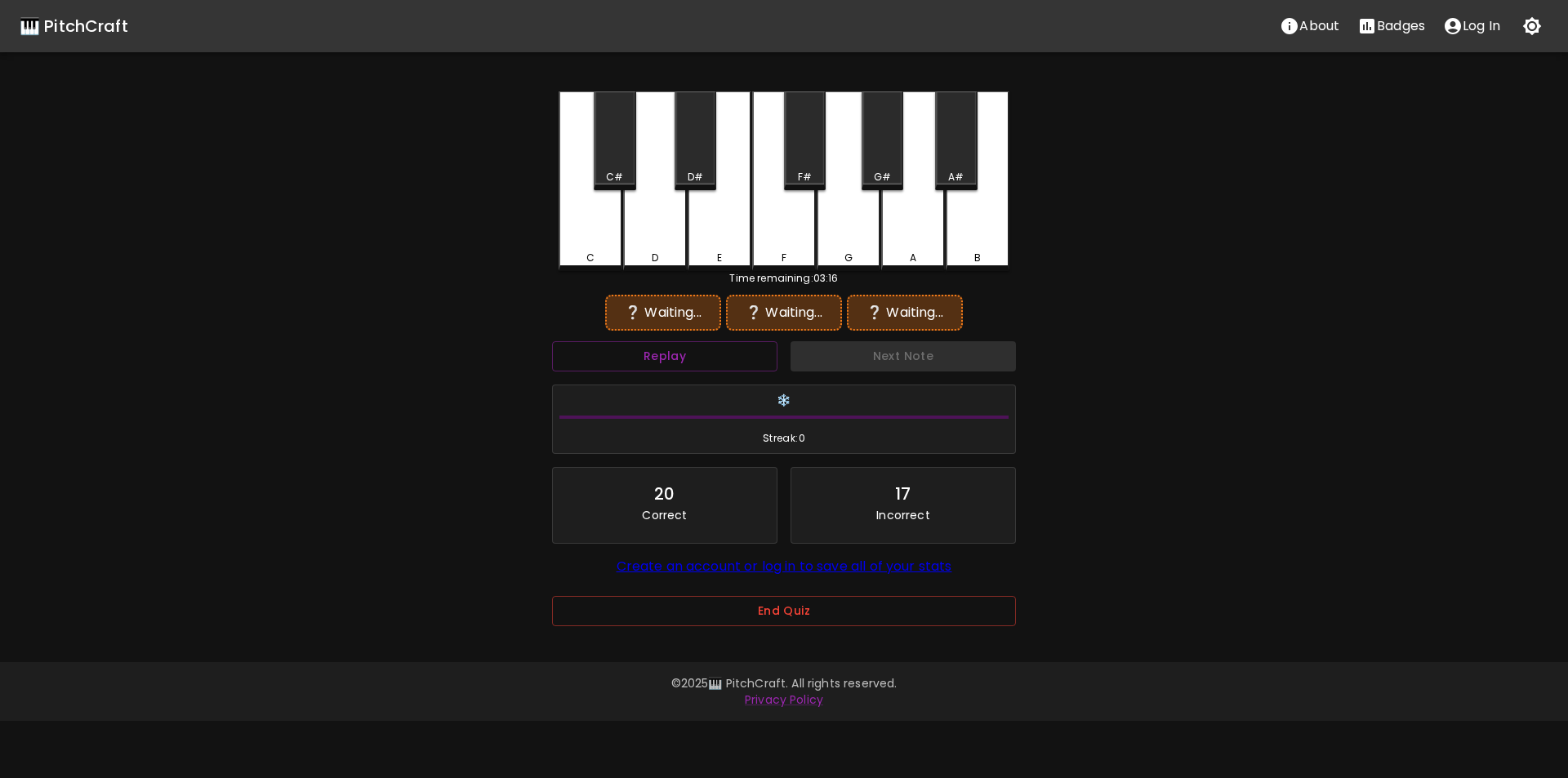
drag, startPoint x: 588, startPoint y: 247, endPoint x: 745, endPoint y: 215, distance: 160.2
click at [590, 247] on div "C" at bounding box center [590, 181] width 64 height 179
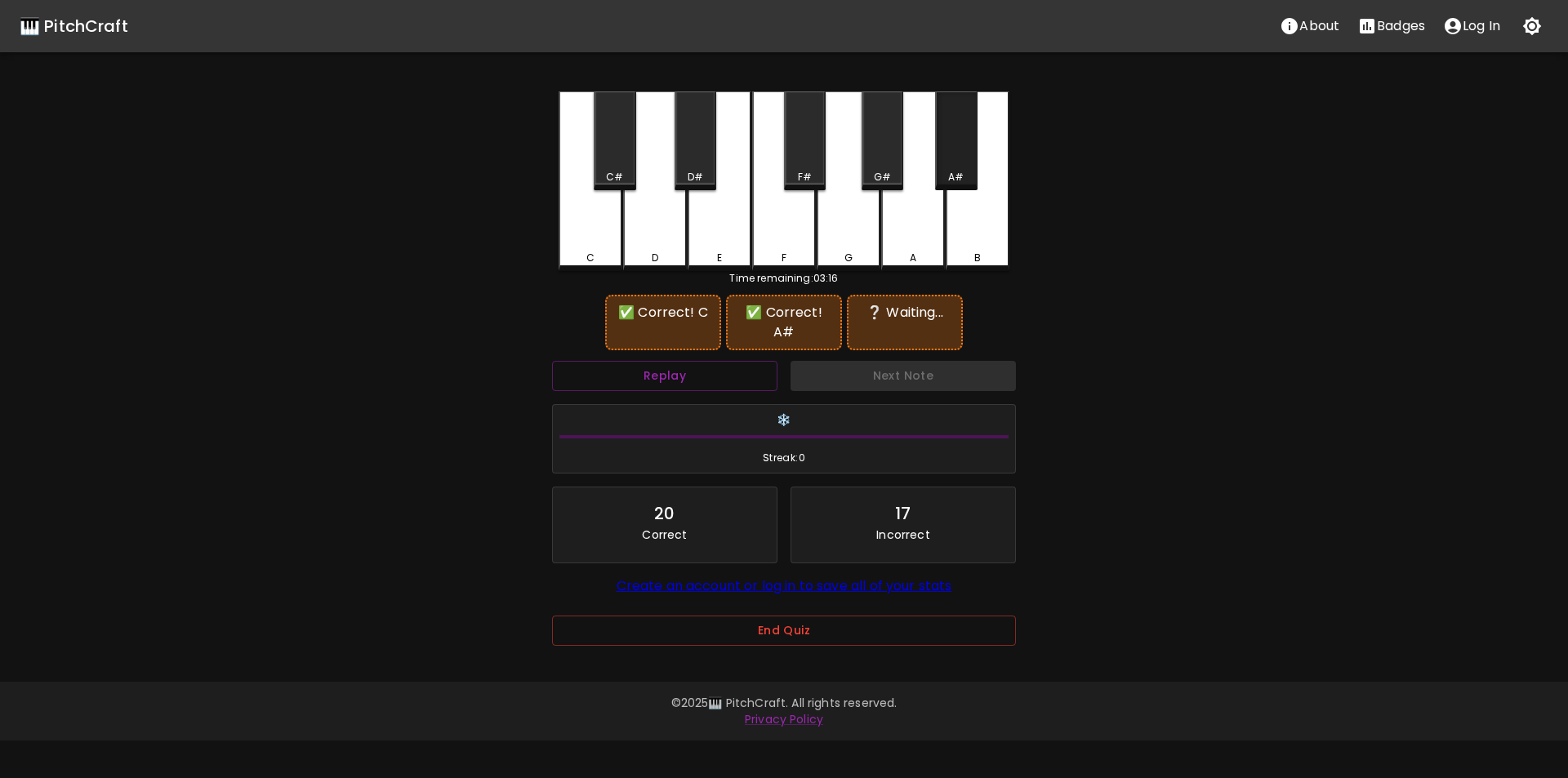
click at [953, 158] on div "A#" at bounding box center [955, 141] width 42 height 99
click at [920, 218] on div "A" at bounding box center [913, 181] width 64 height 179
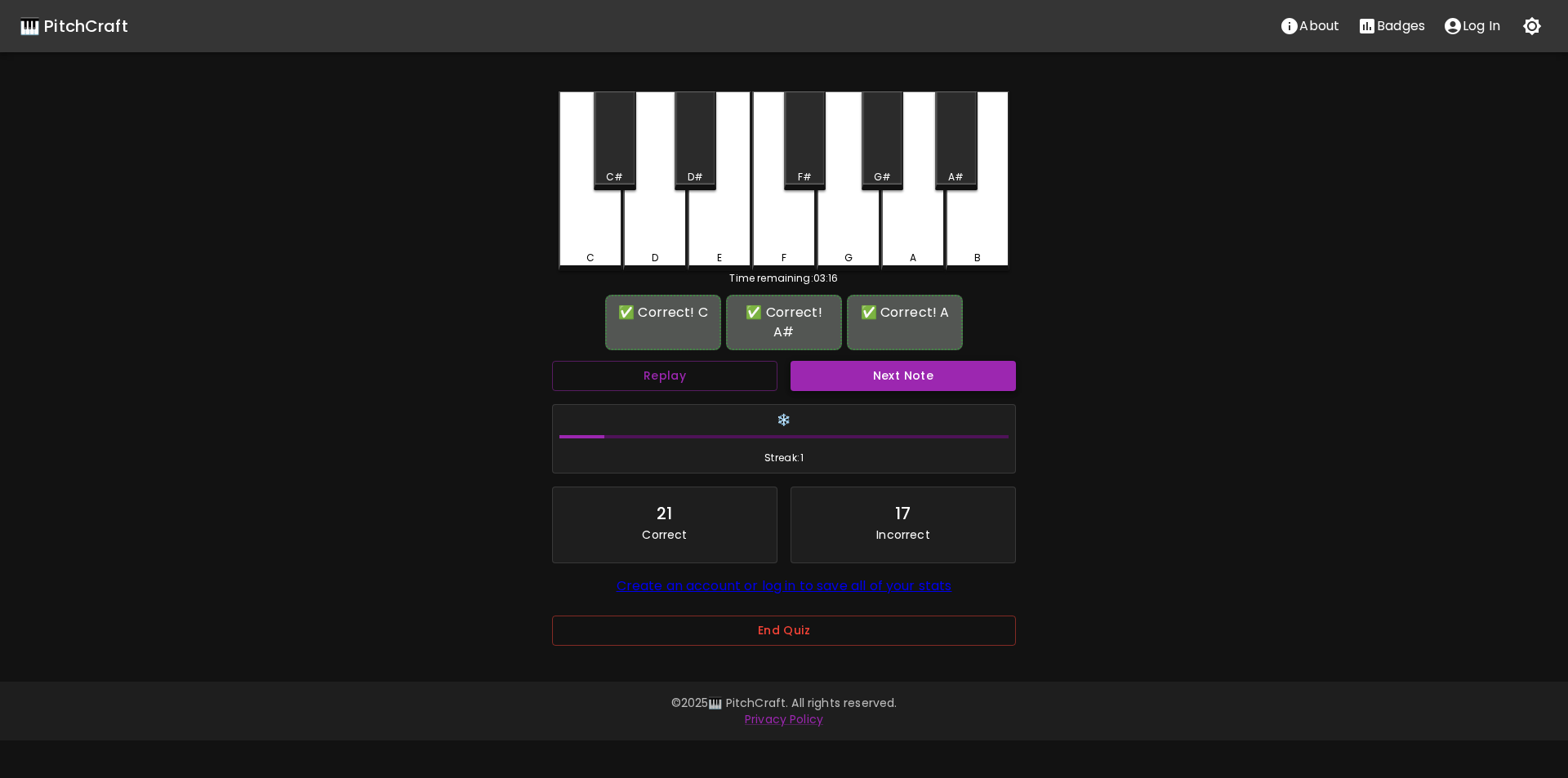
click at [845, 361] on button "Next Note" at bounding box center [903, 376] width 225 height 31
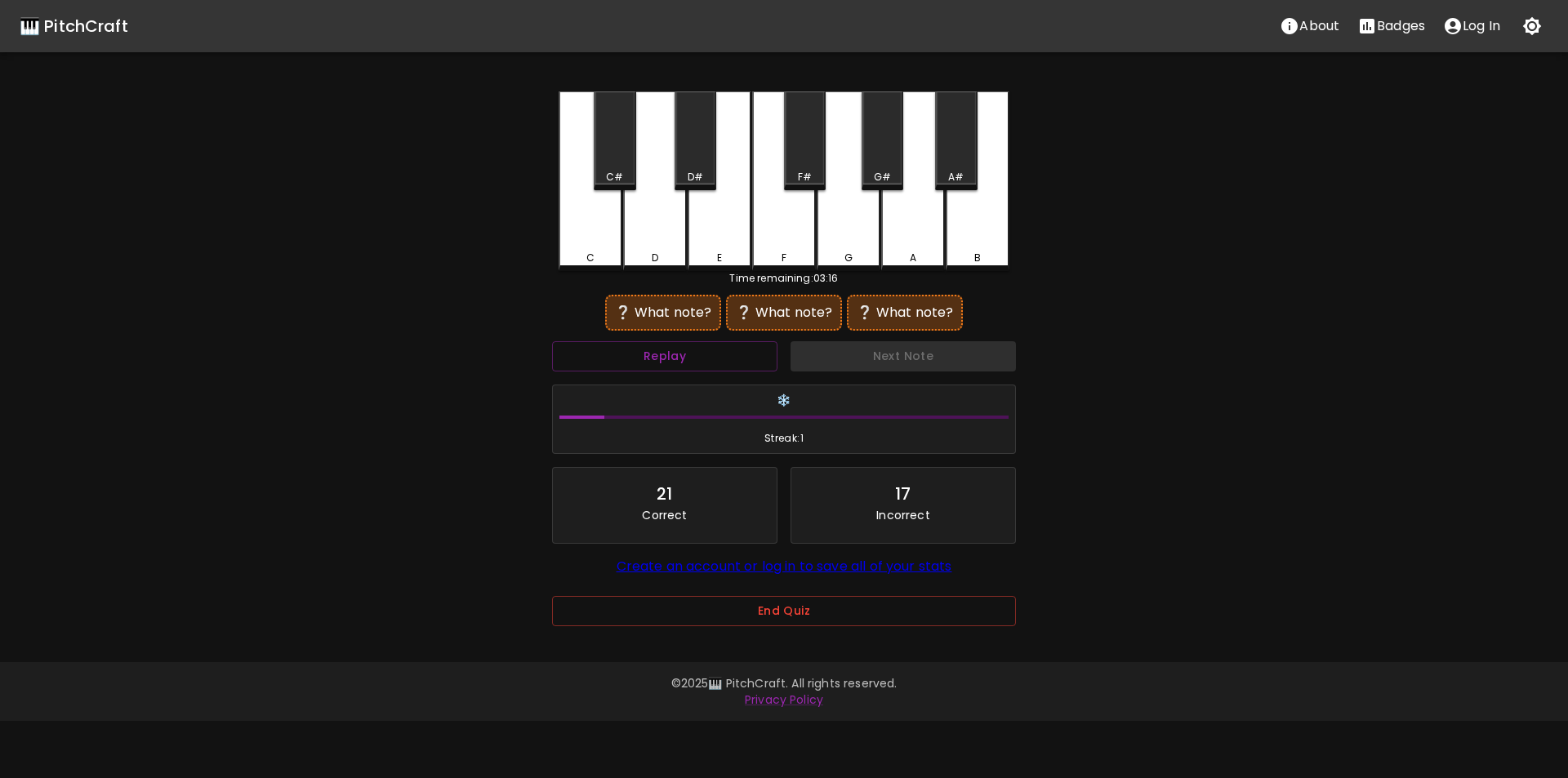
drag, startPoint x: 797, startPoint y: 162, endPoint x: 786, endPoint y: 171, distance: 14.2
click at [797, 162] on div "F#" at bounding box center [805, 141] width 42 height 99
click at [659, 235] on div "D" at bounding box center [655, 179] width 64 height 176
click at [858, 237] on div "G" at bounding box center [848, 181] width 64 height 179
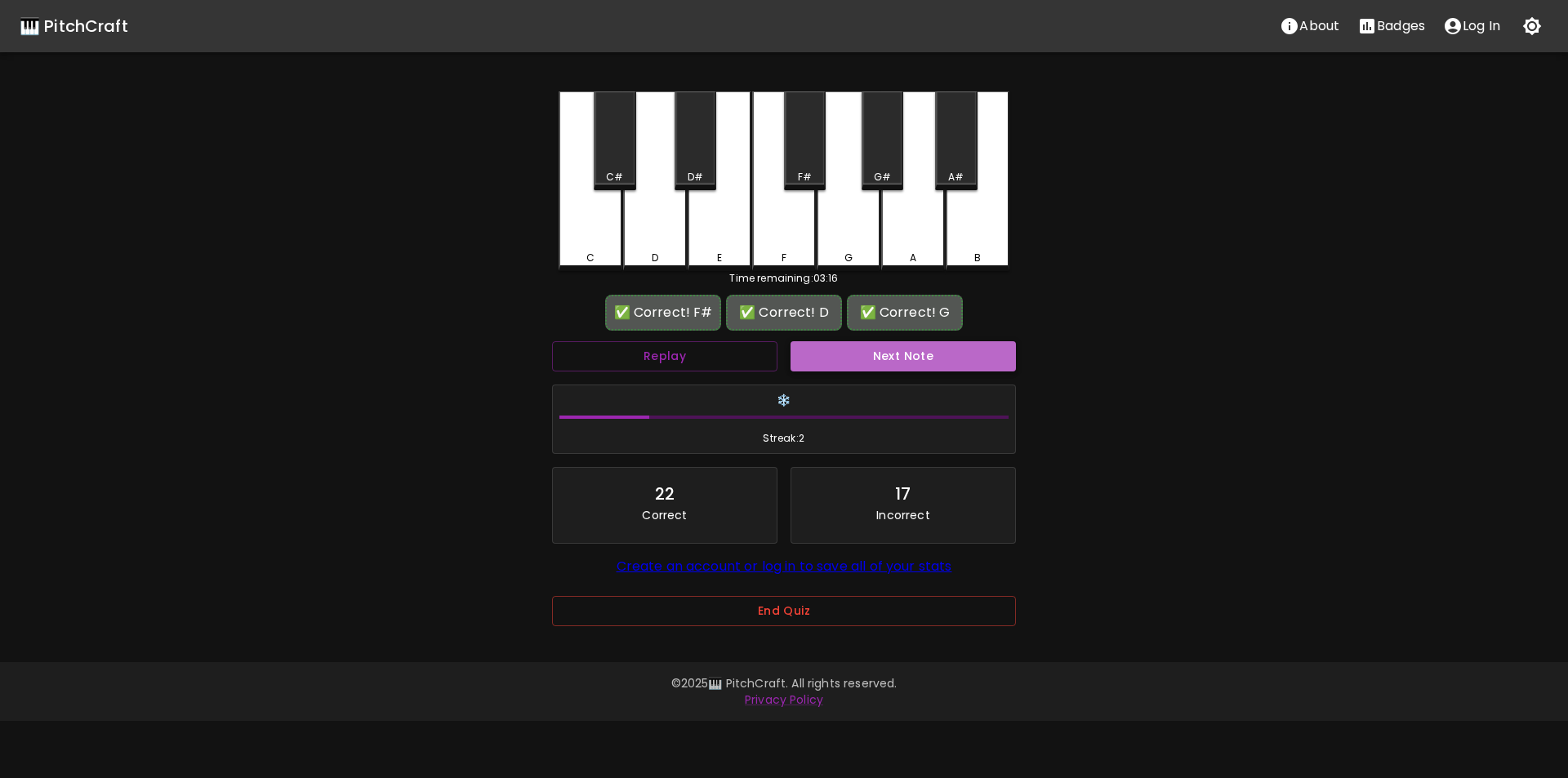
click at [857, 356] on button "Next Note" at bounding box center [903, 356] width 225 height 31
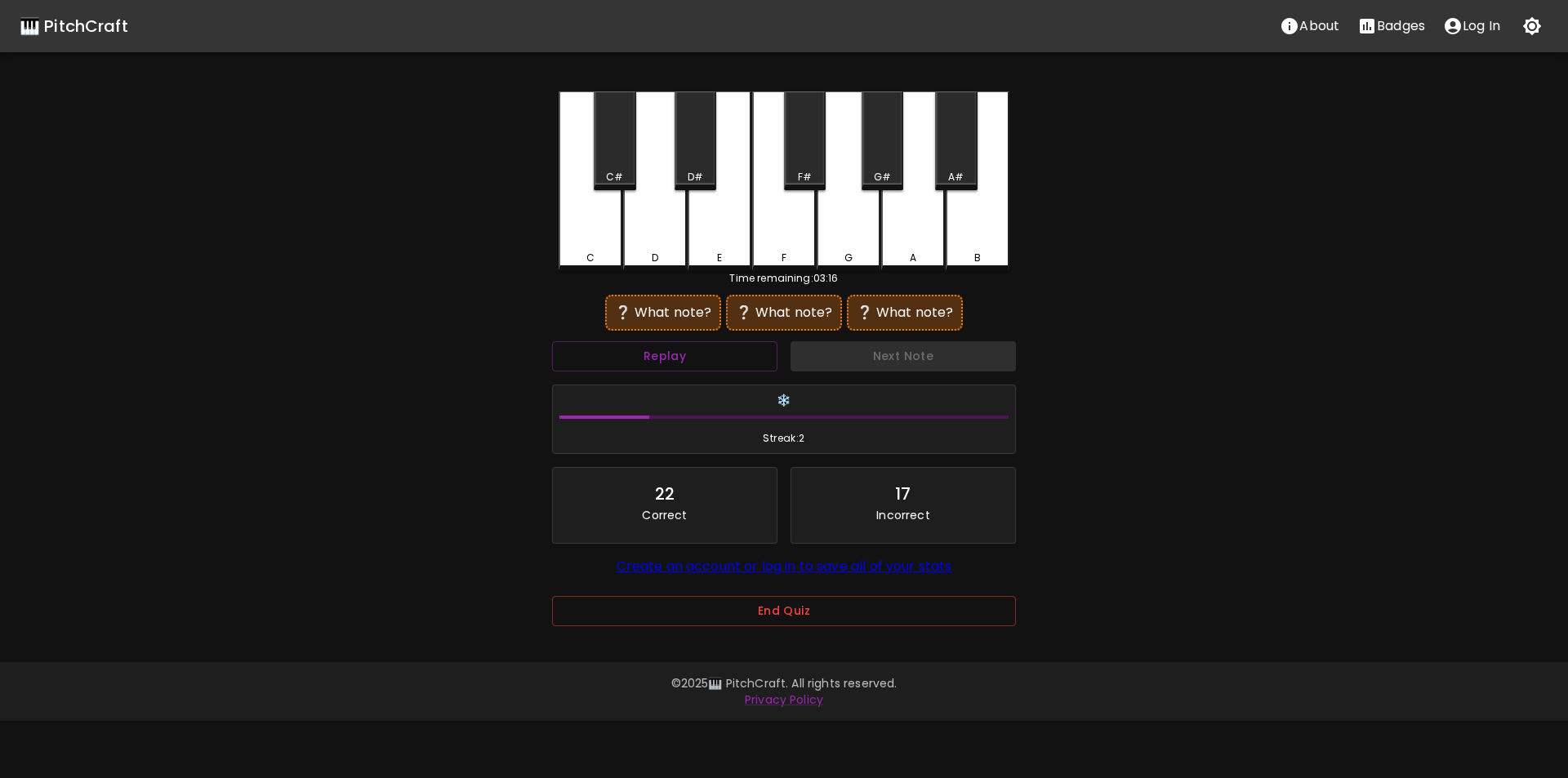
click at [653, 242] on div "D" at bounding box center [655, 181] width 64 height 179
click at [615, 171] on div "C#" at bounding box center [614, 177] width 17 height 14
click at [700, 169] on div "D#" at bounding box center [695, 141] width 42 height 99
click at [657, 239] on div "D" at bounding box center [655, 181] width 64 height 179
drag, startPoint x: 623, startPoint y: 173, endPoint x: 697, endPoint y: 214, distance: 84.6
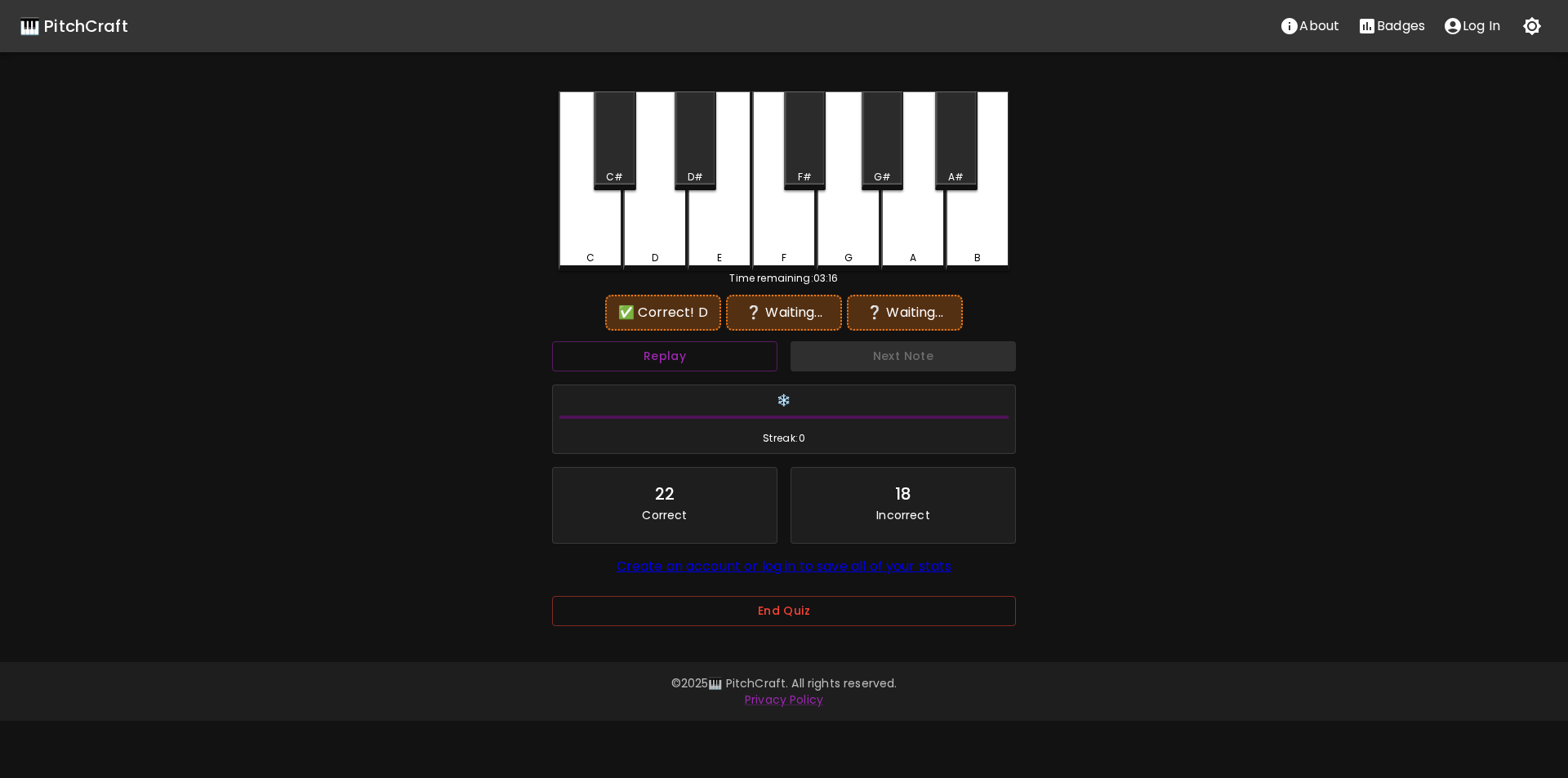
click at [626, 176] on div "C#" at bounding box center [614, 177] width 38 height 14
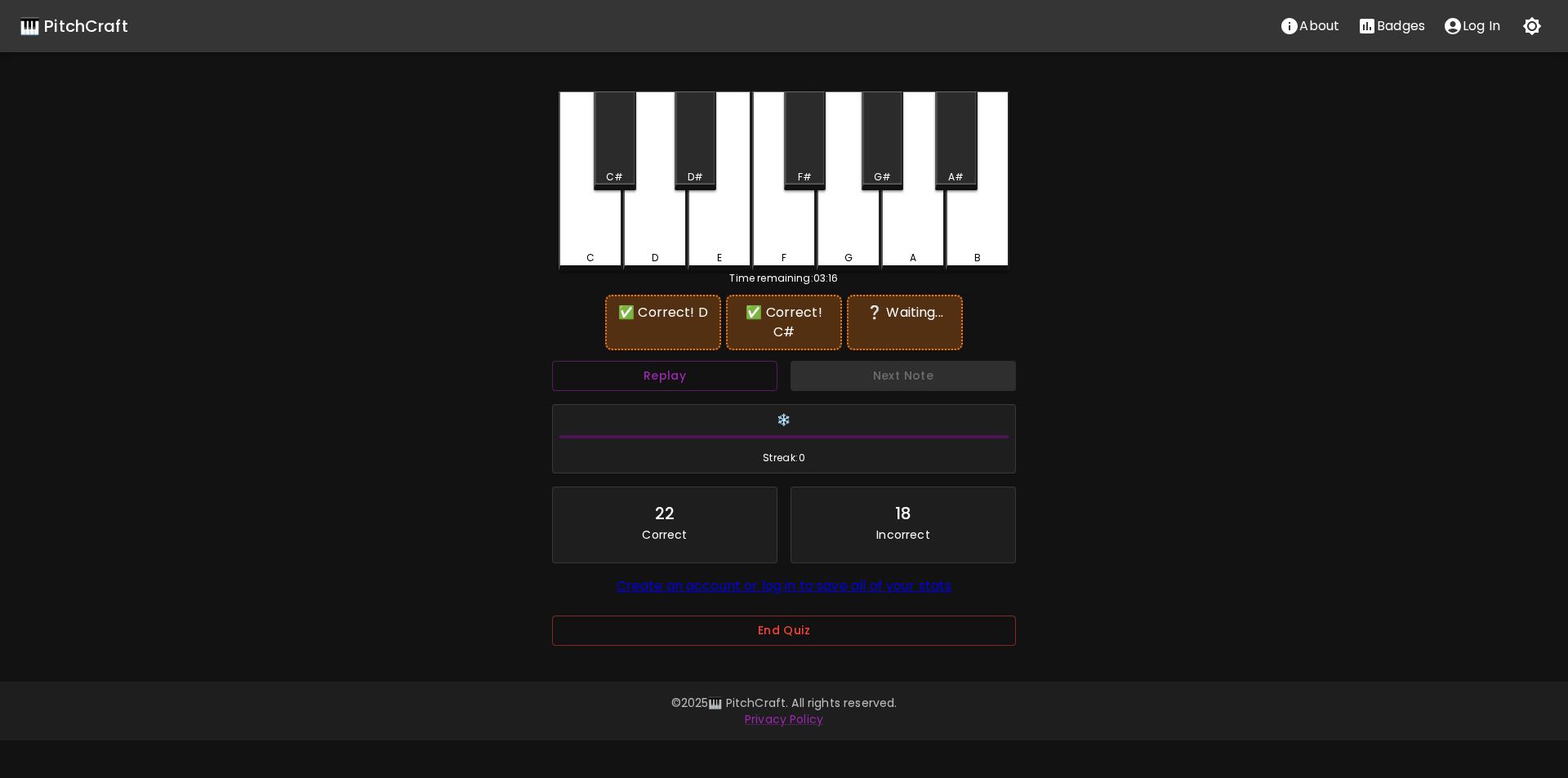
click at [733, 236] on div "E" at bounding box center [719, 181] width 64 height 179
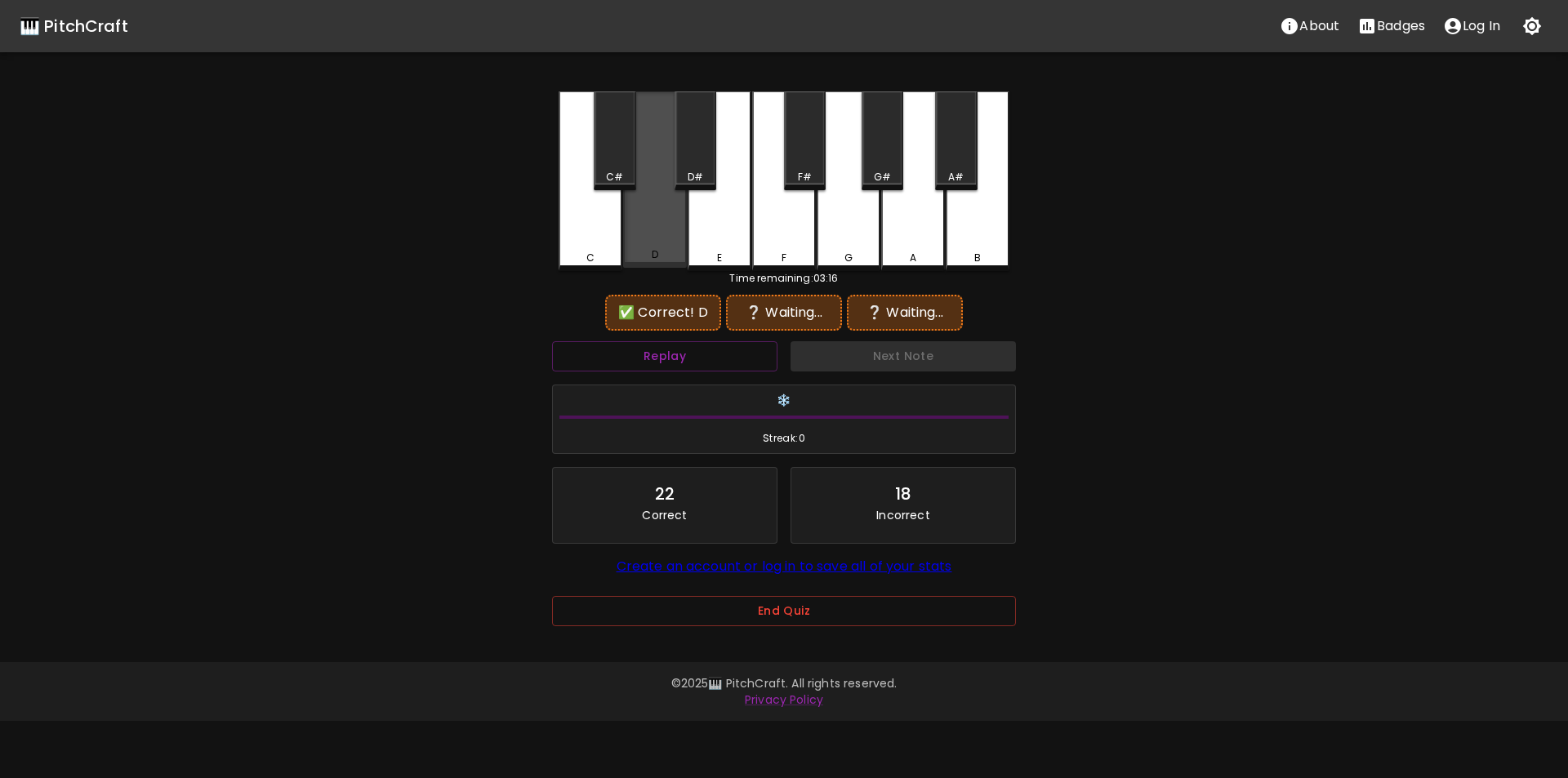
drag, startPoint x: 663, startPoint y: 240, endPoint x: 633, endPoint y: 222, distance: 35.0
click at [647, 237] on div "D" at bounding box center [655, 179] width 64 height 176
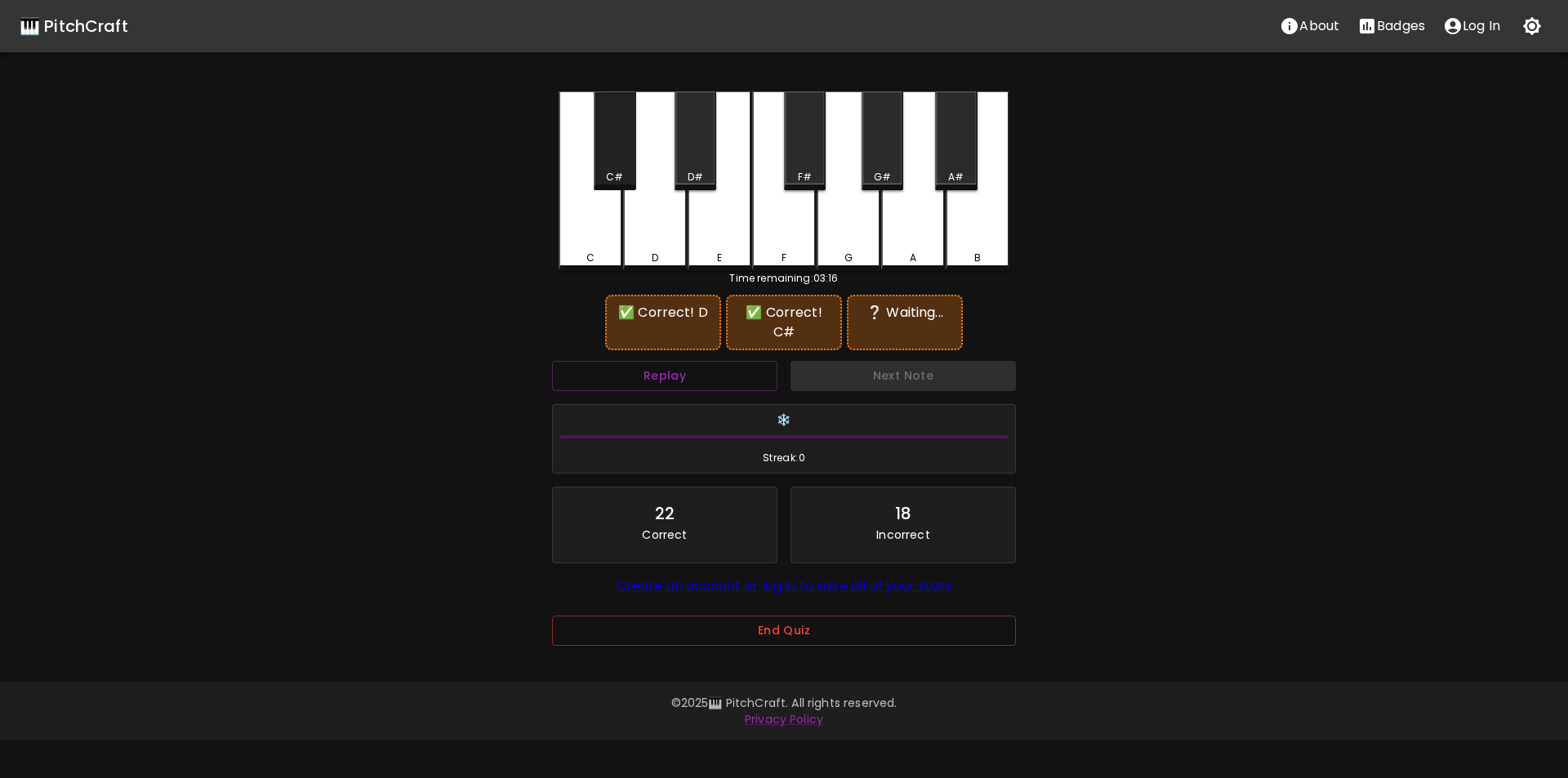
drag, startPoint x: 605, startPoint y: 173, endPoint x: 707, endPoint y: 190, distance: 103.4
click at [608, 173] on div "C#" at bounding box center [614, 177] width 38 height 14
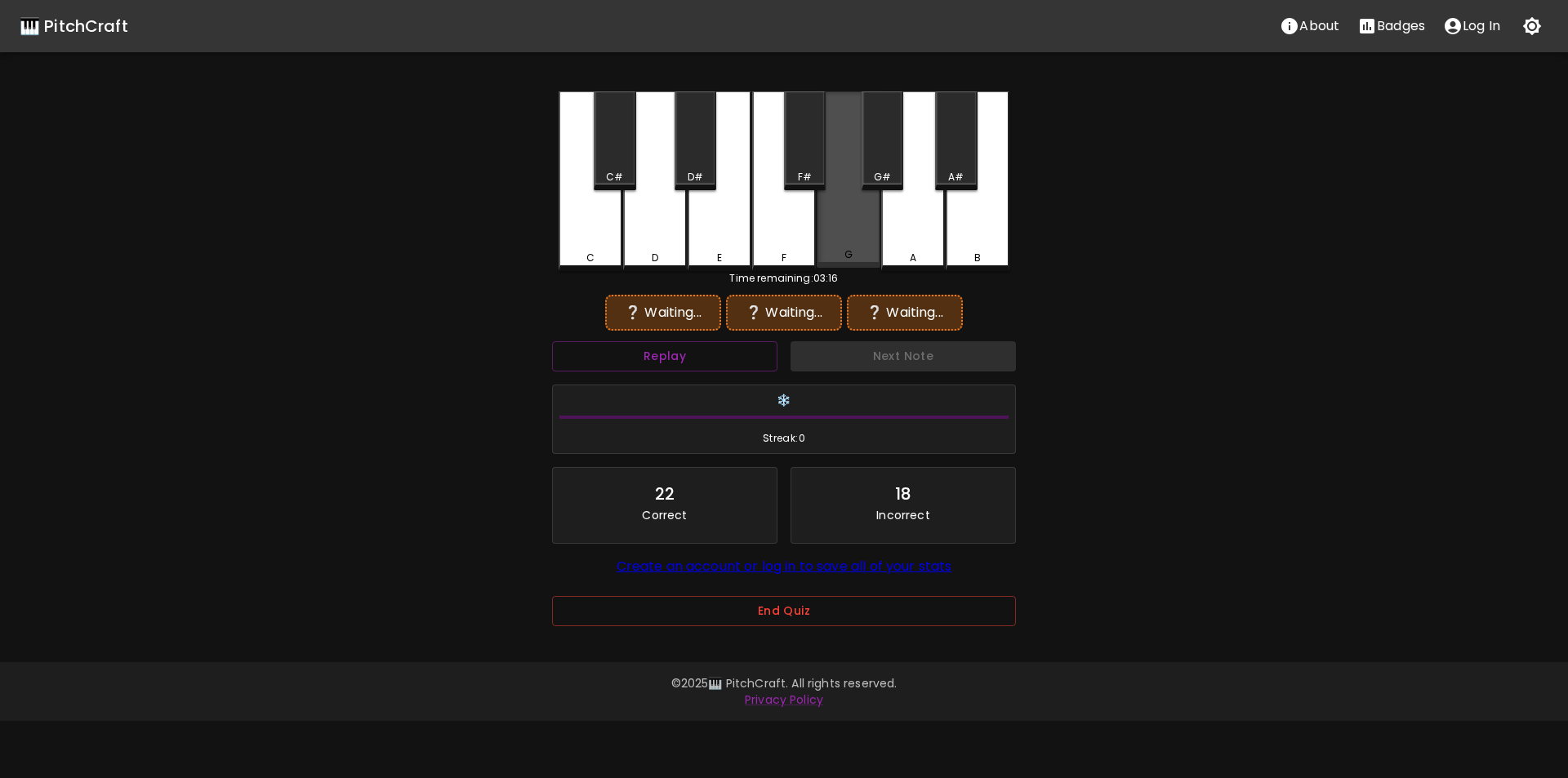
click at [839, 241] on div "G" at bounding box center [848, 179] width 64 height 176
click at [805, 181] on div "F#" at bounding box center [805, 177] width 14 height 14
click at [665, 218] on div "D" at bounding box center [655, 181] width 64 height 179
drag, startPoint x: 606, startPoint y: 174, endPoint x: 699, endPoint y: 168, distance: 93.2
click at [613, 174] on div "C#" at bounding box center [614, 177] width 17 height 14
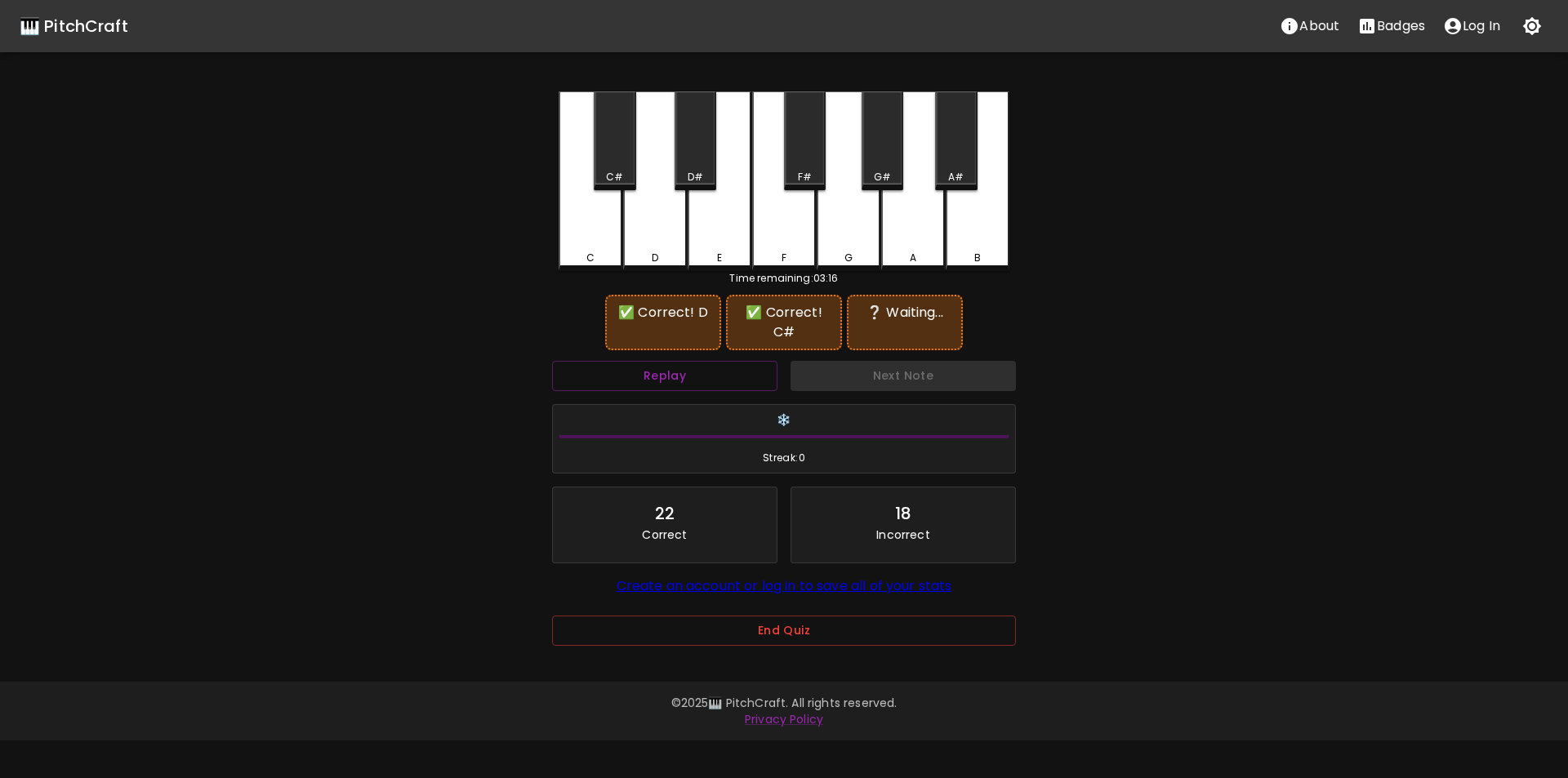
click at [781, 161] on div "F" at bounding box center [784, 181] width 64 height 179
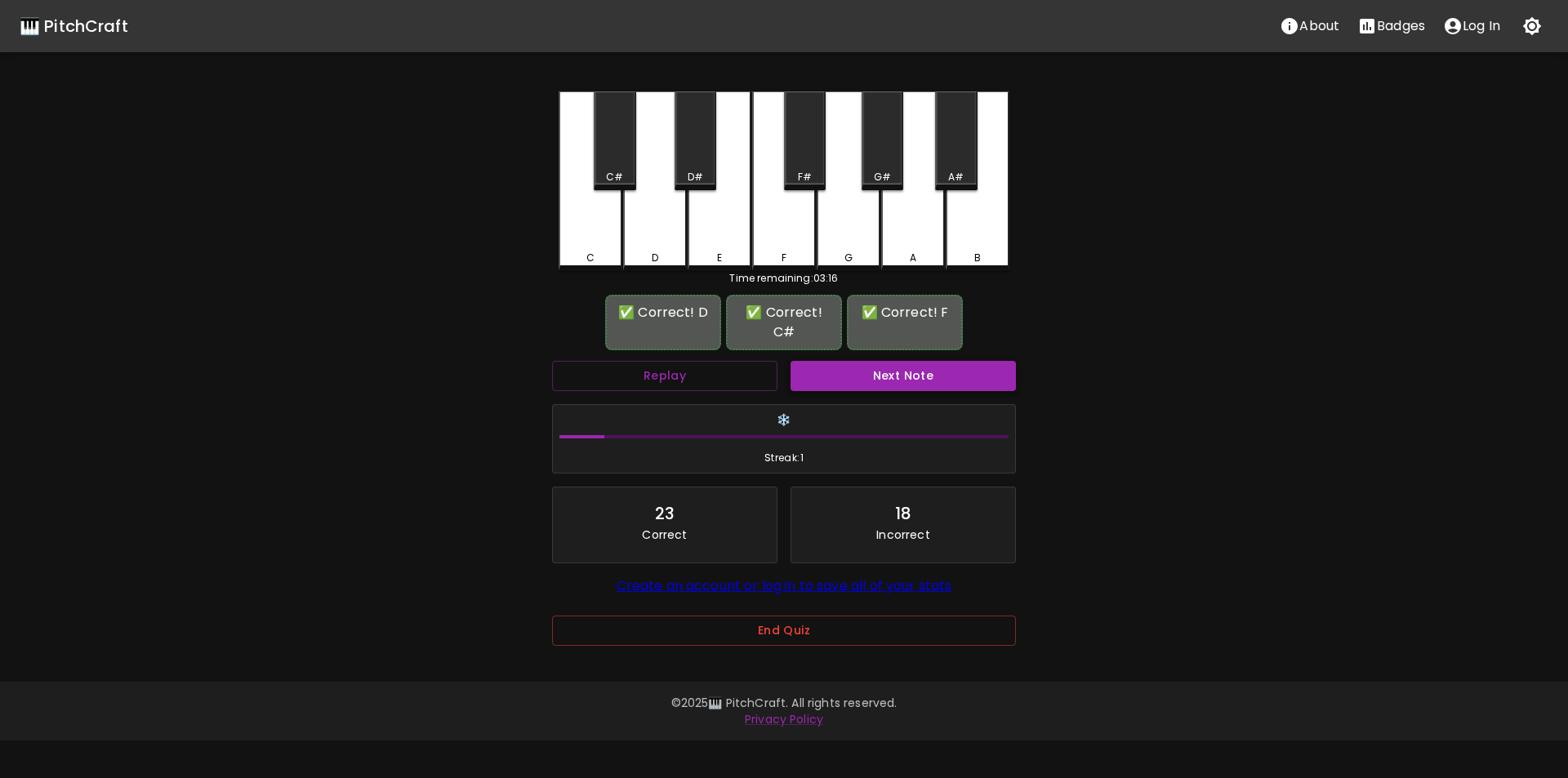
click at [874, 372] on button "Next Note" at bounding box center [903, 376] width 225 height 31
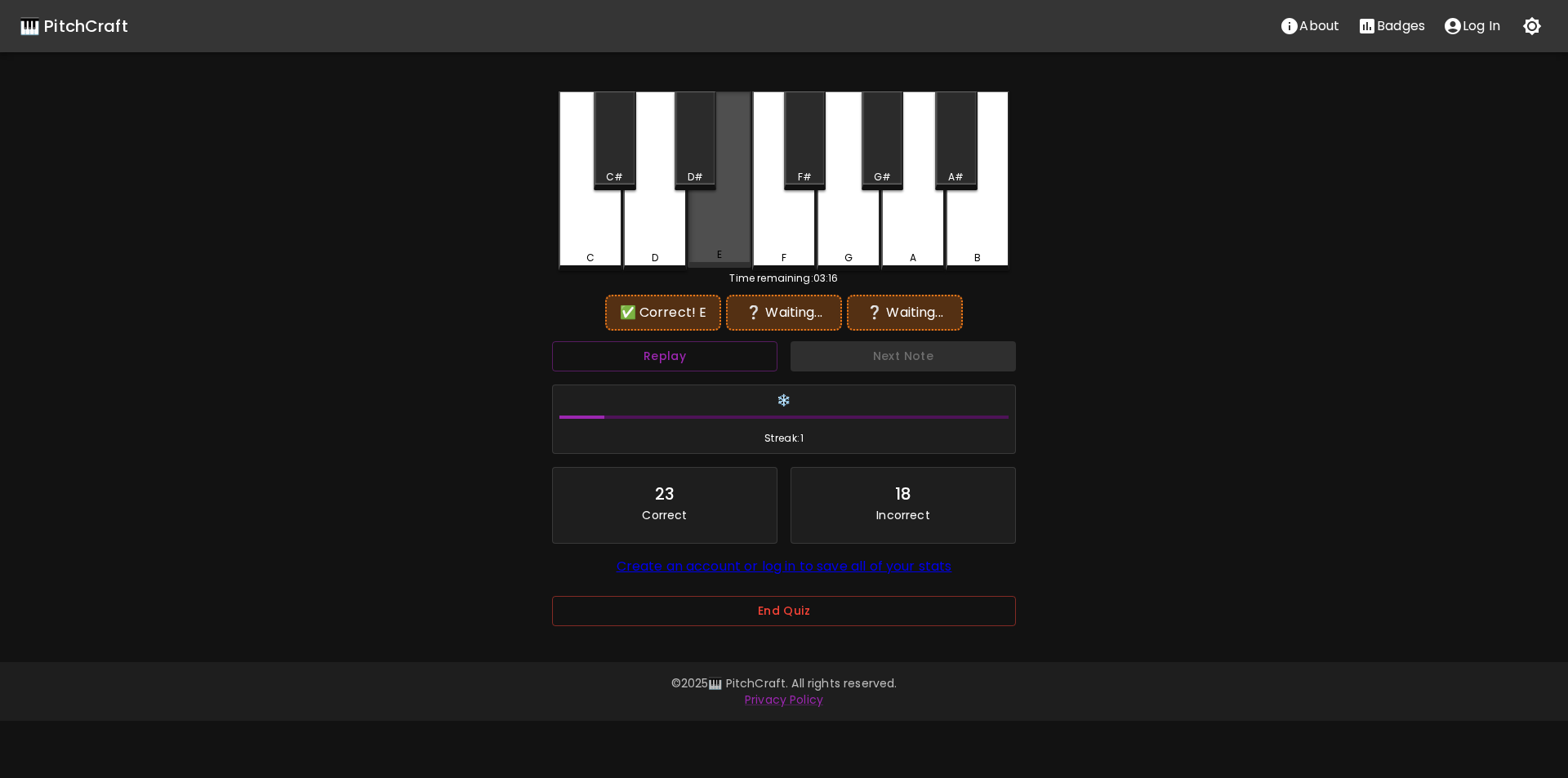
drag, startPoint x: 706, startPoint y: 231, endPoint x: 738, endPoint y: 212, distance: 37.2
click at [707, 232] on div "E" at bounding box center [719, 179] width 64 height 176
click at [806, 164] on div "F#" at bounding box center [805, 141] width 42 height 99
click at [967, 169] on div "A#" at bounding box center [955, 141] width 42 height 99
click at [713, 230] on div "E" at bounding box center [719, 181] width 64 height 179
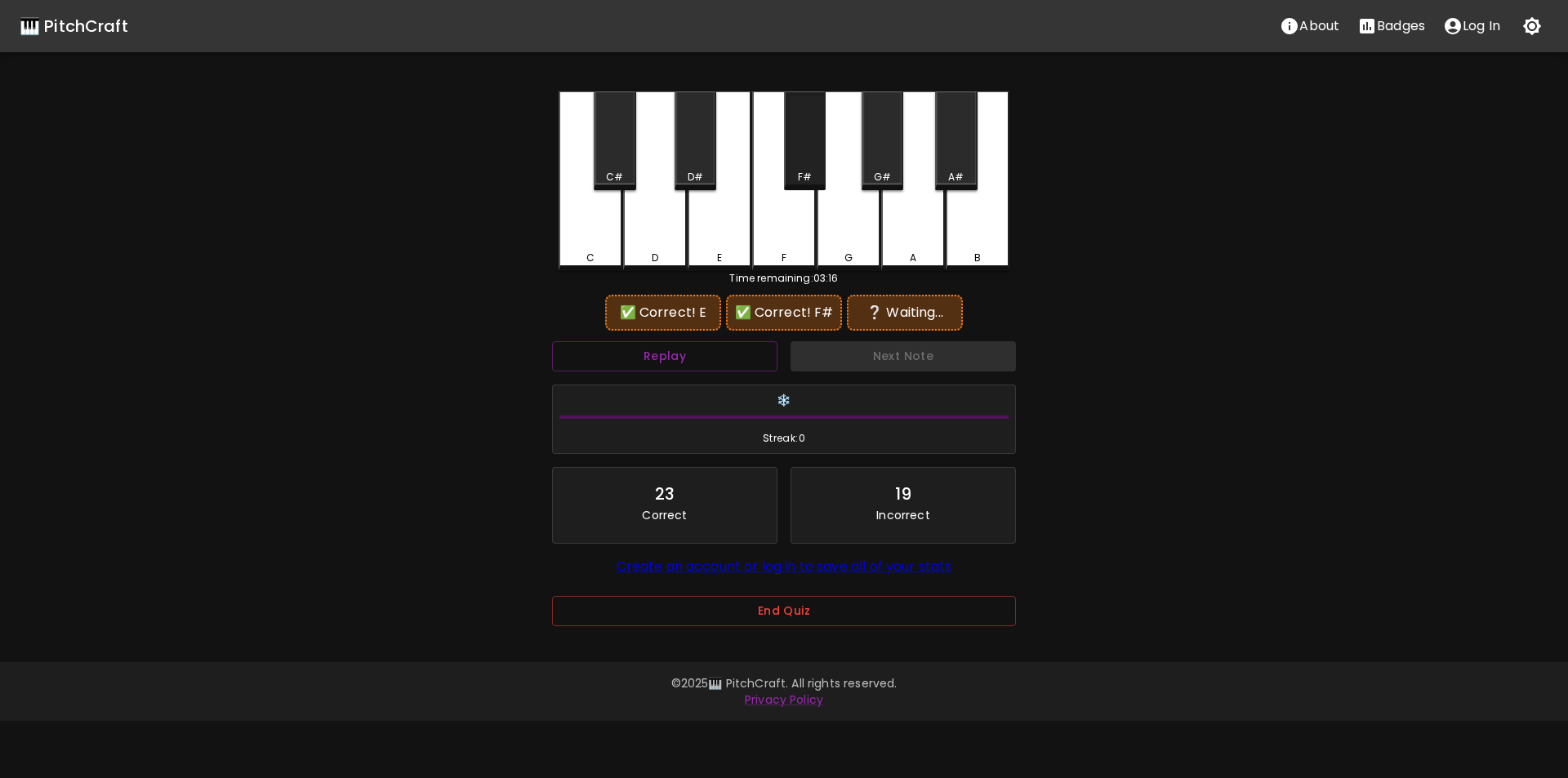
drag, startPoint x: 806, startPoint y: 171, endPoint x: 863, endPoint y: 177, distance: 57.3
click at [807, 171] on div "F#" at bounding box center [805, 177] width 14 height 14
click at [892, 173] on div "G#" at bounding box center [882, 177] width 38 height 14
drag, startPoint x: 734, startPoint y: 237, endPoint x: 755, endPoint y: 207, distance: 36.6
click at [735, 237] on div "E" at bounding box center [719, 181] width 64 height 179
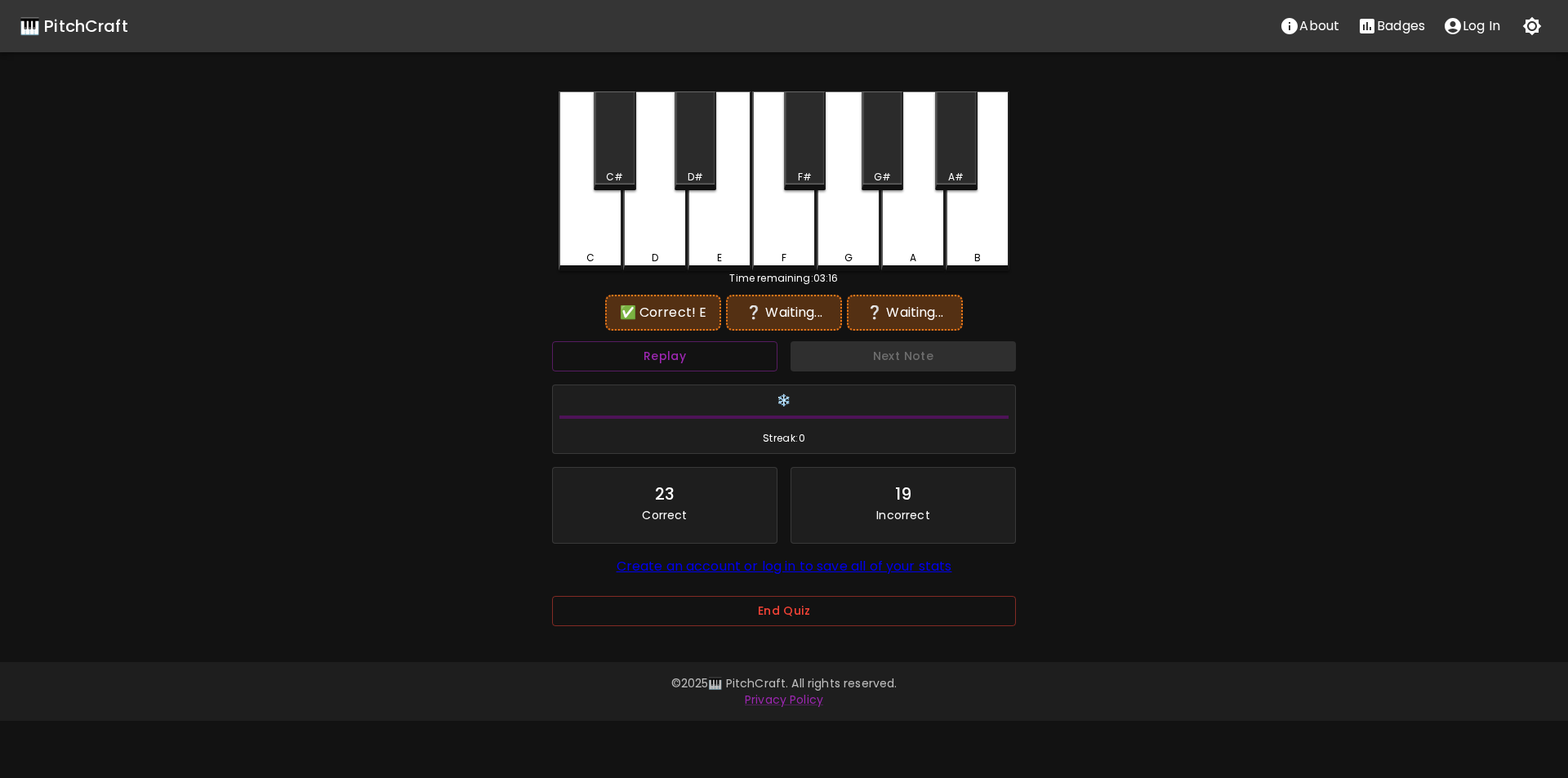
drag, startPoint x: 799, startPoint y: 170, endPoint x: 843, endPoint y: 190, distance: 48.3
click at [800, 170] on div "F#" at bounding box center [805, 177] width 38 height 14
click at [911, 236] on div "A" at bounding box center [913, 181] width 64 height 179
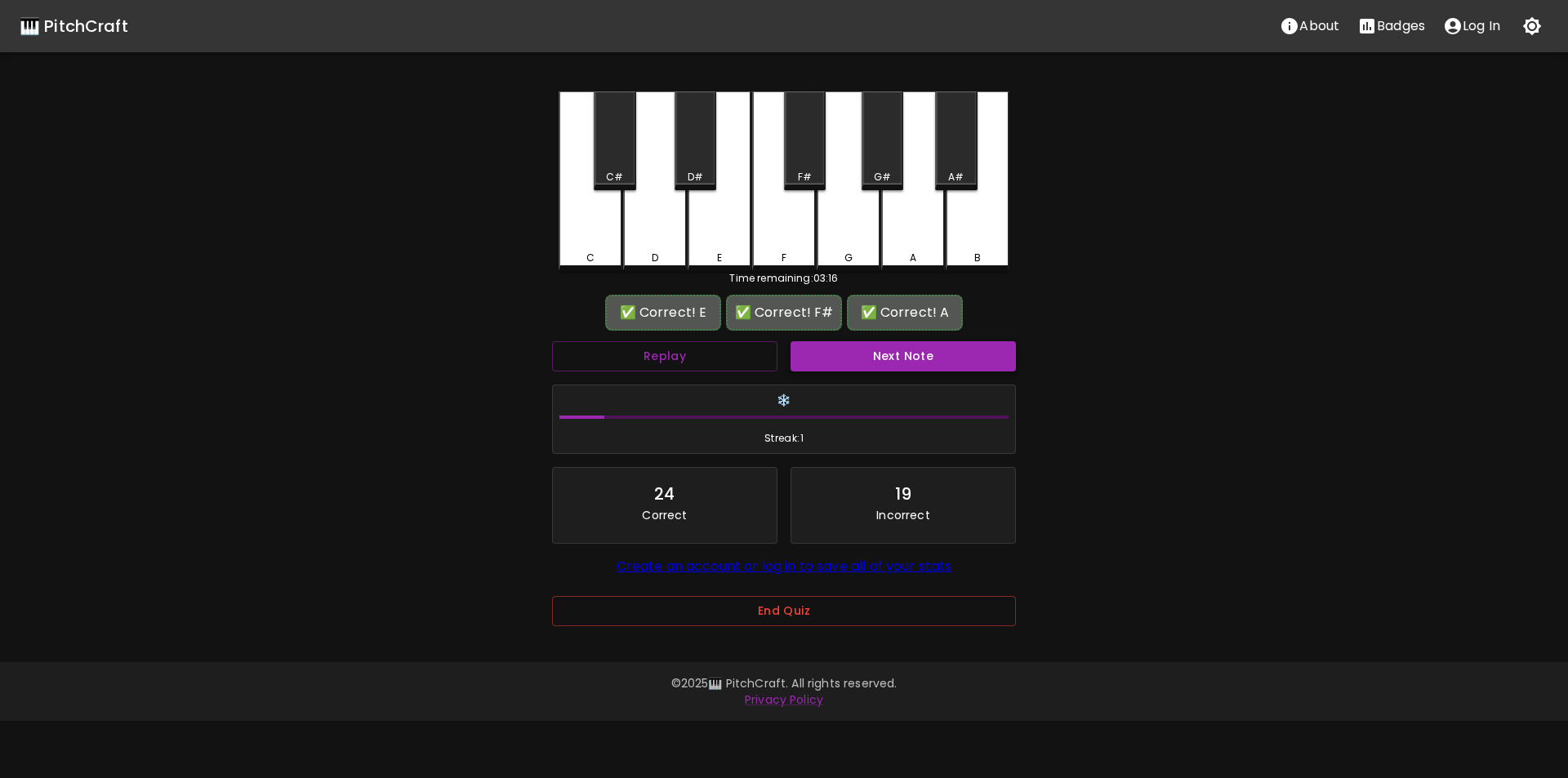
click at [912, 356] on button "Next Note" at bounding box center [903, 356] width 225 height 31
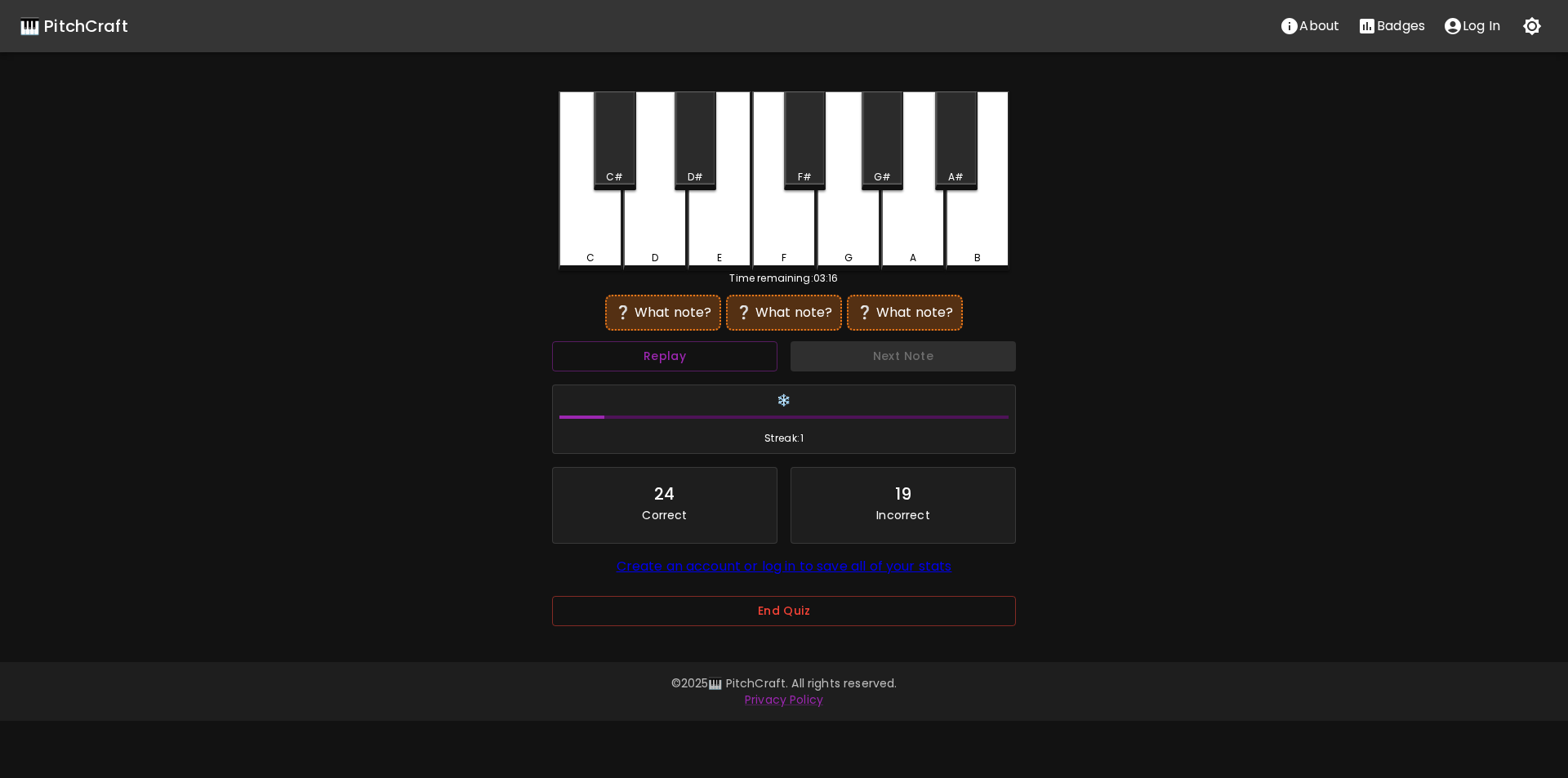
drag, startPoint x: 589, startPoint y: 237, endPoint x: 607, endPoint y: 238, distance: 18.0
click at [589, 239] on div "C" at bounding box center [590, 181] width 64 height 179
click at [651, 236] on div "D" at bounding box center [655, 181] width 64 height 179
click at [614, 165] on div "C#" at bounding box center [614, 141] width 42 height 99
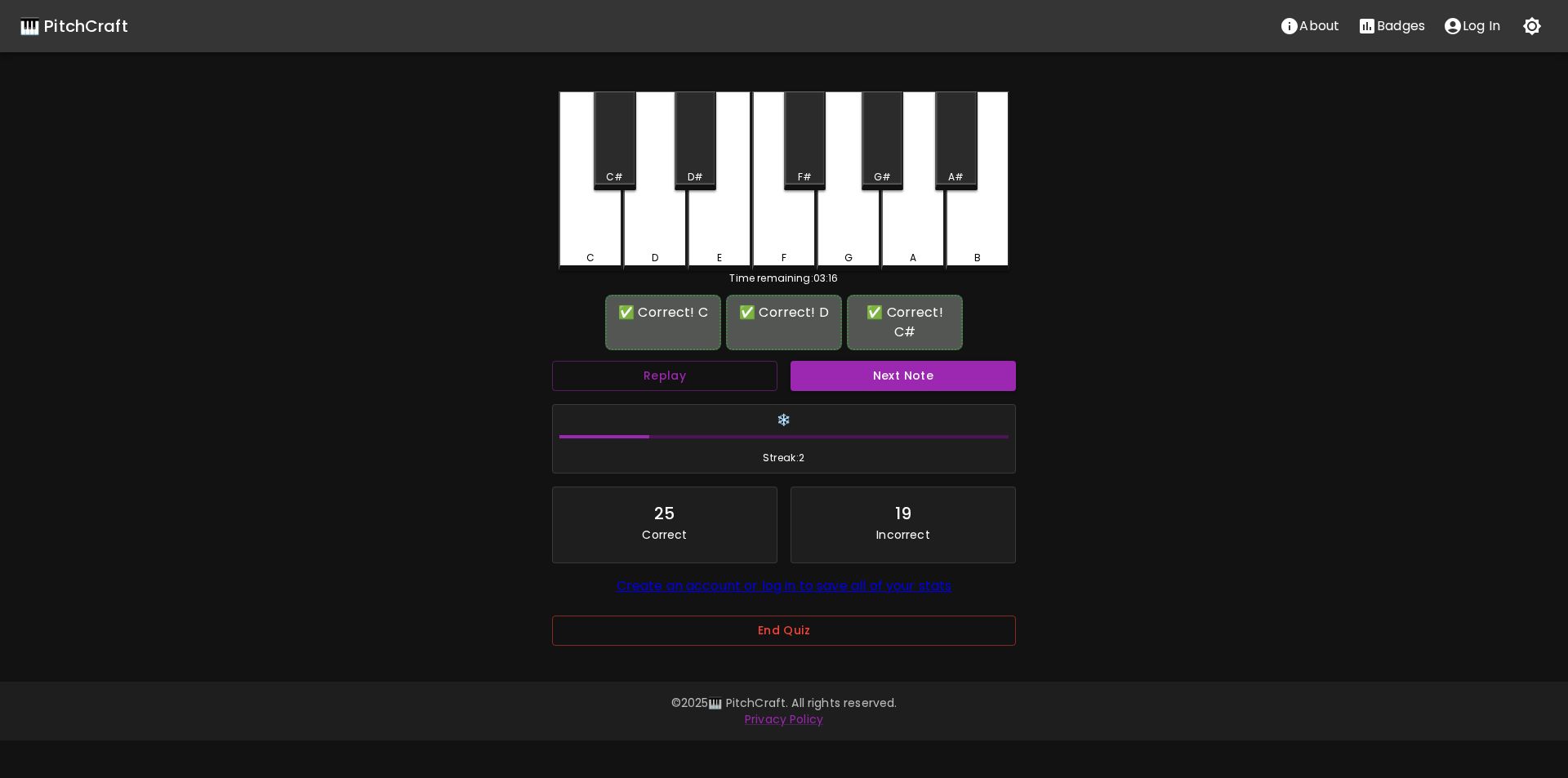
click at [883, 366] on button "Next Note" at bounding box center [903, 376] width 225 height 31
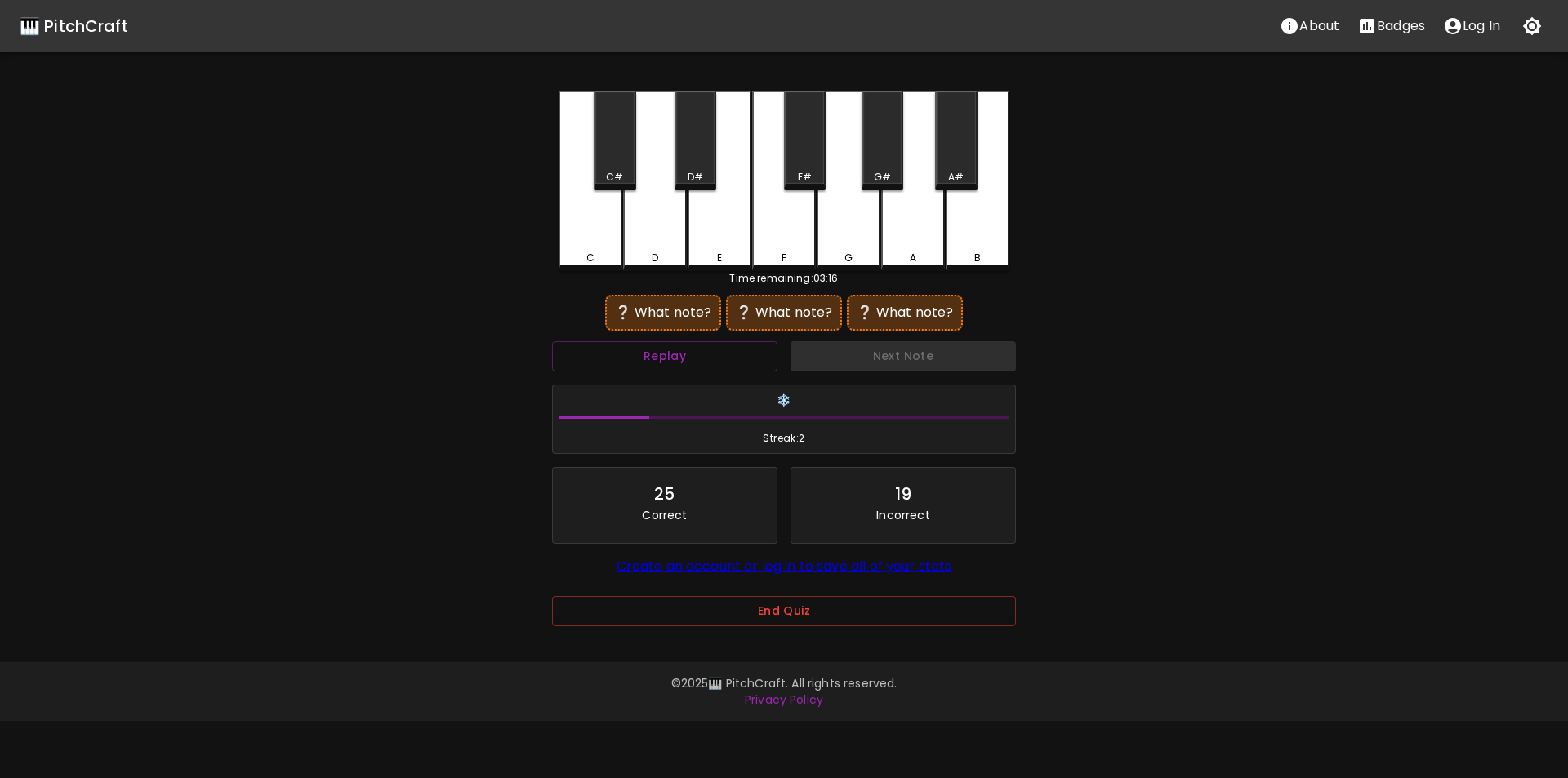
drag, startPoint x: 798, startPoint y: 162, endPoint x: 730, endPoint y: 204, distance: 79.9
click at [798, 163] on div "F#" at bounding box center [805, 141] width 42 height 99
drag, startPoint x: 653, startPoint y: 238, endPoint x: 674, endPoint y: 239, distance: 21.0
click at [653, 239] on div "D" at bounding box center [655, 181] width 64 height 179
click at [790, 165] on div "F#" at bounding box center [805, 141] width 42 height 99
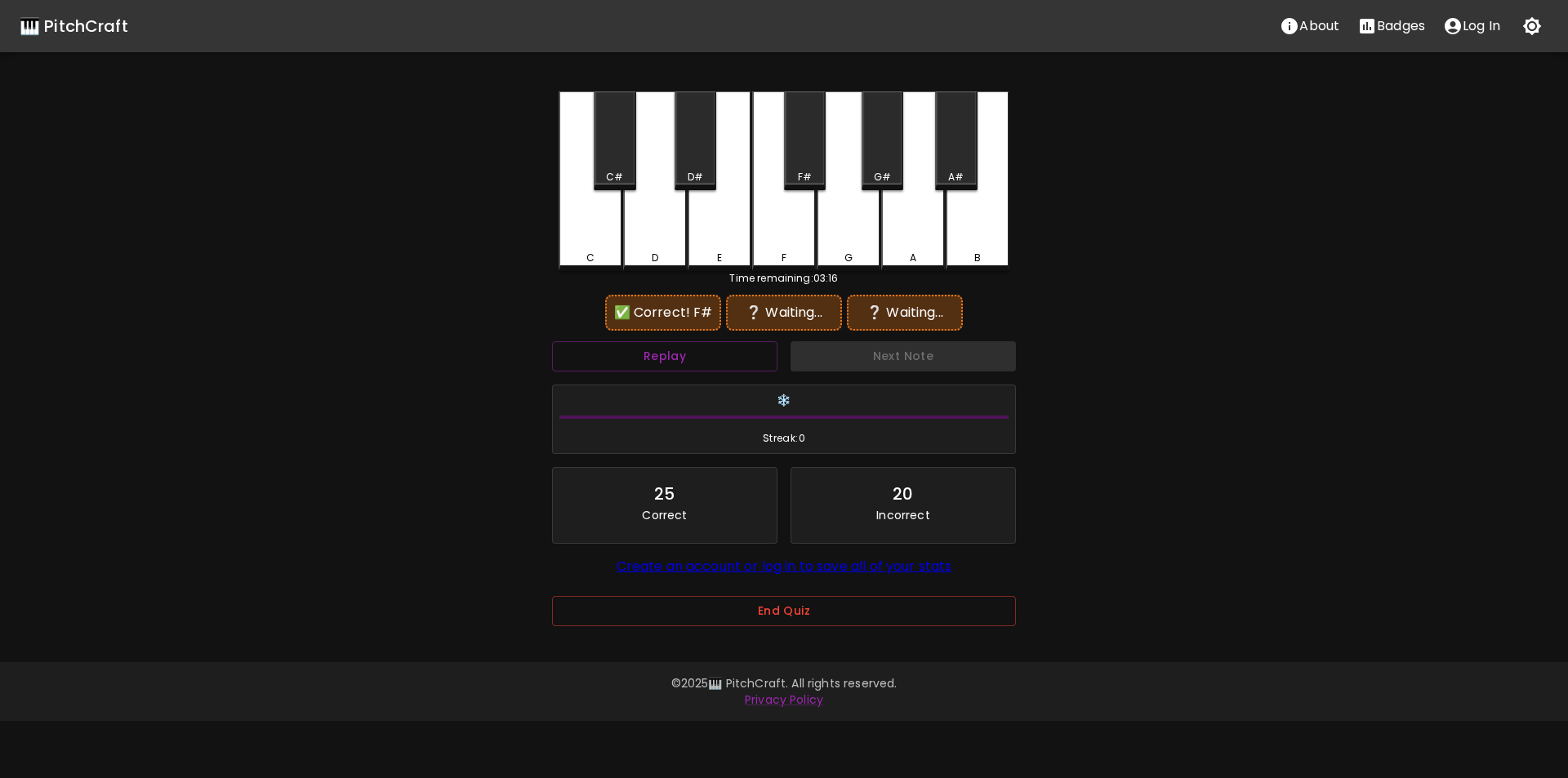
click at [693, 159] on div "D#" at bounding box center [695, 141] width 42 height 99
click at [952, 171] on div "A#" at bounding box center [956, 177] width 15 height 14
click at [892, 174] on div "G#" at bounding box center [882, 177] width 38 height 14
click at [909, 205] on div "A" at bounding box center [913, 179] width 64 height 176
drag, startPoint x: 706, startPoint y: 172, endPoint x: 696, endPoint y: 172, distance: 10.0
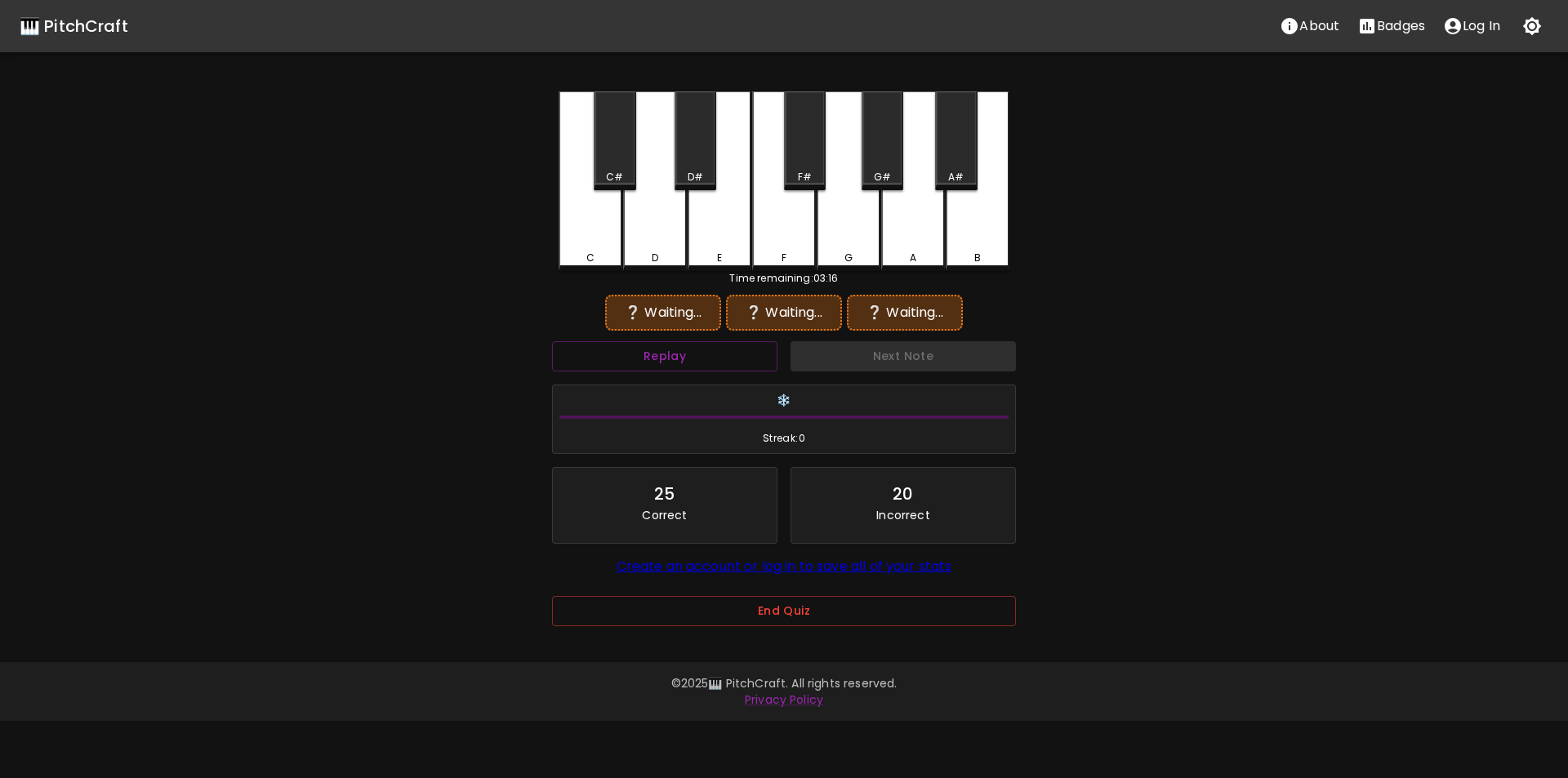
click at [699, 171] on div "D#" at bounding box center [695, 177] width 38 height 14
drag, startPoint x: 807, startPoint y: 166, endPoint x: 715, endPoint y: 168, distance: 92.0
click at [801, 167] on div "F#" at bounding box center [805, 141] width 42 height 99
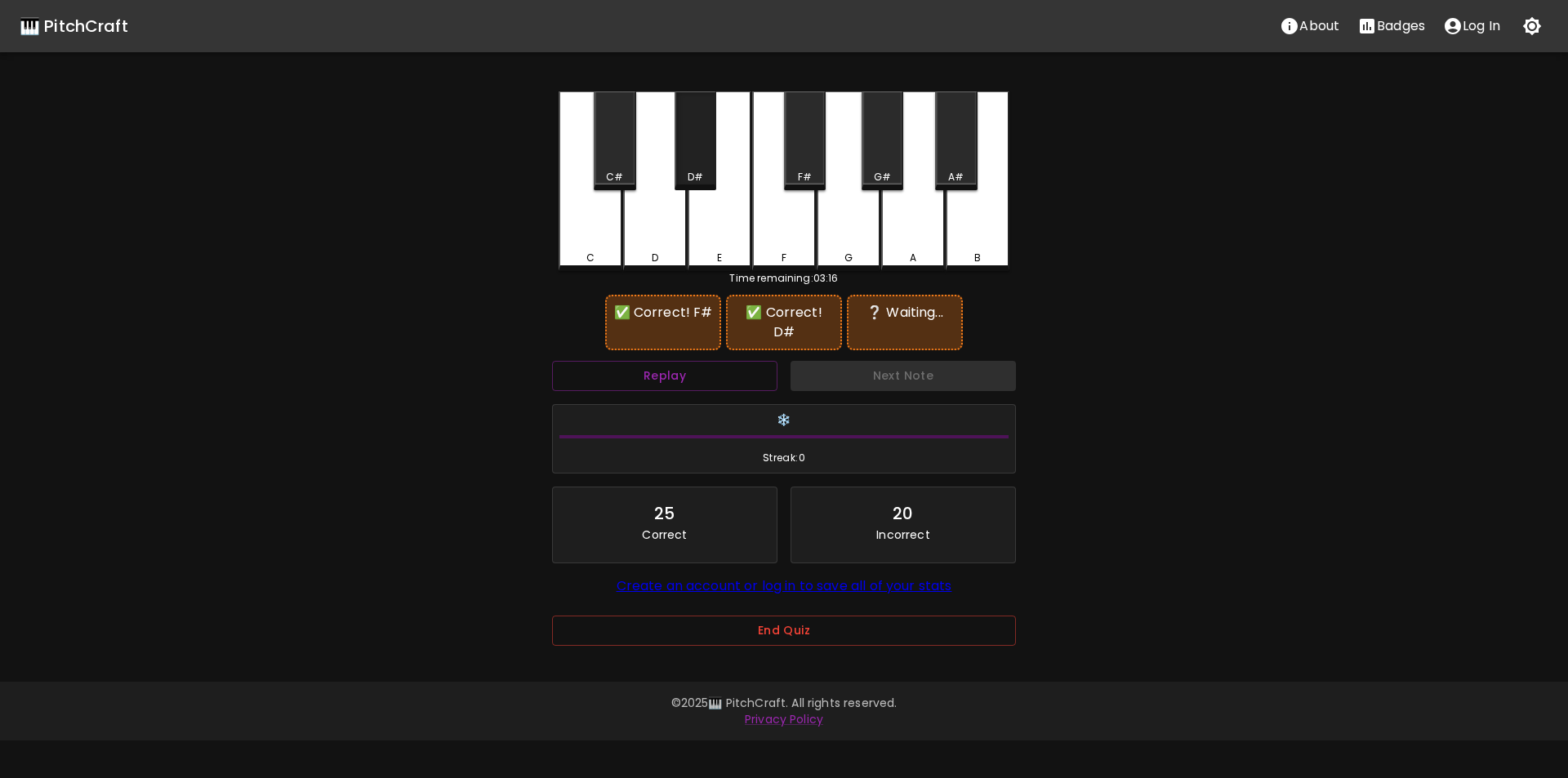
drag, startPoint x: 698, startPoint y: 167, endPoint x: 723, endPoint y: 172, distance: 25.5
click at [703, 168] on div "D#" at bounding box center [695, 141] width 42 height 99
click at [930, 237] on div "A" at bounding box center [913, 181] width 64 height 179
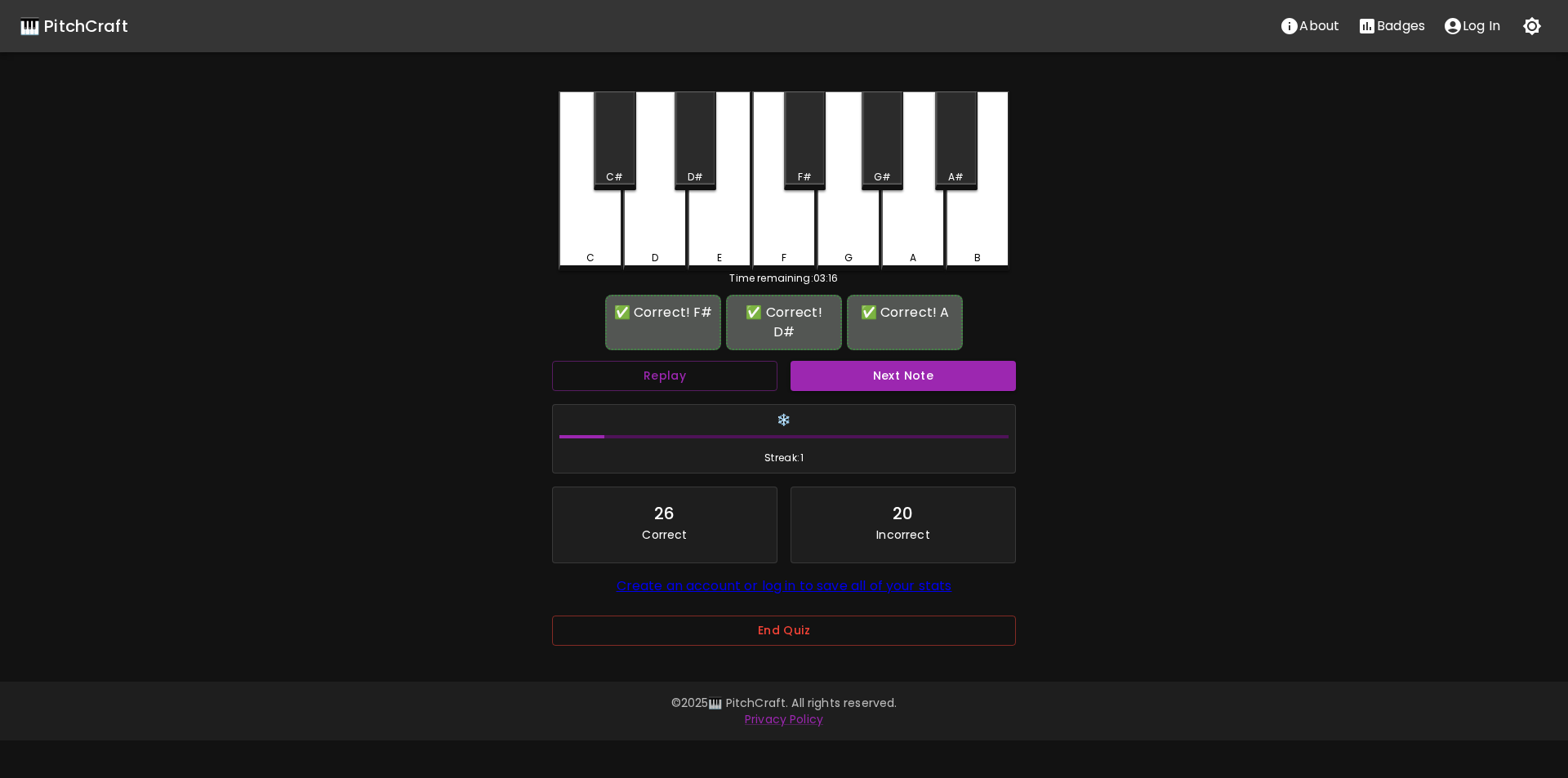
click at [895, 361] on button "Next Note" at bounding box center [903, 376] width 225 height 31
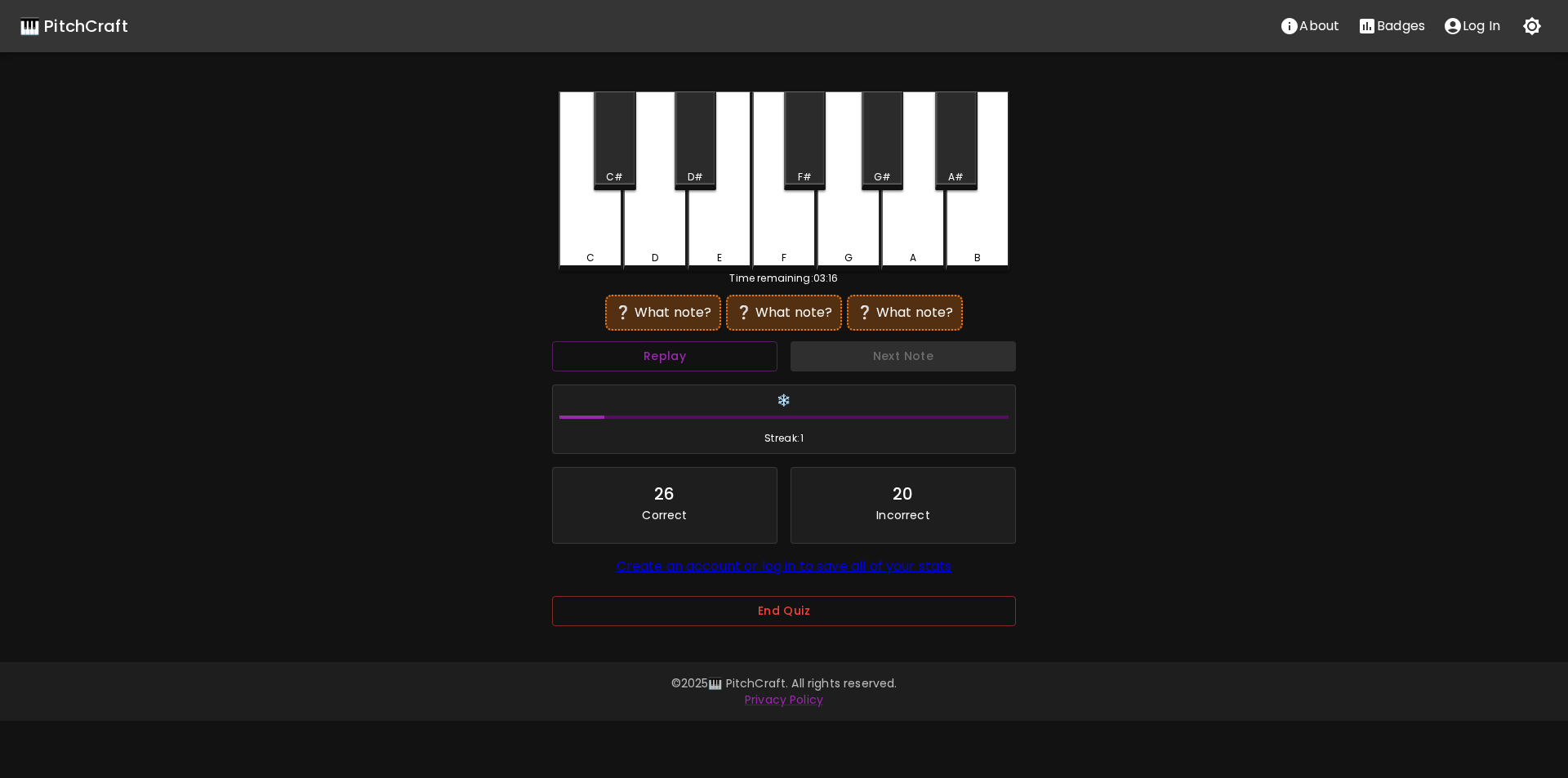
click at [710, 235] on div "E" at bounding box center [719, 181] width 64 height 179
click at [617, 163] on div "C#" at bounding box center [614, 141] width 42 height 99
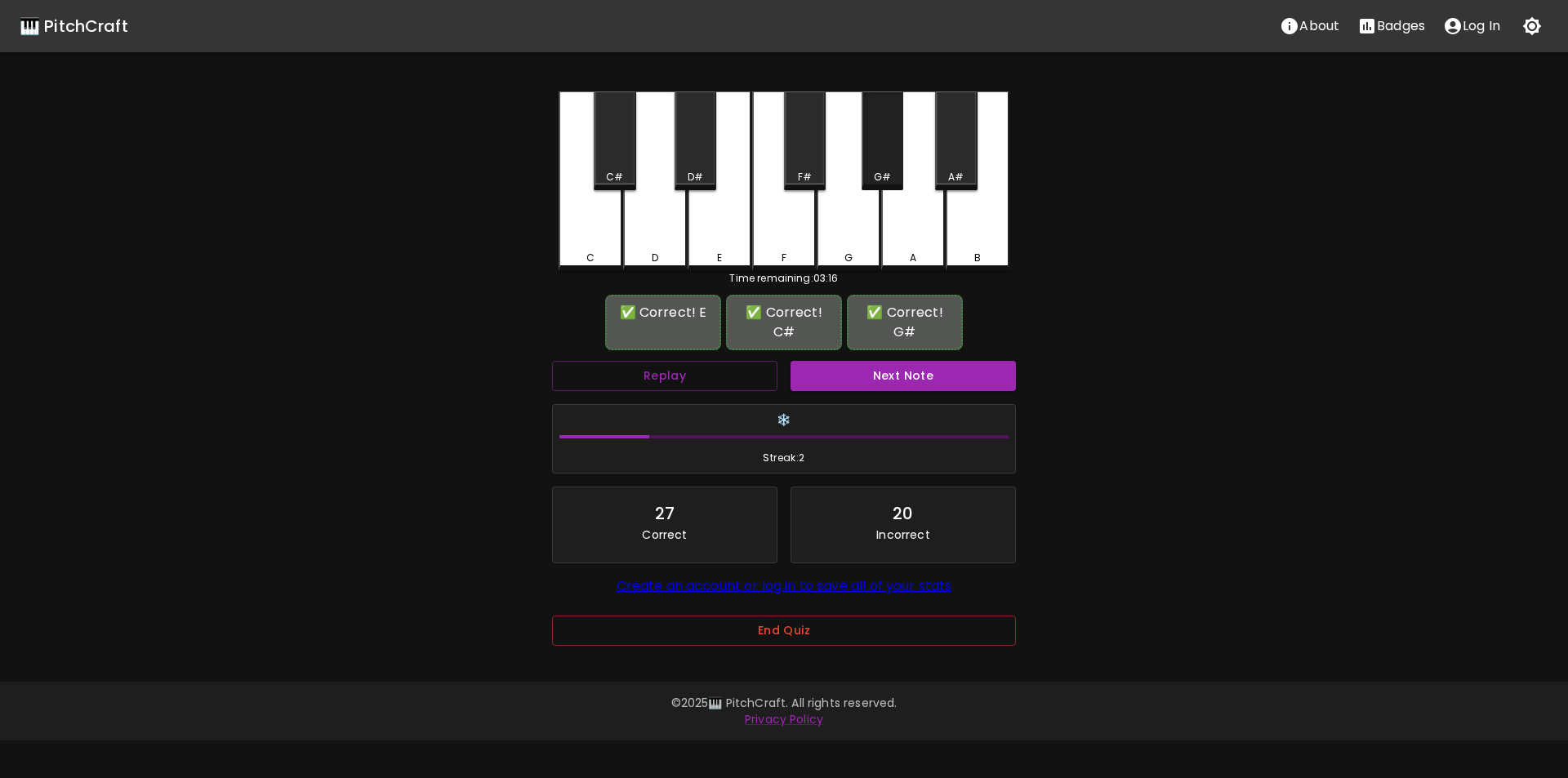
click at [882, 173] on div "G#" at bounding box center [882, 177] width 17 height 14
click at [898, 378] on button "Next Note" at bounding box center [903, 376] width 225 height 31
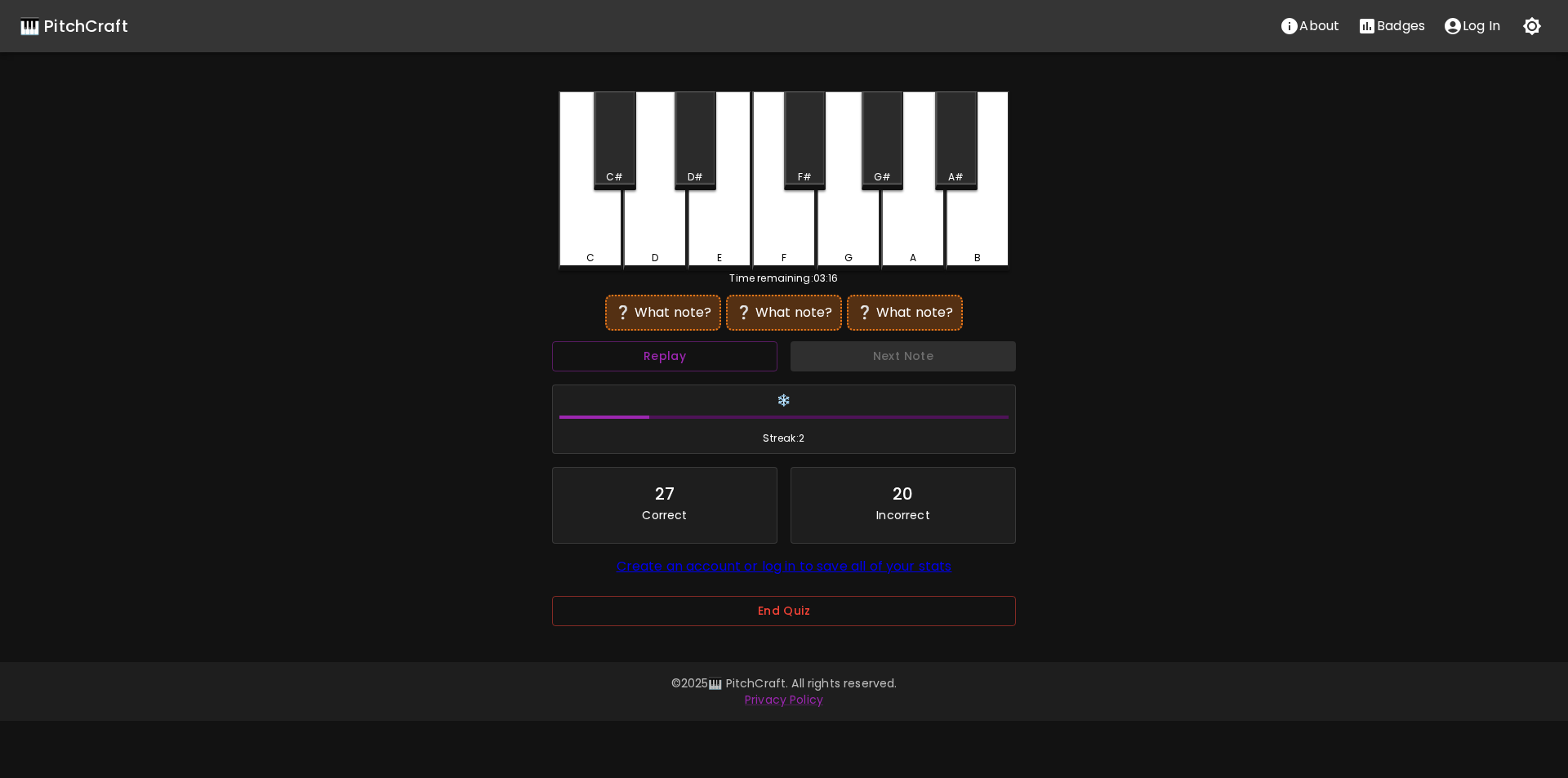
click at [881, 170] on div "G#" at bounding box center [882, 177] width 17 height 14
click at [957, 170] on div "A#" at bounding box center [956, 177] width 15 height 14
click at [894, 230] on div "A" at bounding box center [913, 181] width 64 height 179
click at [952, 179] on div "A#" at bounding box center [956, 177] width 15 height 14
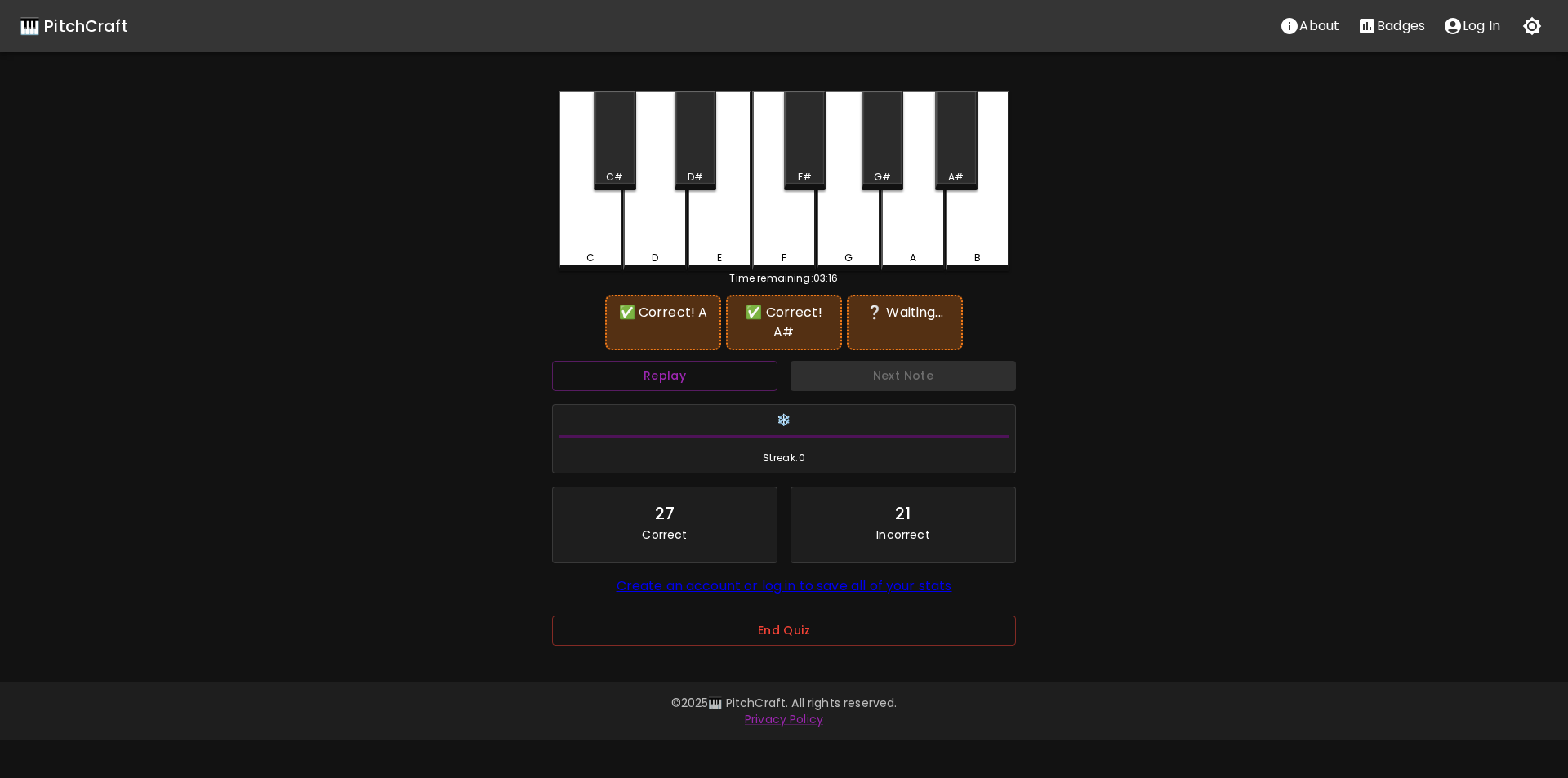
click at [976, 241] on div "B" at bounding box center [978, 181] width 64 height 179
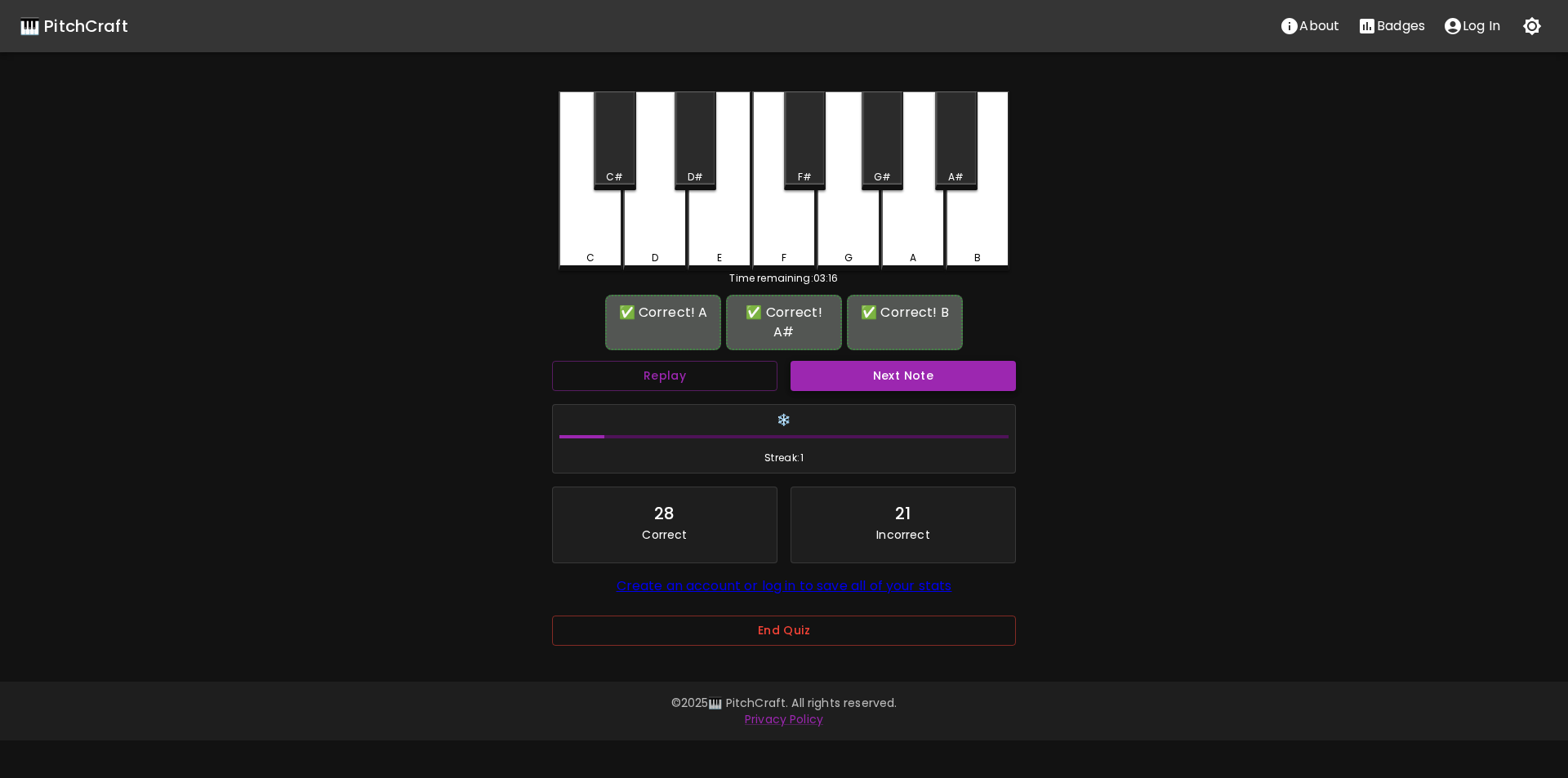
click at [895, 361] on button "Next Note" at bounding box center [903, 376] width 225 height 31
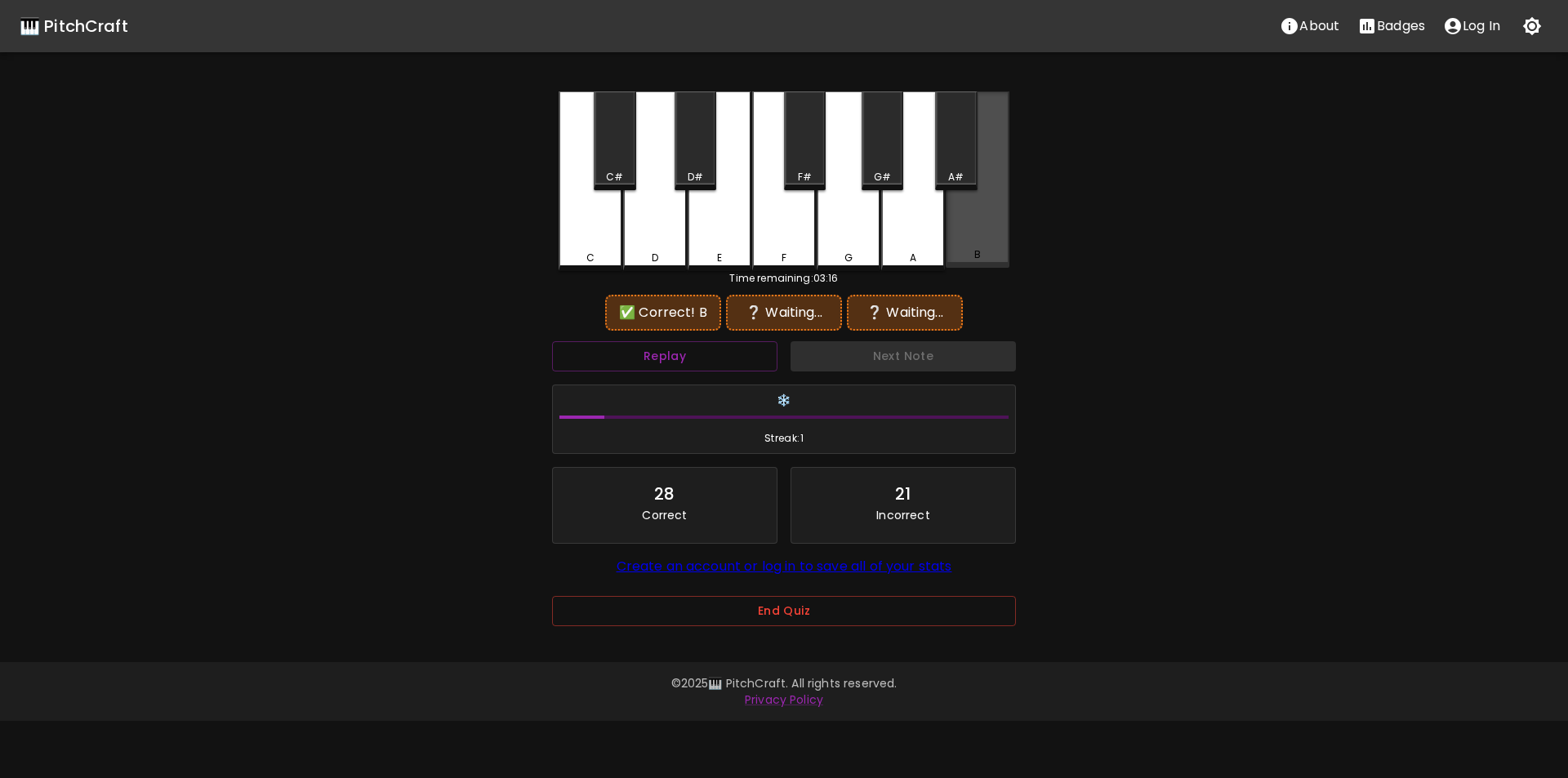
click at [970, 238] on div "B" at bounding box center [978, 179] width 64 height 176
click at [847, 239] on div "G" at bounding box center [848, 181] width 64 height 179
click at [625, 151] on div "C#" at bounding box center [614, 141] width 42 height 99
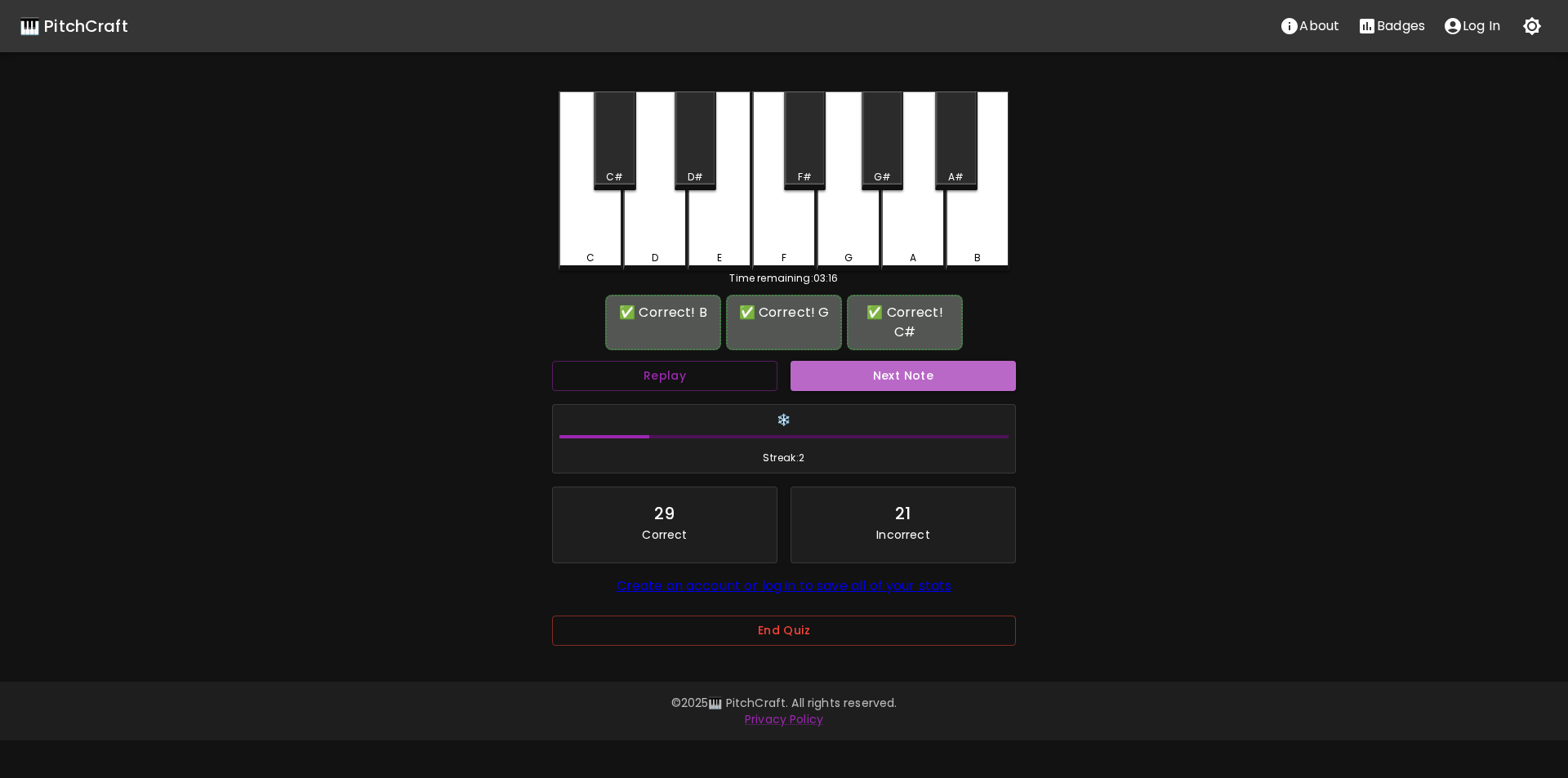
click at [886, 367] on button "Next Note" at bounding box center [903, 376] width 225 height 31
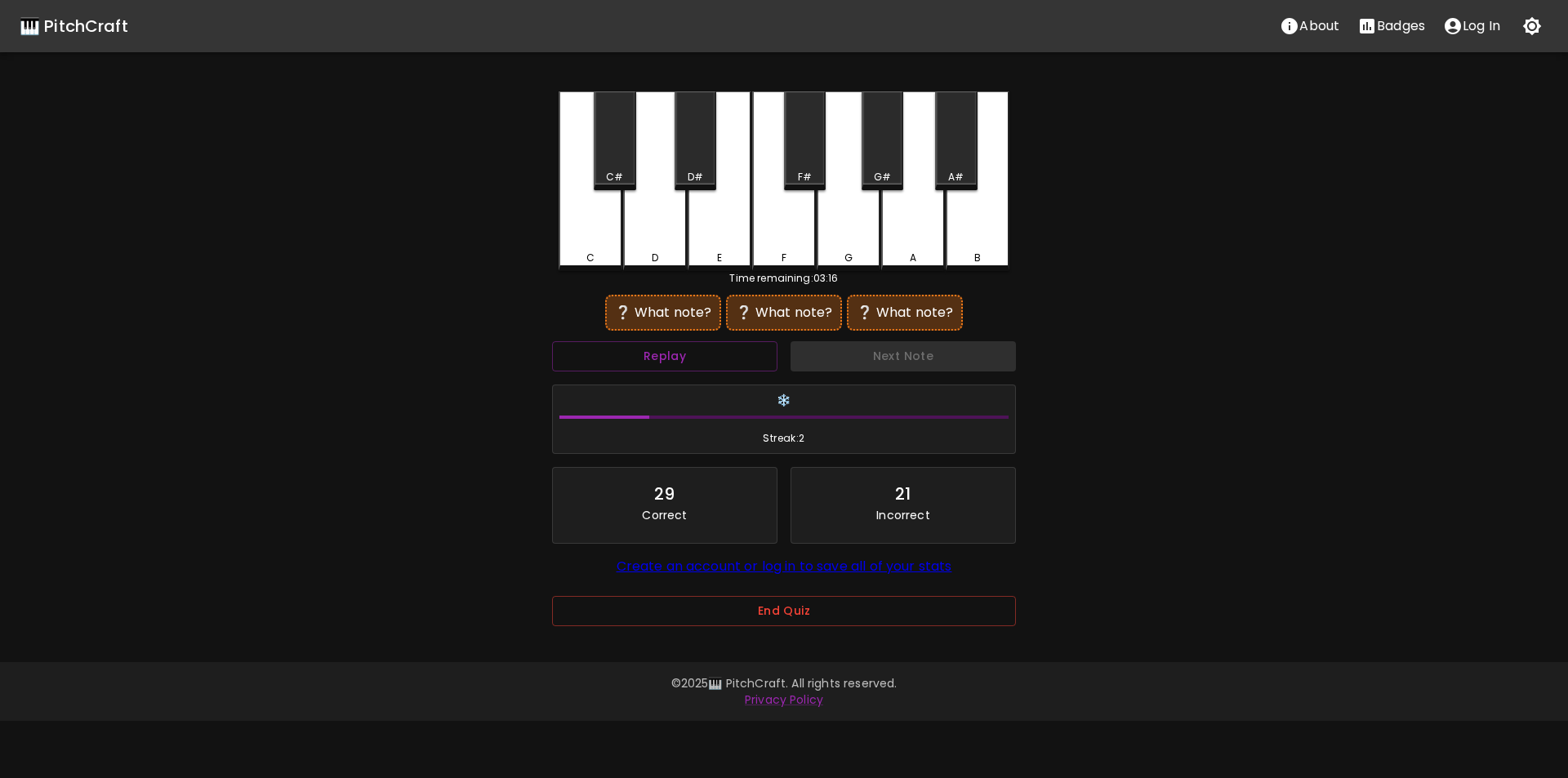
click at [957, 174] on div "A#" at bounding box center [956, 177] width 15 height 14
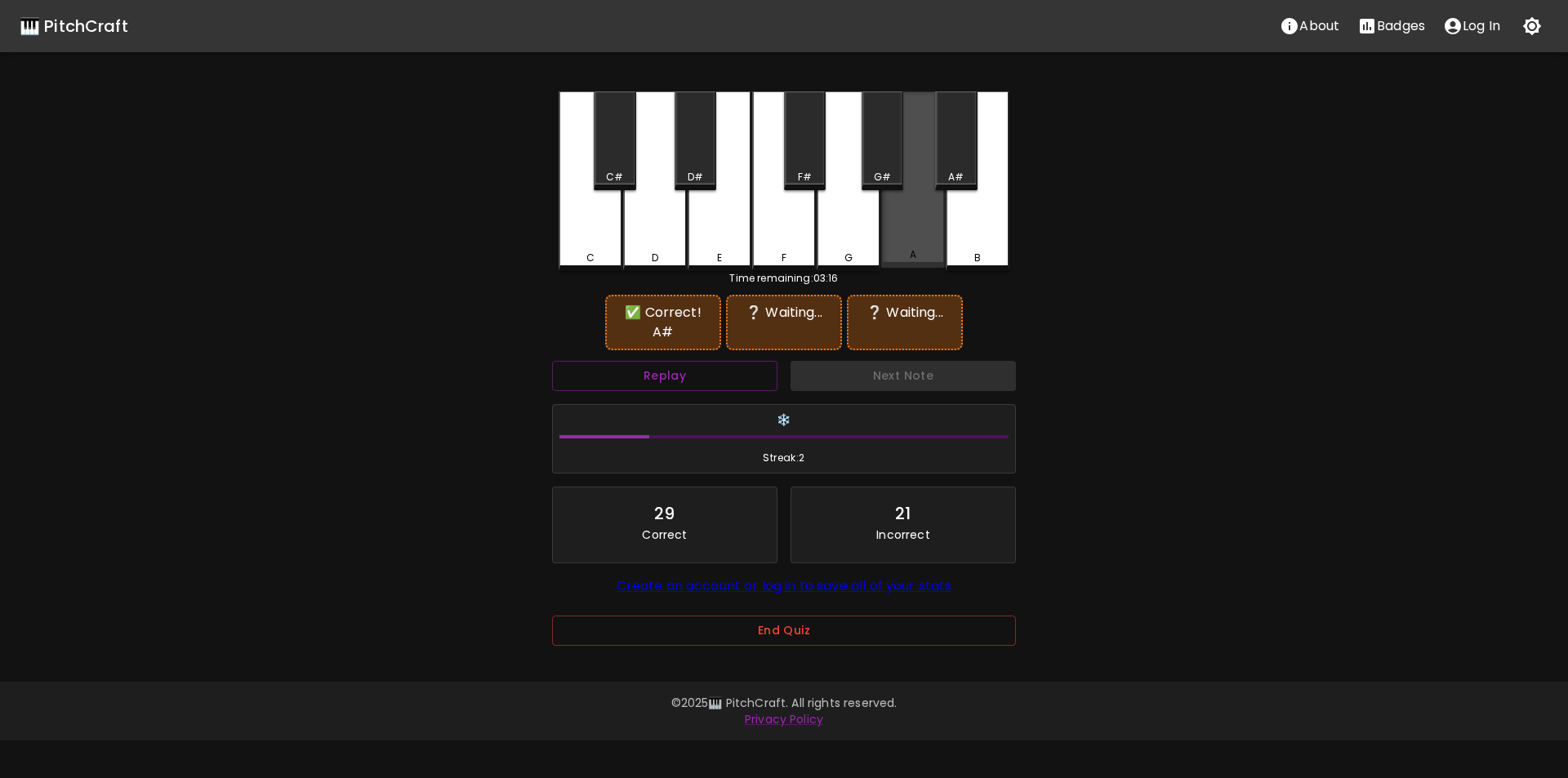
click at [887, 232] on div "A" at bounding box center [913, 179] width 64 height 176
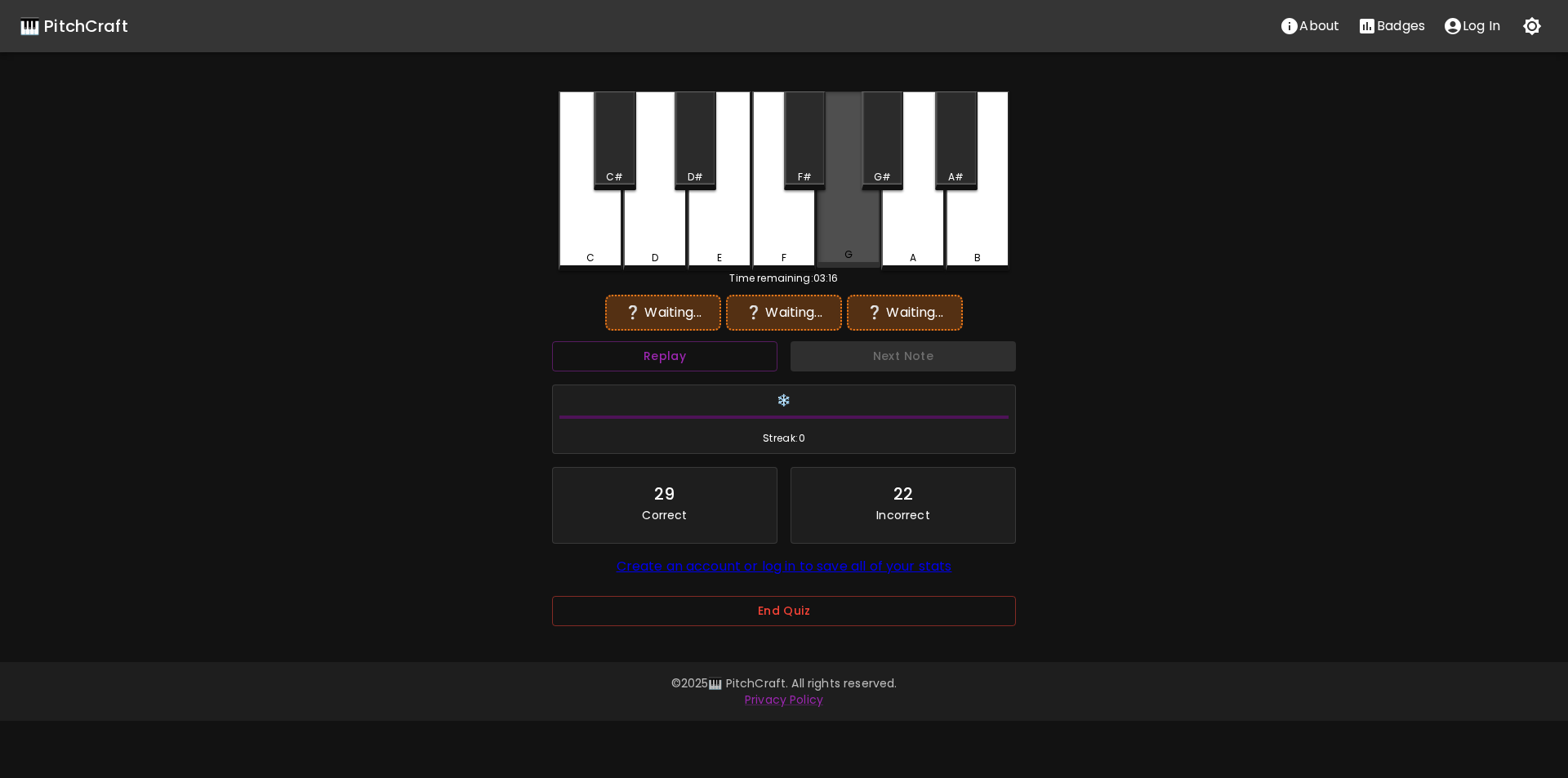
click at [834, 227] on div "G" at bounding box center [848, 179] width 64 height 176
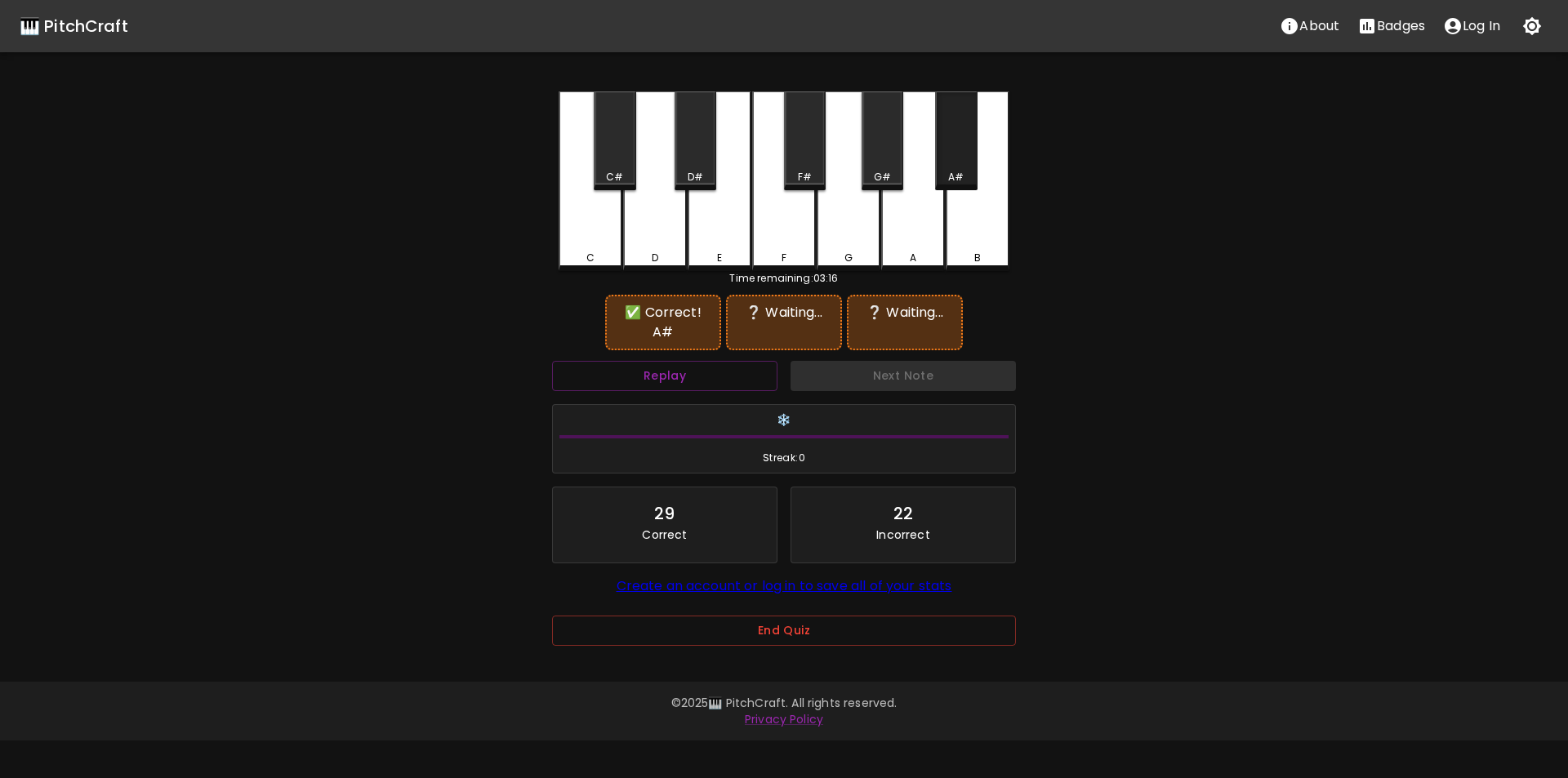
click at [953, 158] on div "A#" at bounding box center [955, 141] width 42 height 99
click at [927, 213] on div "A" at bounding box center [913, 181] width 64 height 179
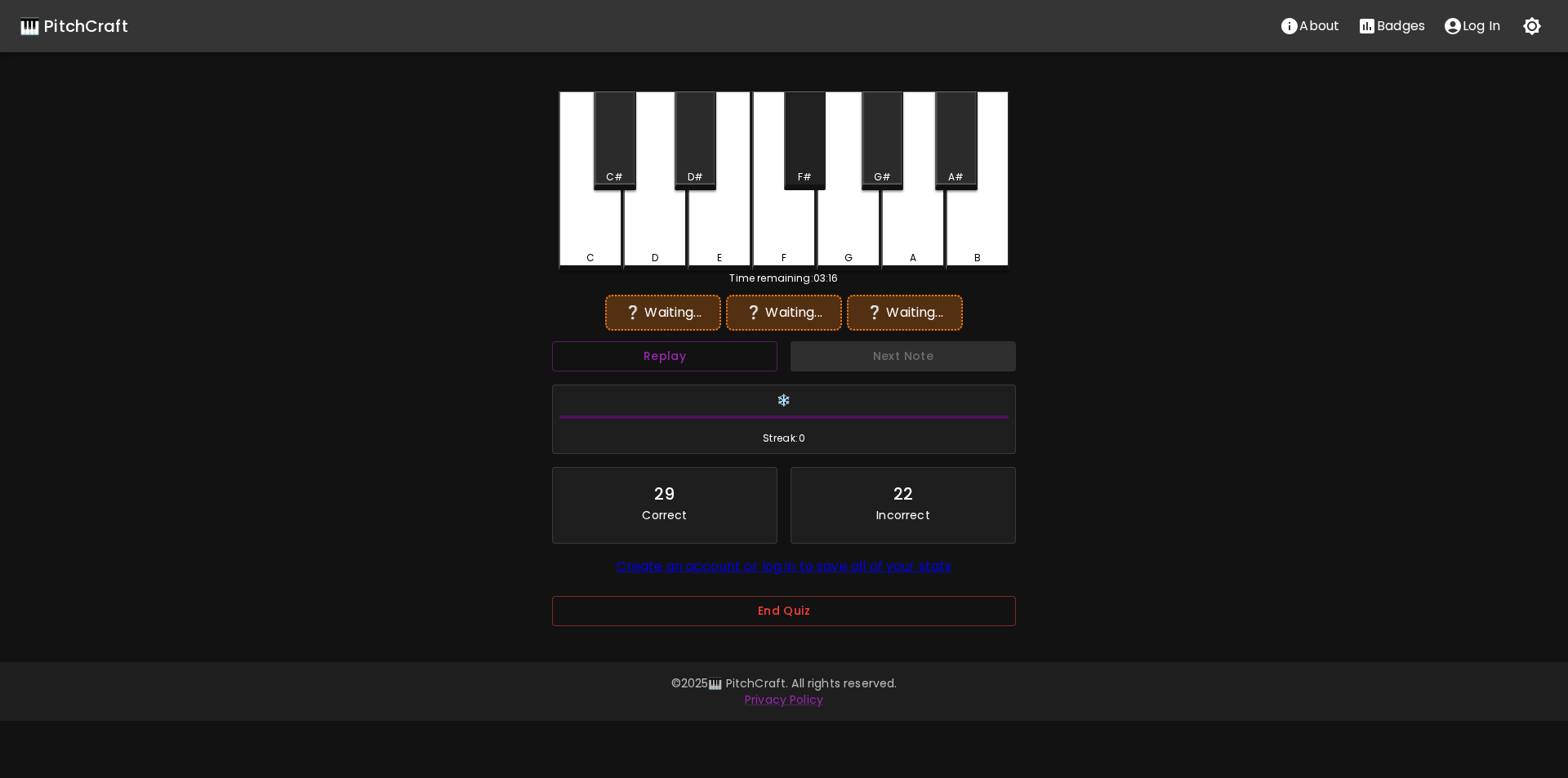
click at [793, 169] on div "F#" at bounding box center [805, 141] width 42 height 99
click at [773, 247] on div "F" at bounding box center [784, 179] width 64 height 176
click at [716, 248] on div "E" at bounding box center [719, 179] width 64 height 176
click at [688, 179] on div "D#" at bounding box center [695, 177] width 15 height 14
click at [941, 169] on div "A#" at bounding box center [955, 141] width 42 height 99
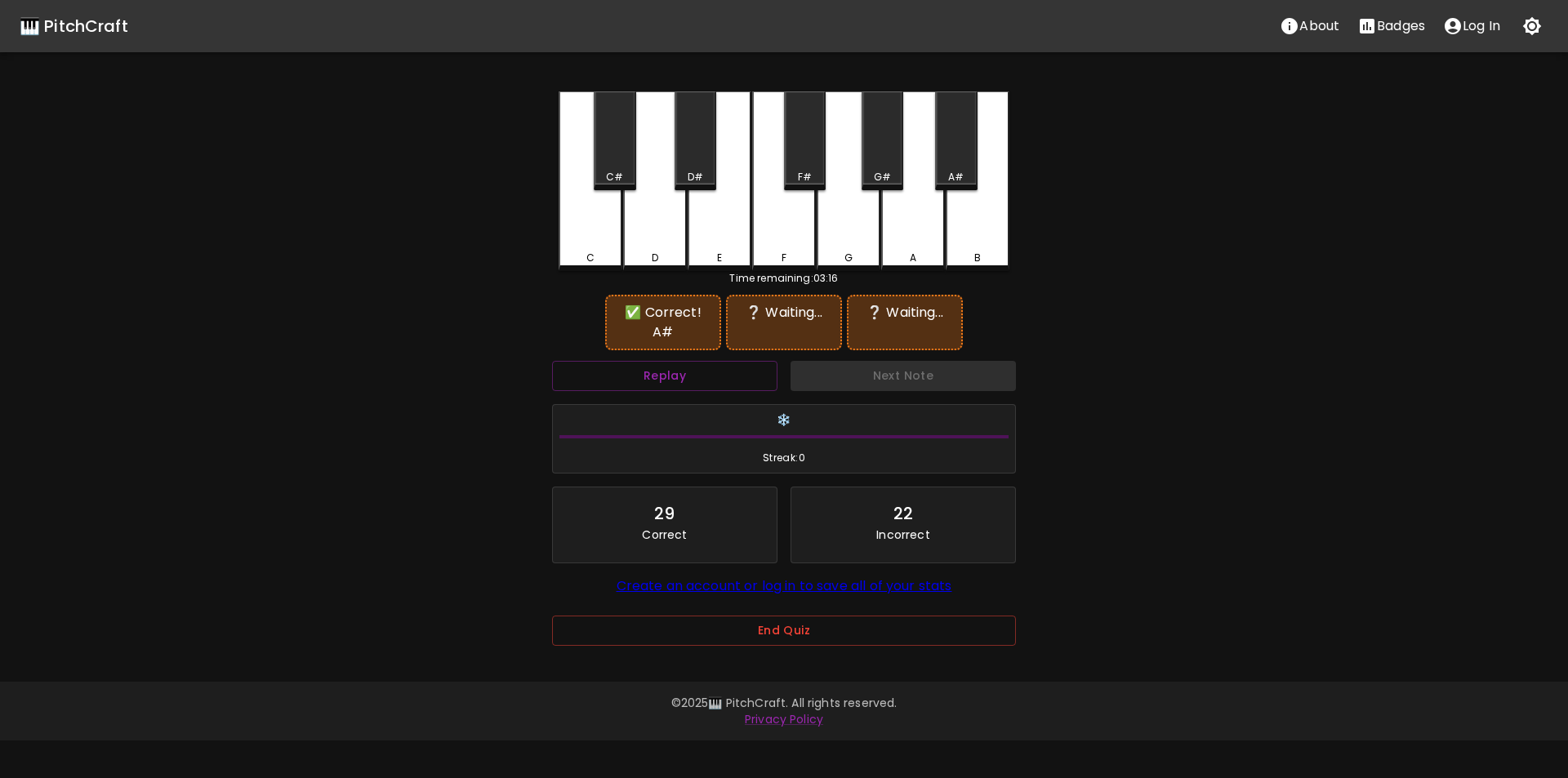
drag, startPoint x: 924, startPoint y: 214, endPoint x: 843, endPoint y: 206, distance: 81.4
click at [919, 216] on div "A" at bounding box center [913, 181] width 64 height 179
click at [688, 174] on div "D#" at bounding box center [695, 177] width 15 height 14
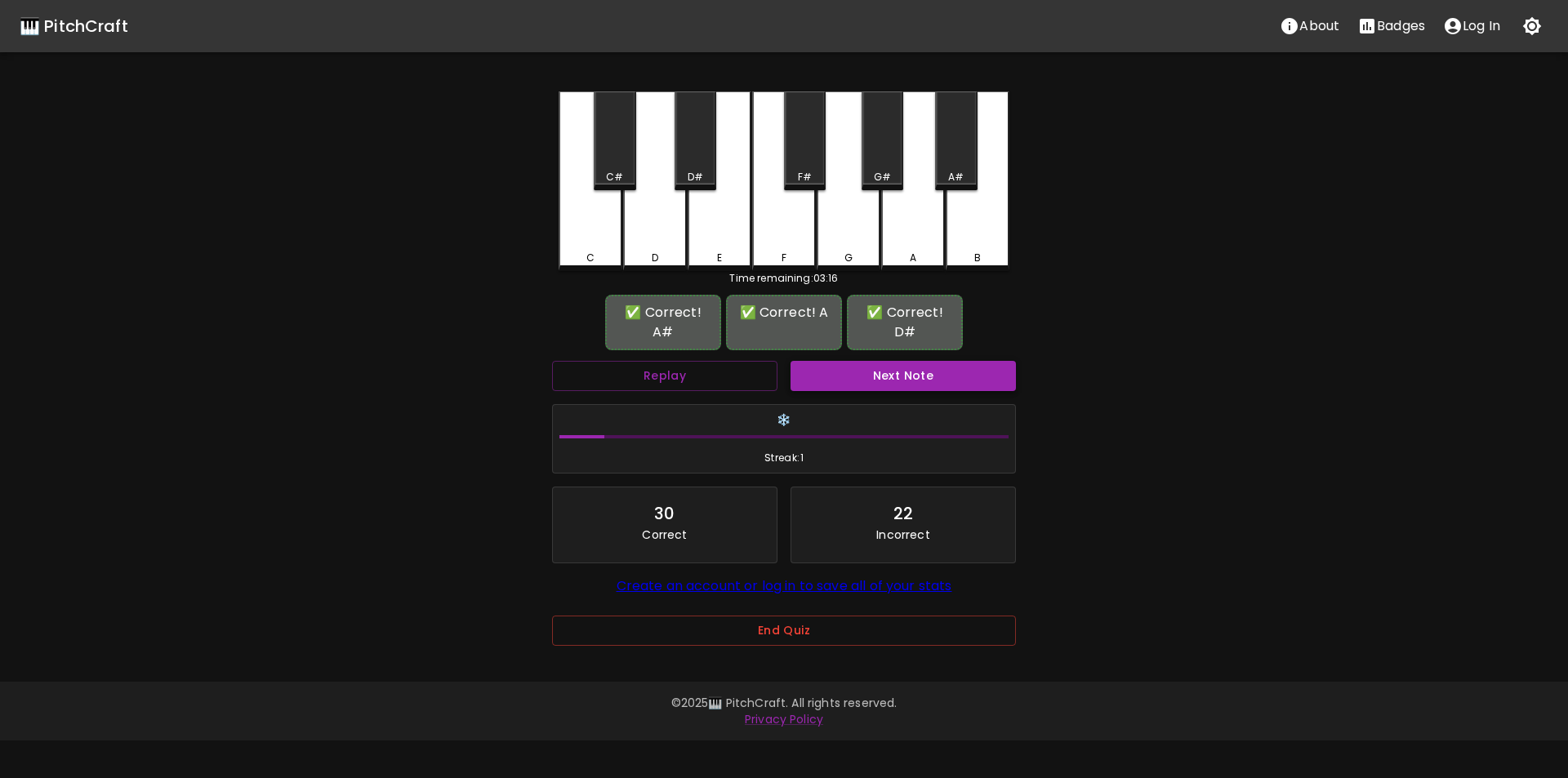
click at [870, 361] on button "Next Note" at bounding box center [903, 376] width 225 height 31
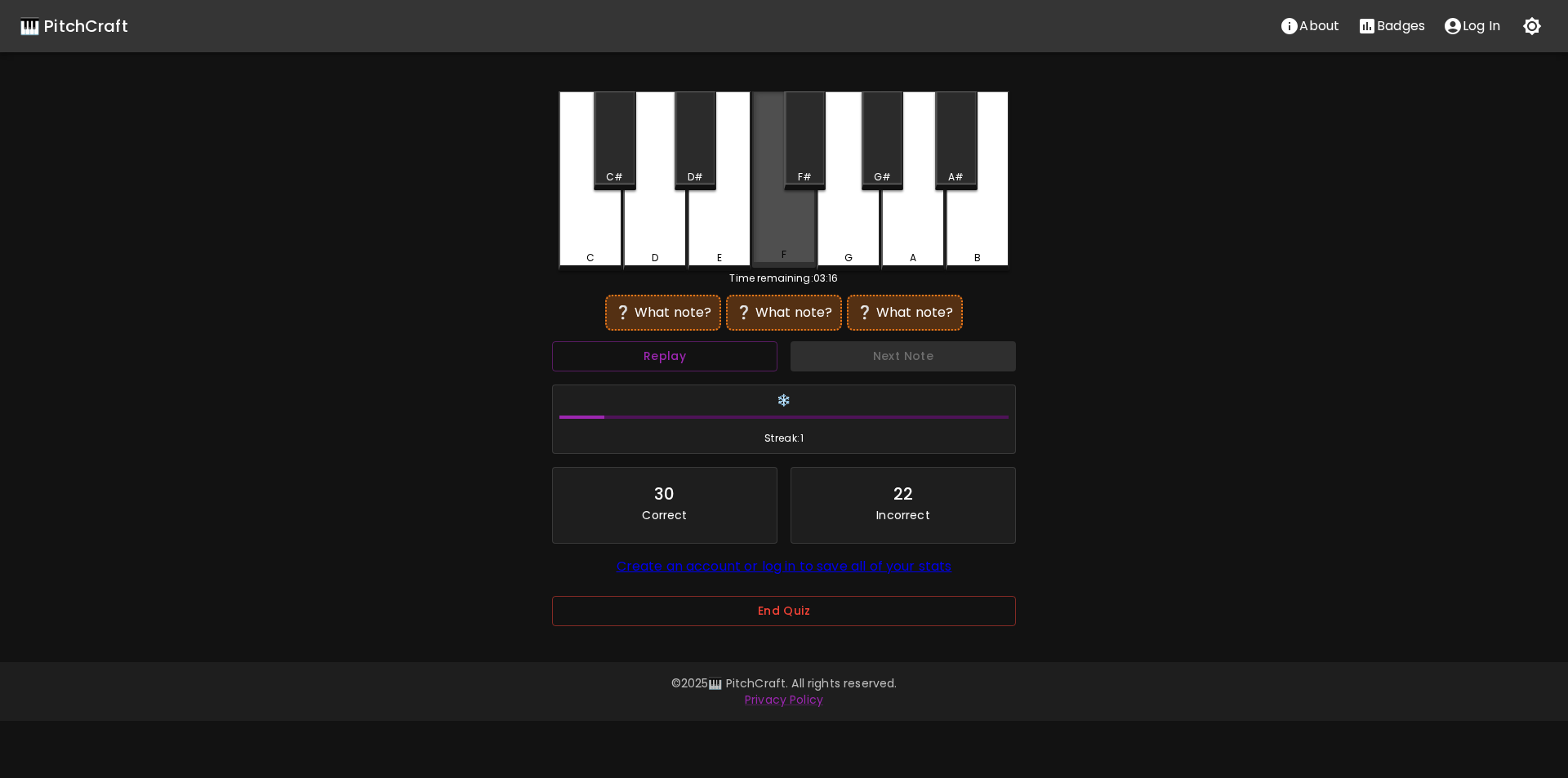
drag, startPoint x: 781, startPoint y: 230, endPoint x: 803, endPoint y: 234, distance: 22.4
click at [781, 231] on div "F" at bounding box center [784, 179] width 64 height 176
click at [957, 172] on div "A#" at bounding box center [956, 177] width 15 height 14
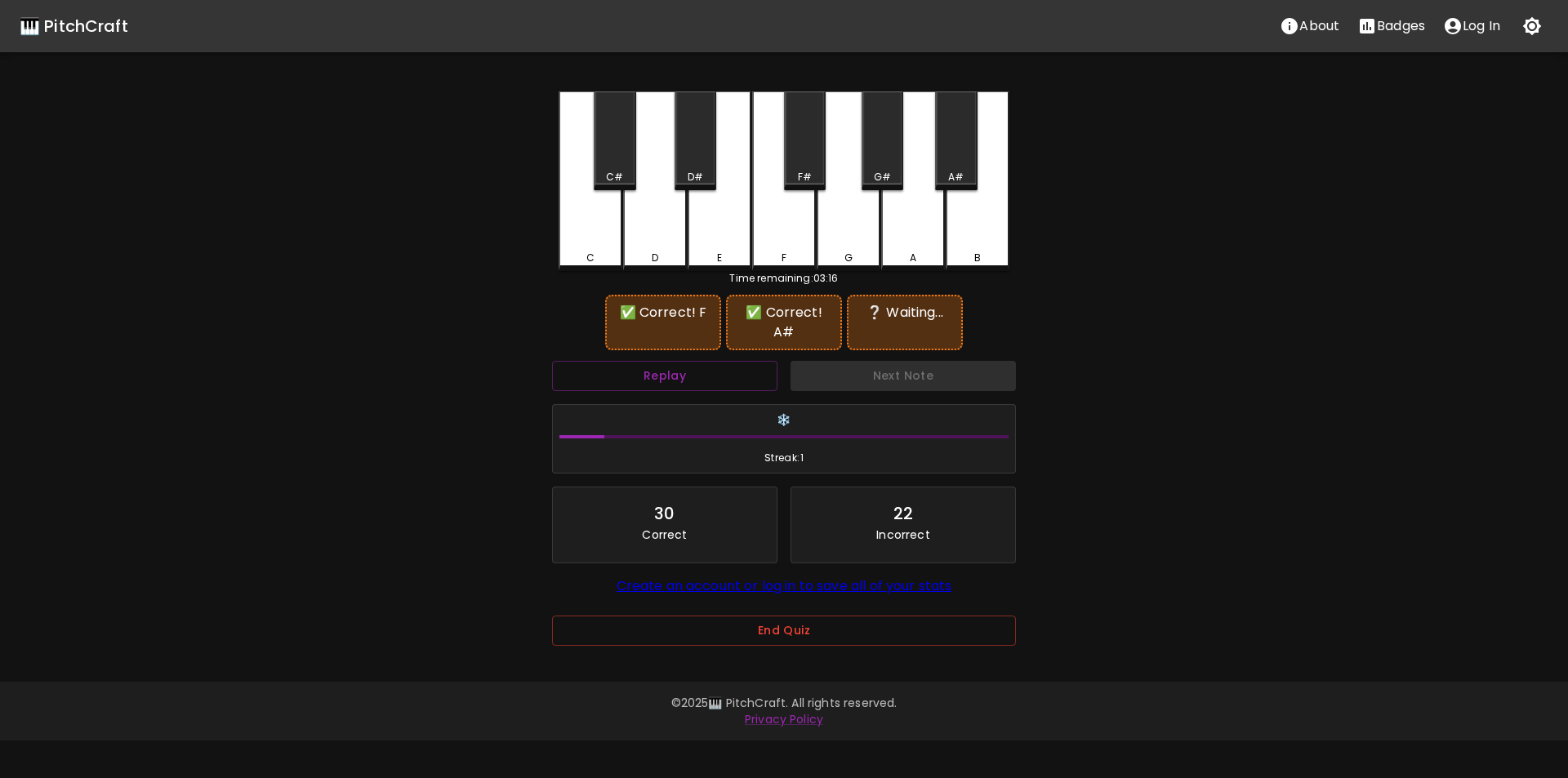
click at [862, 229] on div "G" at bounding box center [848, 181] width 64 height 179
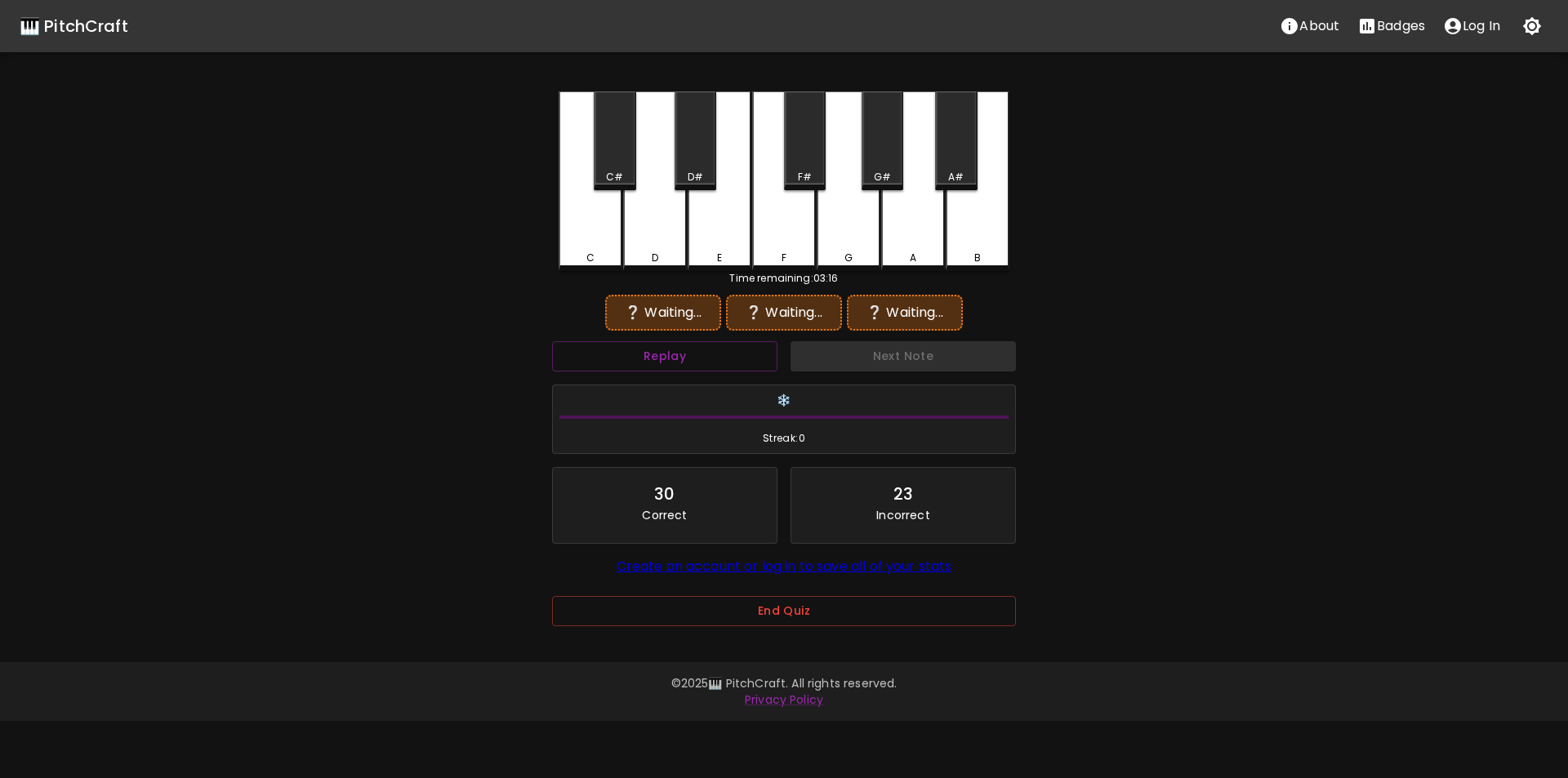
drag, startPoint x: 794, startPoint y: 241, endPoint x: 904, endPoint y: 190, distance: 121.2
click at [798, 239] on div "F" at bounding box center [784, 181] width 64 height 179
click at [952, 171] on div "A#" at bounding box center [956, 177] width 15 height 14
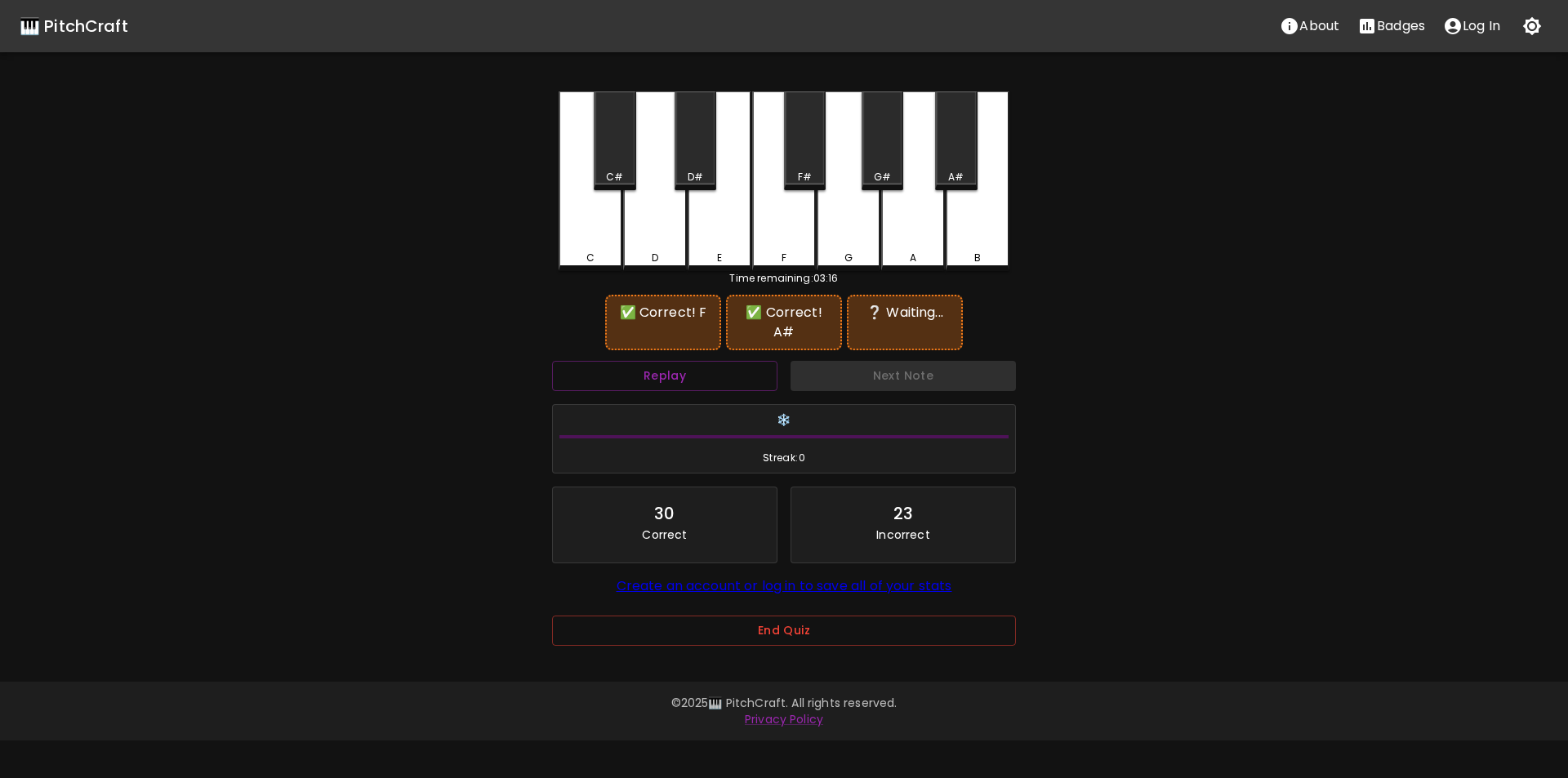
drag, startPoint x: 887, startPoint y: 163, endPoint x: 891, endPoint y: 179, distance: 16.5
click at [884, 164] on div "G#" at bounding box center [882, 141] width 42 height 99
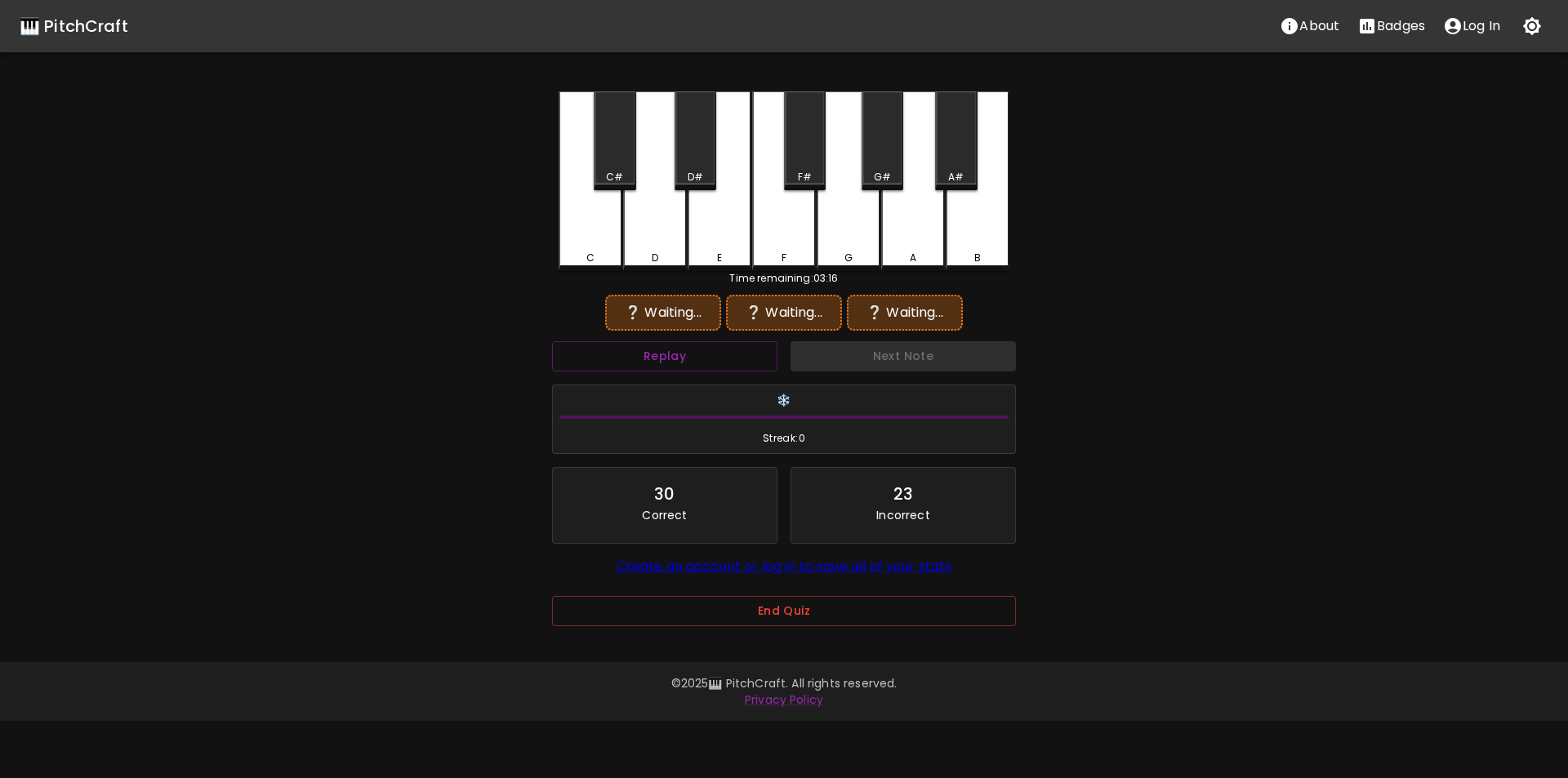
click at [803, 241] on div "F" at bounding box center [784, 181] width 64 height 179
click at [946, 160] on div "A#" at bounding box center [955, 141] width 42 height 99
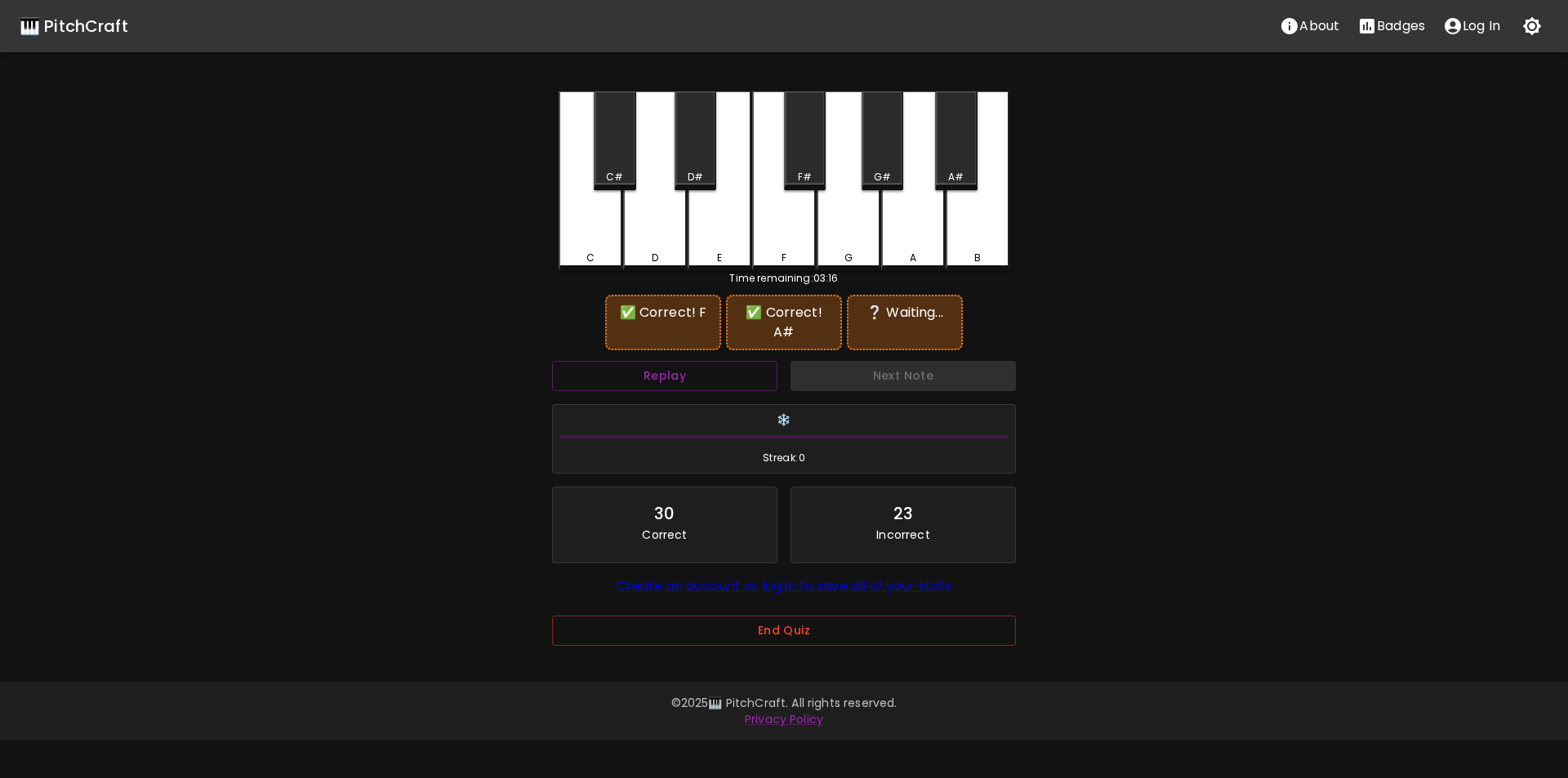
click at [908, 221] on div "A" at bounding box center [913, 181] width 64 height 179
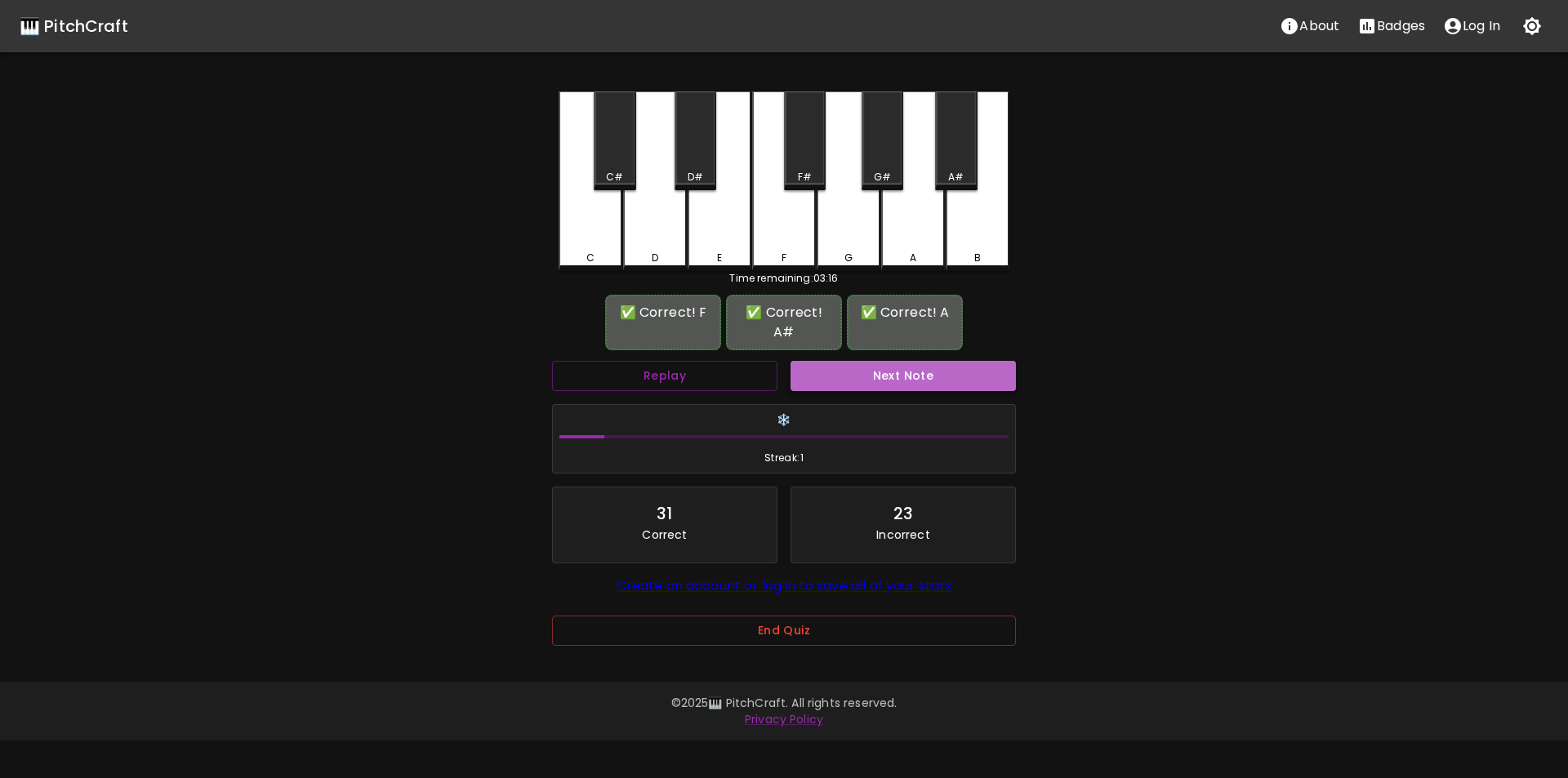
click at [919, 361] on button "Next Note" at bounding box center [903, 376] width 225 height 31
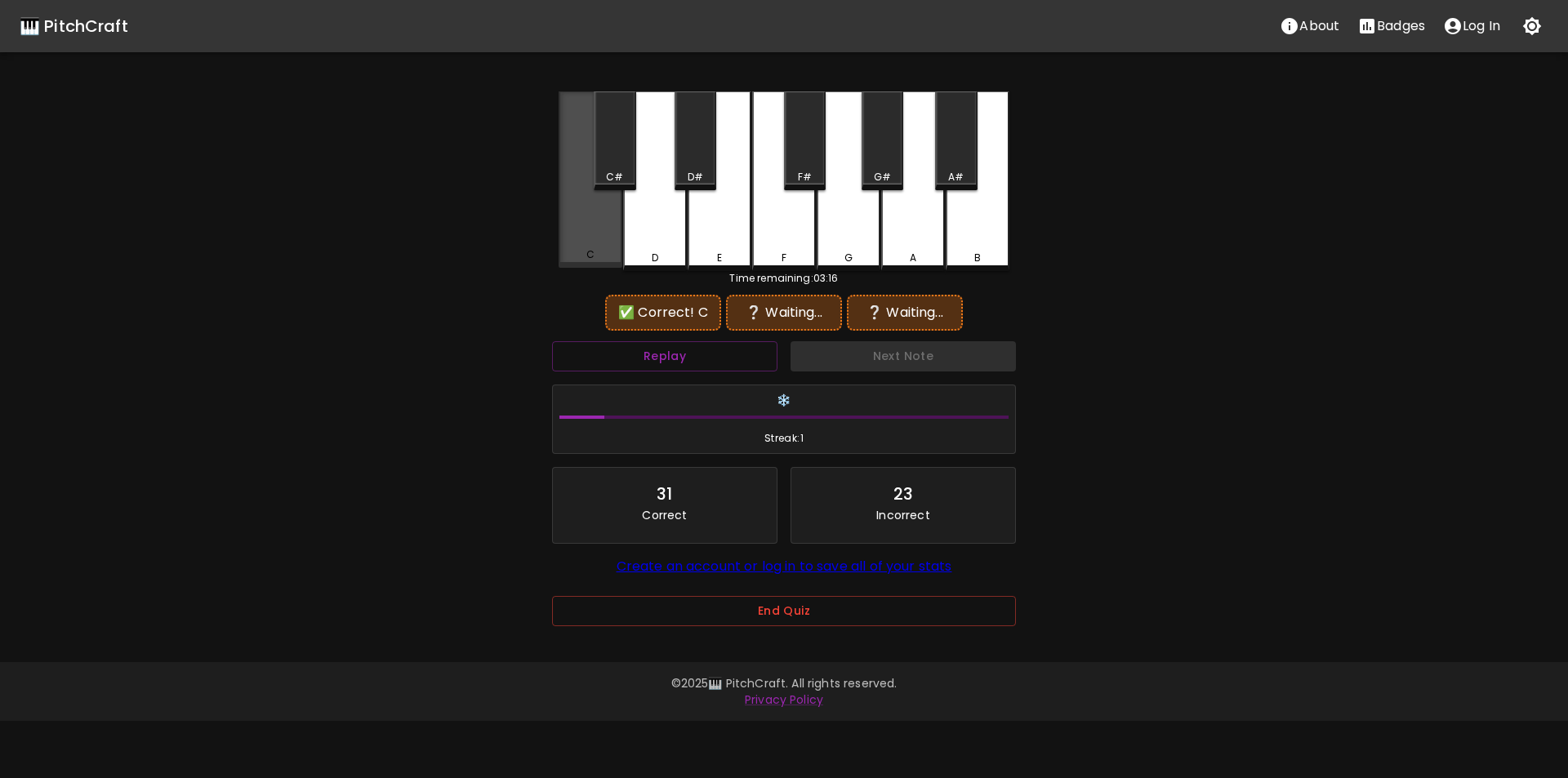
drag, startPoint x: 584, startPoint y: 241, endPoint x: 601, endPoint y: 217, distance: 29.4
click at [584, 241] on div "C" at bounding box center [590, 179] width 64 height 176
drag, startPoint x: 619, startPoint y: 163, endPoint x: 668, endPoint y: 172, distance: 49.8
click at [620, 163] on div "C#" at bounding box center [614, 141] width 42 height 99
click at [604, 253] on div "C" at bounding box center [590, 258] width 60 height 14
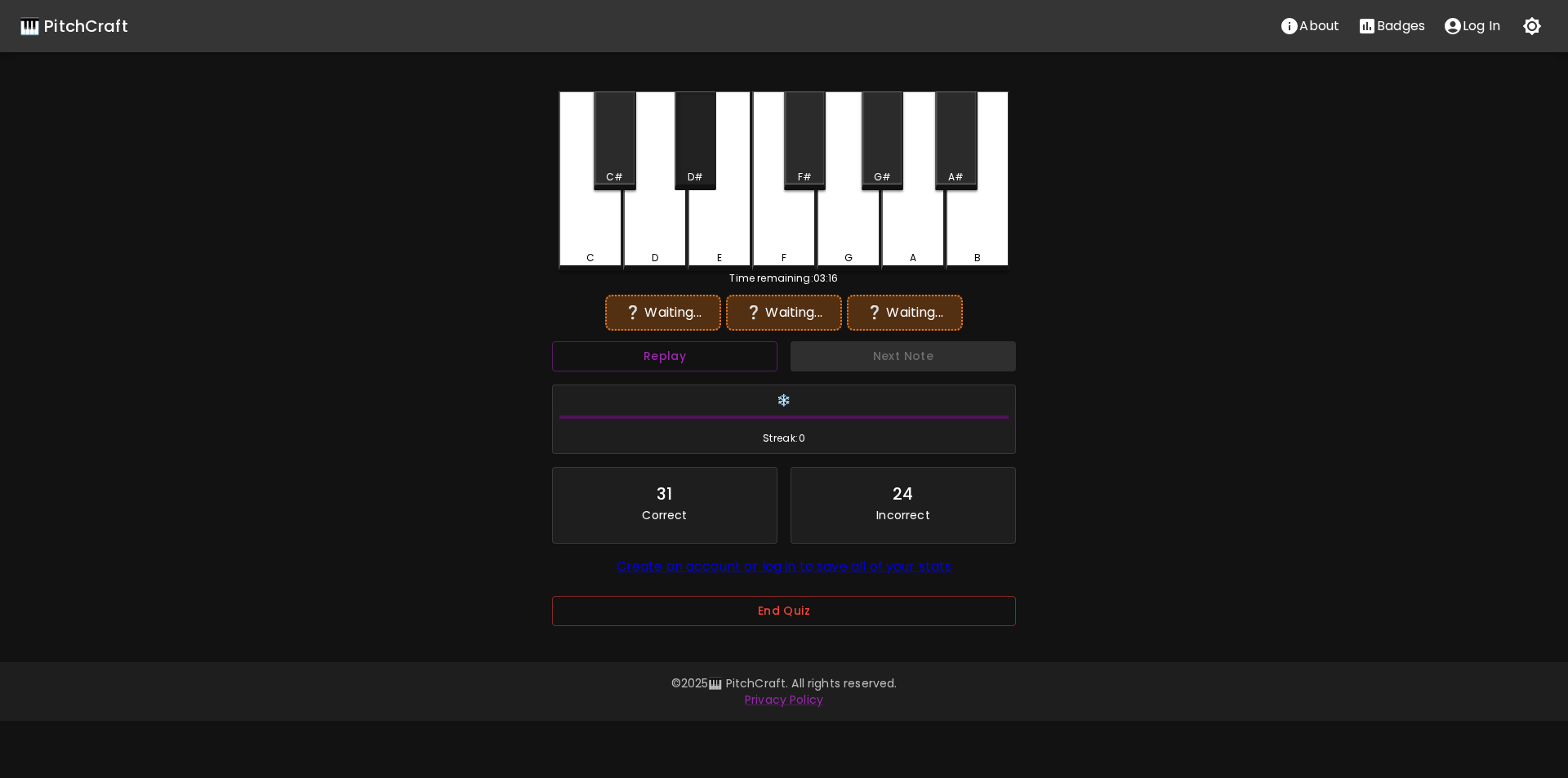
click at [694, 181] on div "D#" at bounding box center [695, 177] width 15 height 14
click at [595, 248] on div "C" at bounding box center [590, 181] width 64 height 179
click at [663, 238] on div "D" at bounding box center [655, 181] width 64 height 179
click at [735, 349] on button "Replay" at bounding box center [664, 356] width 225 height 31
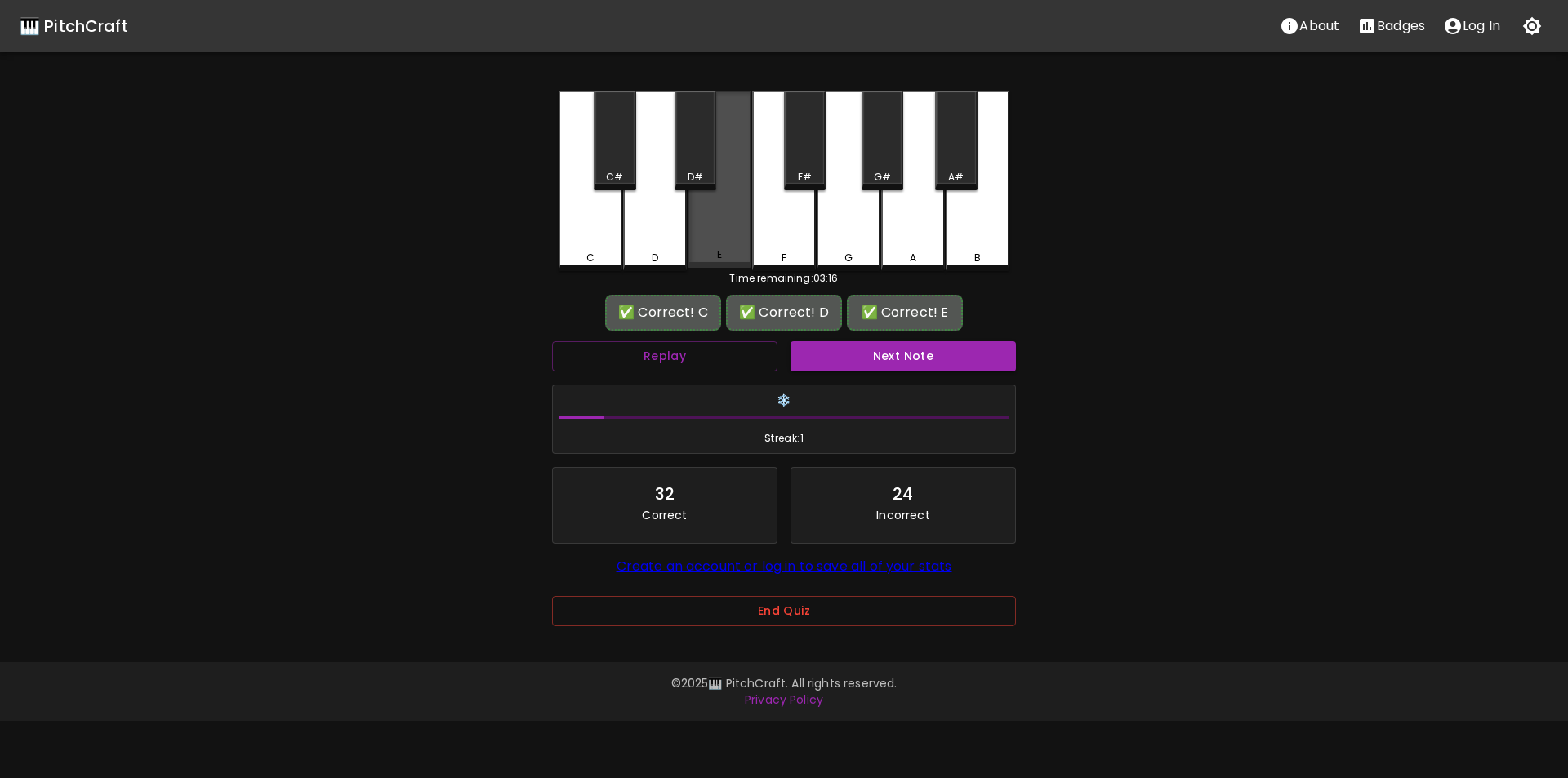
click at [716, 241] on div "E" at bounding box center [719, 179] width 64 height 176
click at [852, 355] on button "Next Note" at bounding box center [903, 356] width 225 height 31
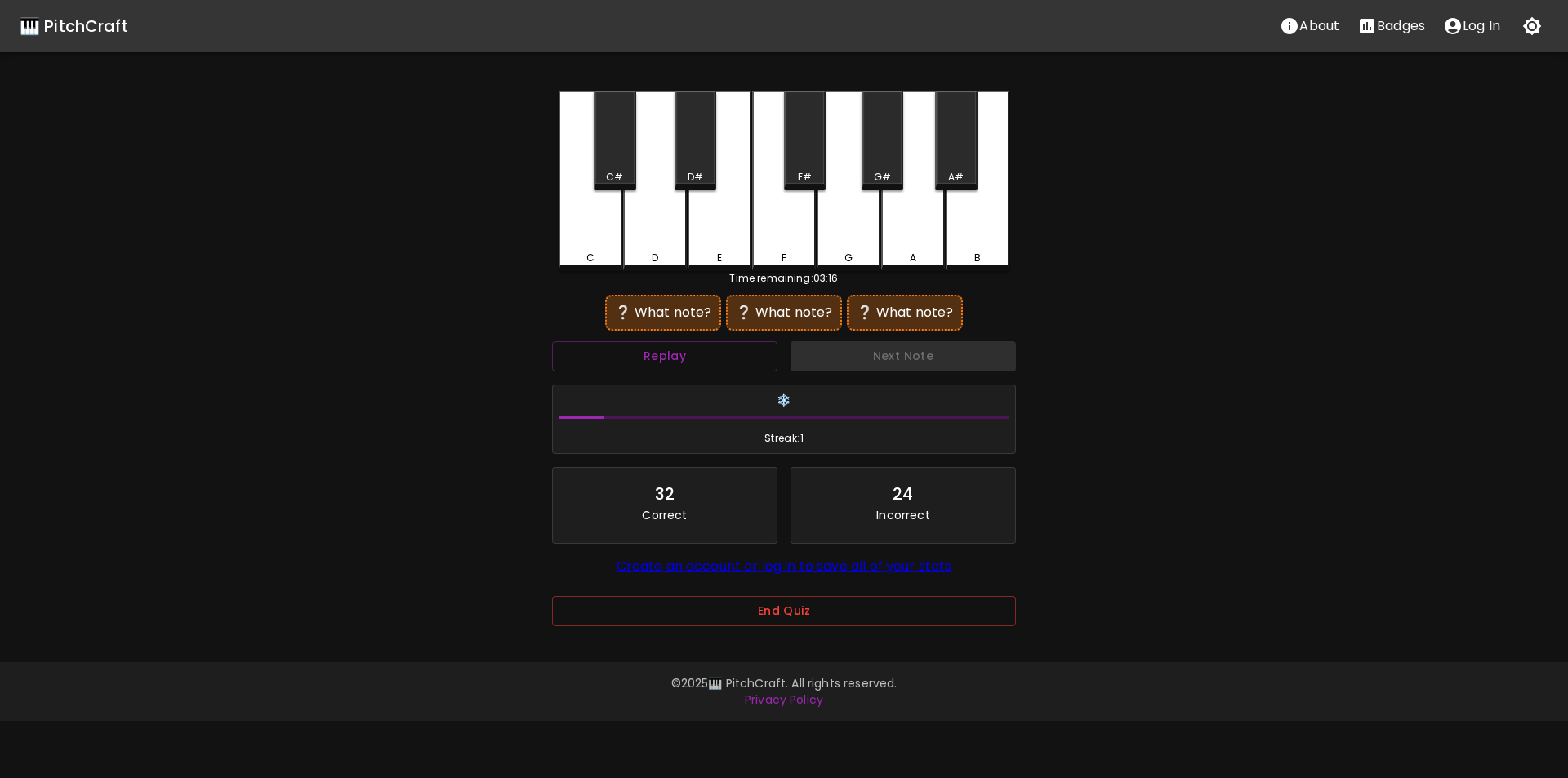
click at [877, 174] on div "G#" at bounding box center [882, 177] width 17 height 14
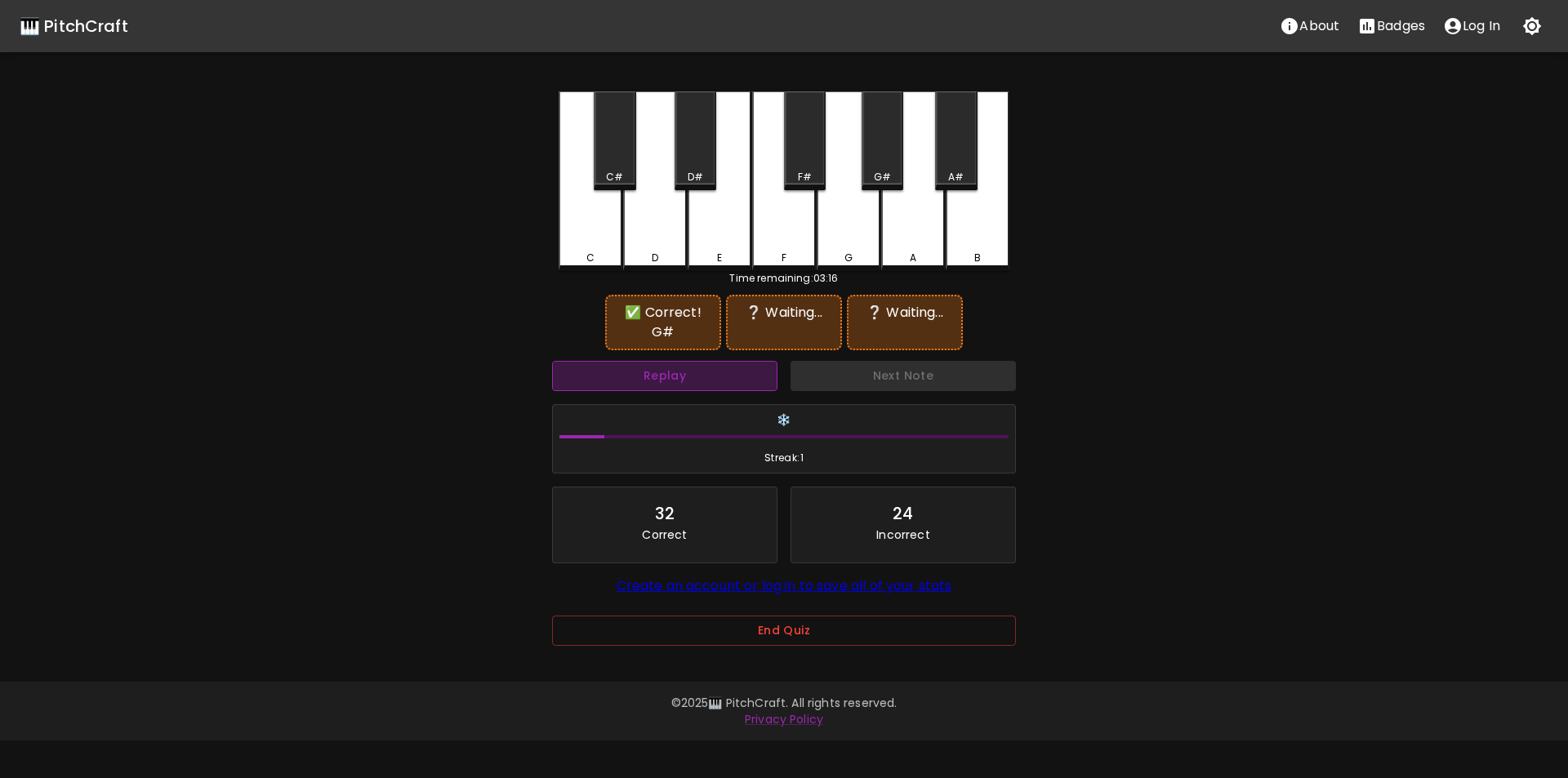
click at [729, 373] on button "Replay" at bounding box center [664, 376] width 225 height 31
click at [697, 174] on div "D#" at bounding box center [695, 177] width 15 height 14
click at [613, 169] on div "C#" at bounding box center [614, 141] width 42 height 99
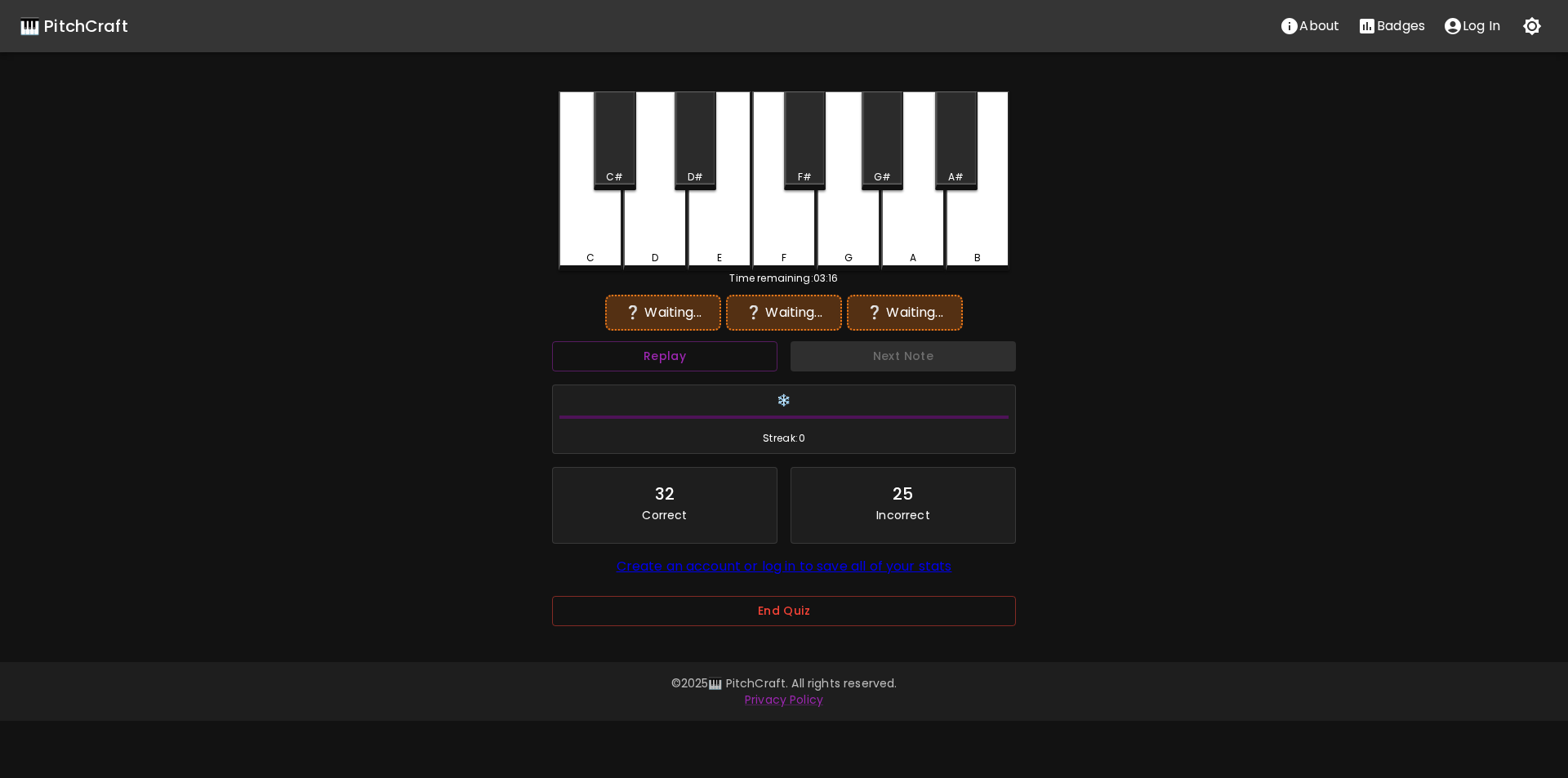
click at [664, 225] on div "D" at bounding box center [655, 181] width 64 height 179
click at [693, 177] on div "D#" at bounding box center [695, 177] width 15 height 14
click at [733, 226] on div "E" at bounding box center [719, 179] width 64 height 176
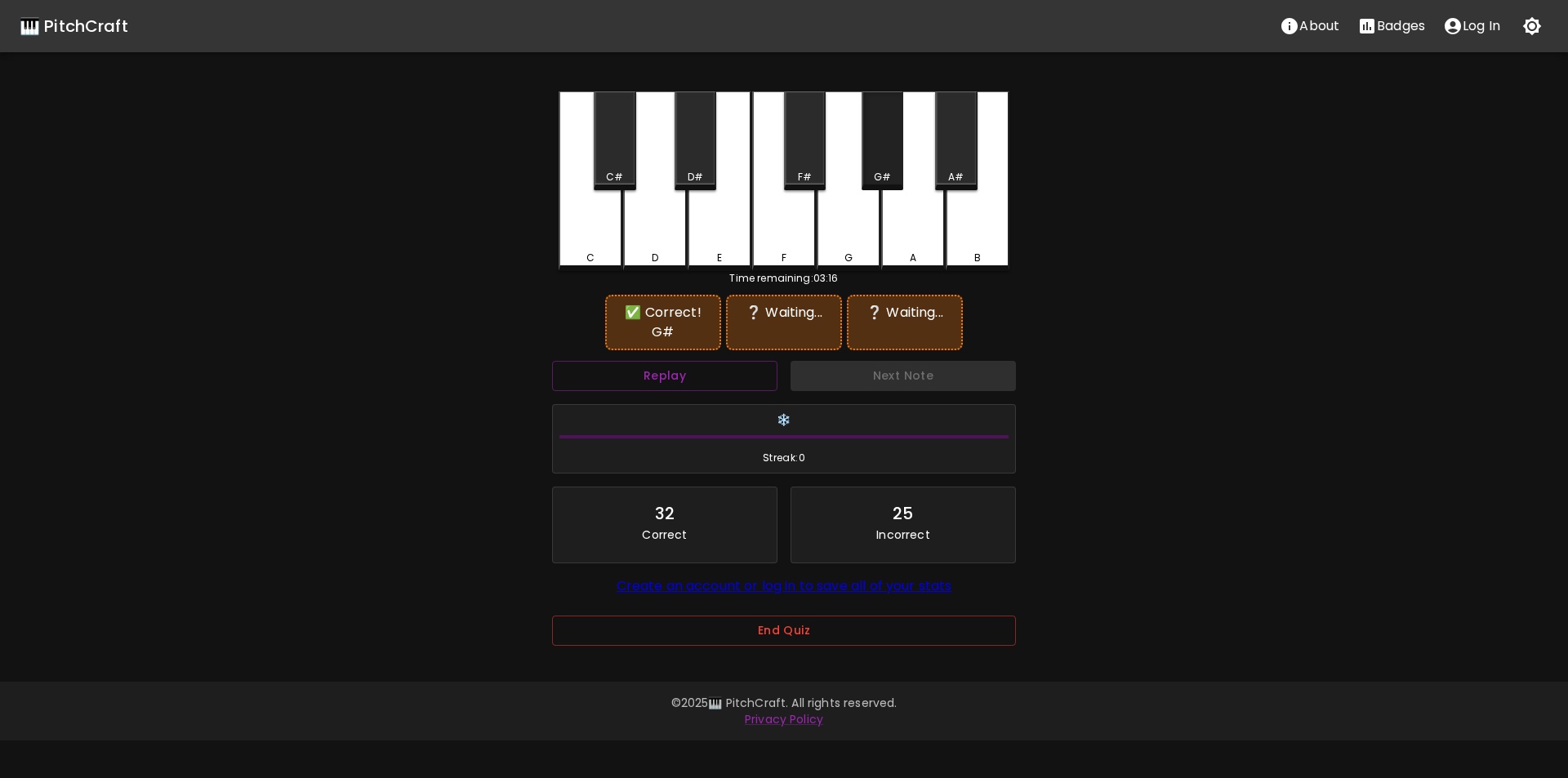
click at [898, 161] on div "G#" at bounding box center [882, 141] width 42 height 99
click at [699, 162] on div "D#" at bounding box center [695, 141] width 42 height 99
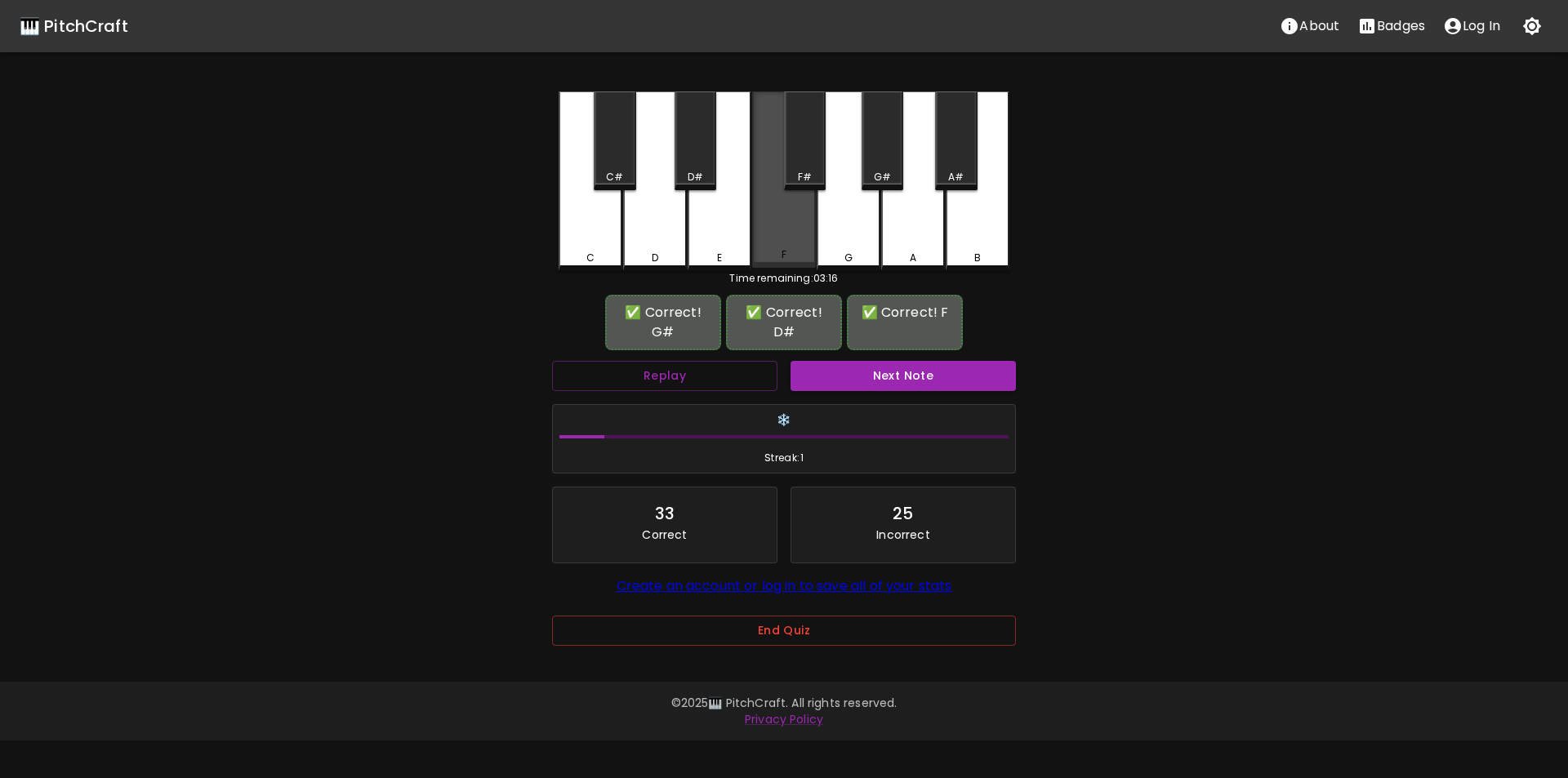
click at [805, 229] on div "F" at bounding box center [784, 179] width 64 height 176
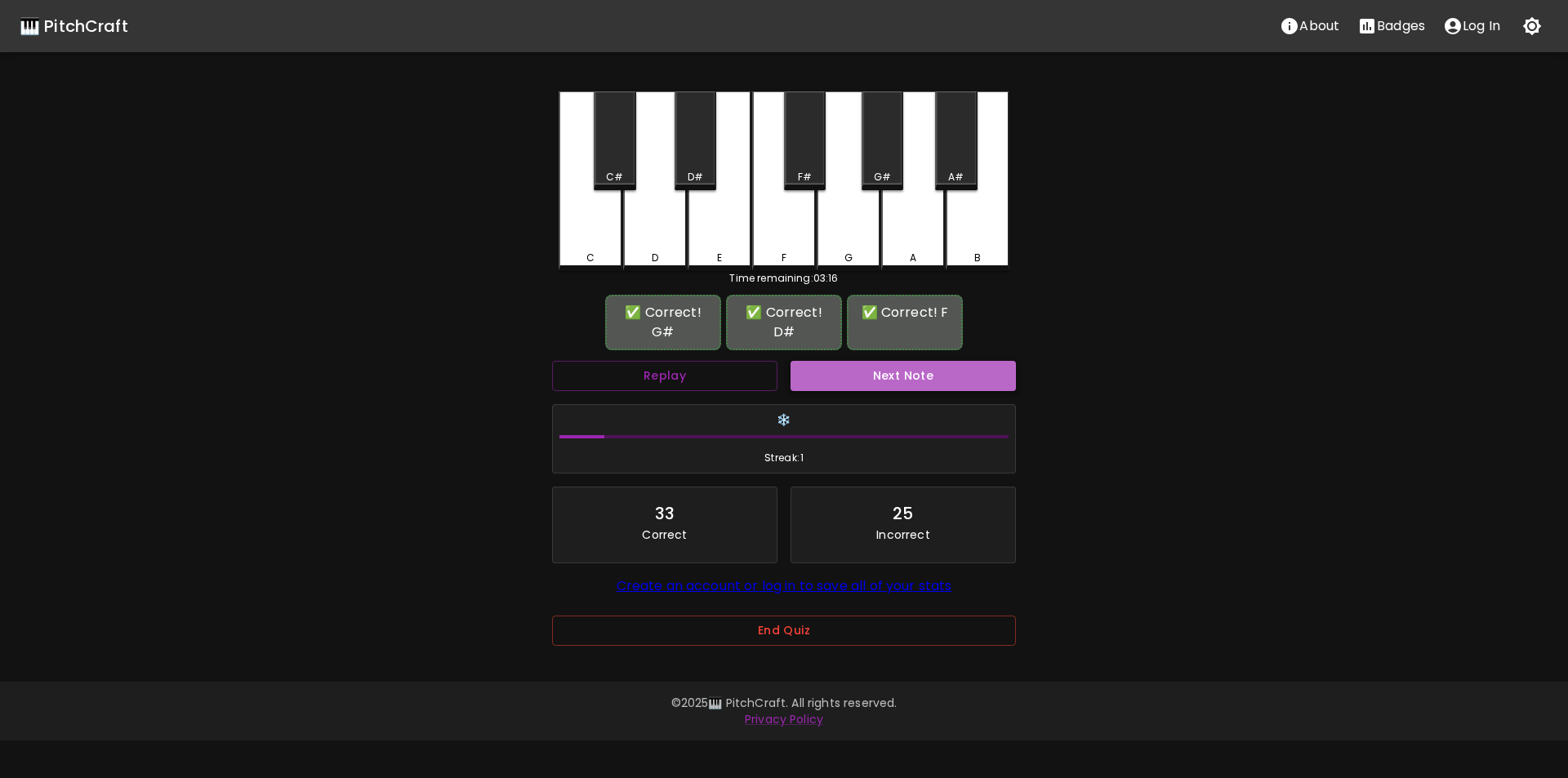
click at [869, 373] on button "Next Note" at bounding box center [903, 376] width 225 height 31
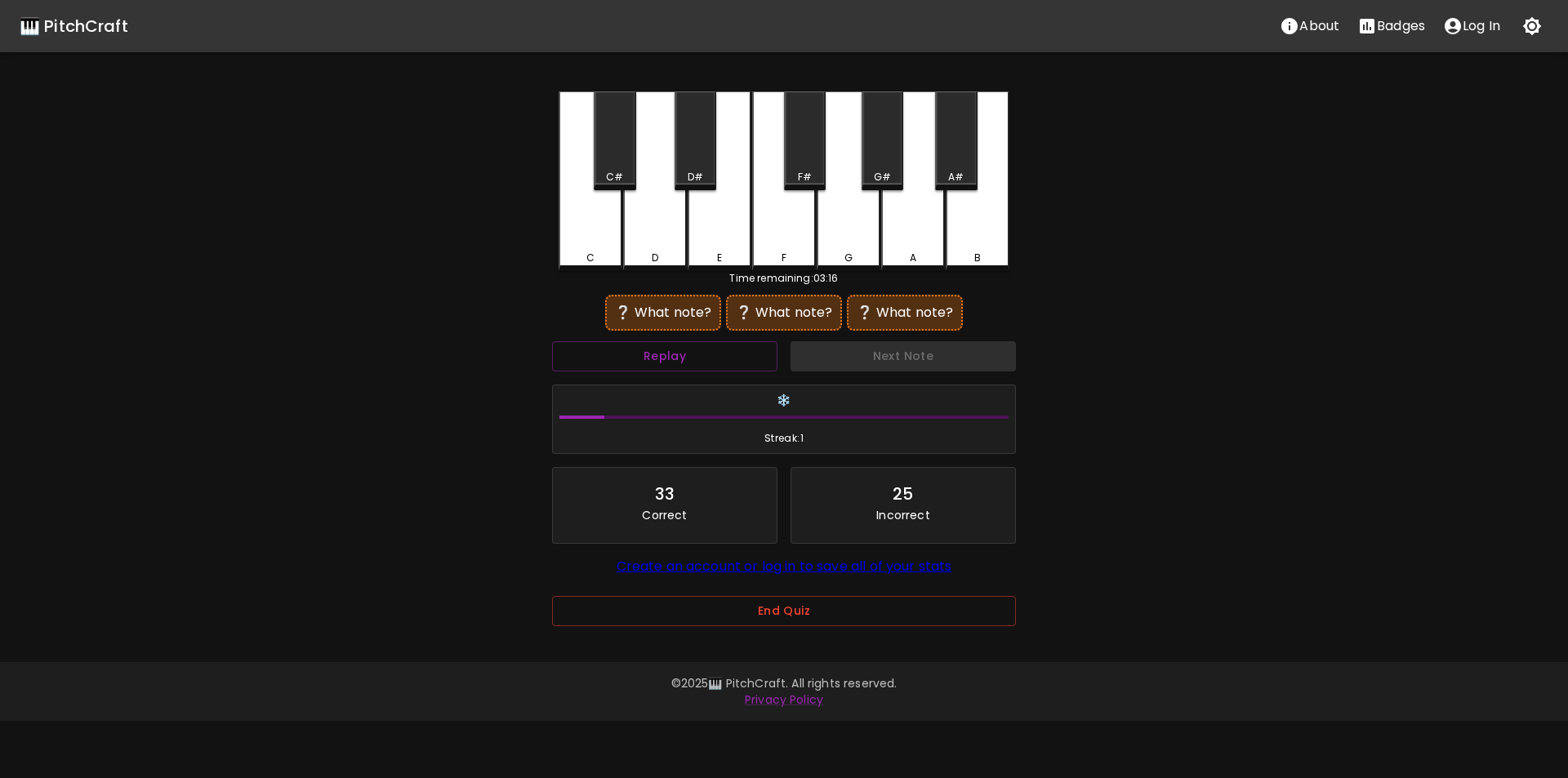
click at [879, 169] on div "G#" at bounding box center [882, 141] width 42 height 99
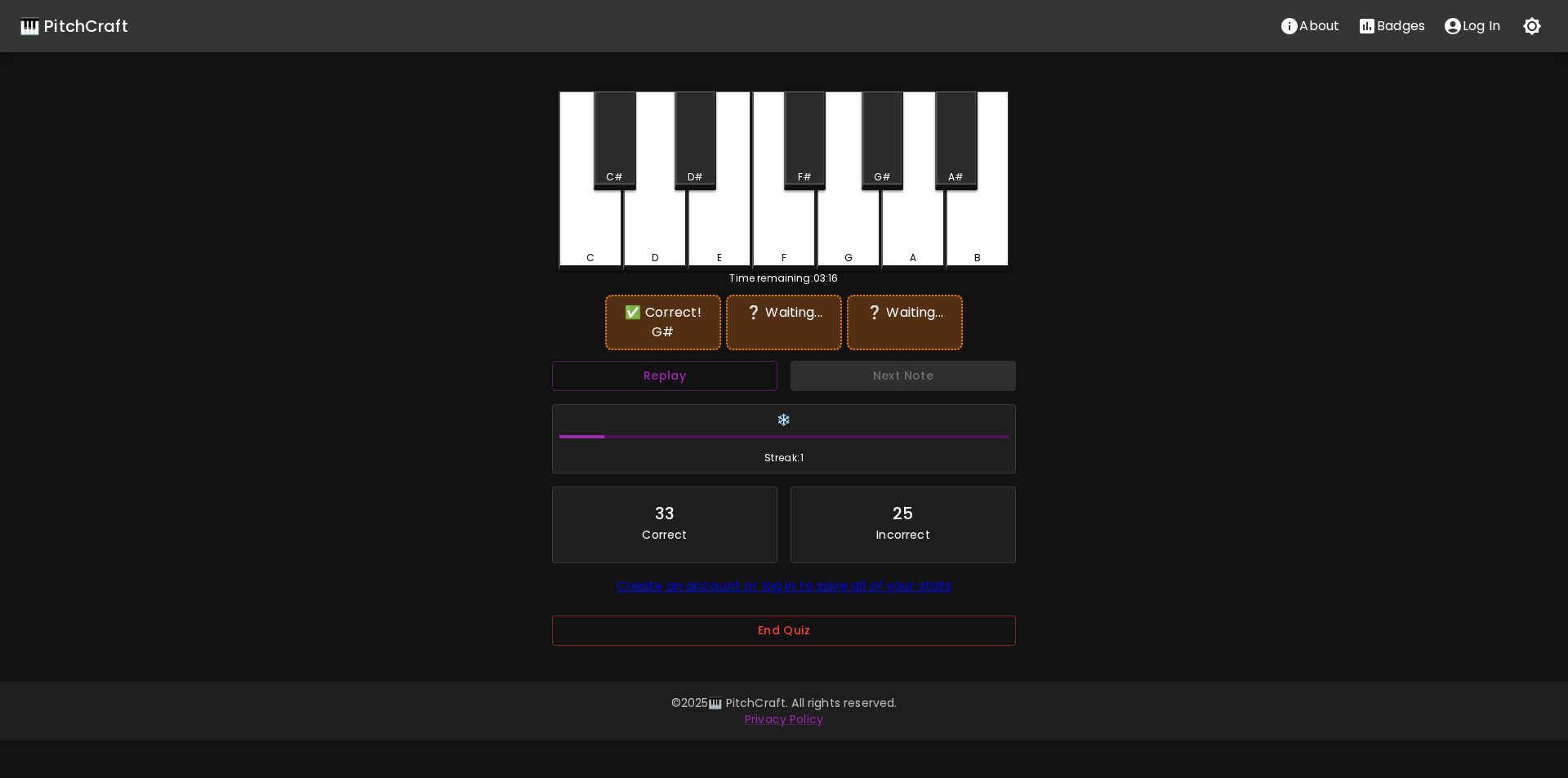
click at [619, 159] on div "C#" at bounding box center [614, 141] width 42 height 99
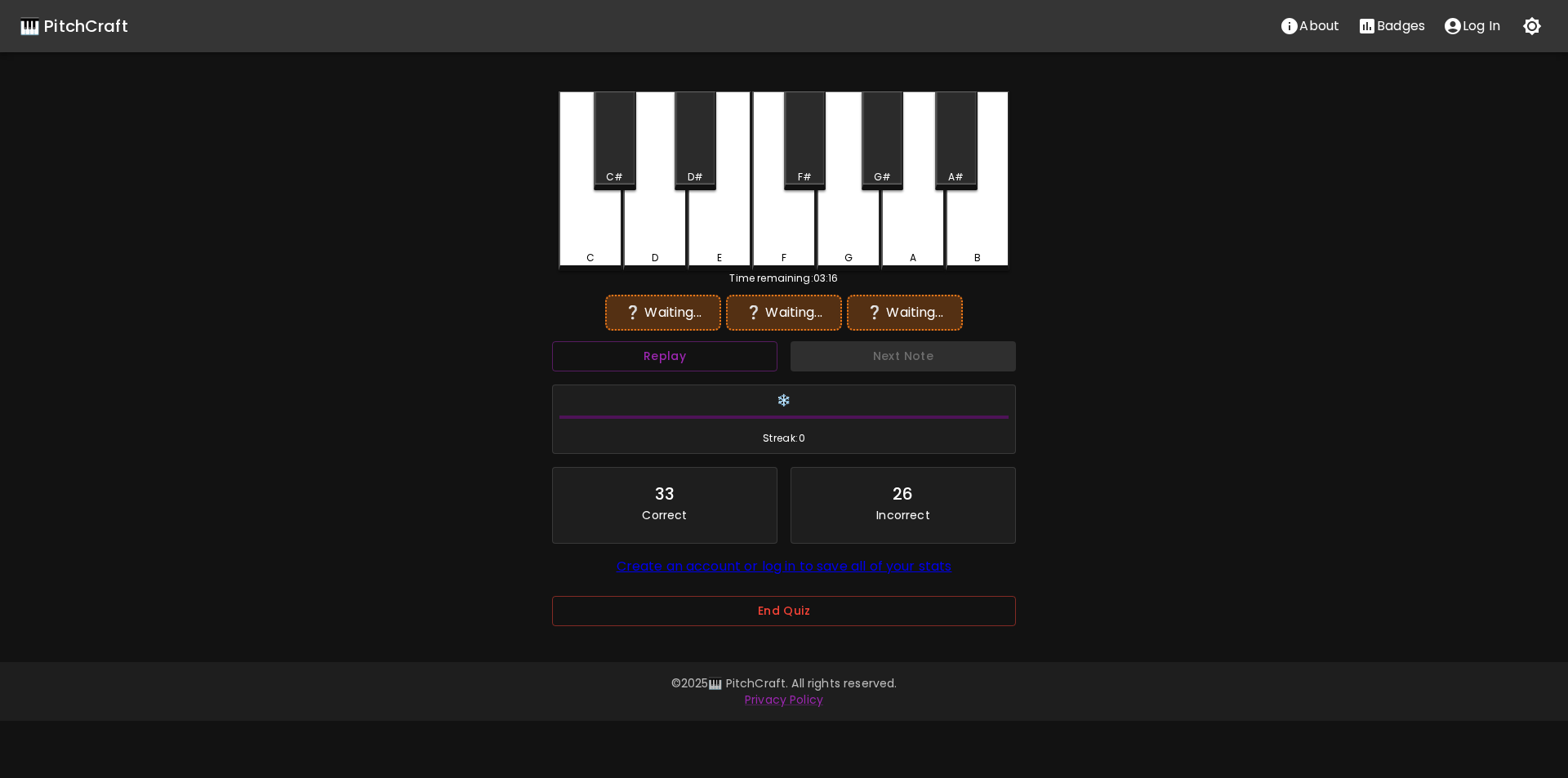
click at [888, 167] on div "G#" at bounding box center [882, 141] width 42 height 99
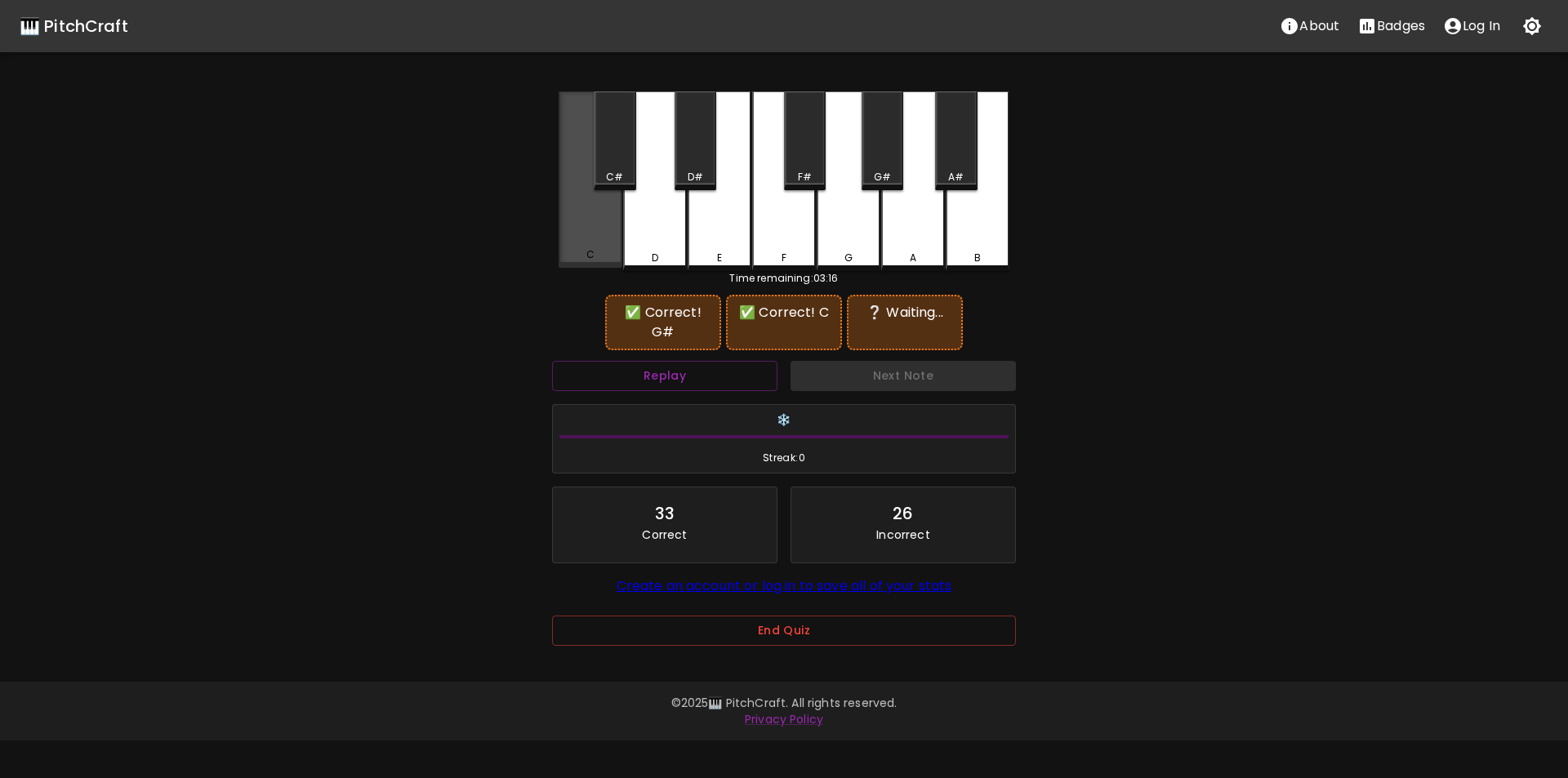
click at [599, 237] on div "C" at bounding box center [590, 179] width 64 height 176
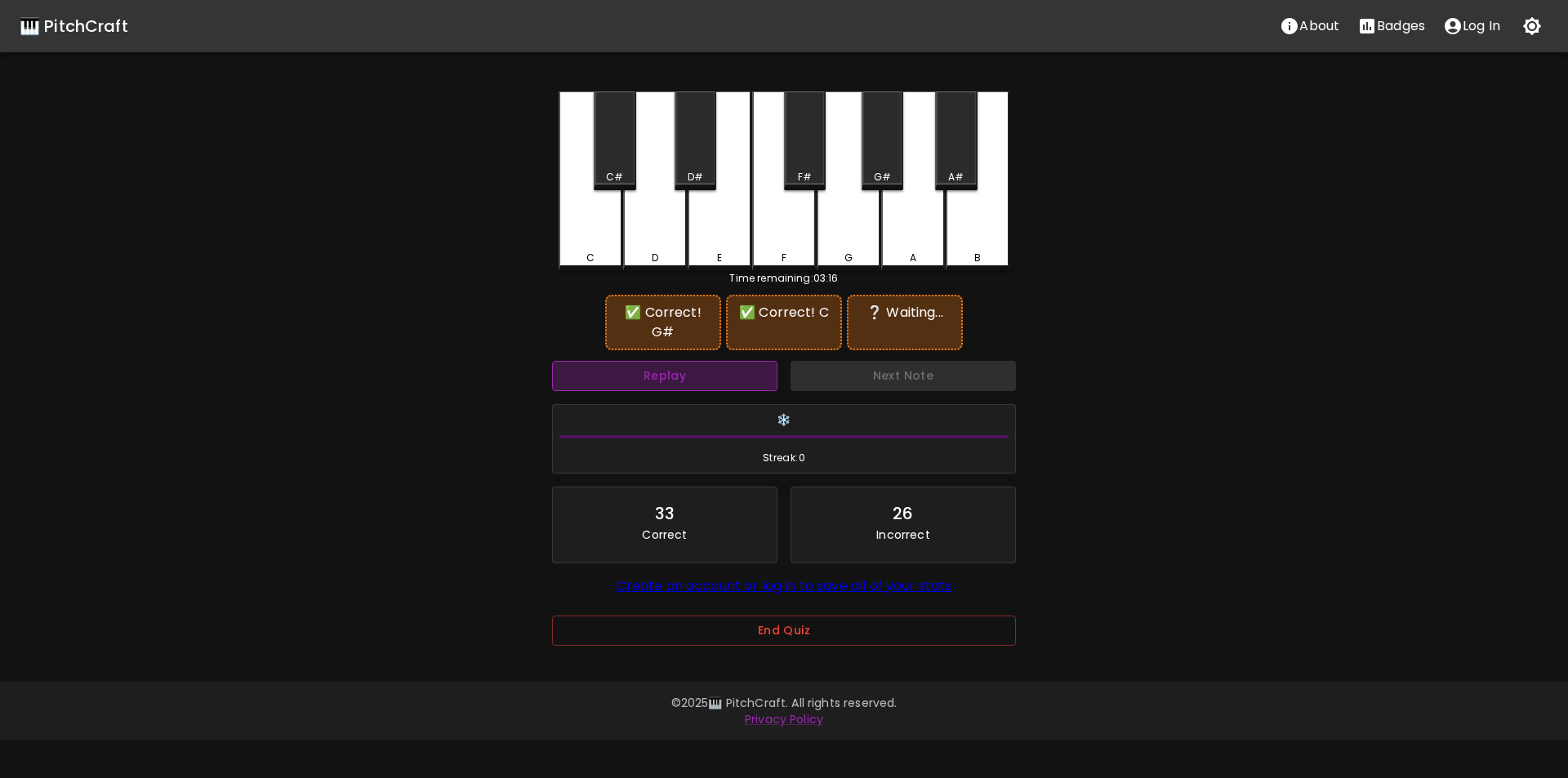
click at [675, 372] on button "Replay" at bounding box center [664, 376] width 225 height 31
click at [967, 156] on div "A#" at bounding box center [955, 141] width 42 height 99
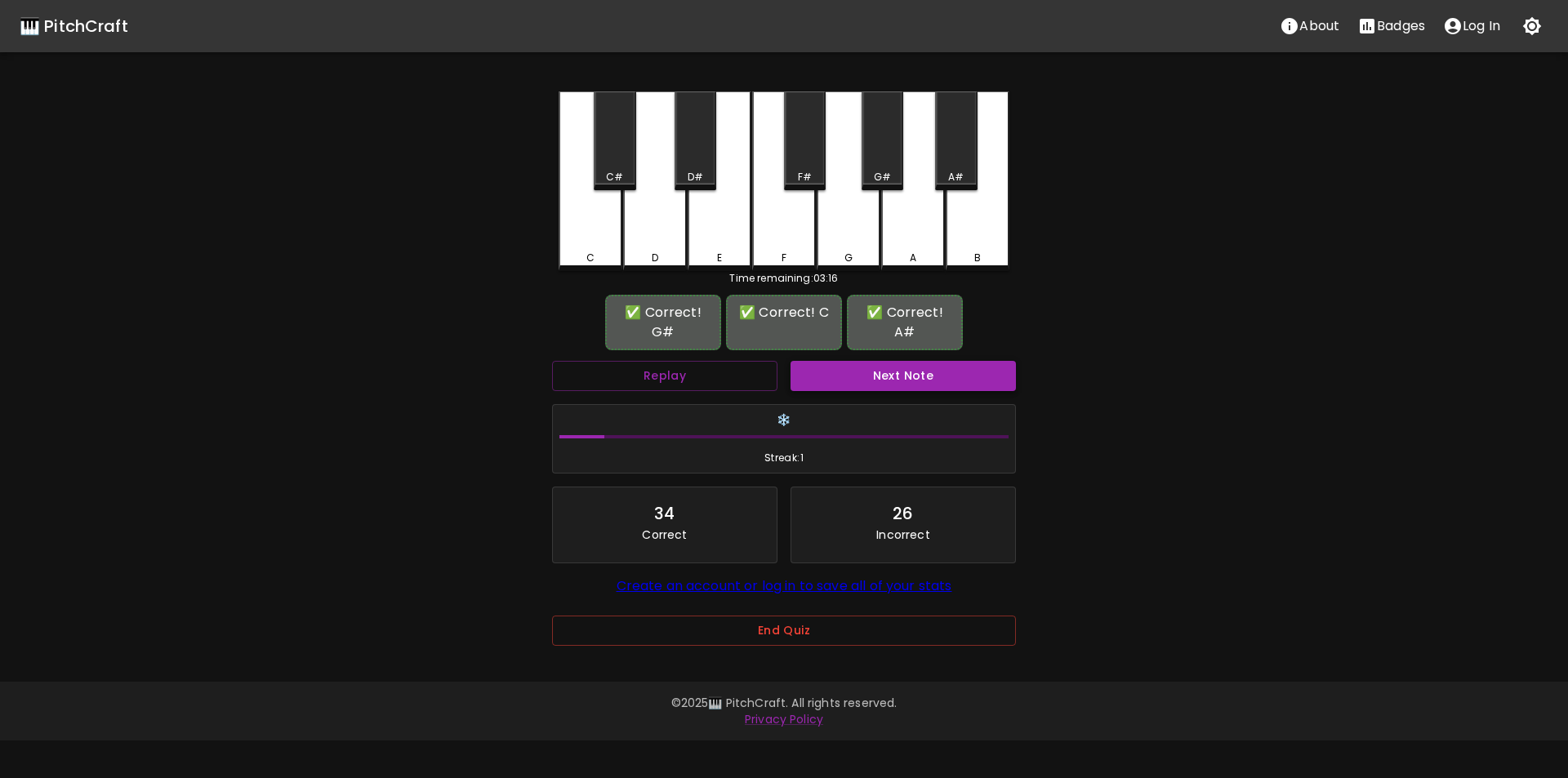
click at [847, 369] on button "Next Note" at bounding box center [903, 376] width 225 height 31
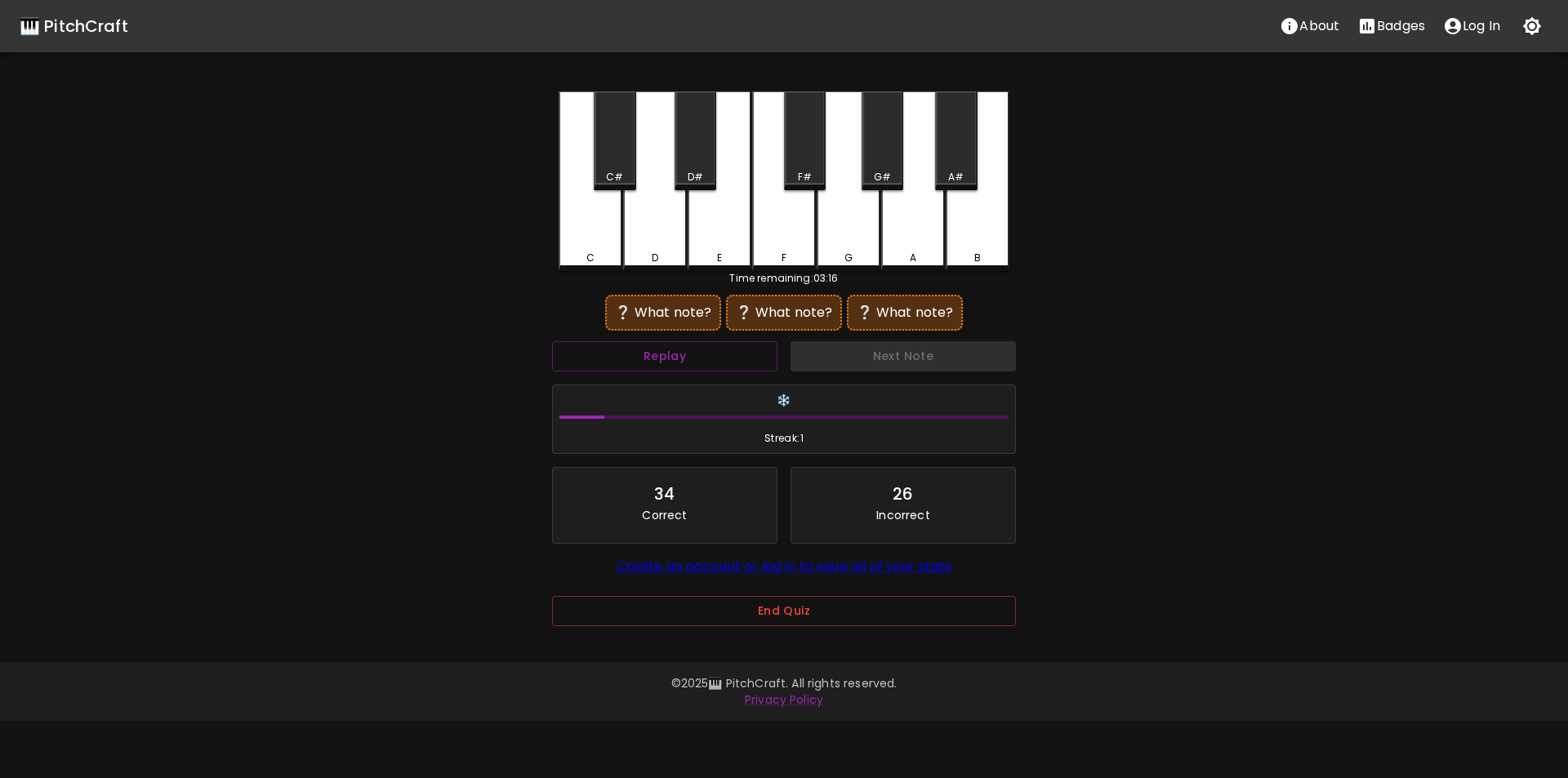
click at [958, 173] on div "A#" at bounding box center [956, 177] width 15 height 14
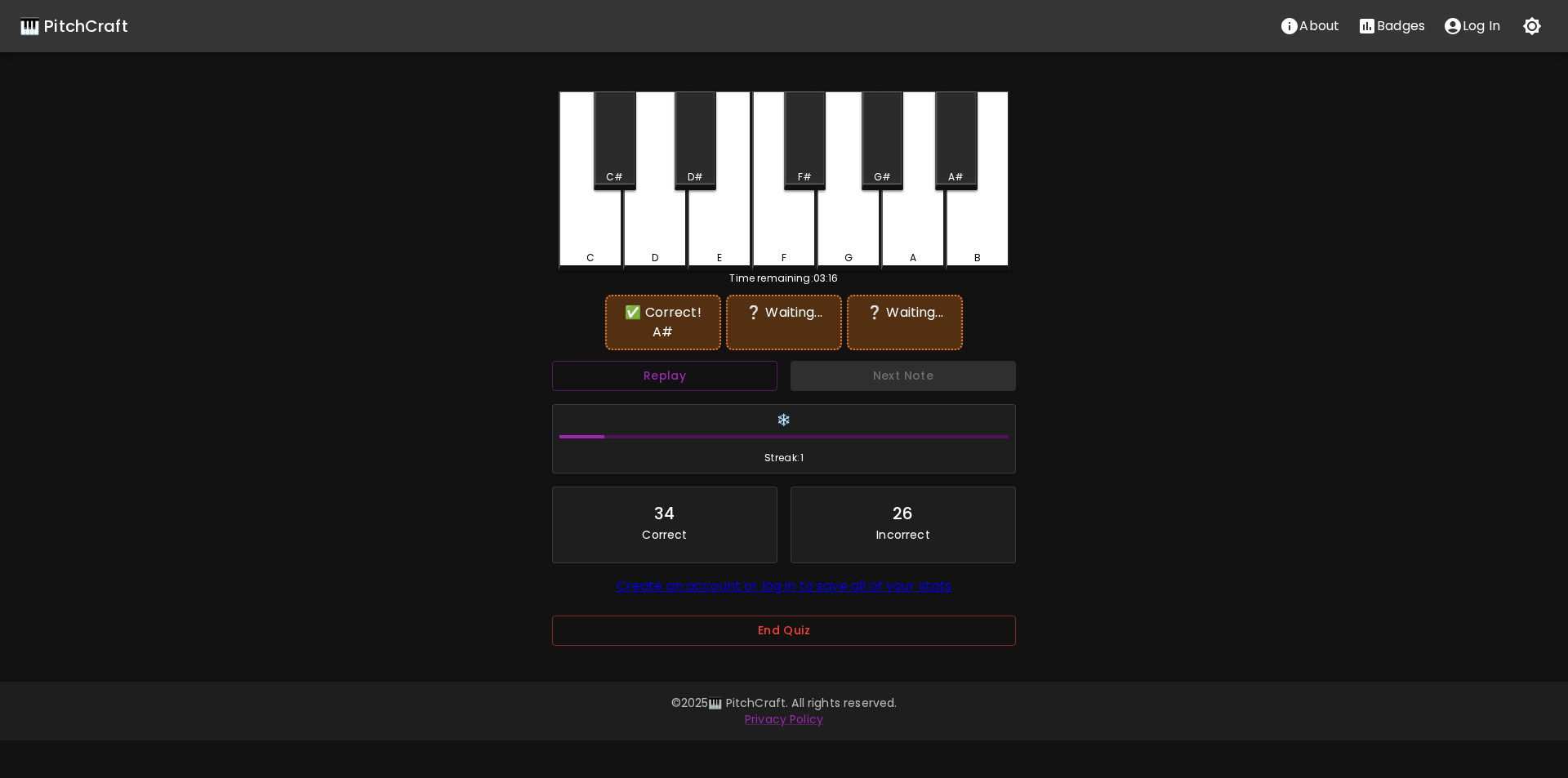
click at [612, 176] on div "C#" at bounding box center [614, 177] width 17 height 14
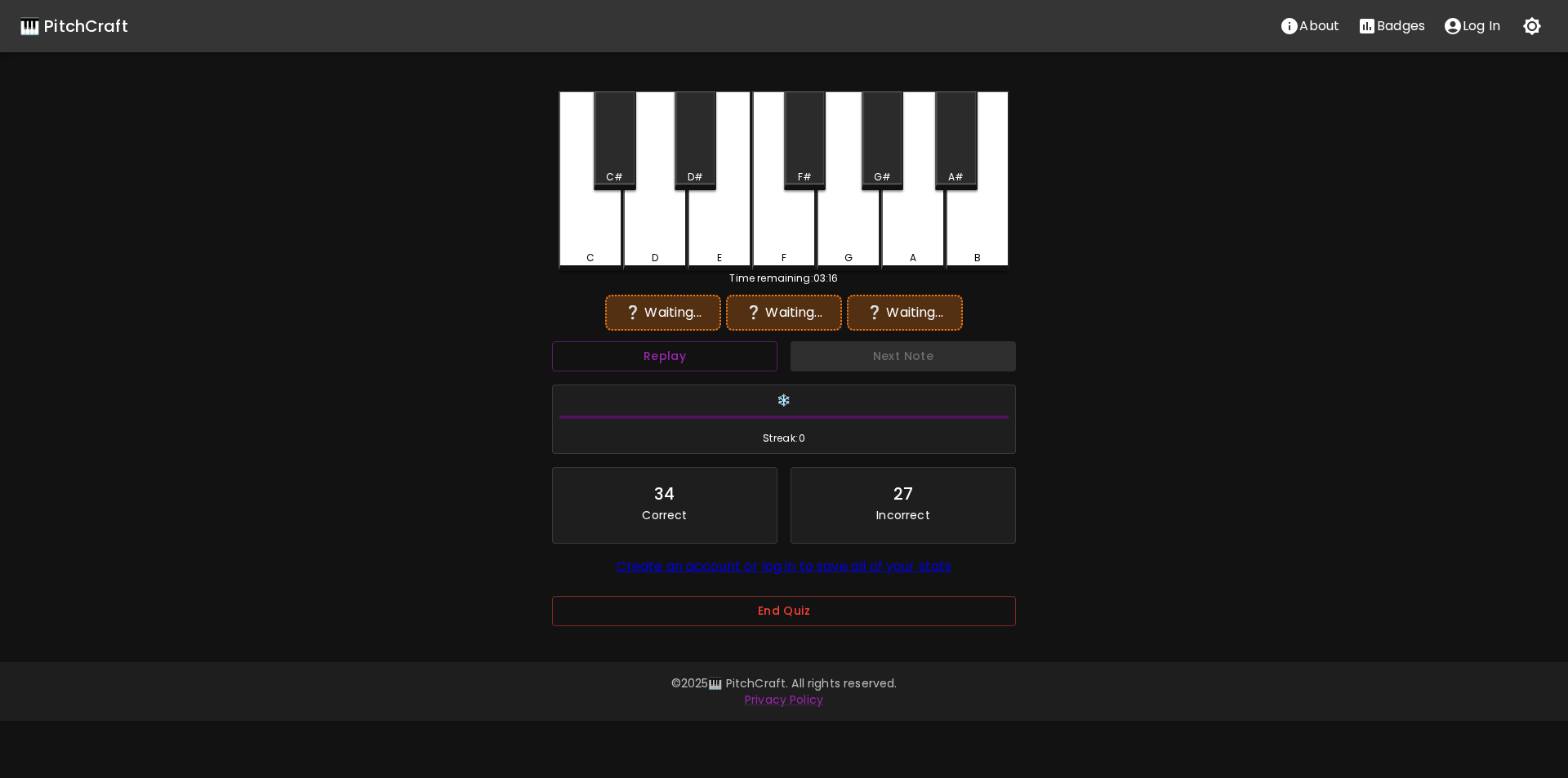
click at [952, 162] on div "A#" at bounding box center [955, 141] width 42 height 99
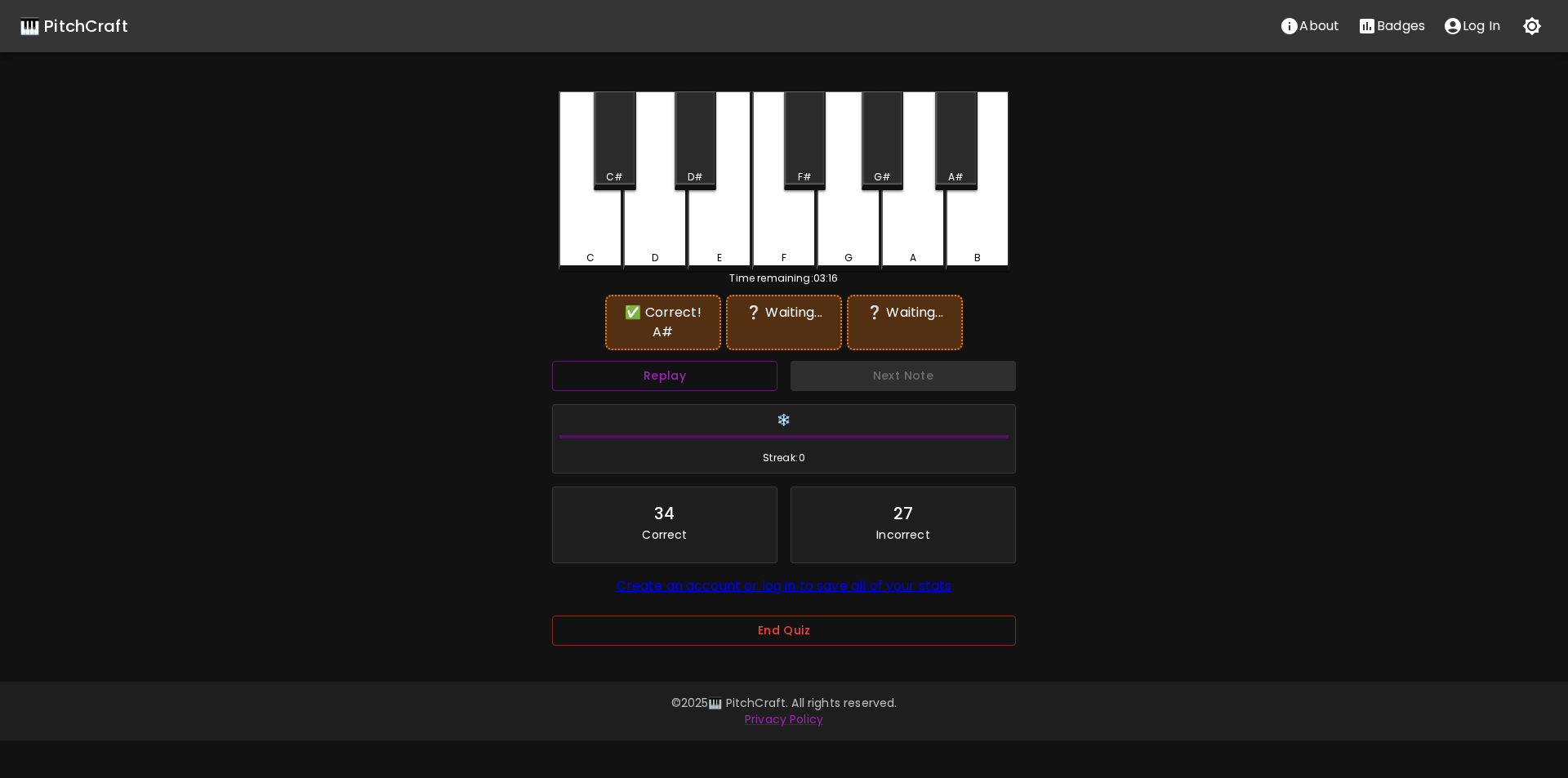
click at [575, 230] on div "C" at bounding box center [590, 181] width 64 height 179
click at [653, 361] on button "Replay" at bounding box center [664, 376] width 225 height 31
click at [888, 184] on div "G#" at bounding box center [882, 177] width 17 height 14
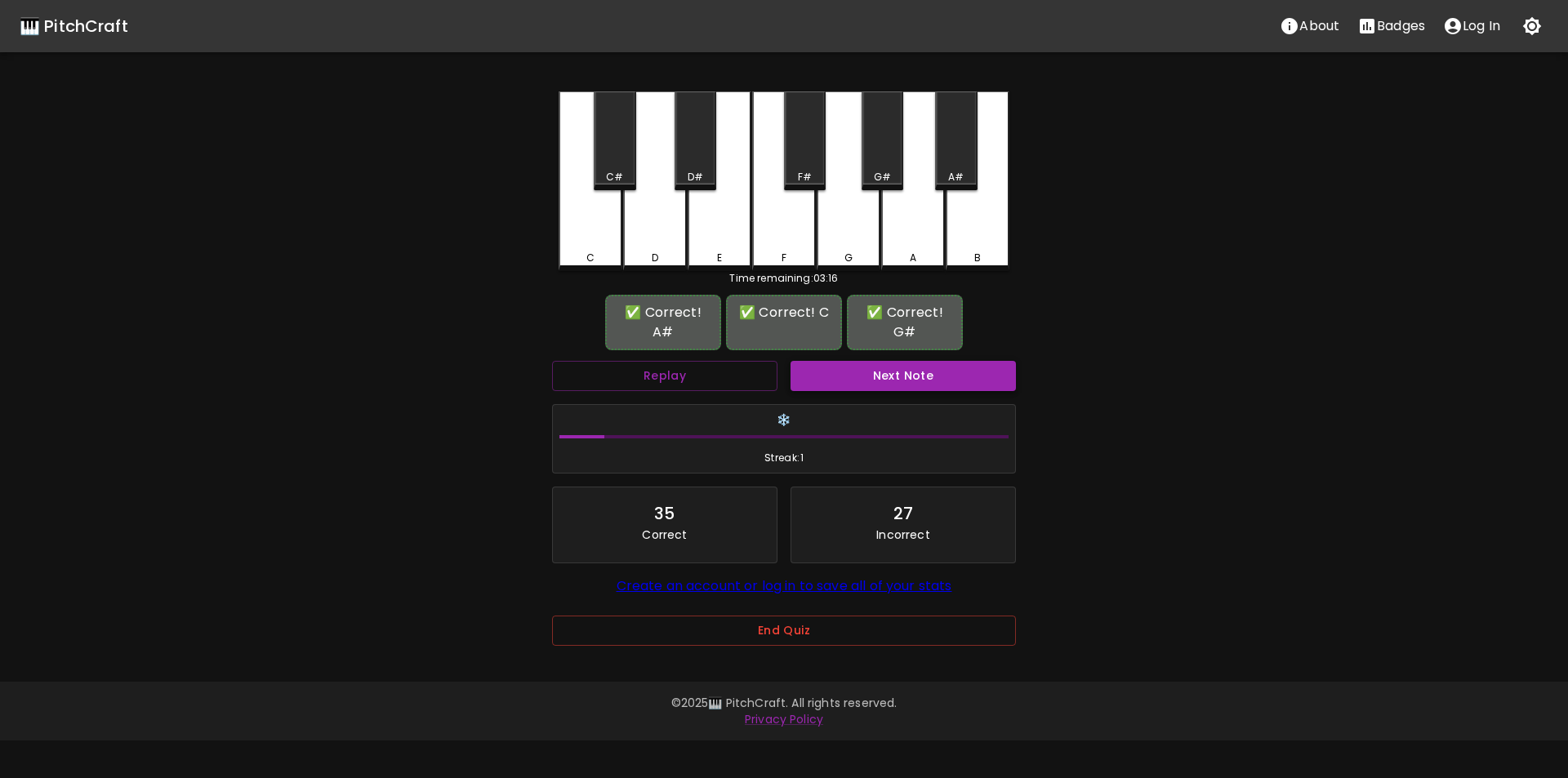
click at [887, 369] on button "Next Note" at bounding box center [903, 376] width 225 height 31
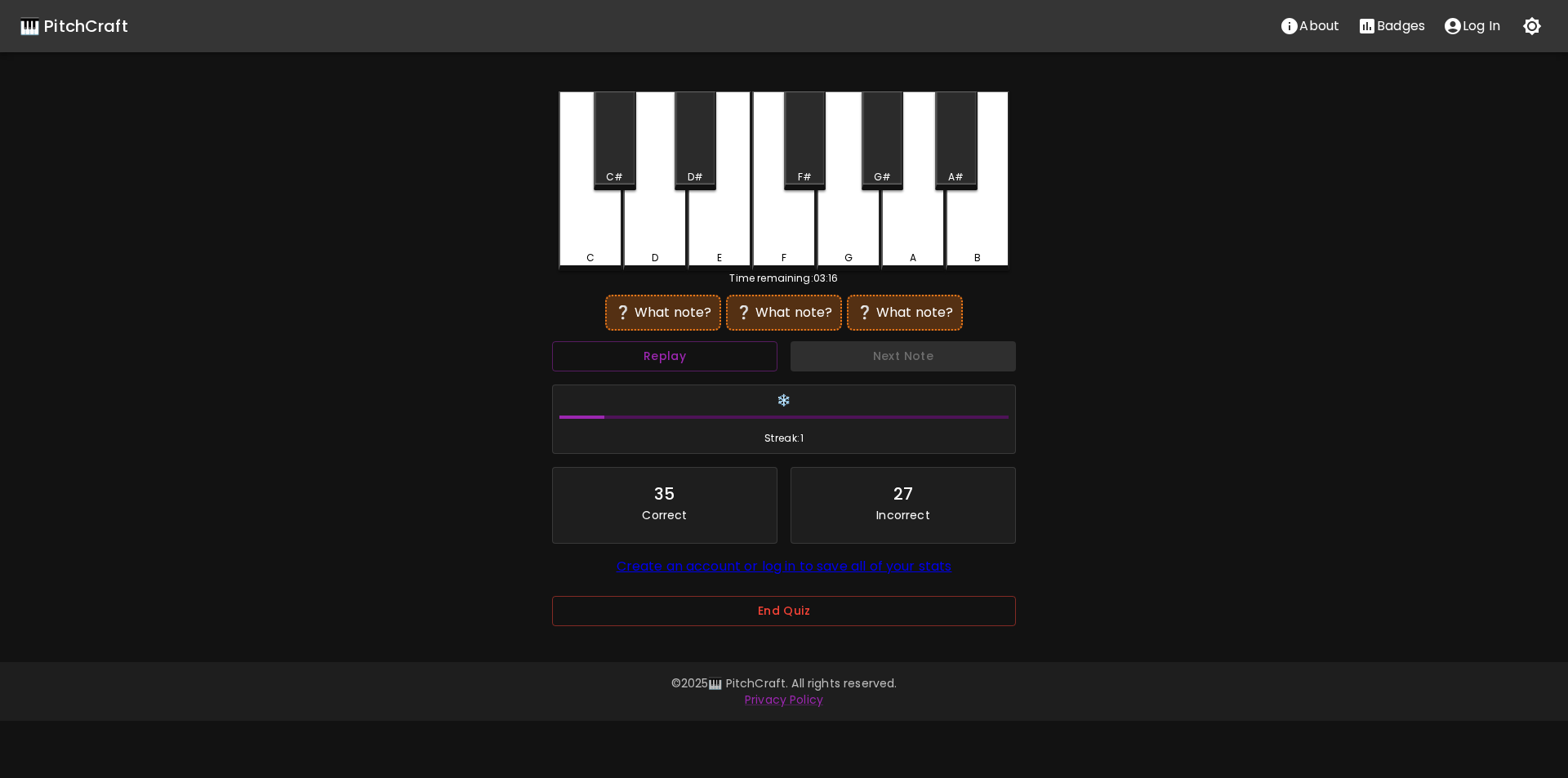
click at [652, 236] on div "D" at bounding box center [655, 181] width 64 height 179
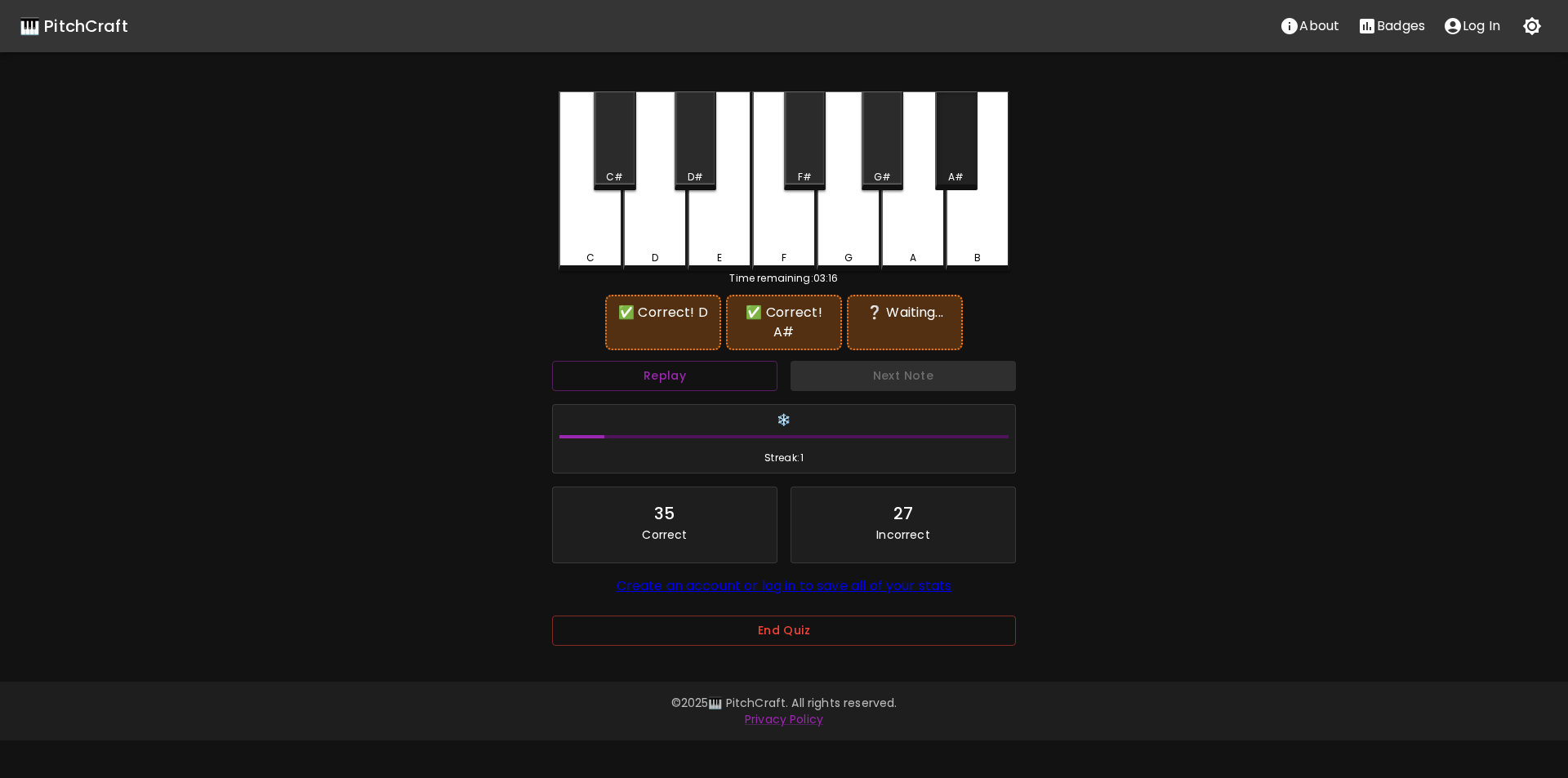
click at [957, 168] on div "A#" at bounding box center [955, 141] width 42 height 99
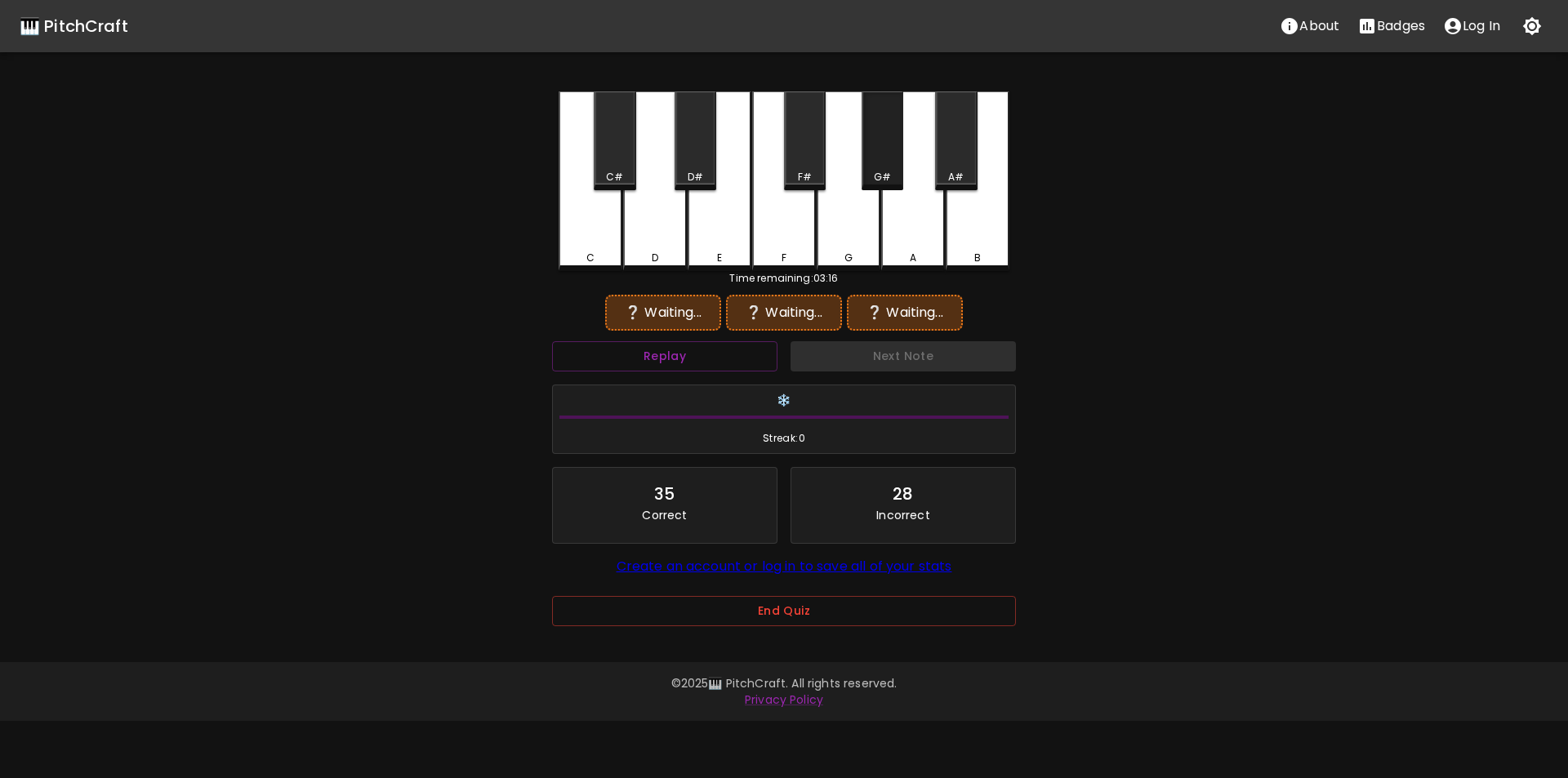
click at [881, 173] on div "G#" at bounding box center [882, 177] width 17 height 14
drag, startPoint x: 650, startPoint y: 241, endPoint x: 699, endPoint y: 227, distance: 51.0
click at [653, 241] on div "D" at bounding box center [655, 179] width 64 height 176
click at [963, 165] on div "A#" at bounding box center [955, 141] width 42 height 99
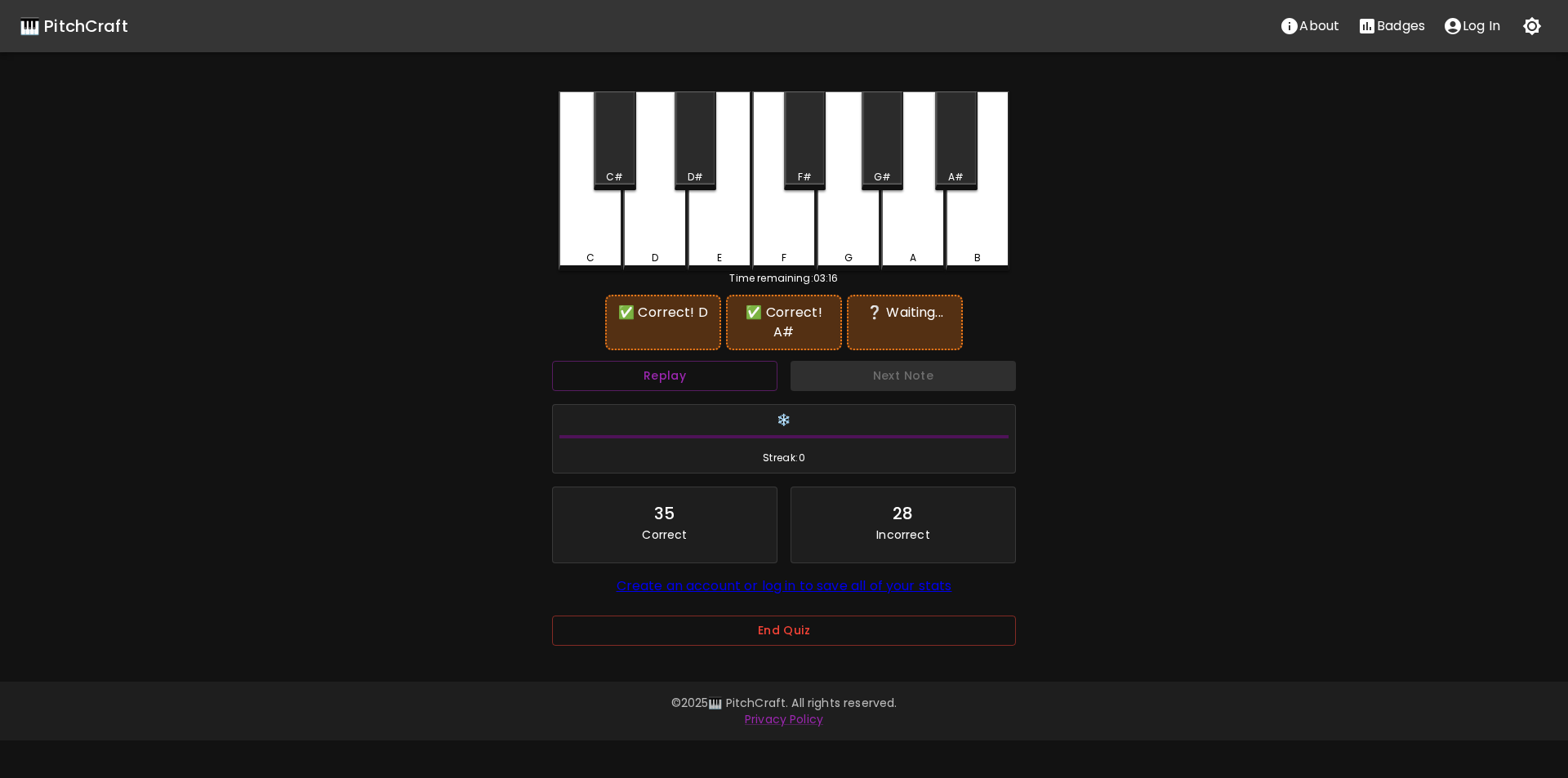
click at [904, 208] on div "A" at bounding box center [913, 181] width 64 height 179
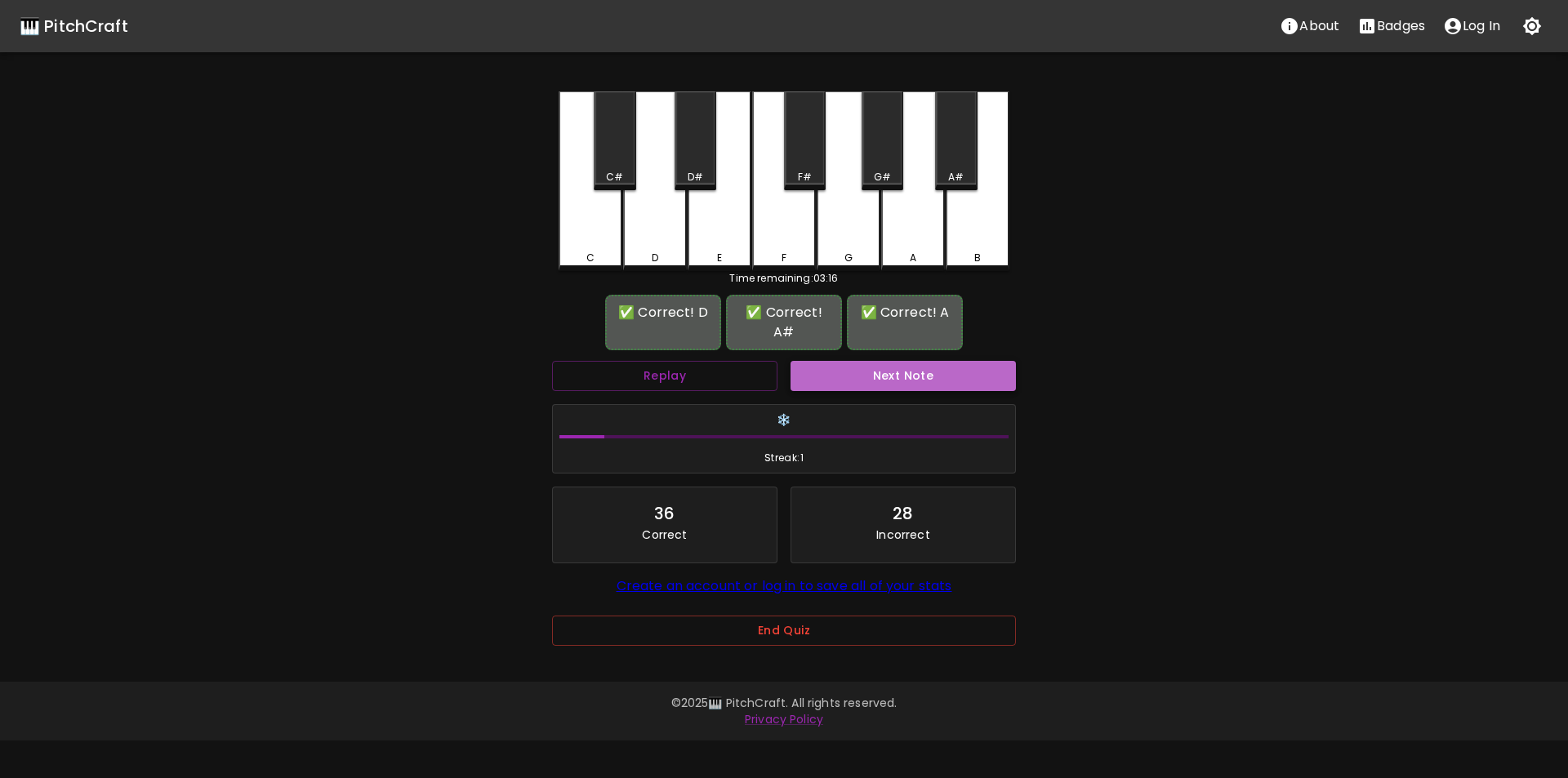
click at [880, 361] on button "Next Note" at bounding box center [903, 376] width 225 height 31
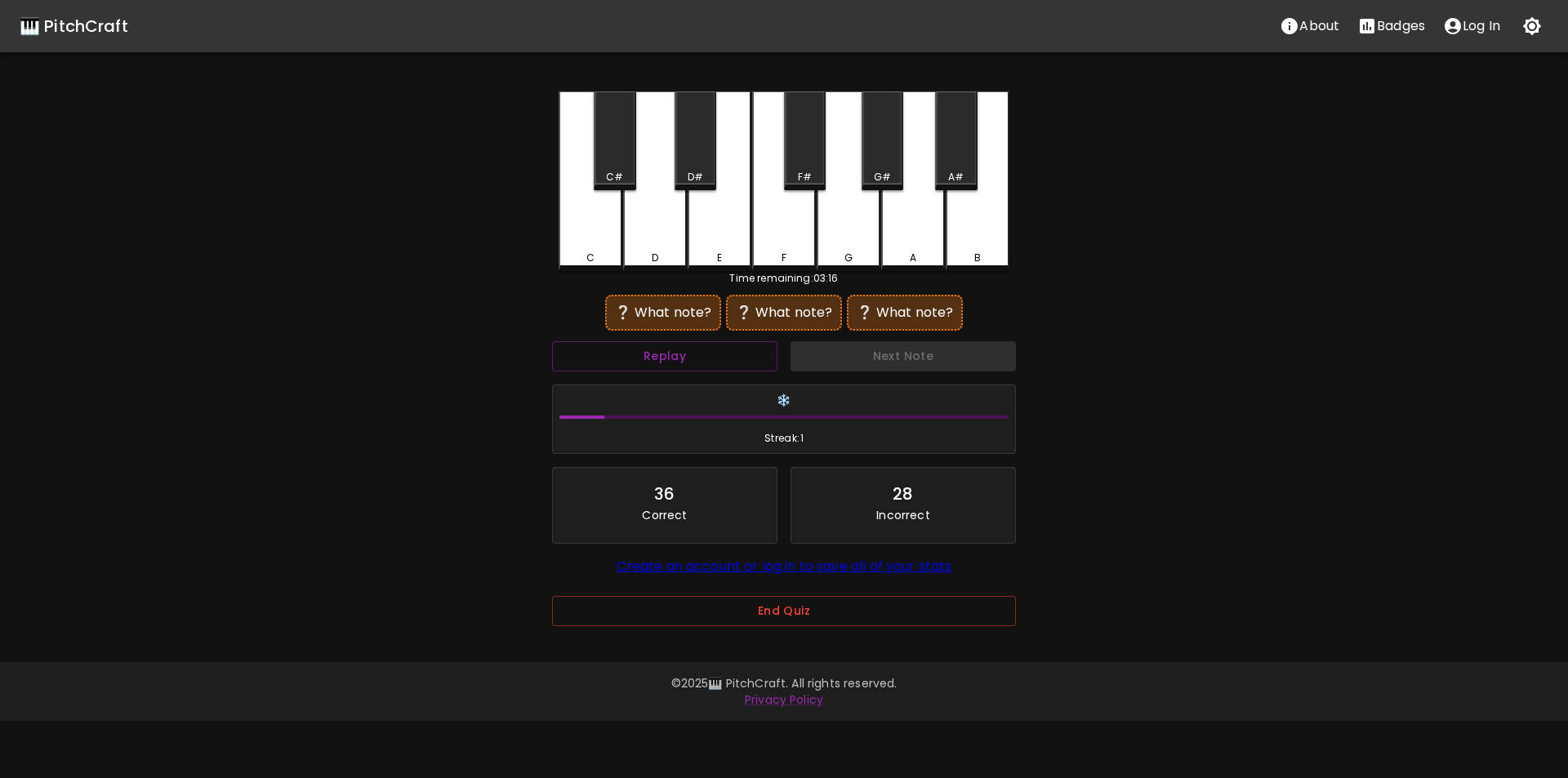
click at [980, 229] on div "B" at bounding box center [978, 181] width 64 height 179
click at [948, 165] on div "A#" at bounding box center [955, 141] width 42 height 99
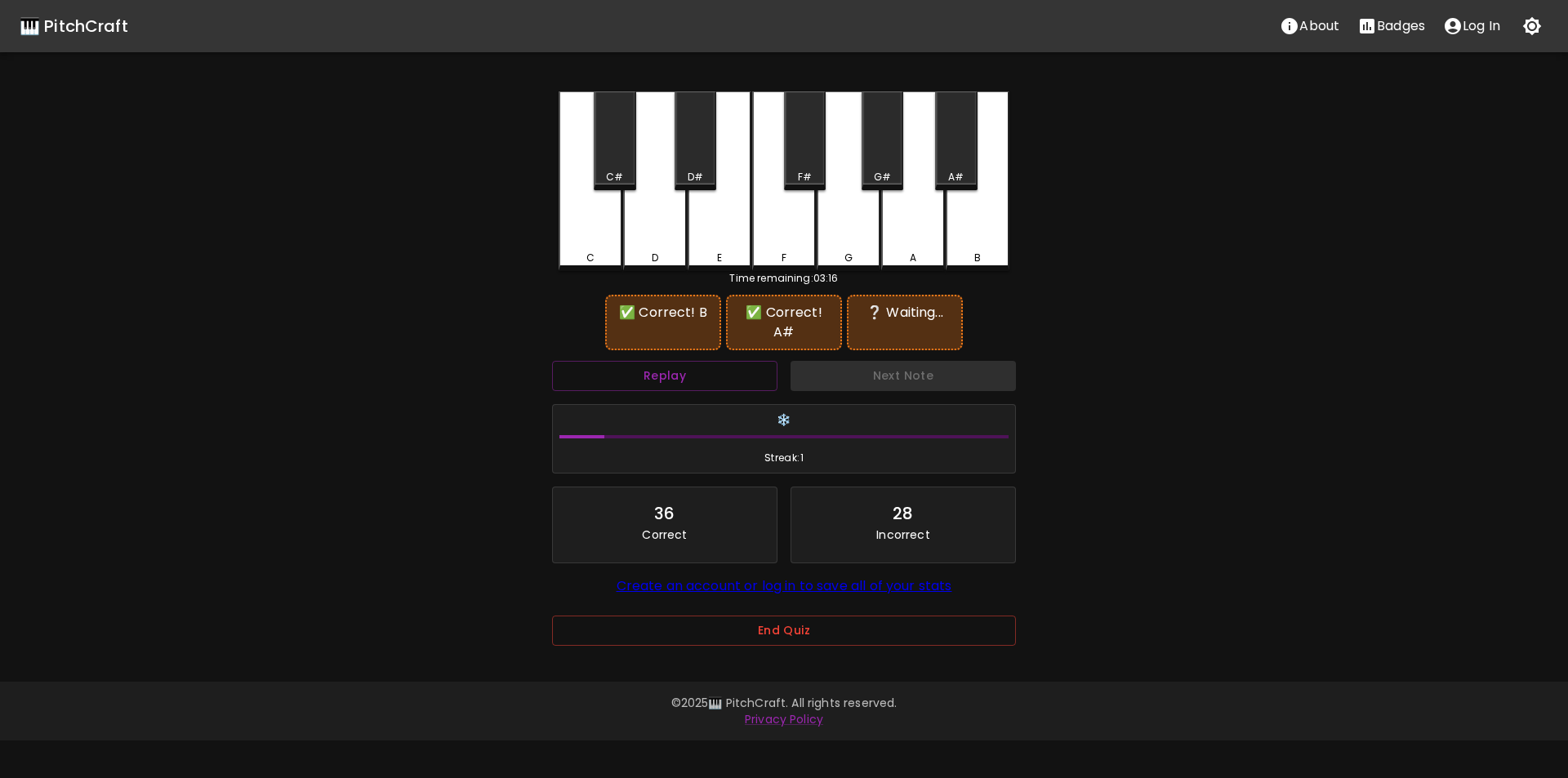
click at [617, 162] on div "C#" at bounding box center [614, 141] width 42 height 99
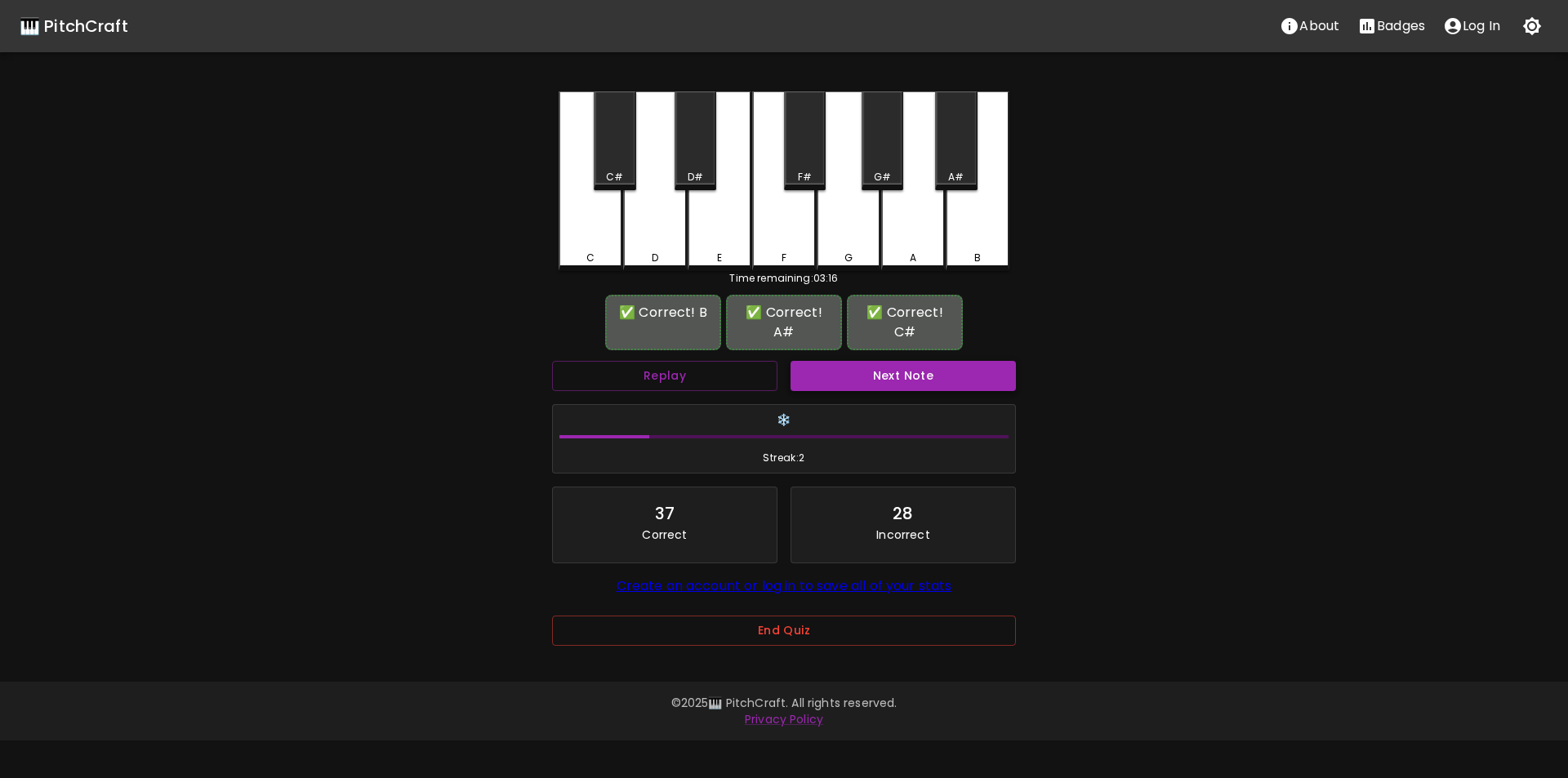
click at [894, 373] on button "Next Note" at bounding box center [903, 376] width 225 height 31
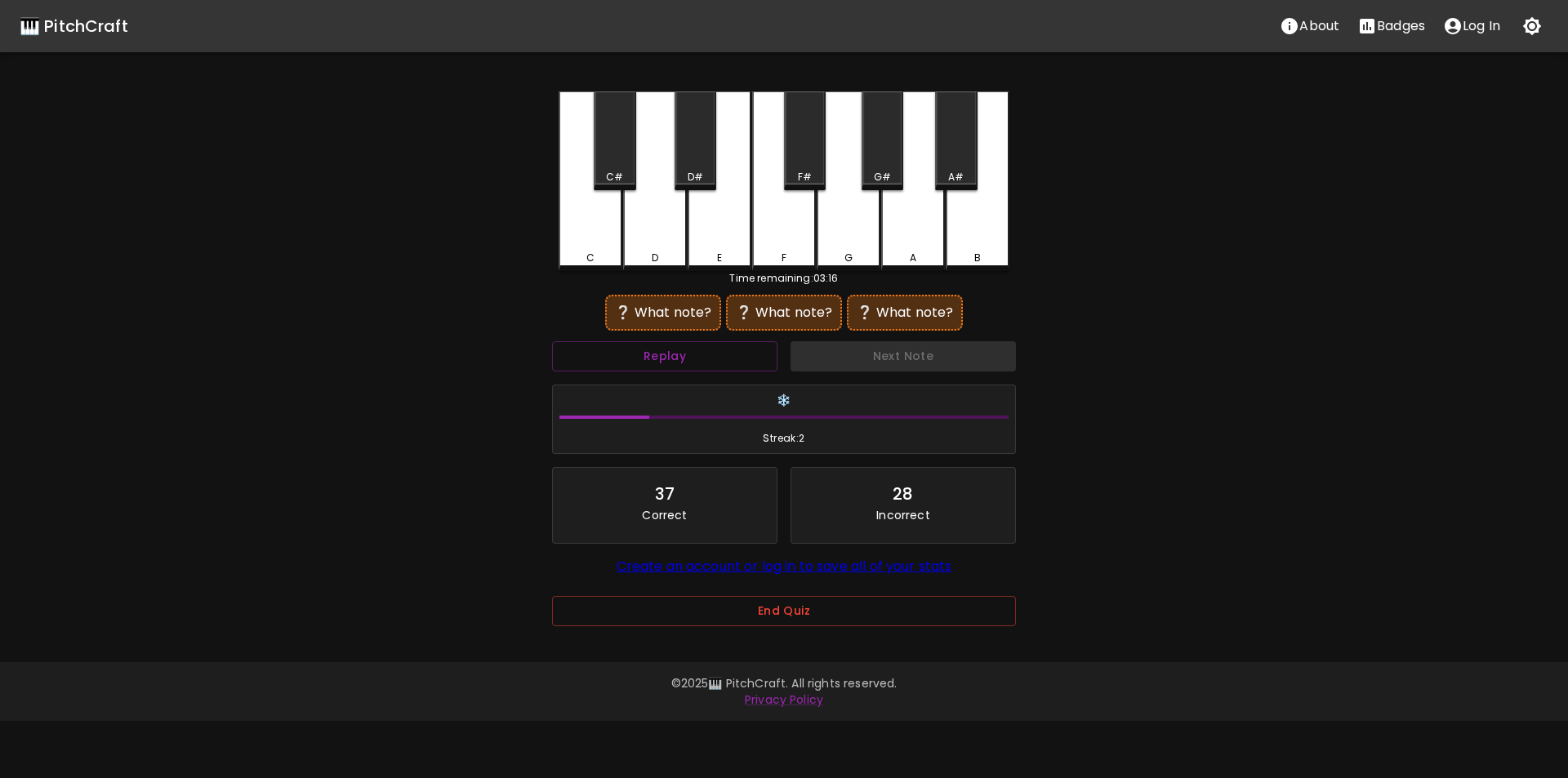
drag, startPoint x: 588, startPoint y: 236, endPoint x: 624, endPoint y: 209, distance: 45.0
click at [589, 238] on div "C" at bounding box center [590, 181] width 64 height 179
click at [710, 159] on div "D#" at bounding box center [695, 141] width 42 height 99
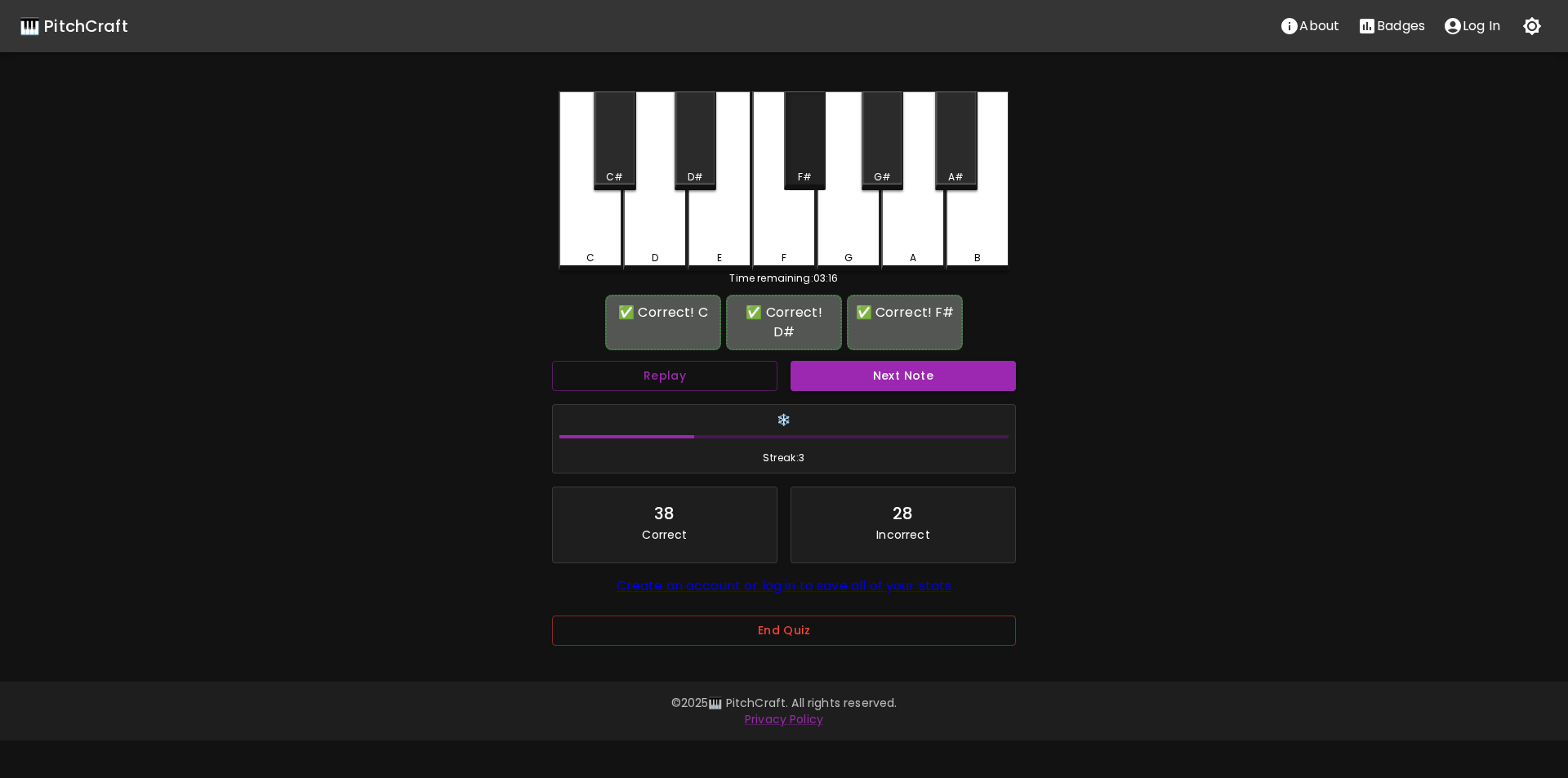
click at [813, 177] on div "F#" at bounding box center [805, 177] width 38 height 14
click at [870, 361] on button "Next Note" at bounding box center [903, 376] width 225 height 31
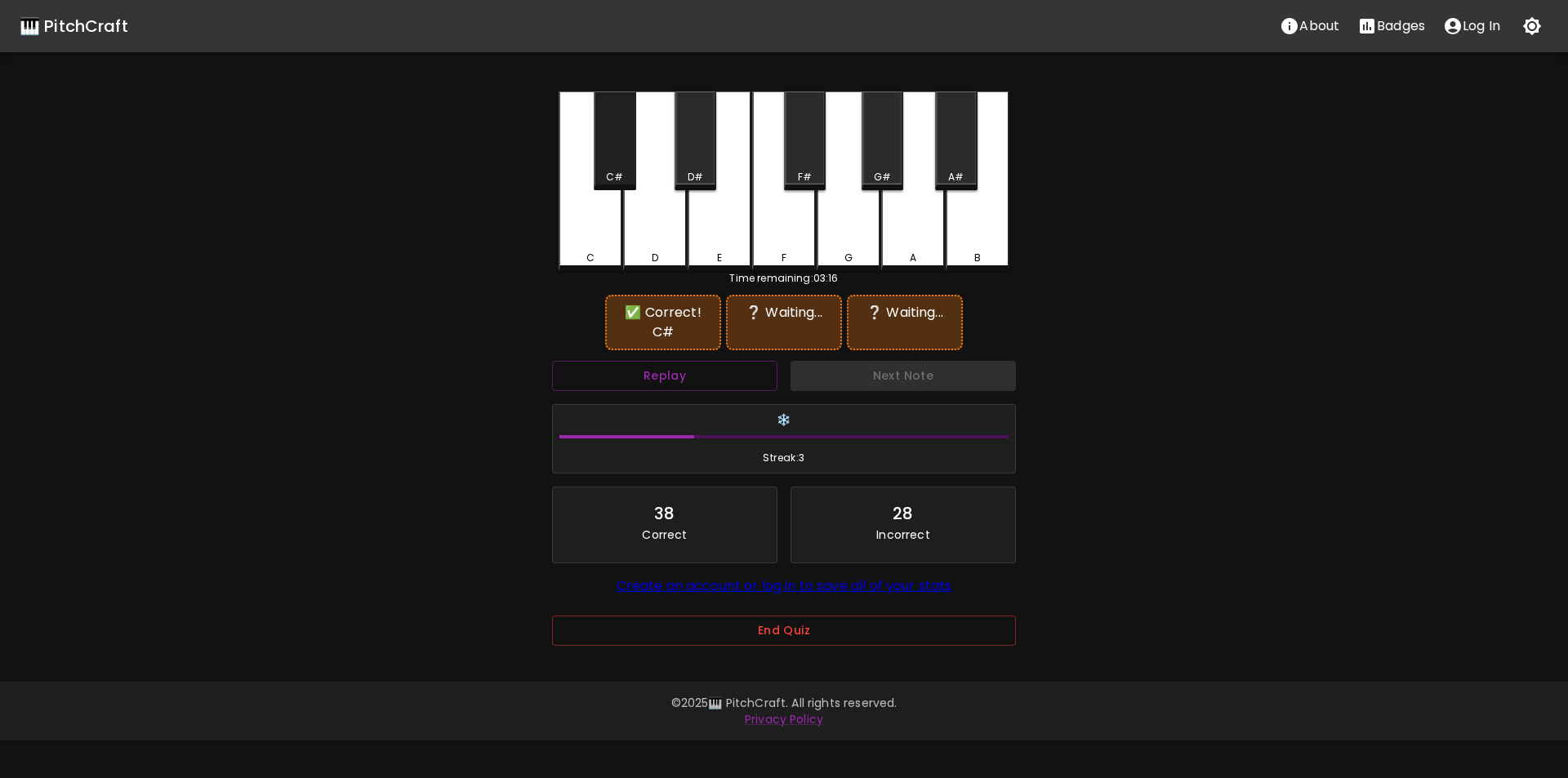
drag, startPoint x: 613, startPoint y: 169, endPoint x: 652, endPoint y: 185, distance: 42.2
click at [613, 170] on div "C#" at bounding box center [614, 141] width 42 height 99
click at [800, 211] on div "F" at bounding box center [784, 181] width 64 height 179
click at [749, 362] on div "Replay" at bounding box center [664, 376] width 238 height 43
click at [747, 370] on button "Replay" at bounding box center [664, 376] width 225 height 31
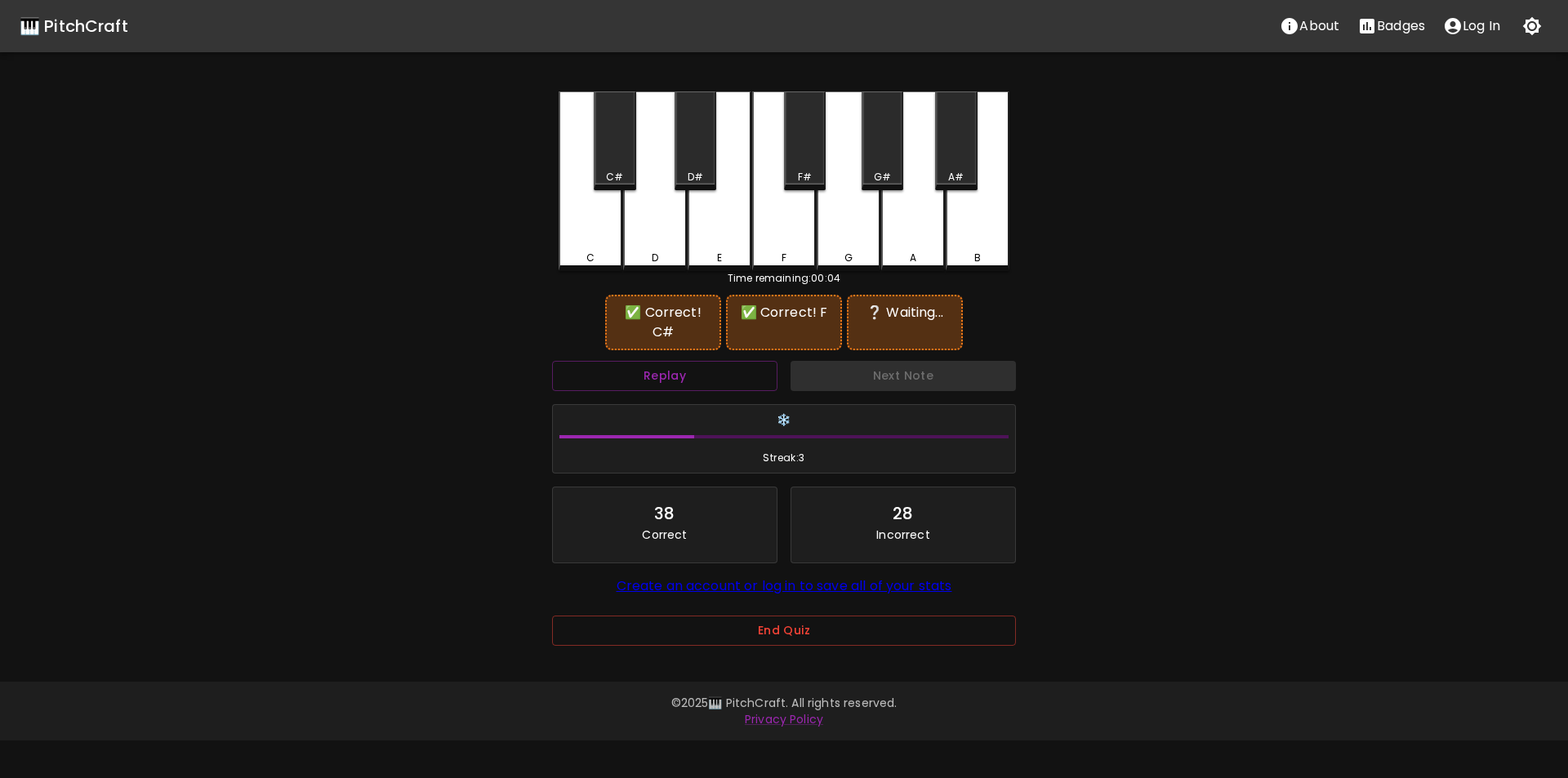
click at [666, 246] on div "D" at bounding box center [655, 181] width 64 height 179
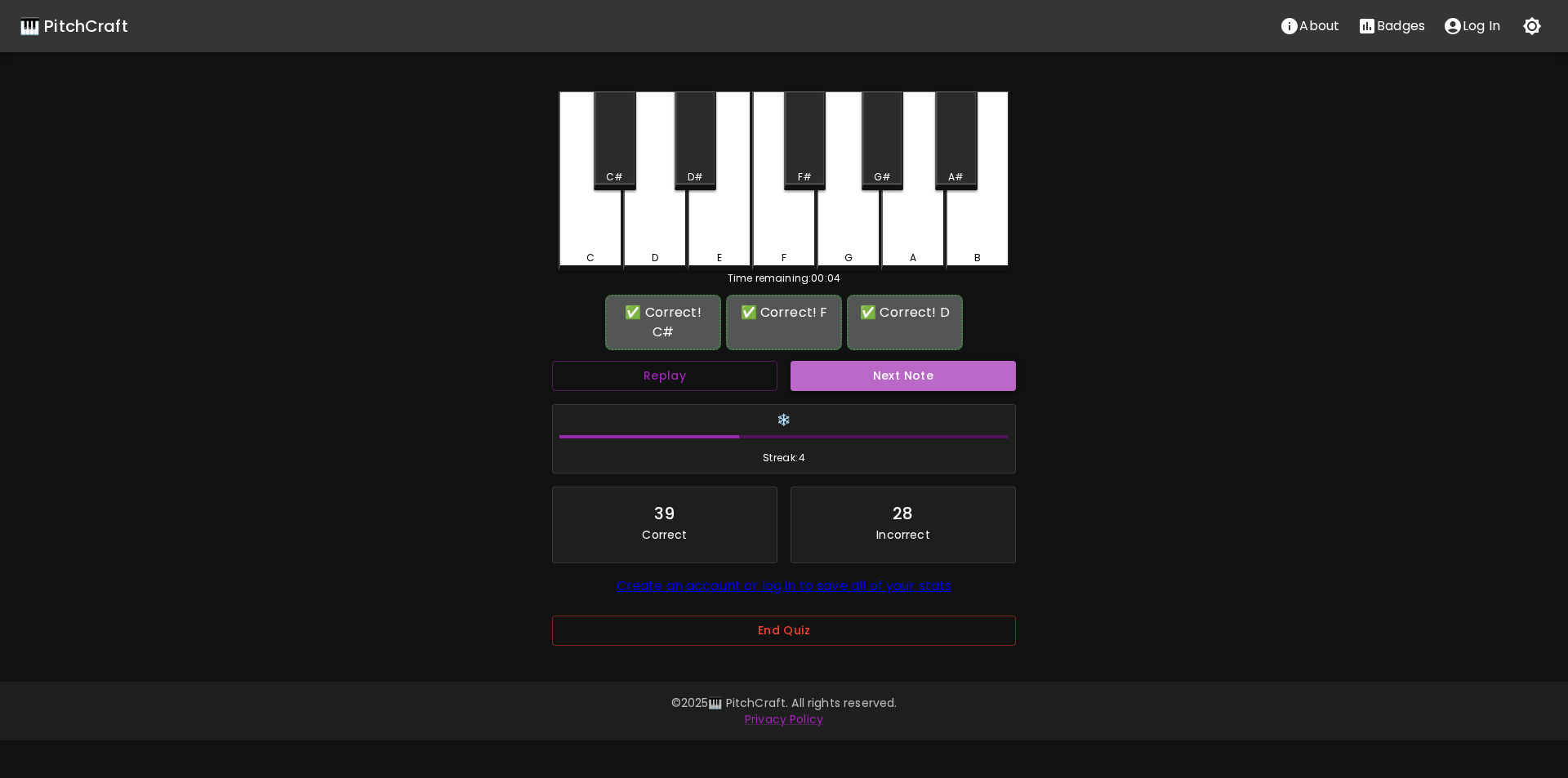
click at [859, 386] on button "Next Note" at bounding box center [903, 376] width 225 height 31
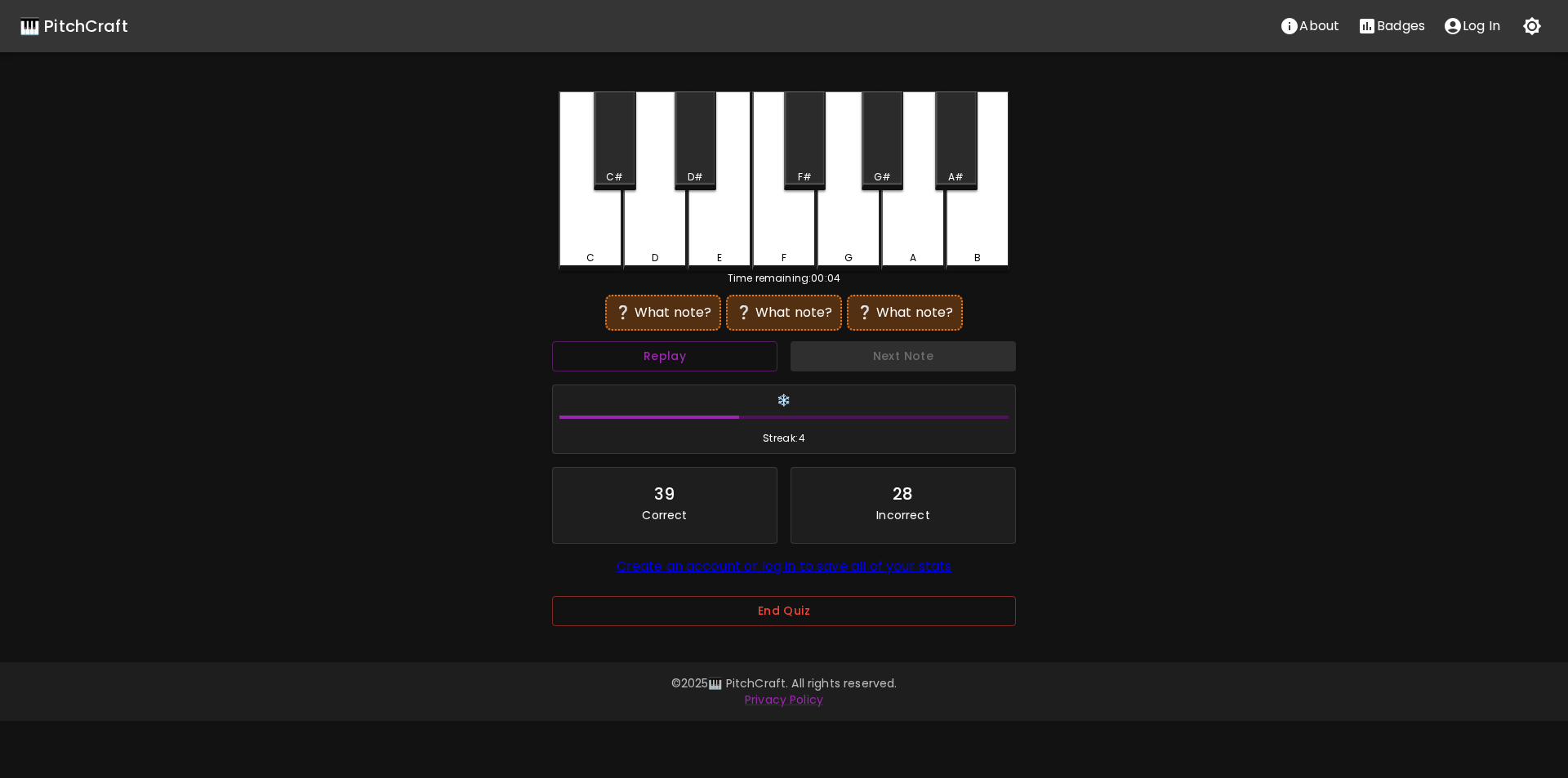
click at [726, 247] on div "E" at bounding box center [719, 181] width 64 height 179
click at [855, 237] on div "G" at bounding box center [848, 181] width 64 height 179
click at [980, 224] on div "B" at bounding box center [978, 181] width 64 height 179
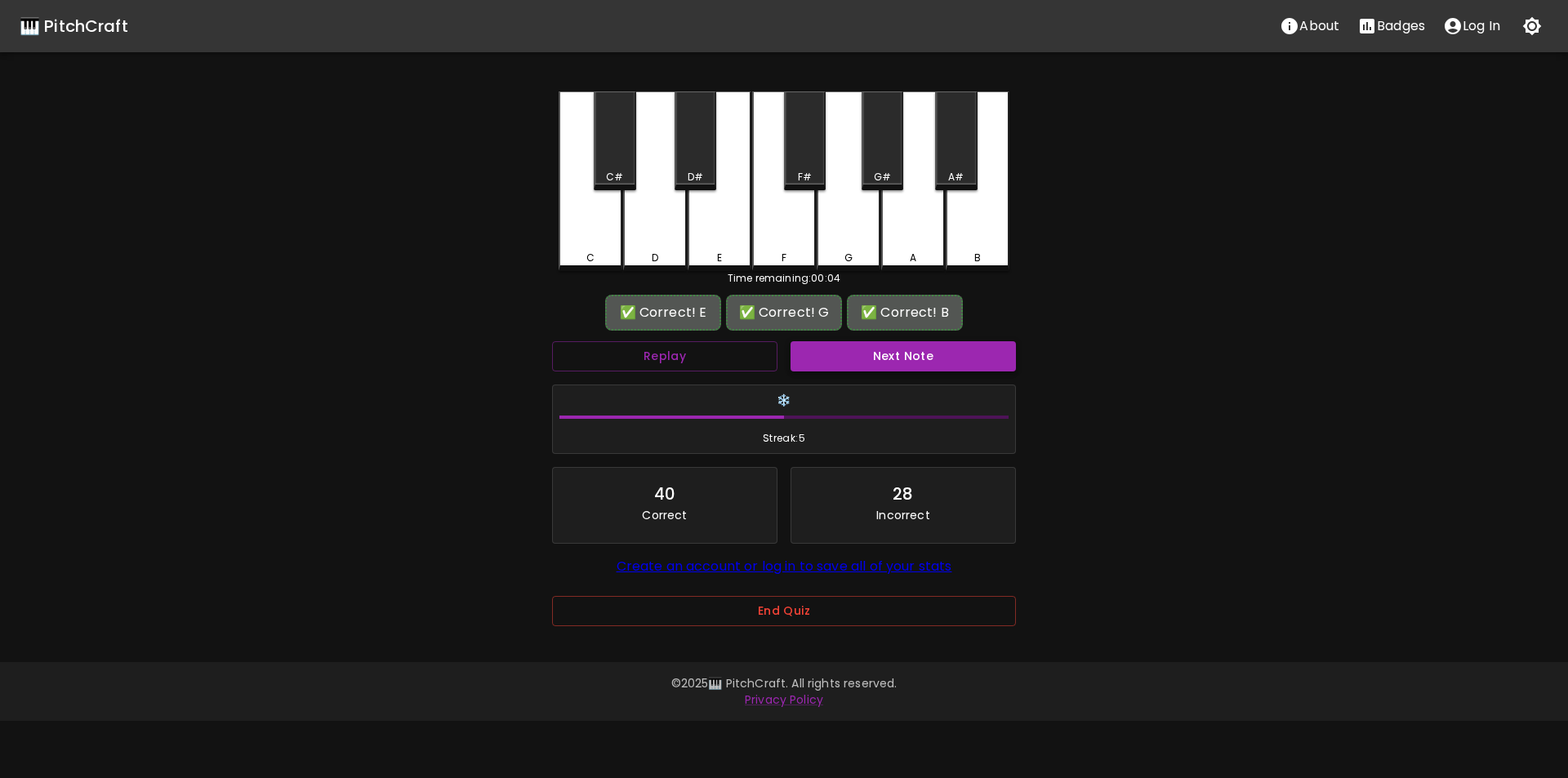
click at [899, 353] on button "Next Note" at bounding box center [903, 356] width 225 height 31
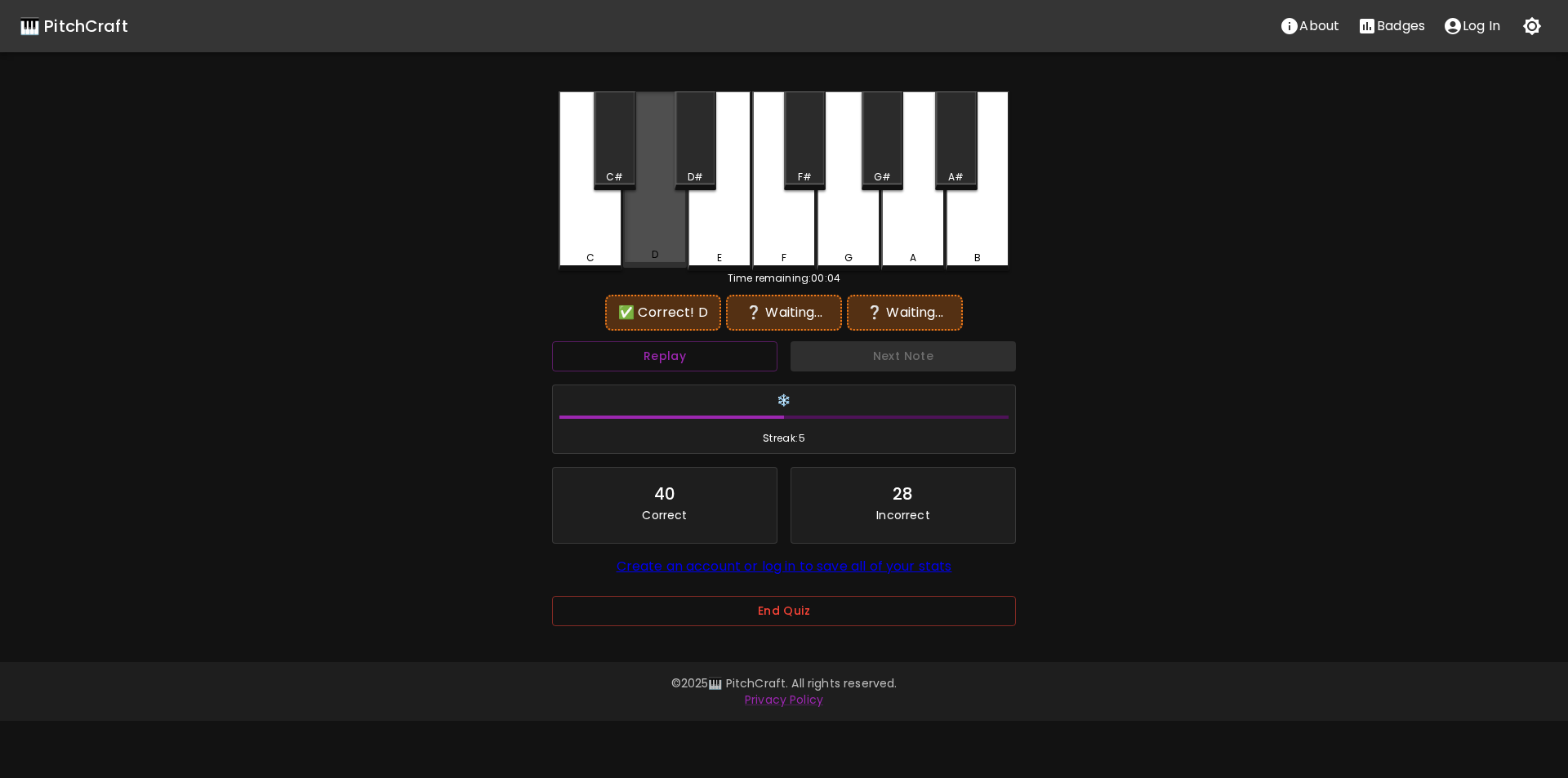
drag, startPoint x: 664, startPoint y: 241, endPoint x: 675, endPoint y: 222, distance: 22.0
click at [664, 243] on div "D" at bounding box center [655, 179] width 64 height 176
click at [697, 170] on div "D#" at bounding box center [695, 177] width 15 height 14
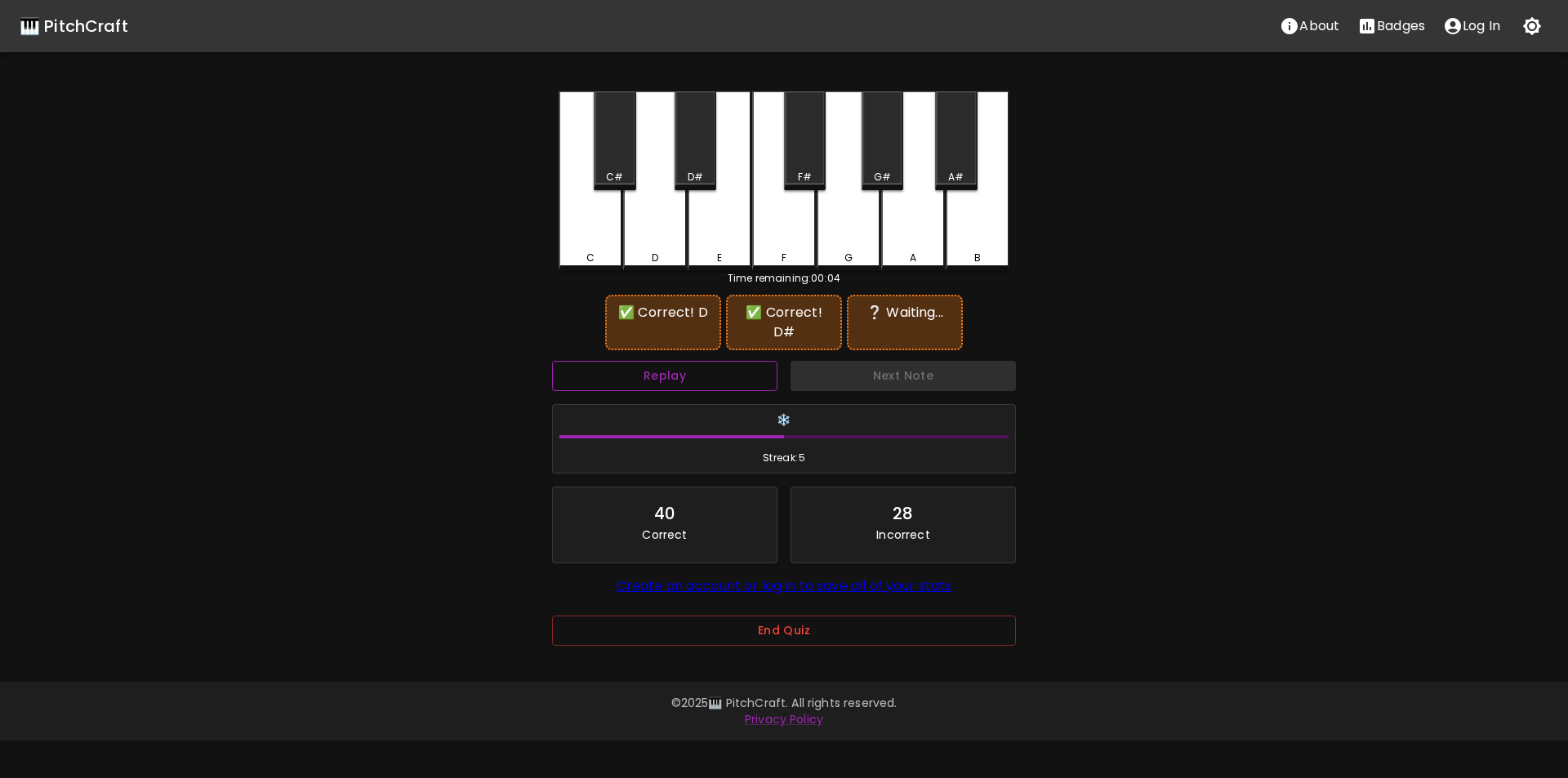
click at [705, 363] on button "Replay" at bounding box center [664, 376] width 225 height 31
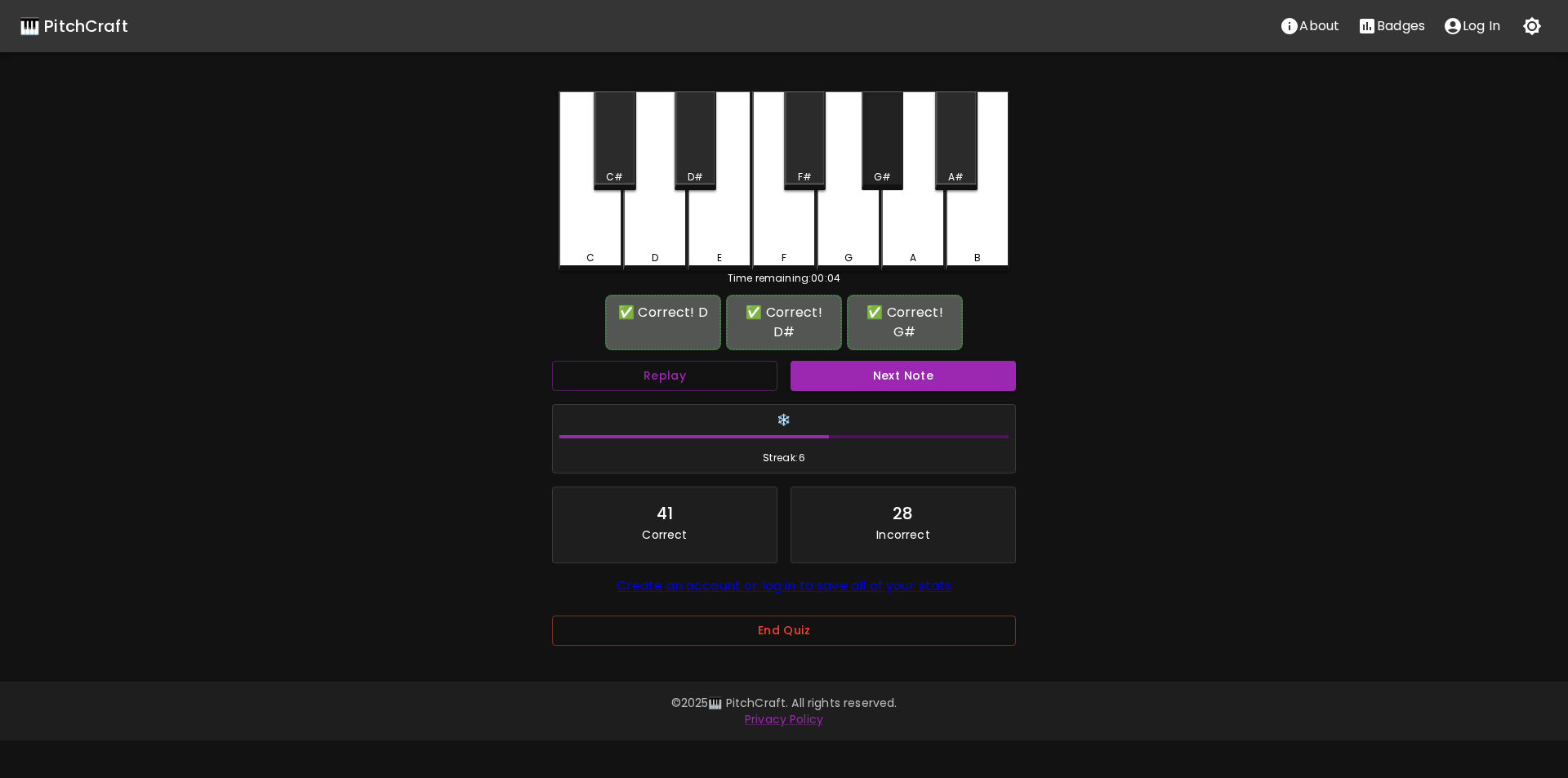
click at [871, 168] on div "G#" at bounding box center [882, 141] width 42 height 99
click at [870, 371] on button "Next Note" at bounding box center [903, 376] width 225 height 31
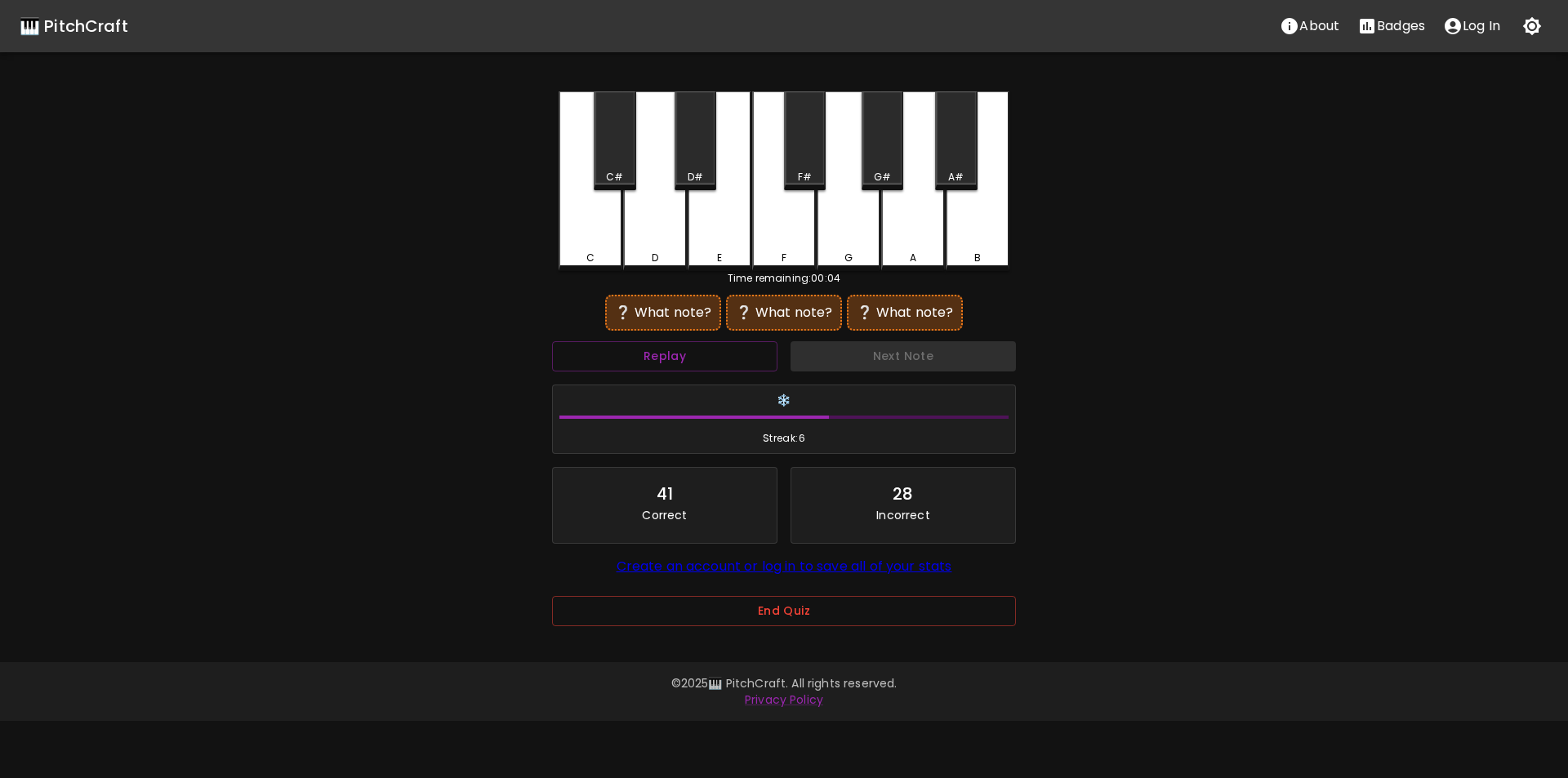
click at [952, 163] on div "A#" at bounding box center [955, 141] width 42 height 99
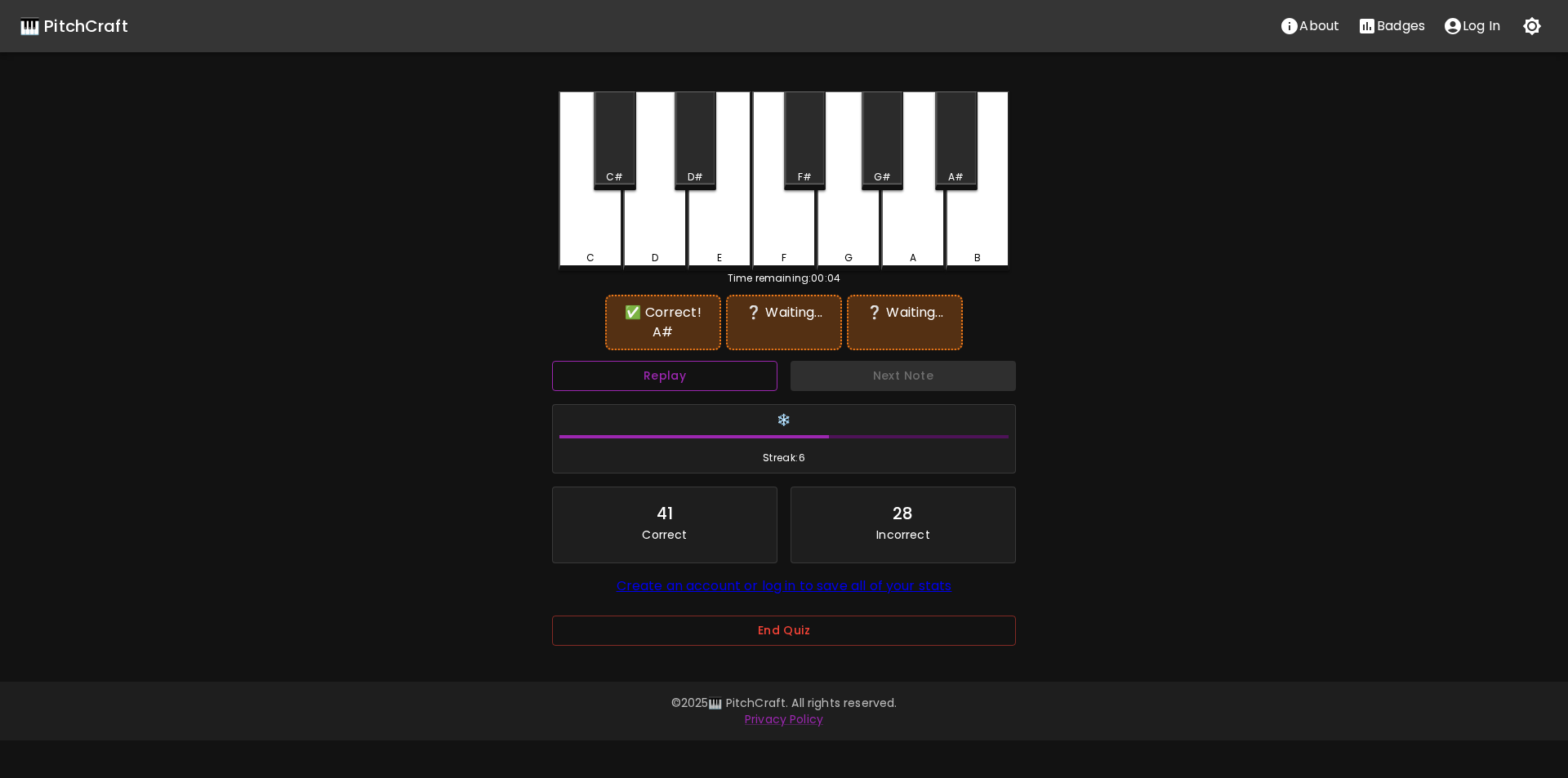
click at [722, 361] on button "Replay" at bounding box center [664, 376] width 225 height 31
click at [616, 166] on div "C#" at bounding box center [614, 141] width 42 height 99
click at [696, 174] on div "D#" at bounding box center [695, 177] width 15 height 14
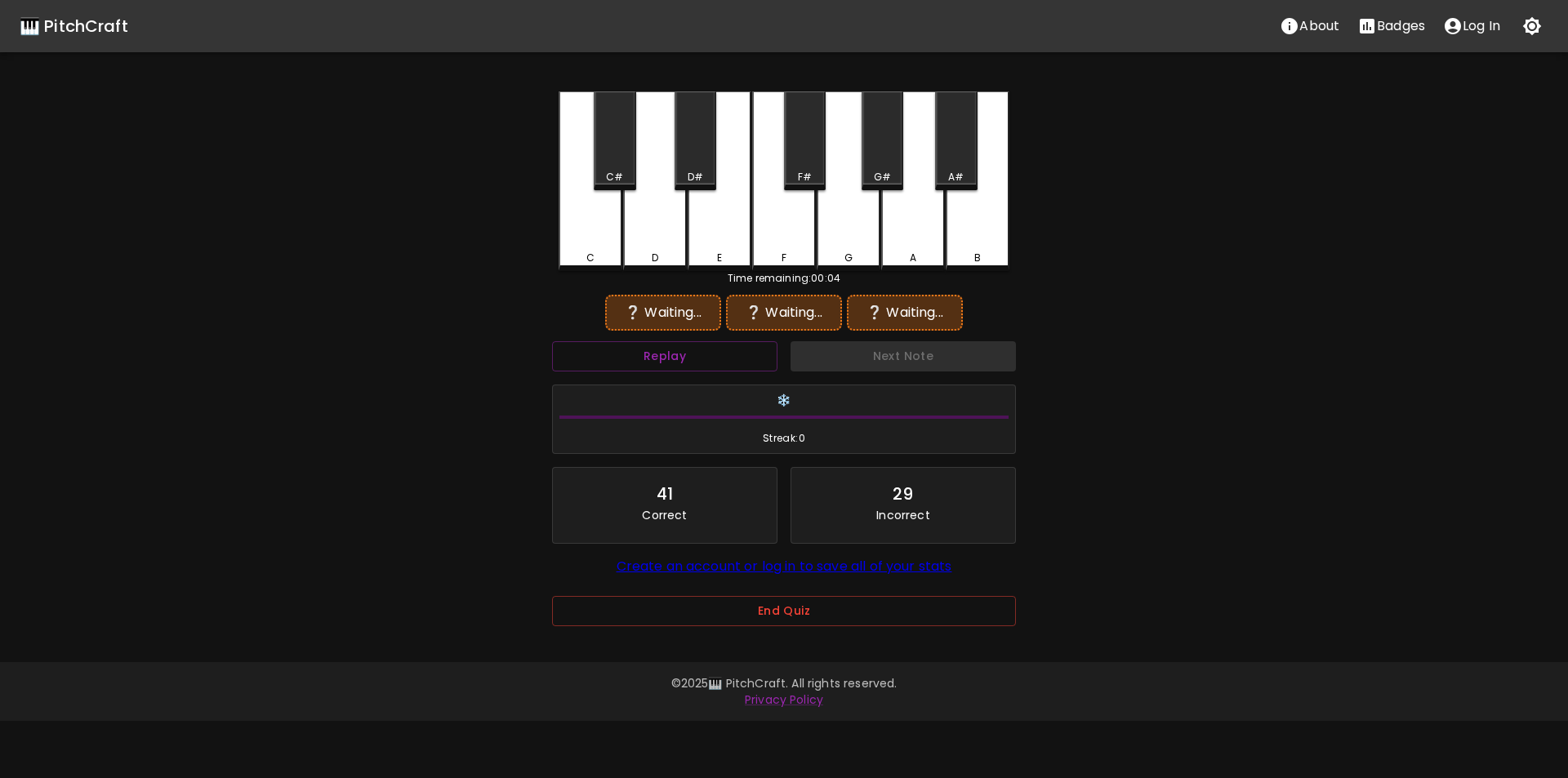
click at [680, 219] on div "D" at bounding box center [655, 181] width 64 height 179
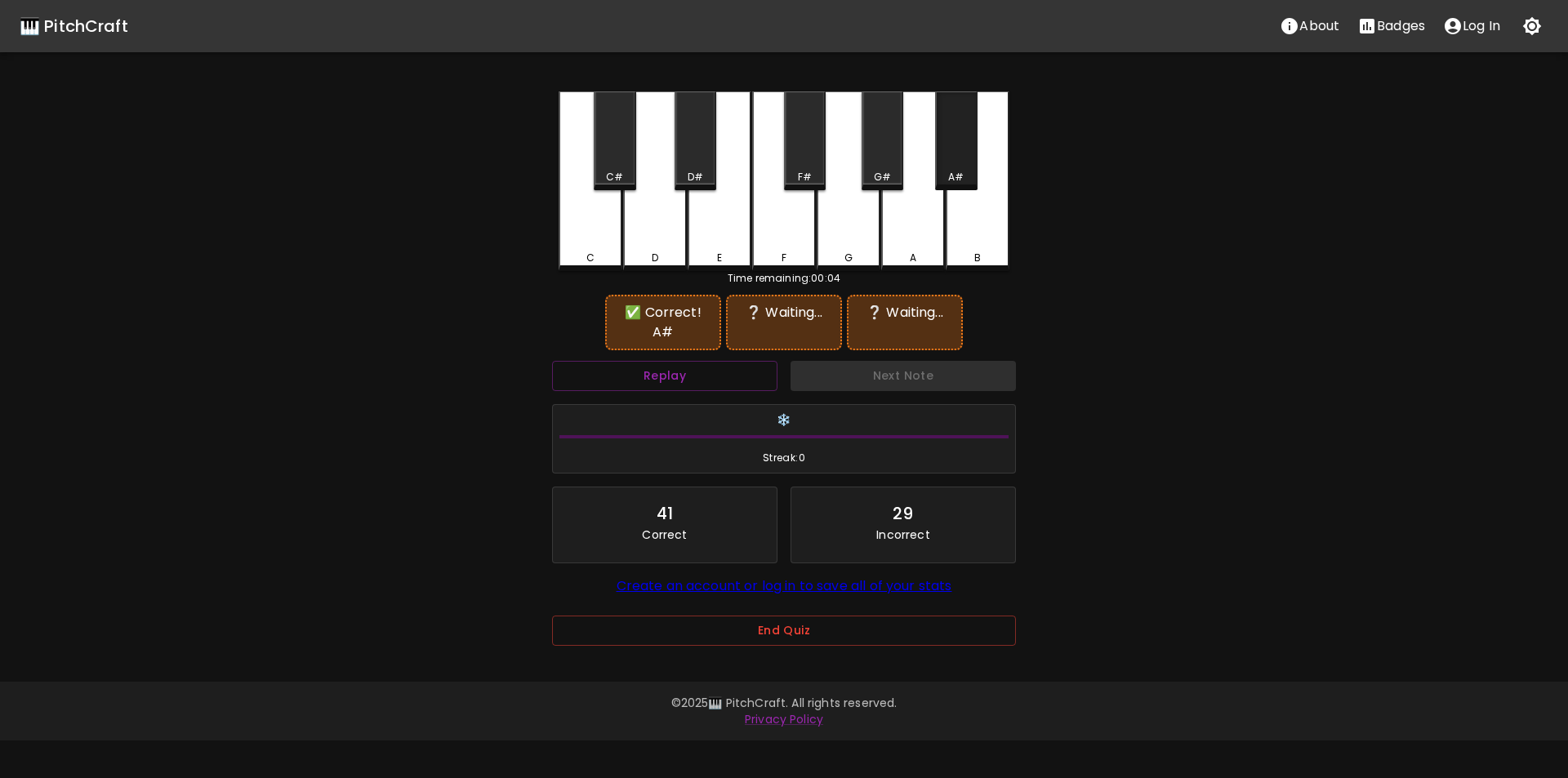
drag, startPoint x: 952, startPoint y: 162, endPoint x: 850, endPoint y: 165, distance: 102.0
click at [951, 162] on div "A#" at bounding box center [955, 141] width 42 height 99
drag, startPoint x: 609, startPoint y: 159, endPoint x: 610, endPoint y: 168, distance: 9.1
click at [609, 162] on div "C#" at bounding box center [614, 141] width 42 height 99
click at [594, 226] on div "C" at bounding box center [590, 181] width 64 height 179
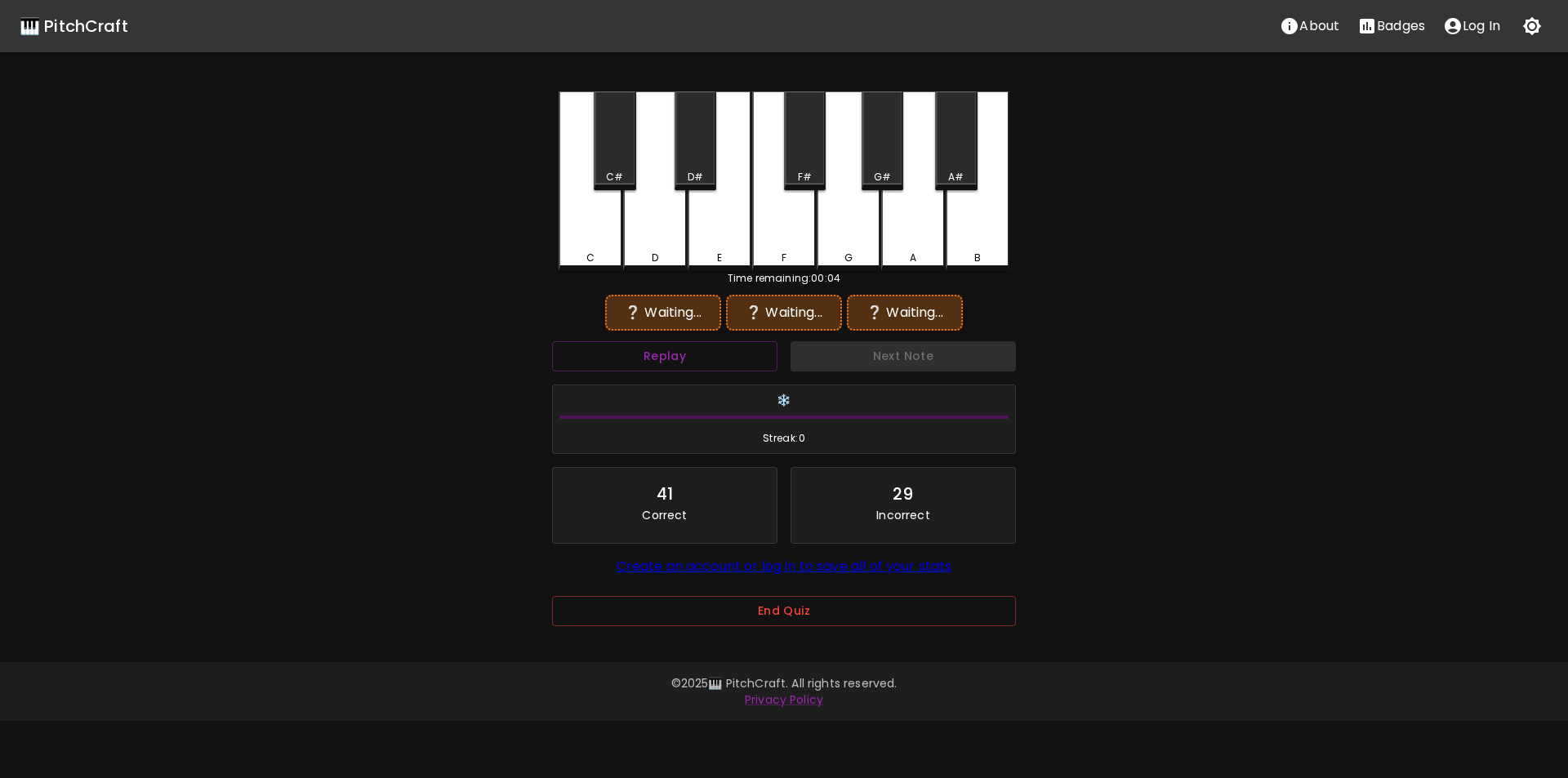
drag, startPoint x: 611, startPoint y: 168, endPoint x: 686, endPoint y: 174, distance: 75.2
click at [613, 169] on div "C#" at bounding box center [614, 141] width 42 height 99
click at [955, 164] on div "A#" at bounding box center [955, 141] width 42 height 99
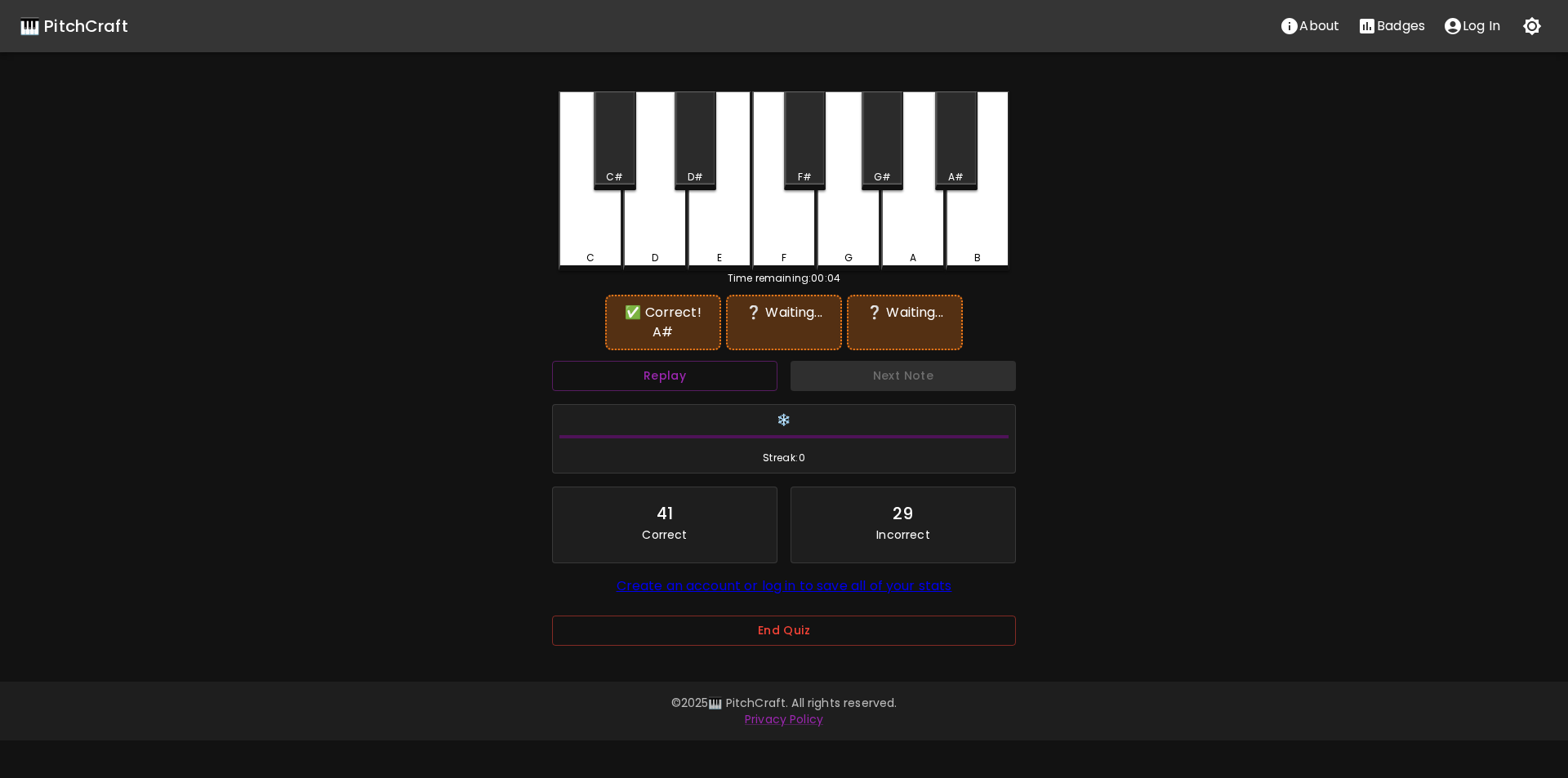
click at [622, 152] on div "C#" at bounding box center [614, 141] width 42 height 99
click at [697, 376] on button "Replay" at bounding box center [664, 376] width 225 height 31
click at [808, 162] on div "F#" at bounding box center [805, 141] width 42 height 99
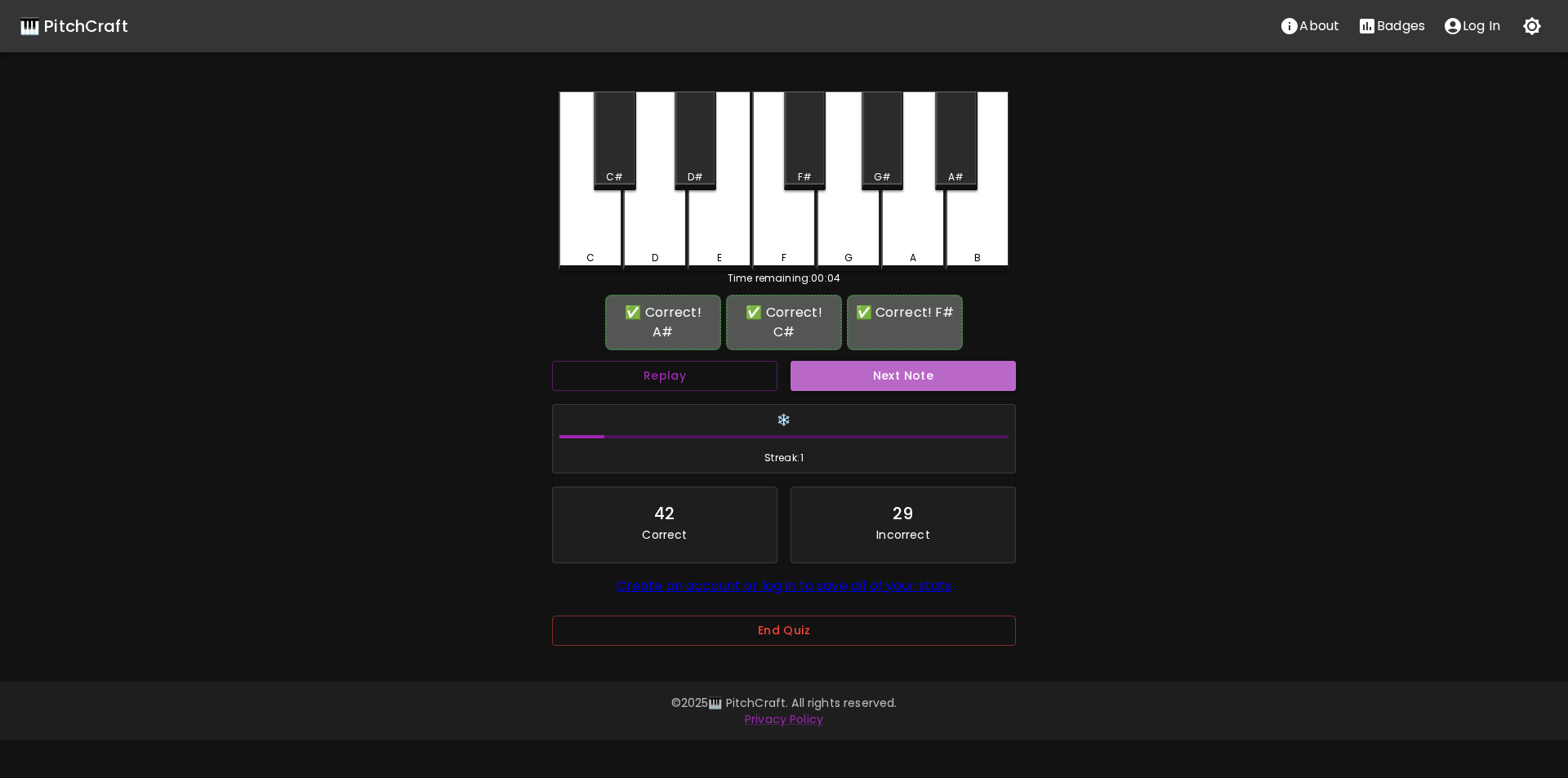
click at [855, 372] on button "Next Note" at bounding box center [903, 376] width 225 height 31
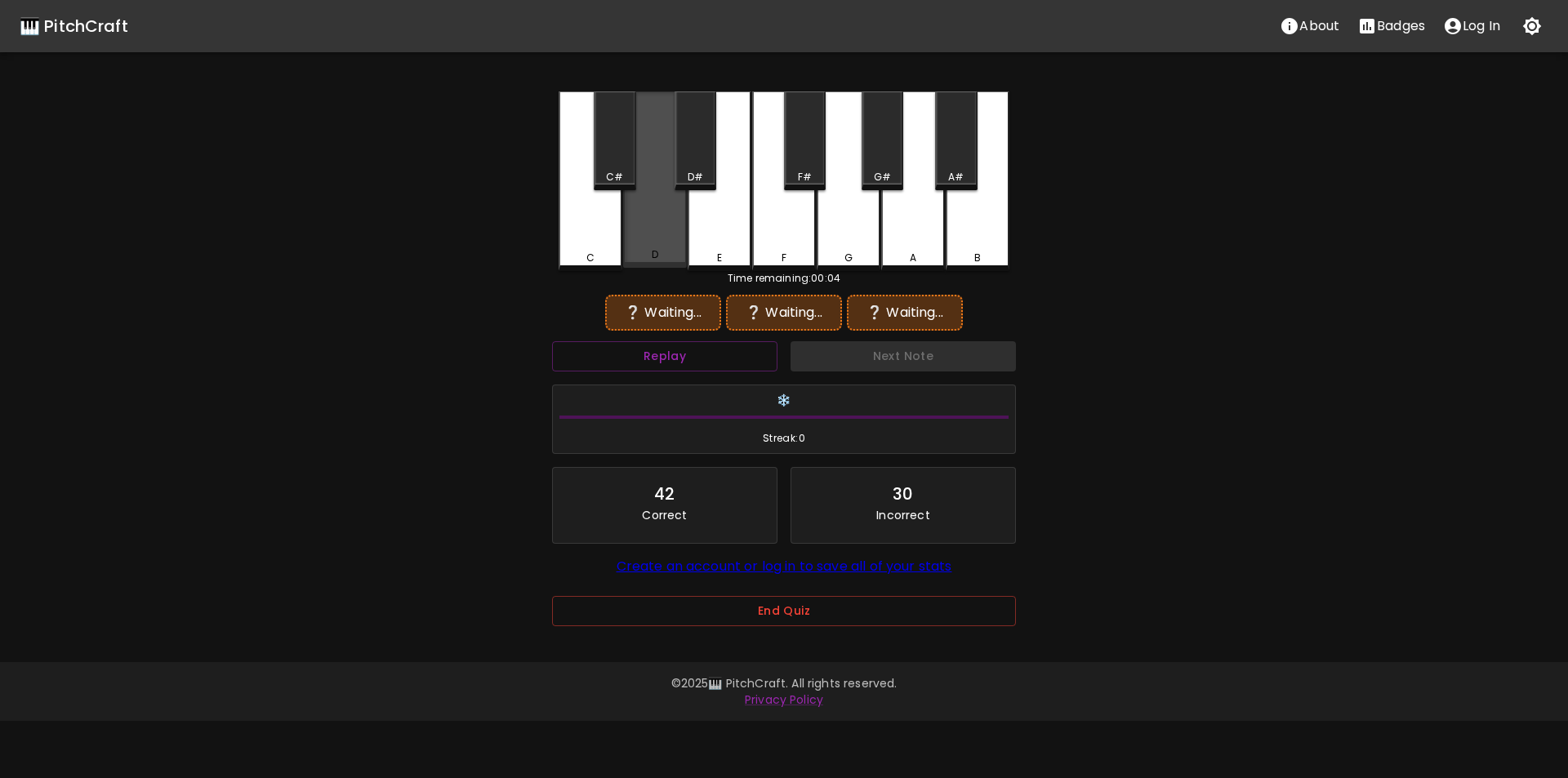
click at [660, 241] on div "D" at bounding box center [655, 179] width 64 height 176
click at [692, 164] on div "D#" at bounding box center [695, 141] width 42 height 99
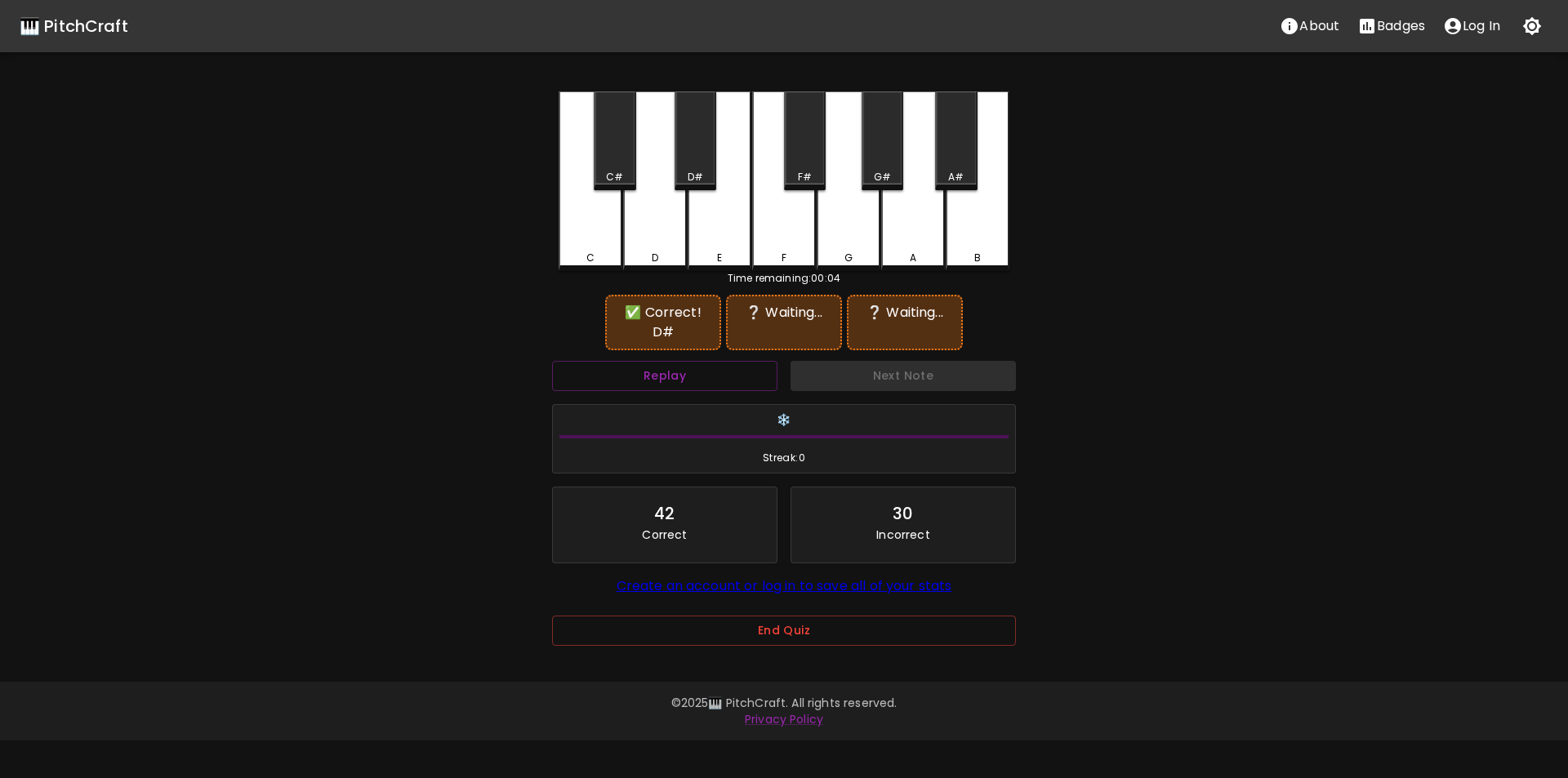
click at [614, 169] on div "C#" at bounding box center [614, 141] width 42 height 99
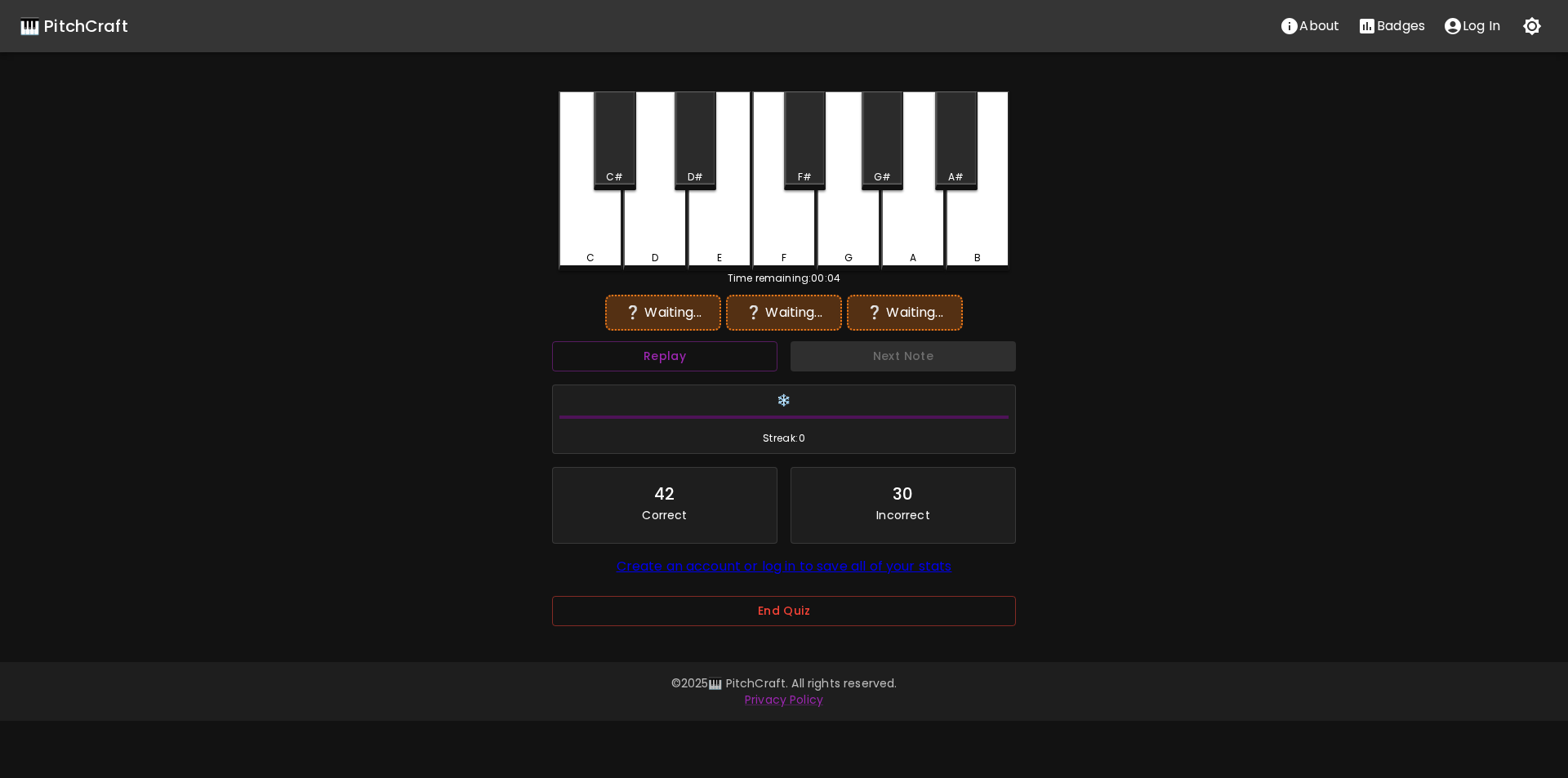
click at [716, 237] on div "E" at bounding box center [719, 181] width 64 height 179
drag, startPoint x: 665, startPoint y: 223, endPoint x: 670, endPoint y: 208, distance: 15.8
click at [664, 225] on div "D" at bounding box center [655, 179] width 64 height 176
click at [694, 169] on div "D#" at bounding box center [695, 141] width 42 height 99
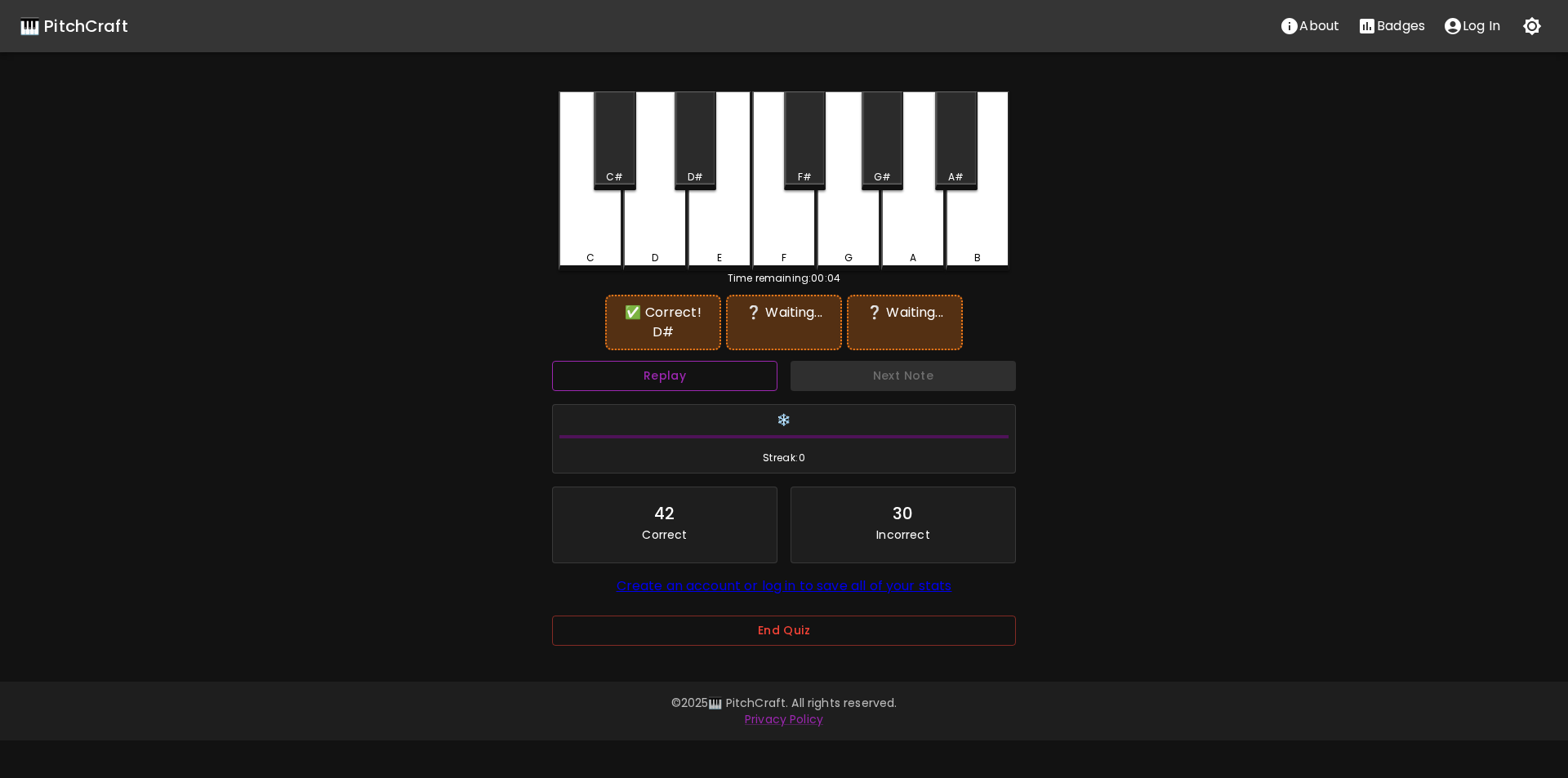
click at [716, 371] on button "Replay" at bounding box center [664, 376] width 225 height 31
click at [727, 243] on div "E" at bounding box center [719, 181] width 64 height 179
click at [972, 229] on div "B" at bounding box center [978, 181] width 64 height 179
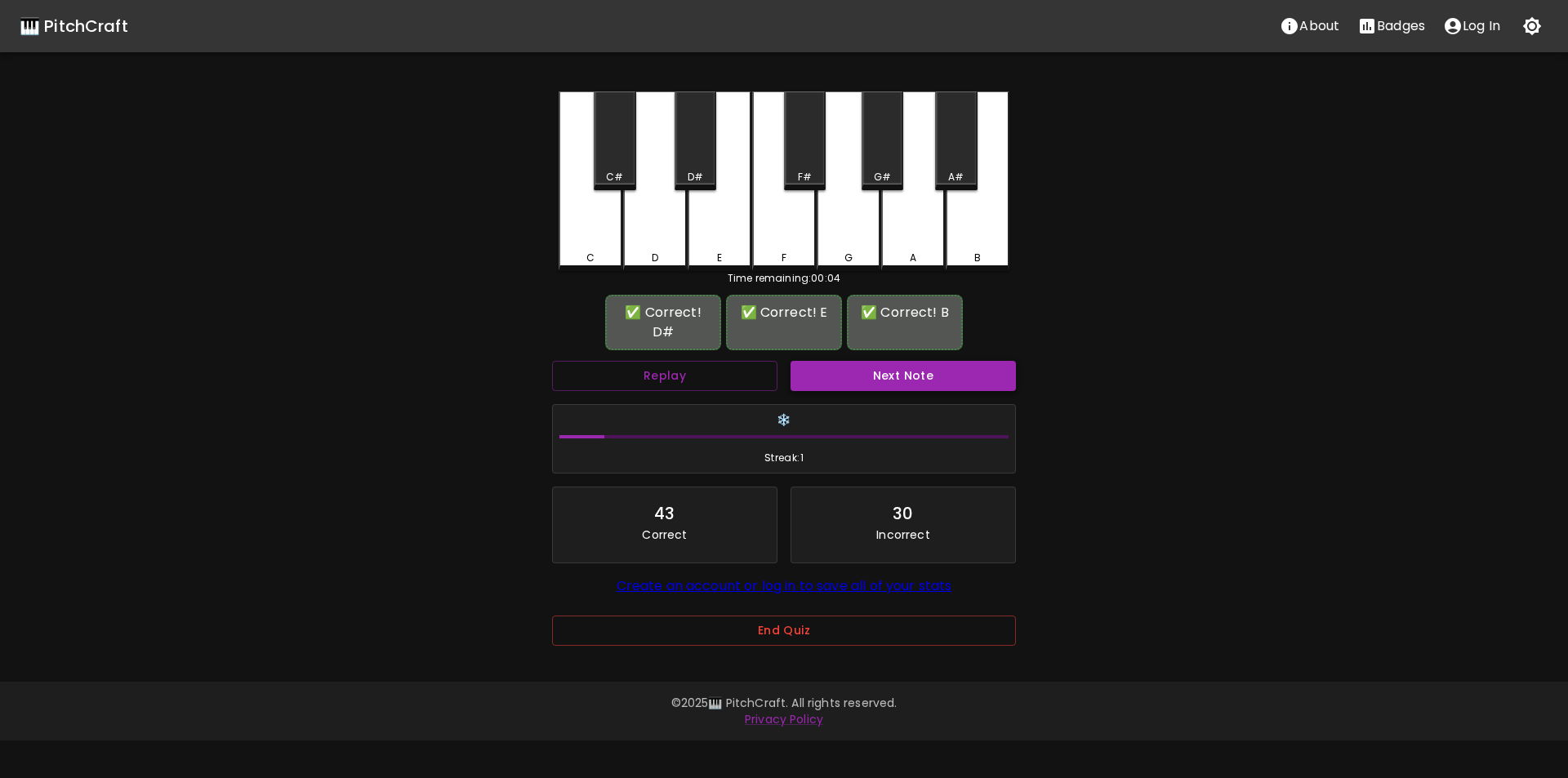
click at [861, 361] on button "Next Note" at bounding box center [903, 376] width 225 height 31
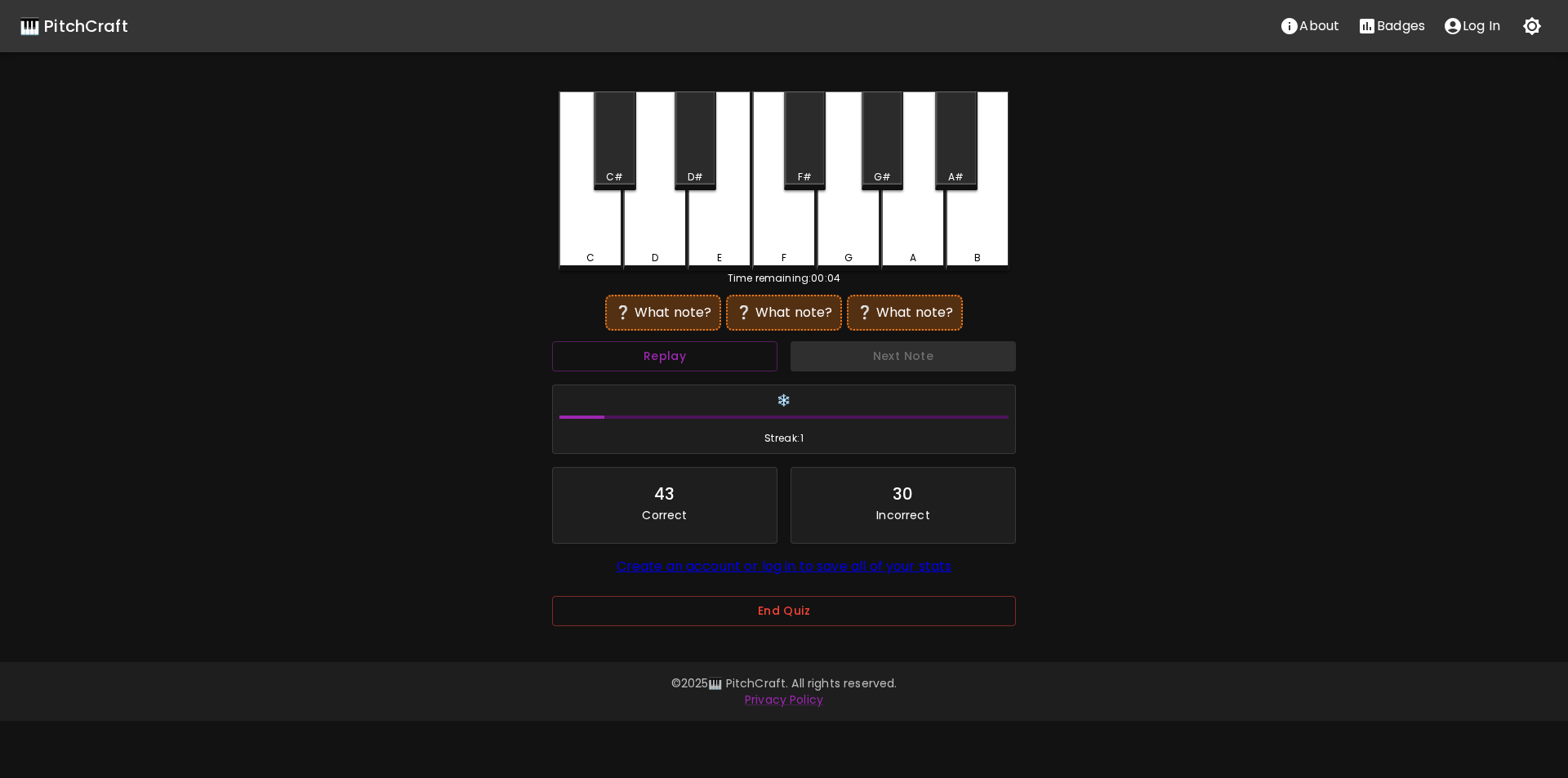
click at [915, 238] on div "A" at bounding box center [913, 181] width 64 height 179
click at [704, 363] on button "Replay" at bounding box center [664, 356] width 225 height 31
click at [726, 253] on div "E" at bounding box center [719, 258] width 60 height 14
click at [855, 240] on div "G" at bounding box center [848, 181] width 64 height 179
click at [897, 237] on div "A" at bounding box center [913, 181] width 64 height 179
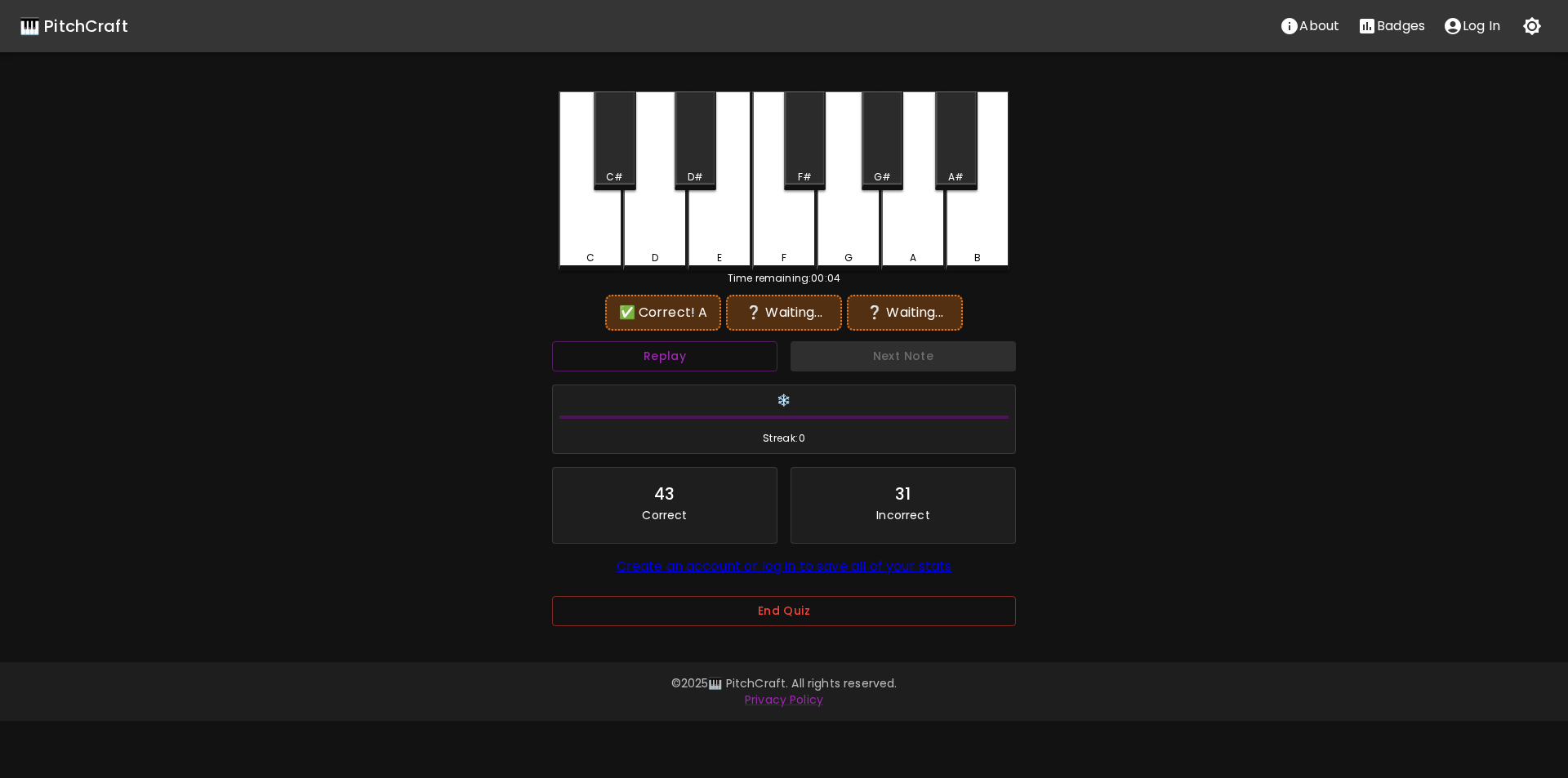
click at [707, 249] on div "E" at bounding box center [719, 181] width 64 height 179
click at [915, 246] on div "A" at bounding box center [913, 181] width 64 height 179
click at [763, 358] on button "Replay" at bounding box center [664, 356] width 225 height 31
click at [609, 225] on div "C" at bounding box center [590, 179] width 64 height 176
click at [613, 173] on div "C#" at bounding box center [614, 177] width 17 height 14
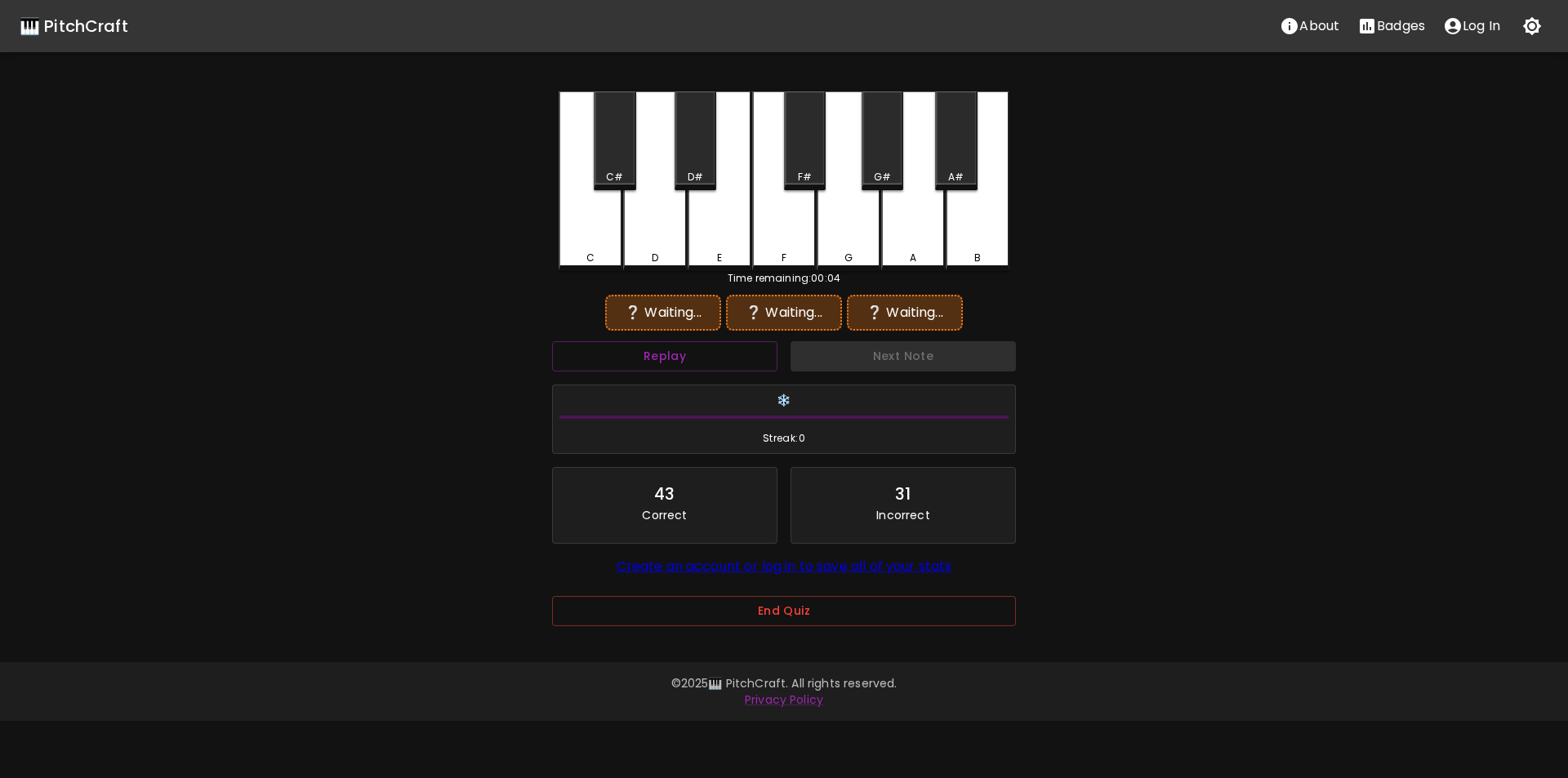
click at [899, 230] on div "A" at bounding box center [913, 181] width 64 height 179
drag, startPoint x: 660, startPoint y: 241, endPoint x: 689, endPoint y: 174, distance: 73.0
click at [660, 240] on div "D" at bounding box center [655, 179] width 64 height 176
click at [698, 165] on div "D#" at bounding box center [695, 141] width 42 height 99
click at [906, 234] on div "A" at bounding box center [913, 181] width 64 height 179
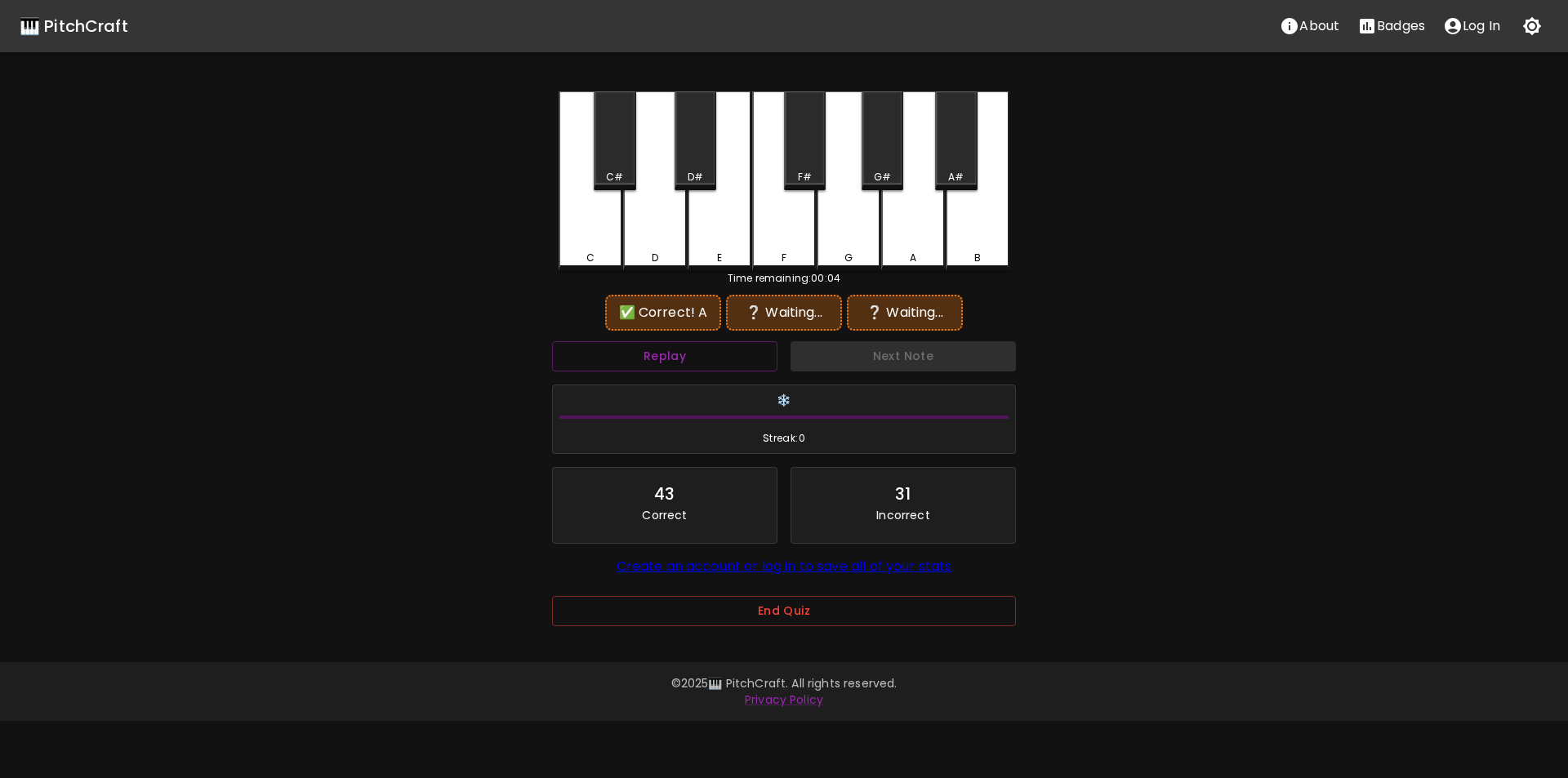
click at [711, 240] on div "E" at bounding box center [719, 181] width 64 height 179
click at [703, 176] on div "D#" at bounding box center [695, 177] width 15 height 14
click at [920, 234] on div "A" at bounding box center [913, 181] width 64 height 179
click at [708, 246] on div "E" at bounding box center [719, 179] width 64 height 176
click at [806, 181] on div "F#" at bounding box center [805, 177] width 14 height 14
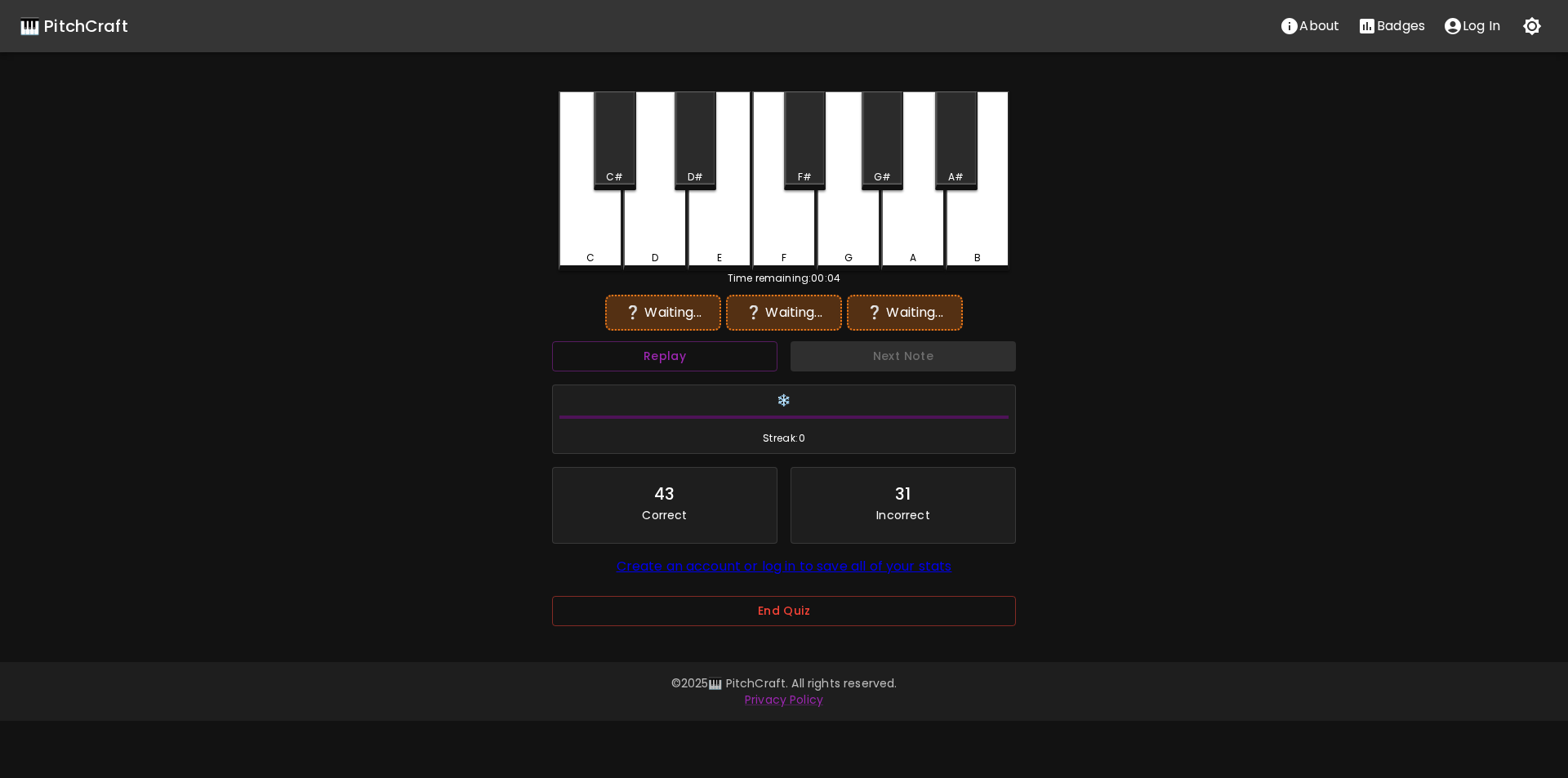
click at [797, 241] on div "F" at bounding box center [784, 181] width 64 height 179
click at [918, 232] on div "A" at bounding box center [913, 181] width 64 height 179
click at [703, 238] on div "E" at bounding box center [719, 179] width 64 height 176
click at [839, 238] on div "G" at bounding box center [848, 181] width 64 height 179
drag, startPoint x: 796, startPoint y: 241, endPoint x: 807, endPoint y: 240, distance: 11.0
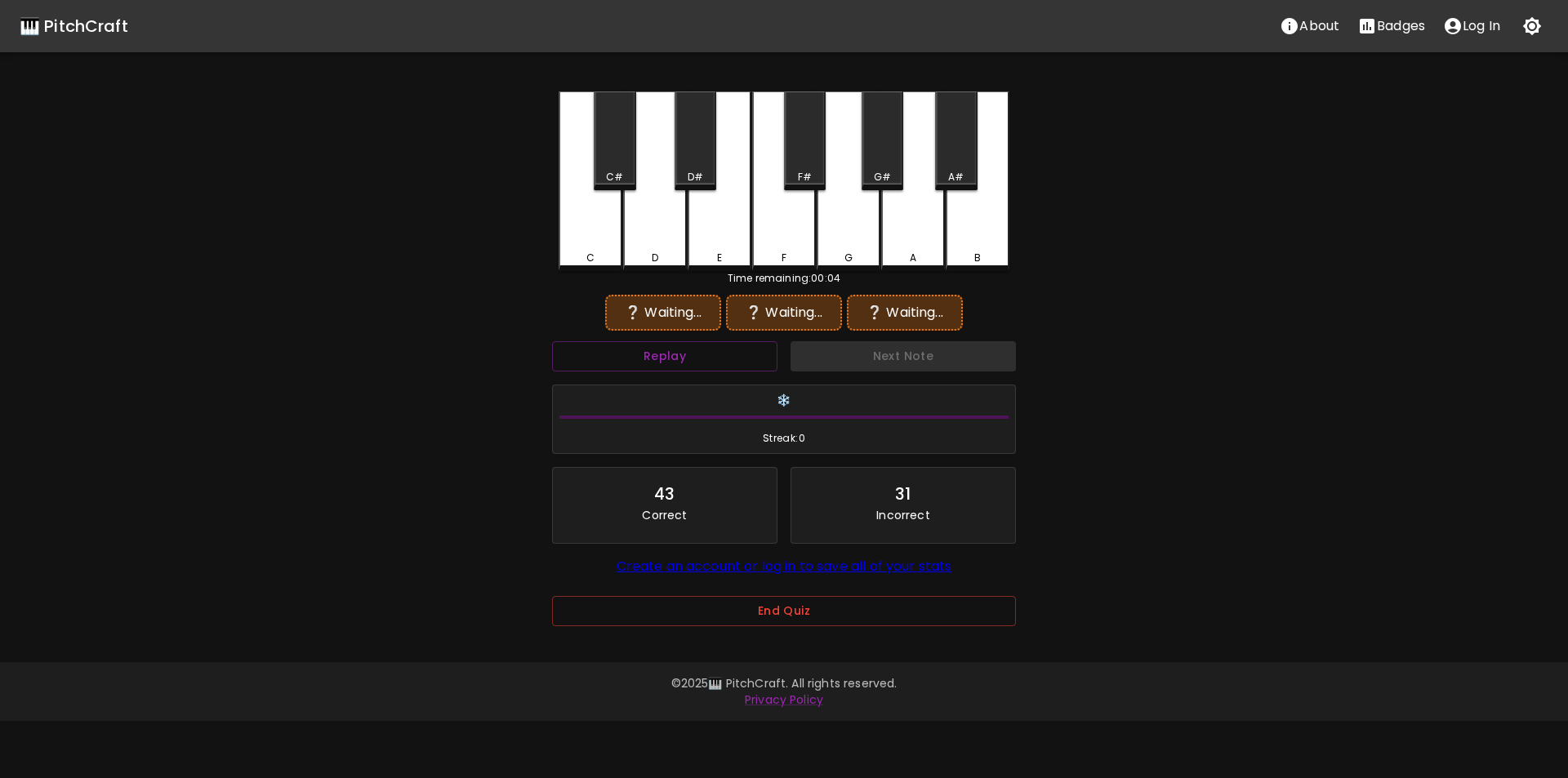
click at [795, 241] on div "F" at bounding box center [784, 181] width 64 height 179
click at [920, 236] on div "A" at bounding box center [913, 181] width 64 height 179
click at [708, 241] on div "E" at bounding box center [719, 181] width 64 height 179
drag, startPoint x: 780, startPoint y: 240, endPoint x: 789, endPoint y: 251, distance: 14.2
click at [781, 241] on div "F" at bounding box center [784, 181] width 64 height 179
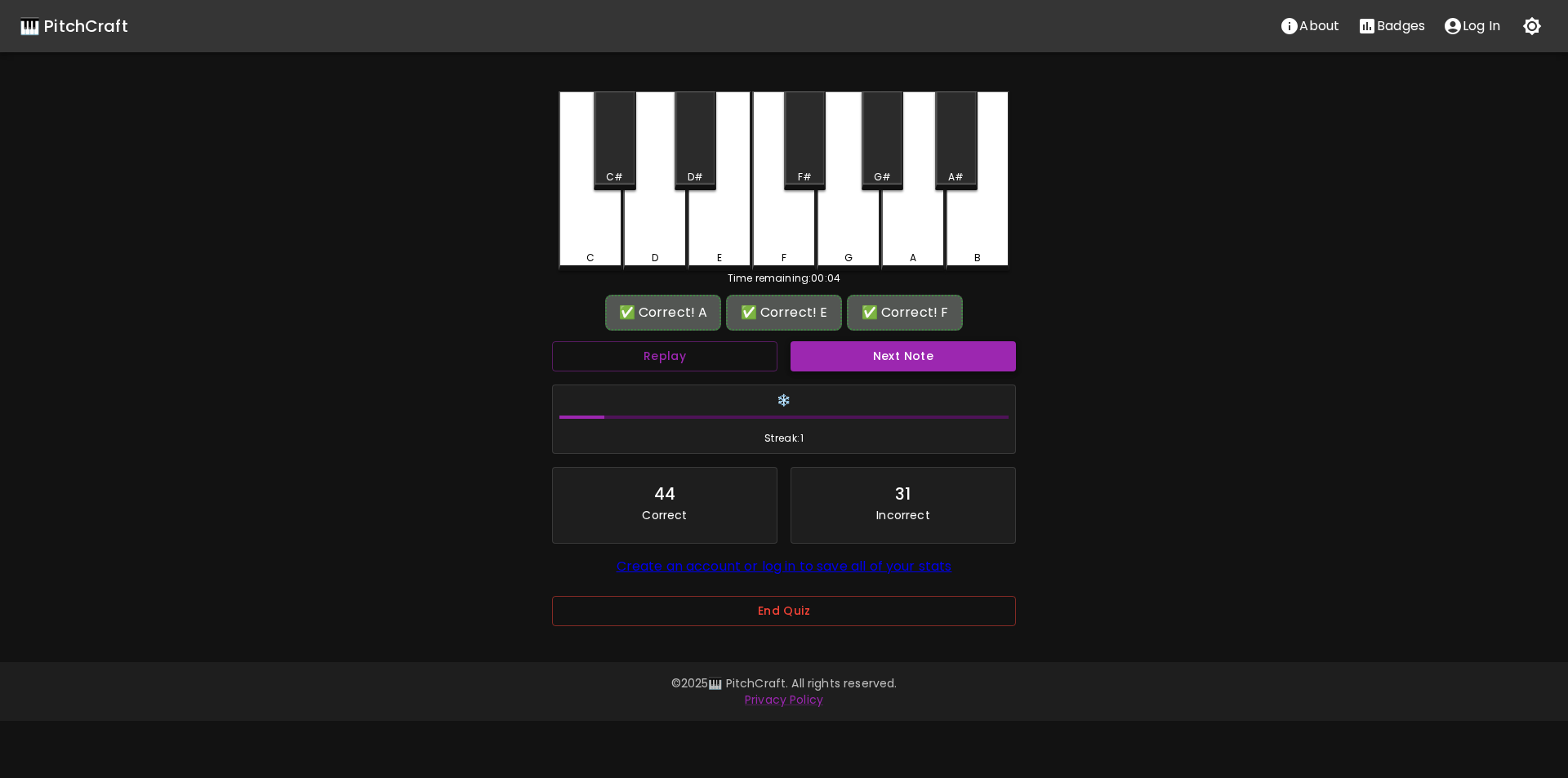
click at [820, 355] on button "Next Note" at bounding box center [903, 356] width 225 height 31
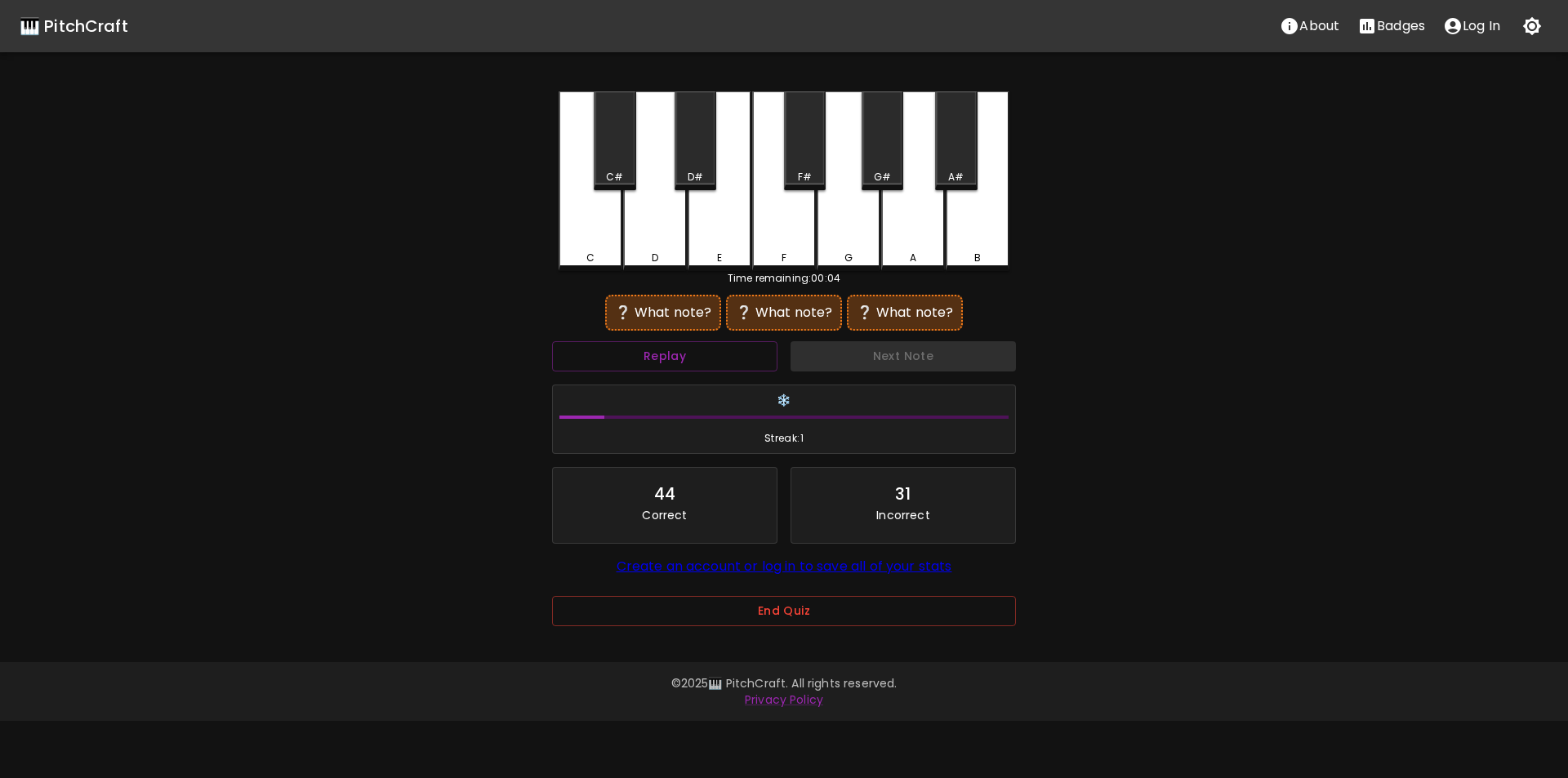
click at [590, 237] on div "C" at bounding box center [590, 181] width 64 height 179
click at [908, 224] on div "A" at bounding box center [913, 181] width 64 height 179
click at [756, 354] on button "Replay" at bounding box center [664, 356] width 225 height 31
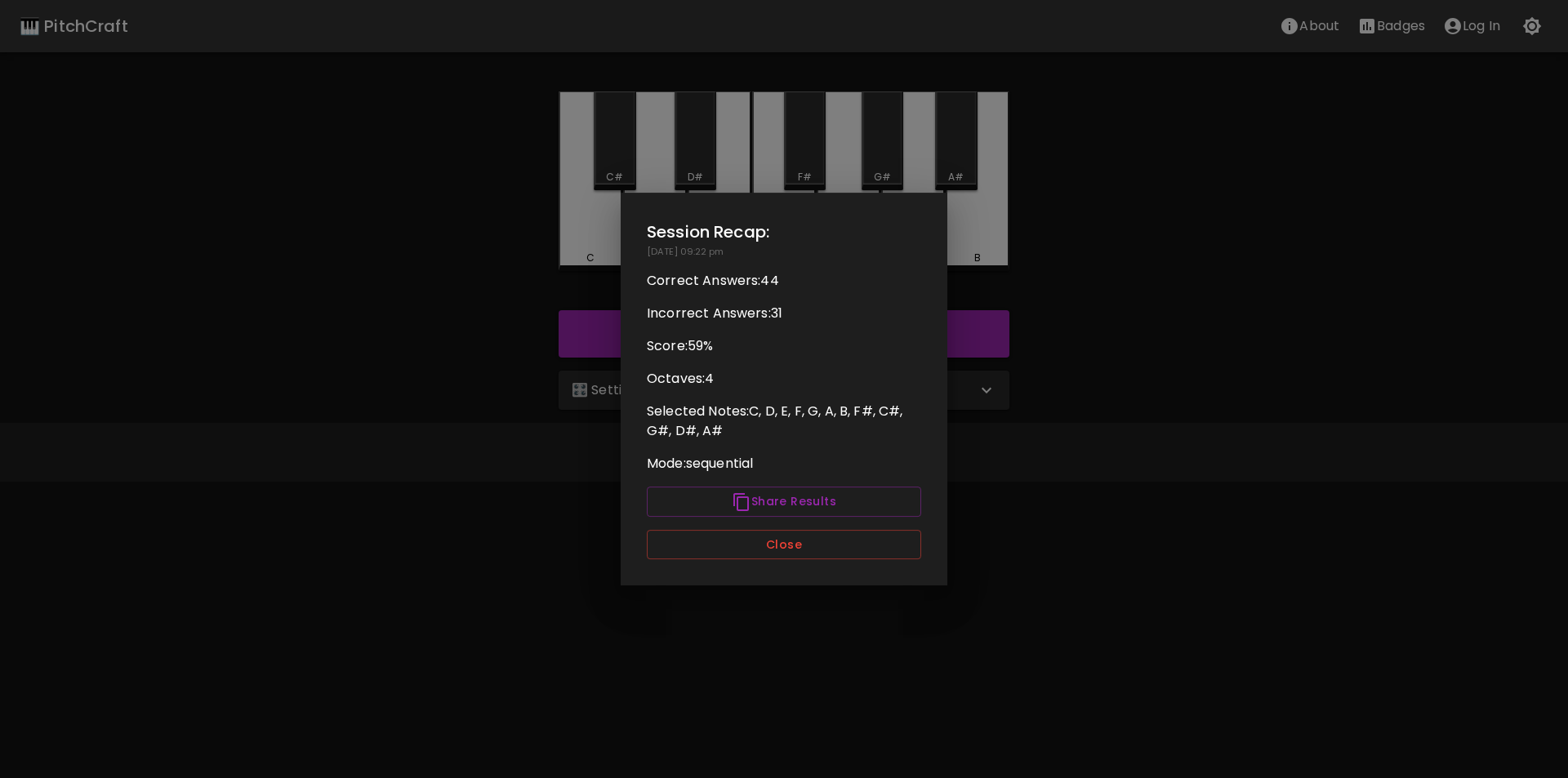
click at [719, 236] on h2 "Session Recap:" at bounding box center [784, 231] width 275 height 26
click at [972, 226] on div at bounding box center [784, 389] width 1568 height 778
